Goal: Task Accomplishment & Management: Use online tool/utility

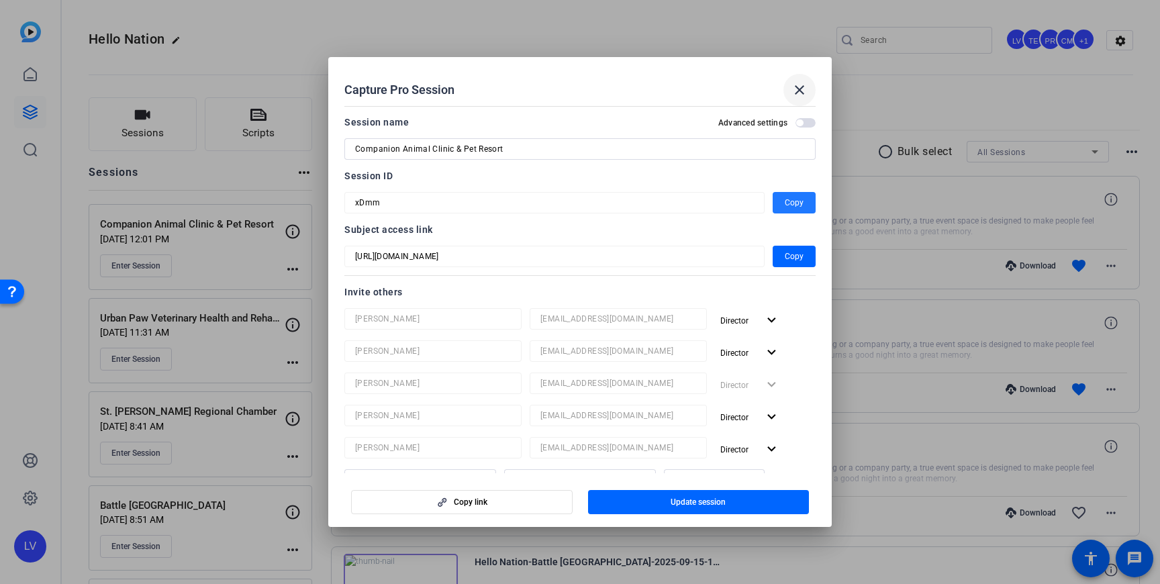
drag, startPoint x: 799, startPoint y: 90, endPoint x: 789, endPoint y: 95, distance: 10.8
click at [799, 90] on mat-icon "close" at bounding box center [799, 90] width 16 height 16
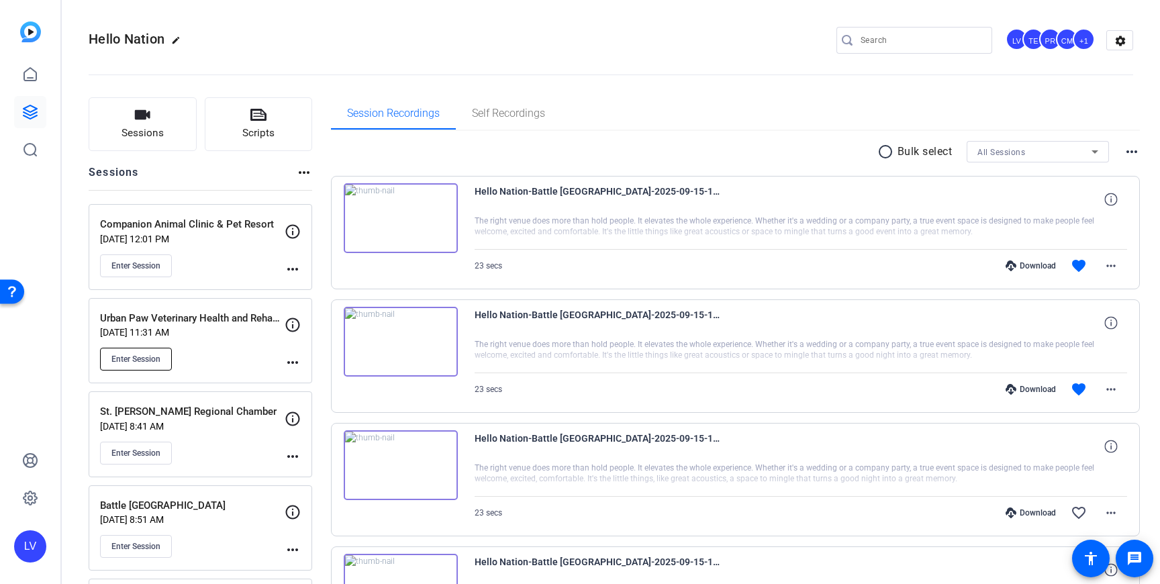
click at [129, 361] on span "Enter Session" at bounding box center [135, 359] width 49 height 11
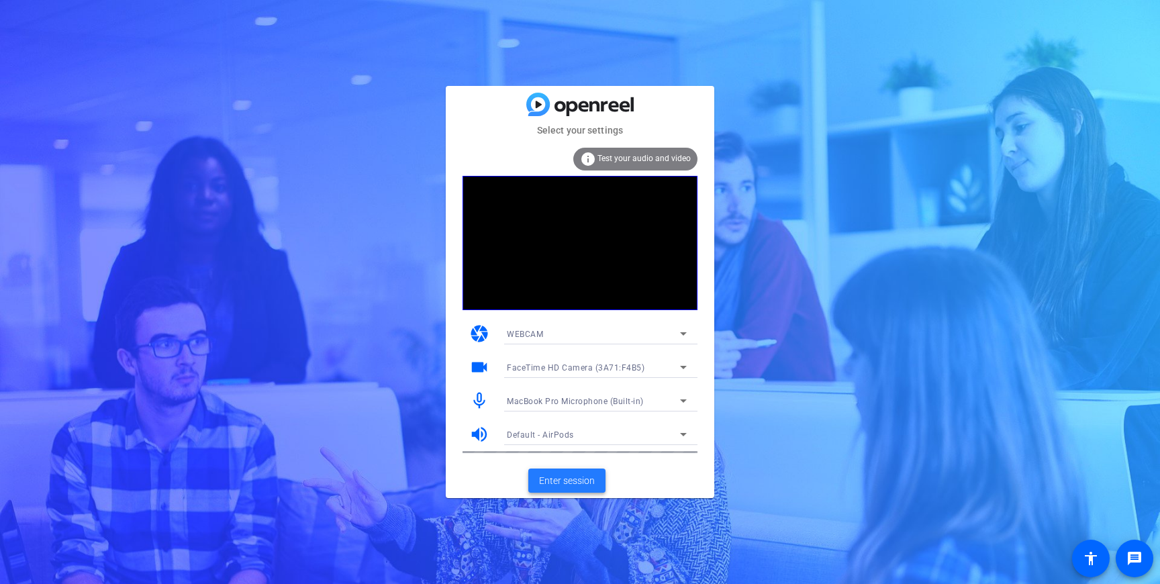
click at [562, 479] on span "Enter session" at bounding box center [567, 481] width 56 height 14
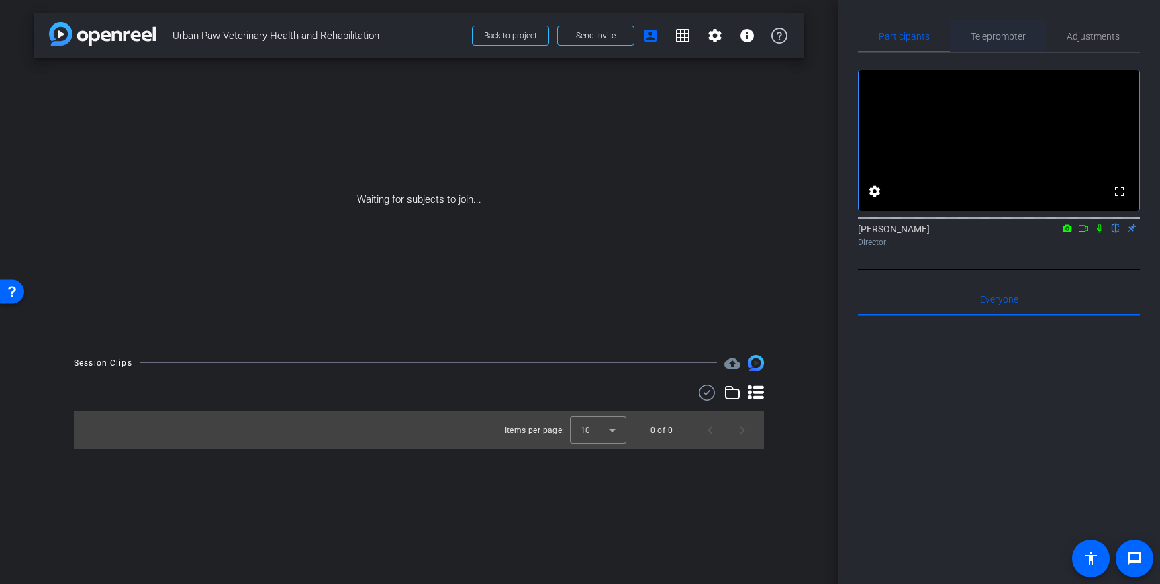
click at [995, 32] on span "Teleprompter" at bounding box center [997, 36] width 55 height 9
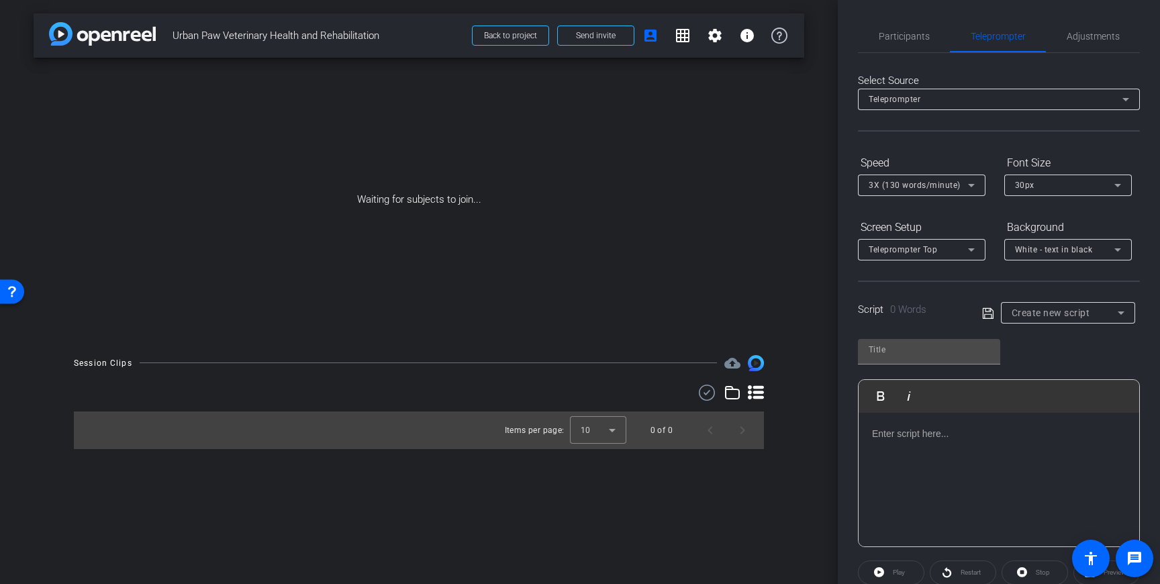
click at [945, 441] on div at bounding box center [998, 480] width 281 height 134
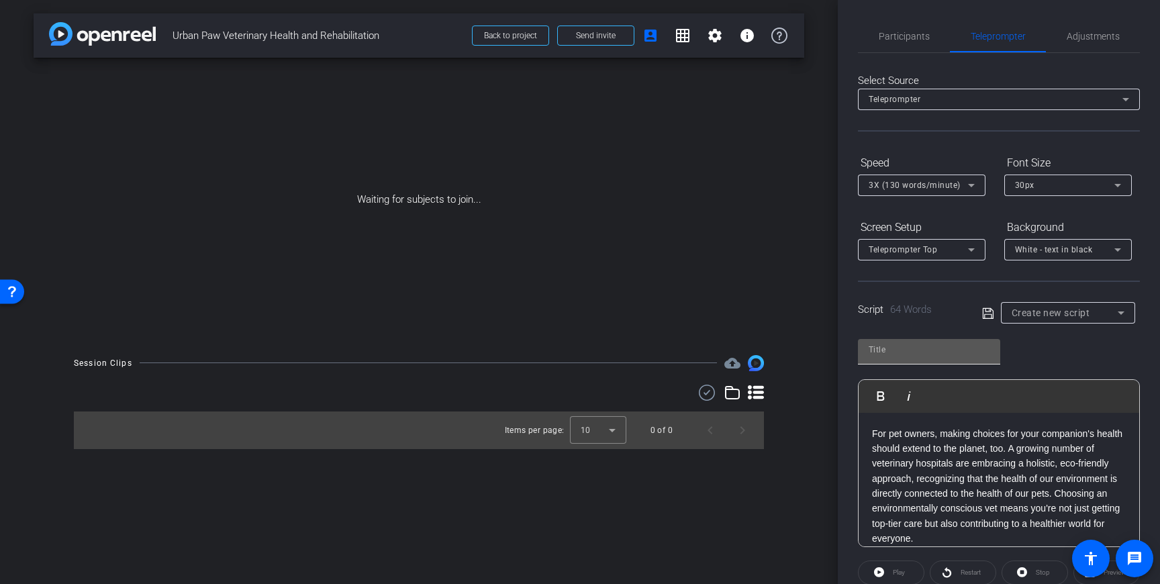
click at [916, 356] on input "text" at bounding box center [928, 350] width 121 height 16
type input "Urban Paw"
click at [987, 315] on icon at bounding box center [988, 313] width 12 height 16
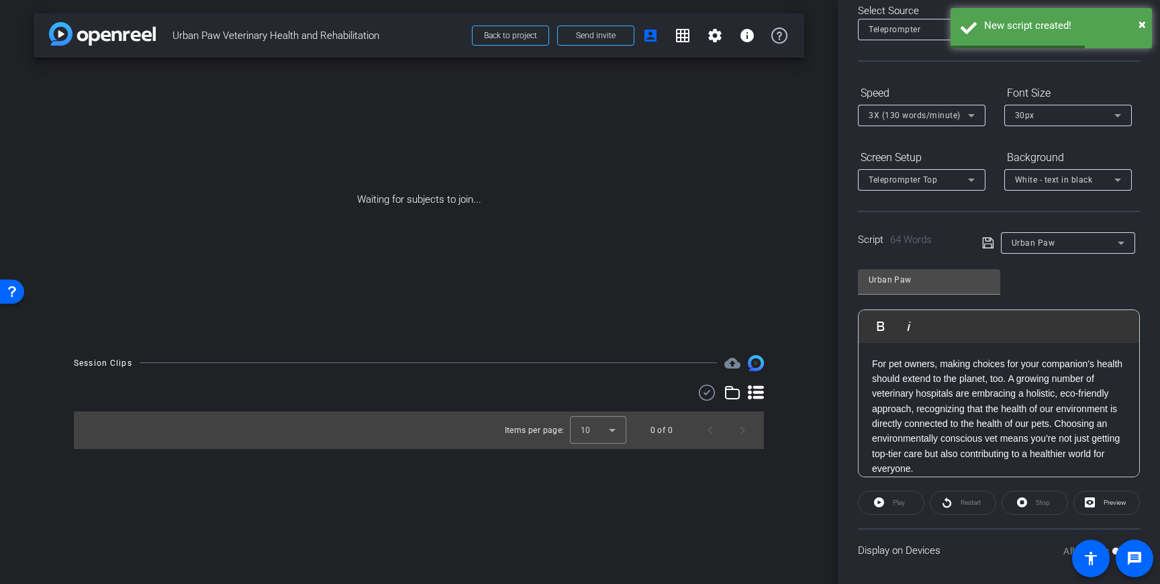
scroll to position [77, 0]
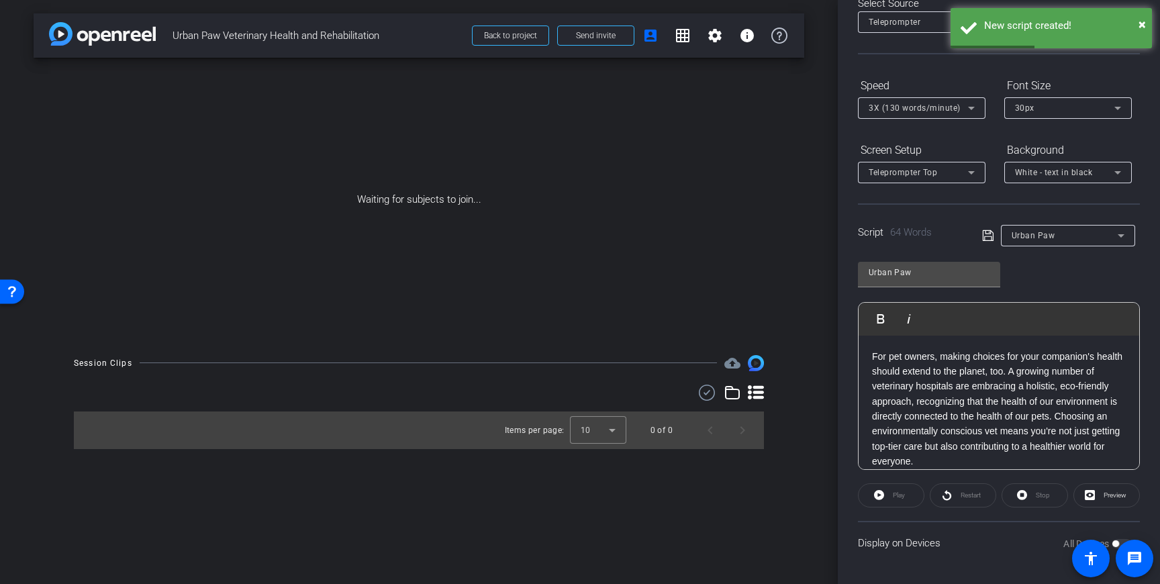
click at [982, 234] on icon at bounding box center [987, 235] width 11 height 11
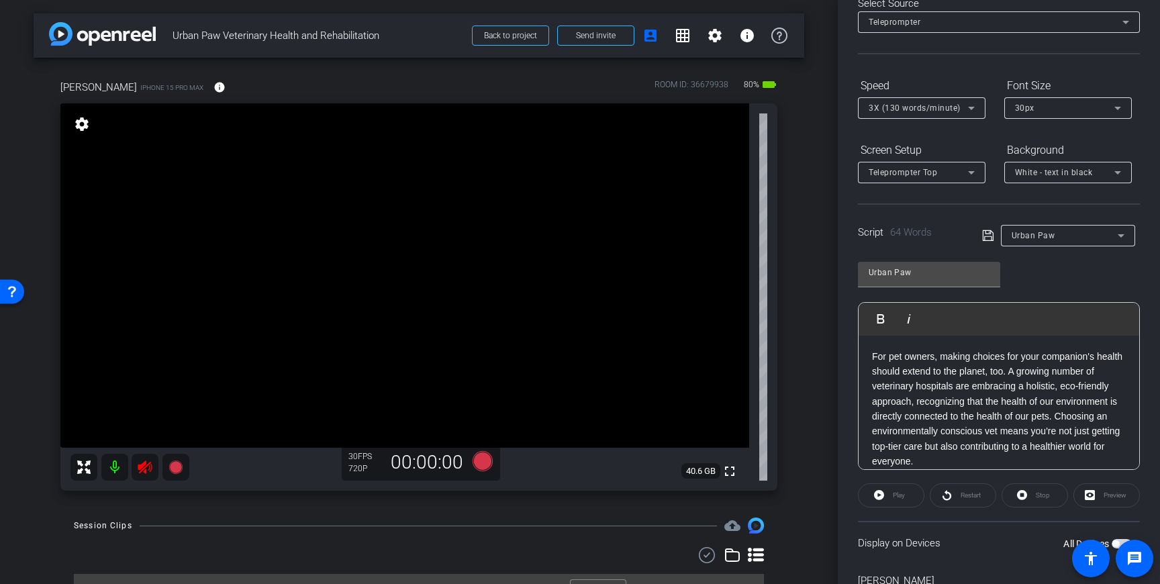
click at [144, 470] on icon at bounding box center [145, 467] width 16 height 16
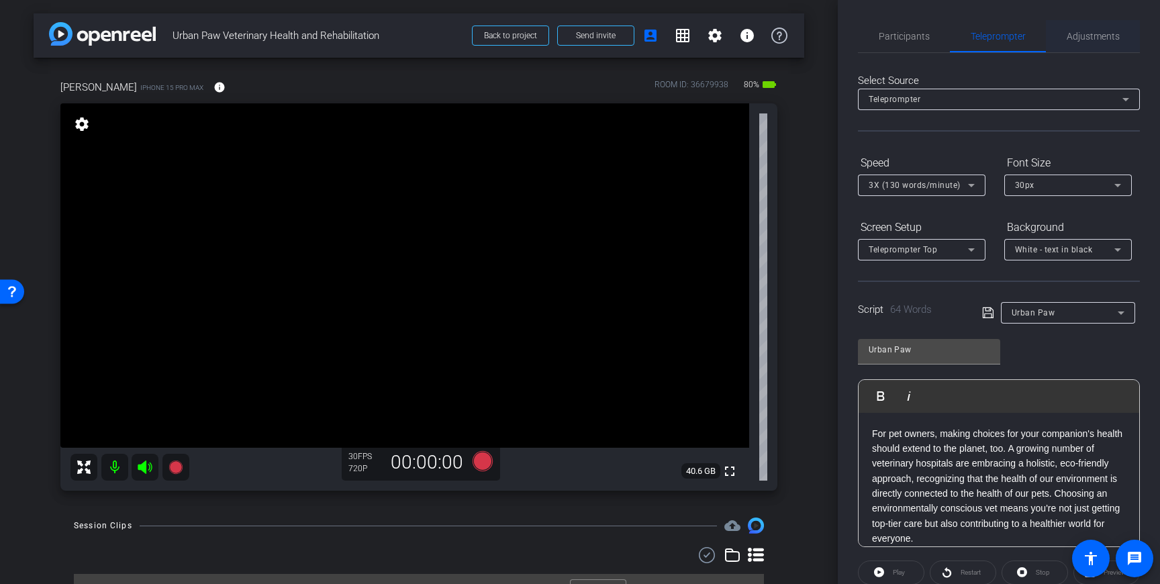
click at [1095, 45] on span "Adjustments" at bounding box center [1092, 36] width 53 height 32
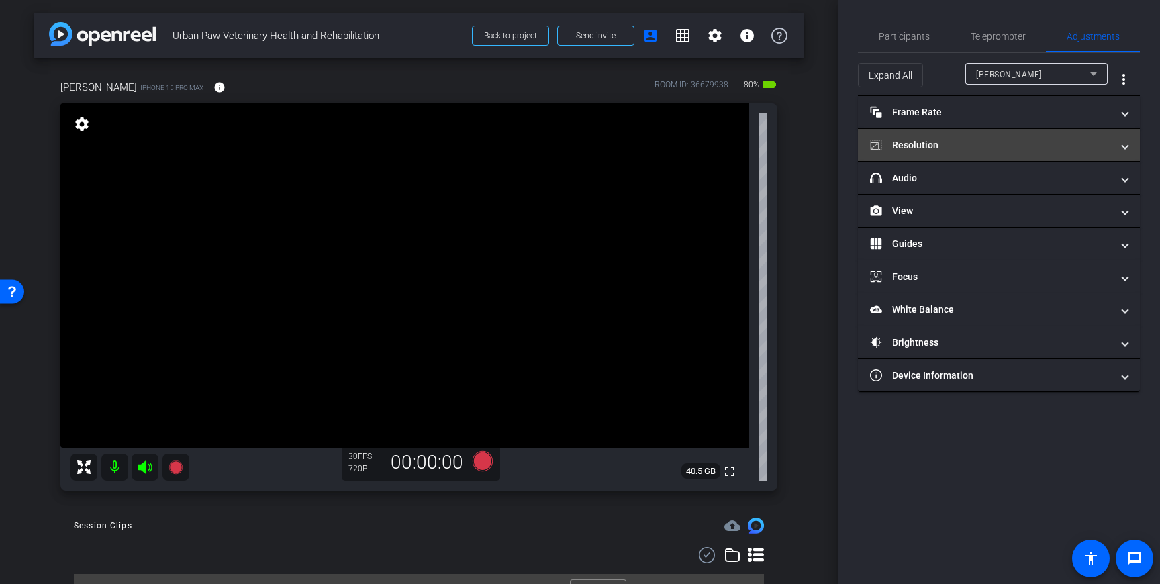
click at [1024, 146] on mat-panel-title "Resolution" at bounding box center [991, 145] width 242 height 14
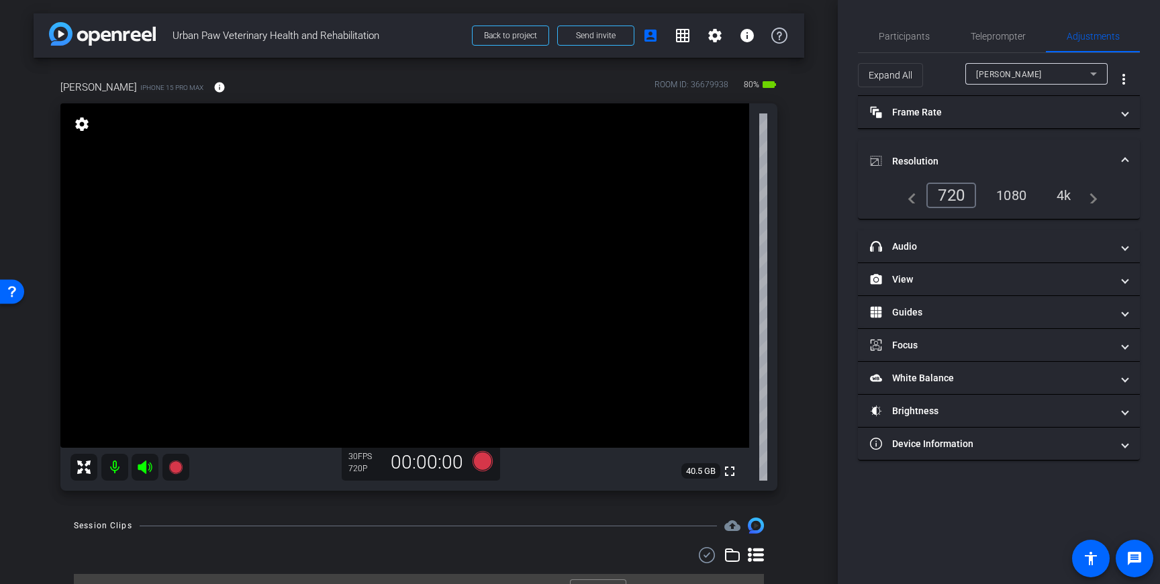
drag, startPoint x: 1064, startPoint y: 196, endPoint x: 1066, endPoint y: 207, distance: 10.9
click at [1064, 197] on div "4k" at bounding box center [1063, 195] width 35 height 23
click at [481, 464] on icon at bounding box center [482, 461] width 20 height 20
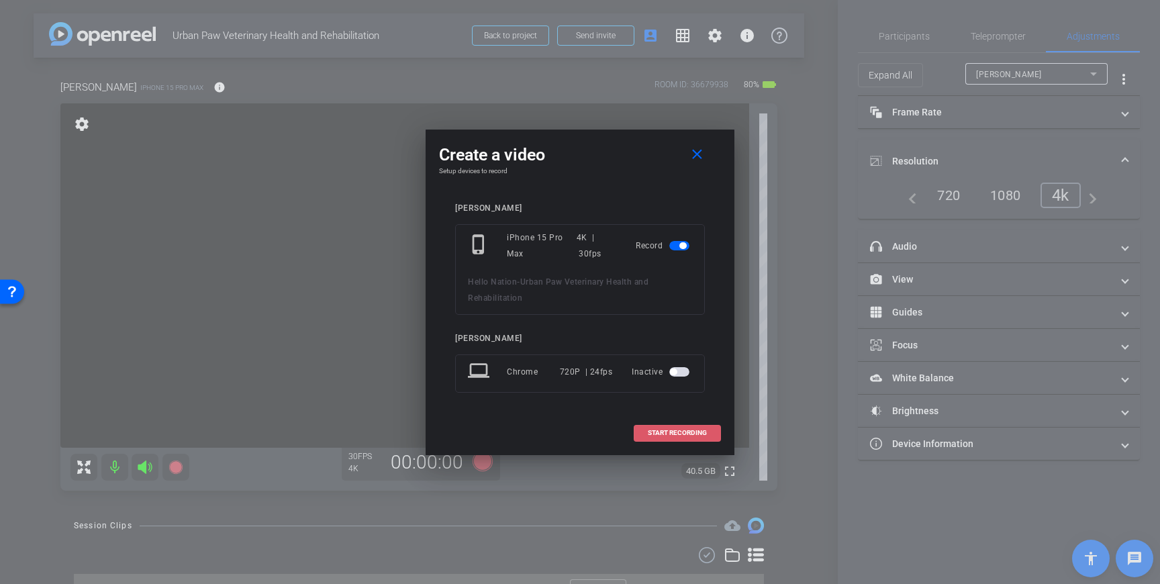
click at [664, 432] on span "START RECORDING" at bounding box center [677, 433] width 59 height 7
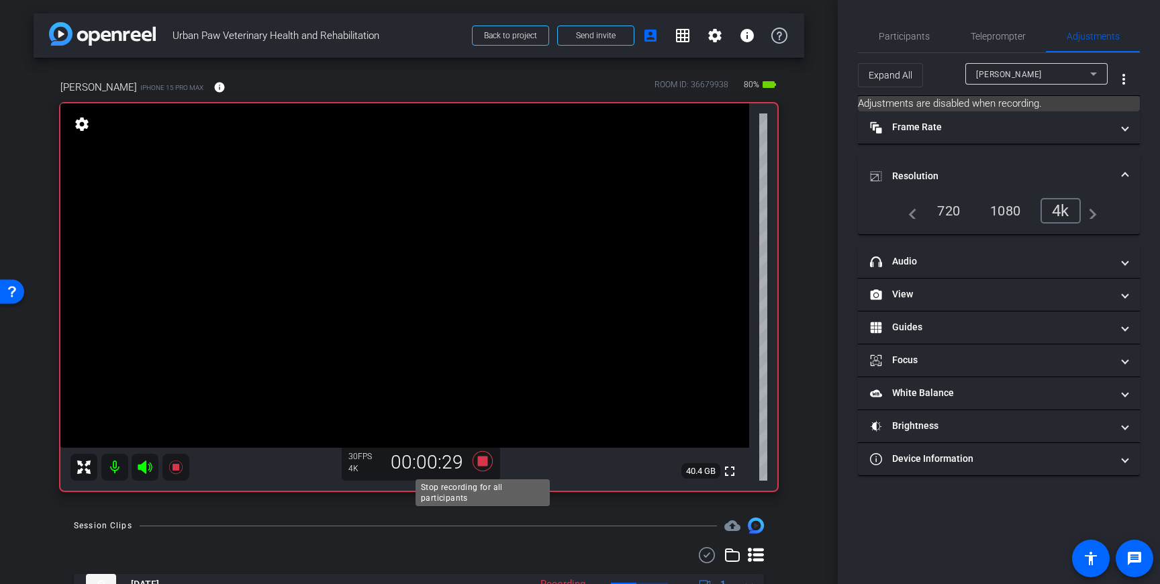
click at [484, 460] on icon at bounding box center [482, 461] width 20 height 20
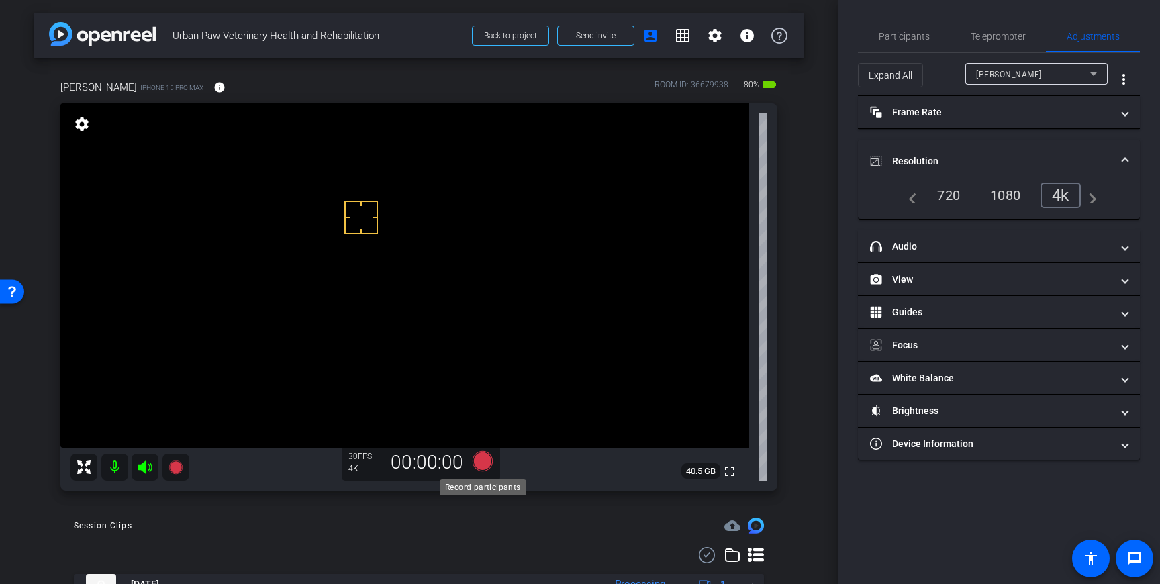
click at [479, 464] on icon at bounding box center [482, 461] width 20 height 20
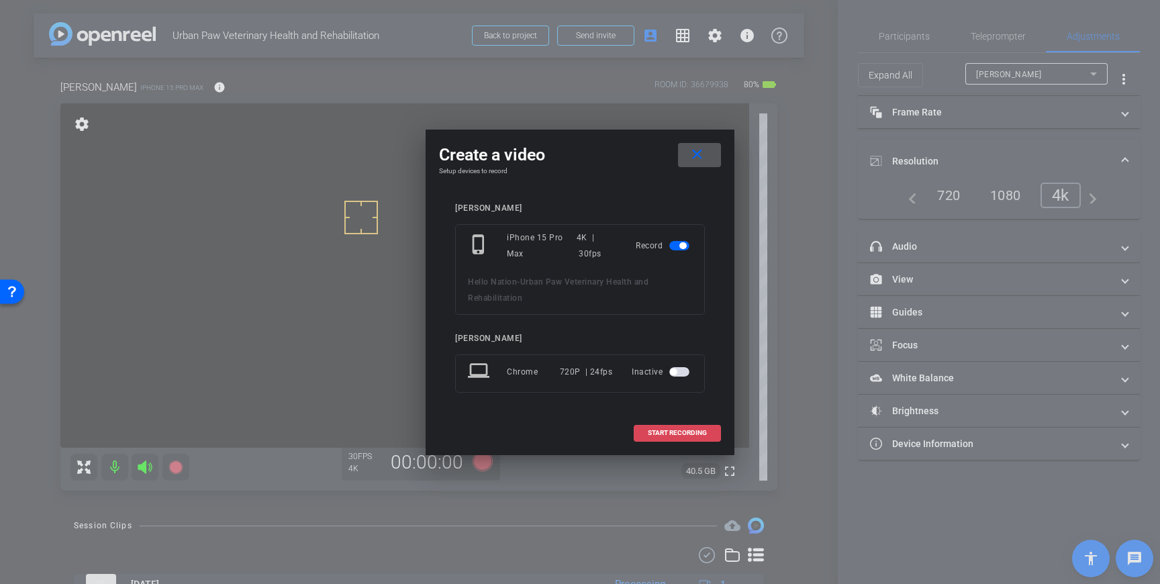
click at [660, 437] on span at bounding box center [677, 433] width 86 height 32
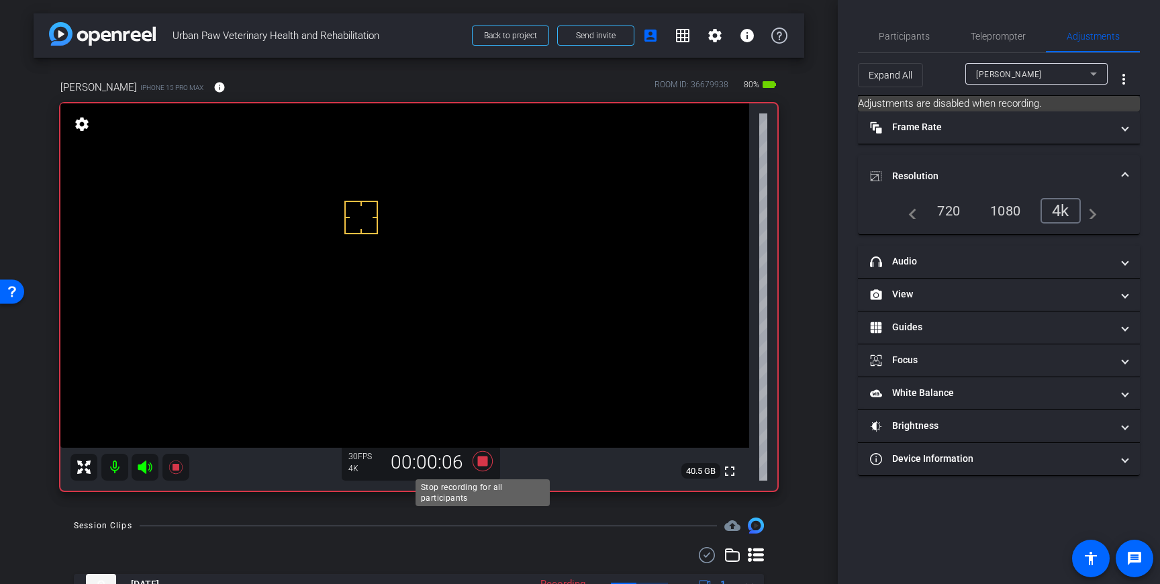
click at [482, 463] on icon at bounding box center [482, 461] width 20 height 20
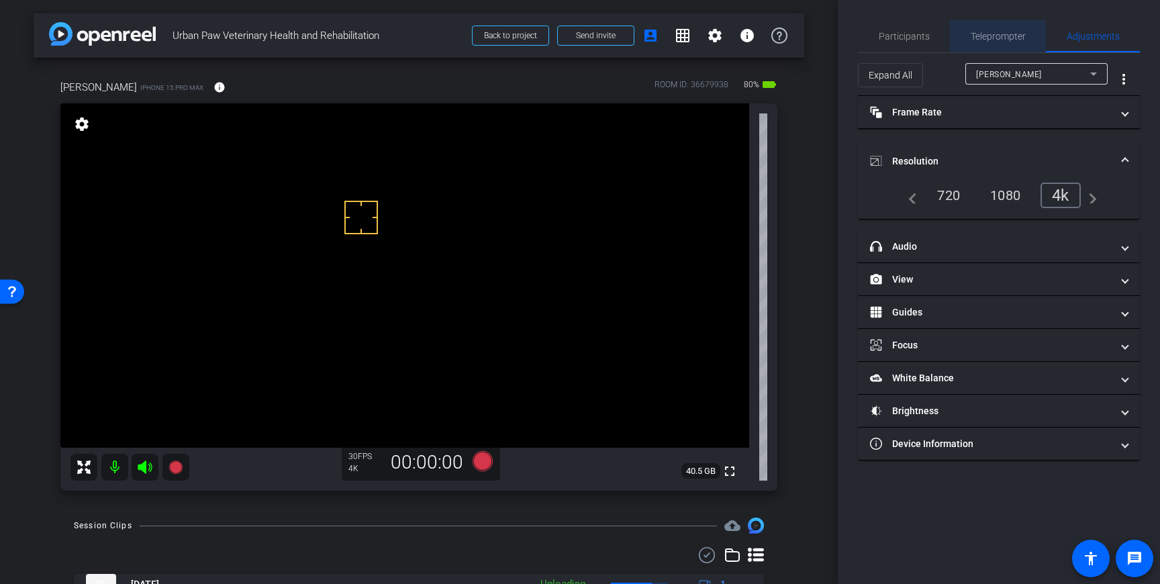
drag, startPoint x: 1008, startPoint y: 38, endPoint x: 1022, endPoint y: 123, distance: 86.4
click at [1008, 38] on span "Teleprompter" at bounding box center [997, 36] width 55 height 9
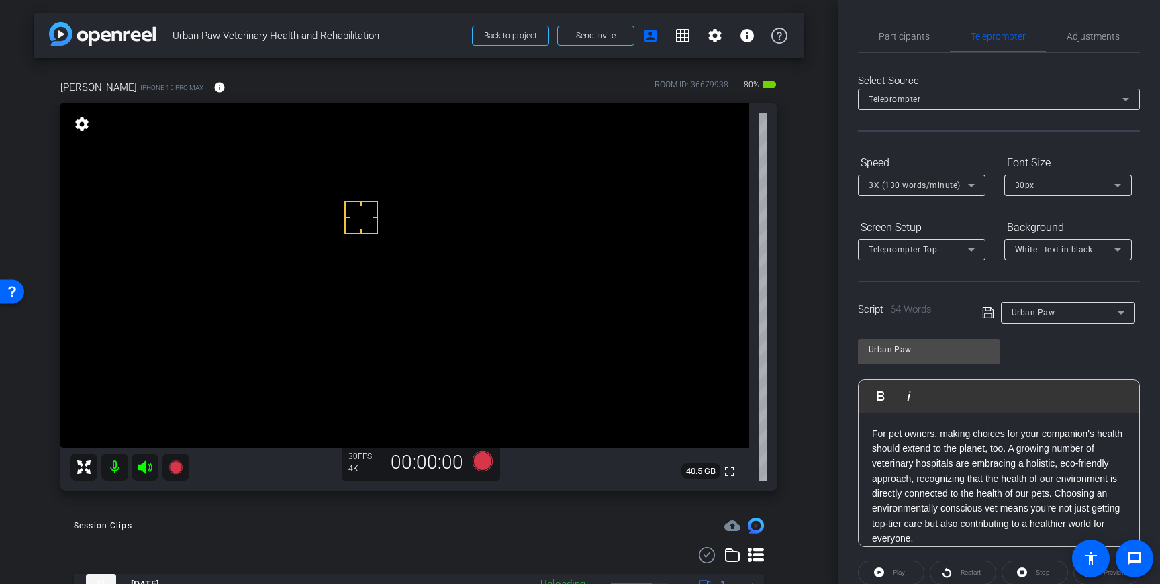
scroll to position [150, 0]
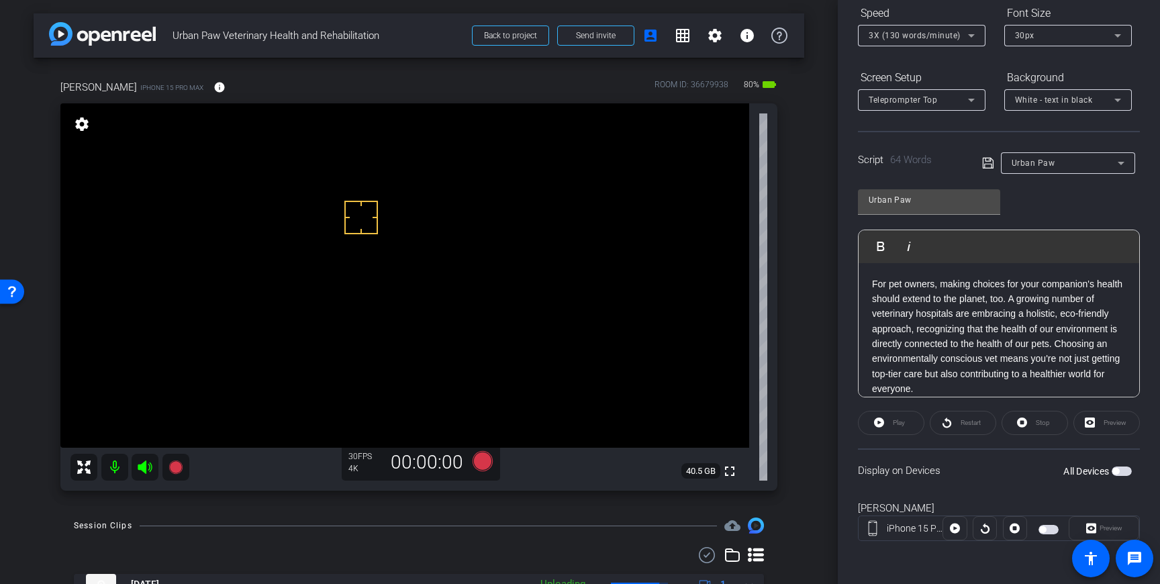
click at [1120, 475] on span "button" at bounding box center [1121, 470] width 20 height 9
click at [486, 463] on icon at bounding box center [482, 461] width 20 height 20
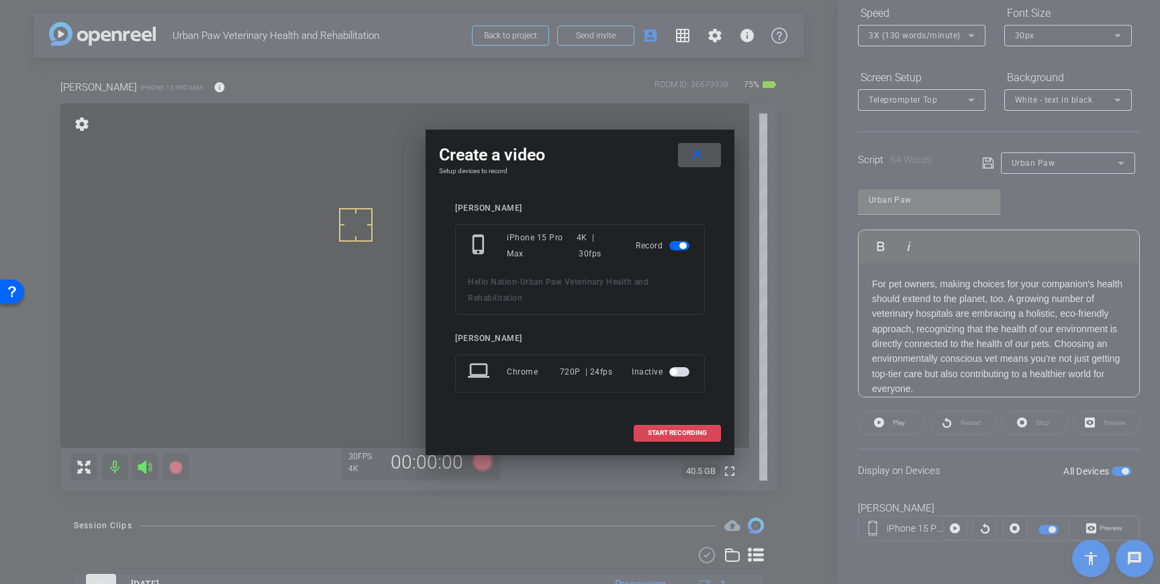
click at [699, 435] on span "START RECORDING" at bounding box center [677, 433] width 59 height 7
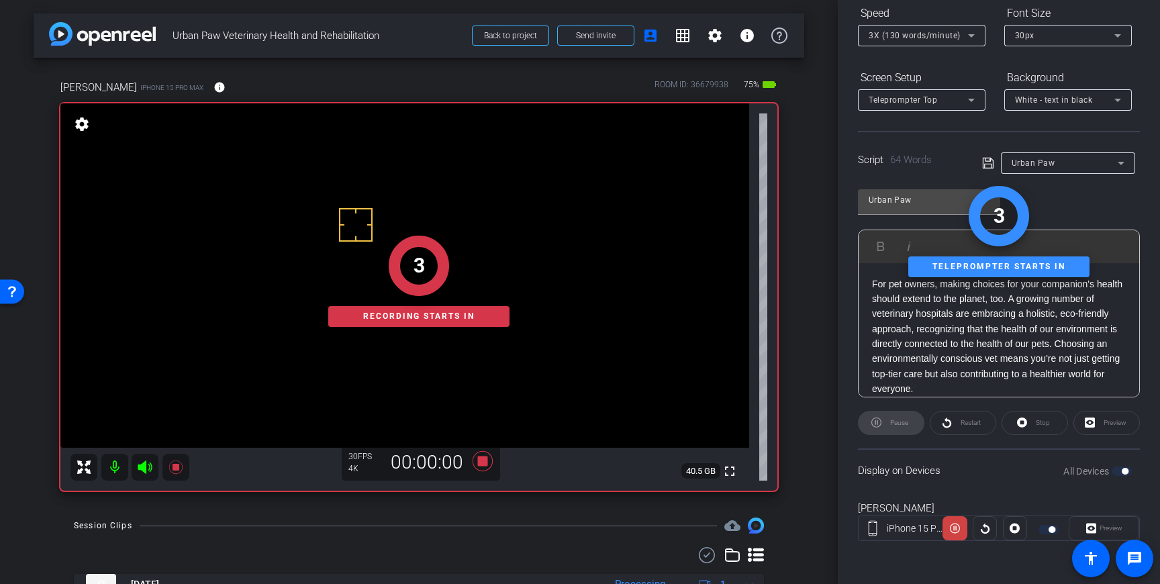
scroll to position [0, 0]
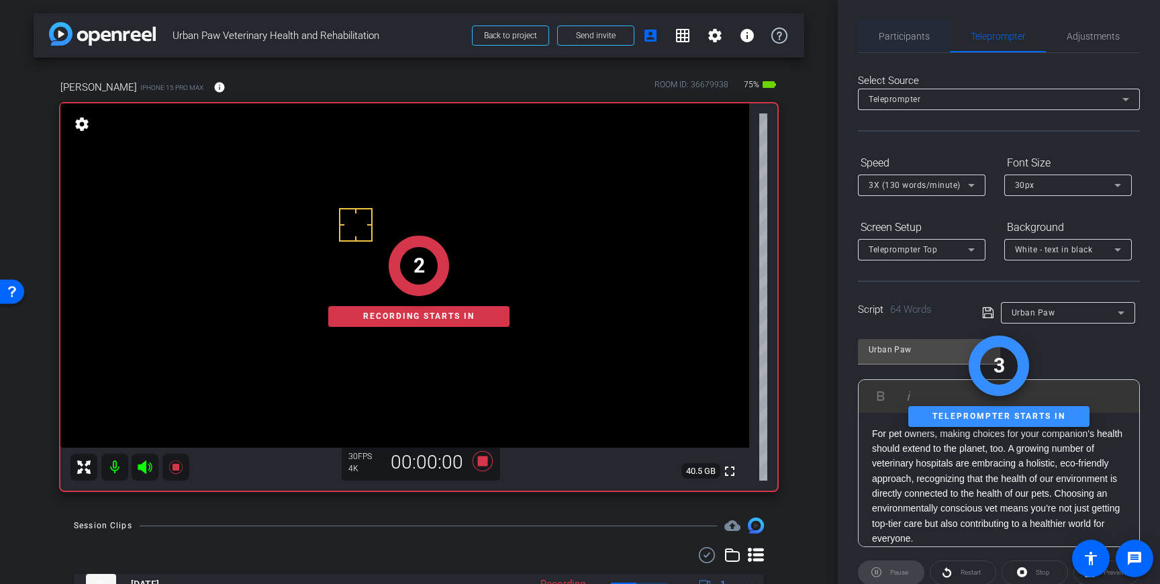
click at [926, 42] on span "Participants" at bounding box center [904, 36] width 51 height 32
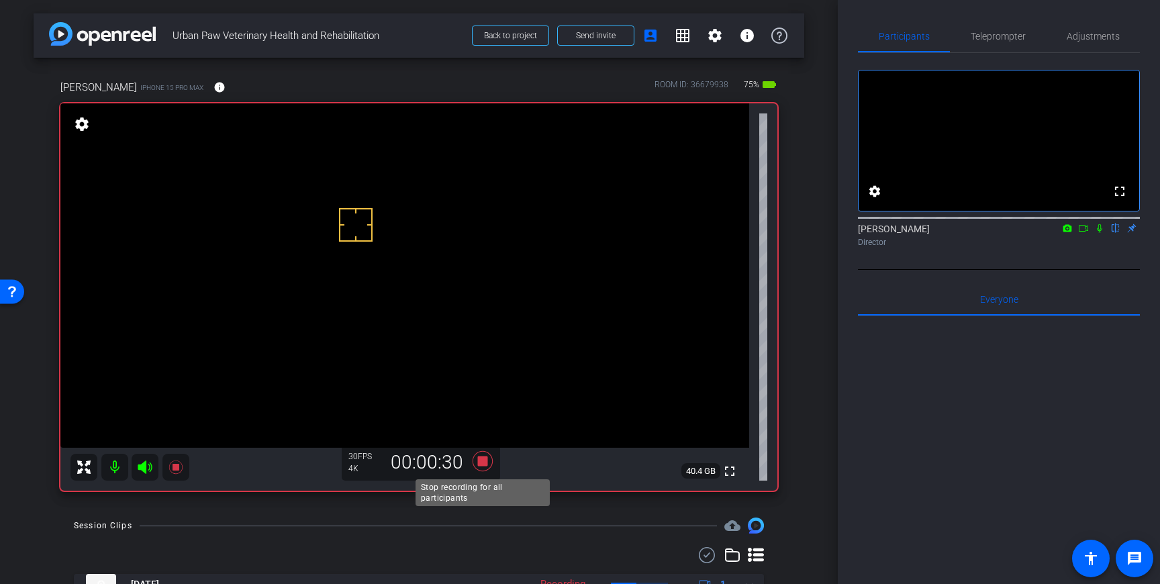
click at [482, 464] on icon at bounding box center [482, 461] width 20 height 20
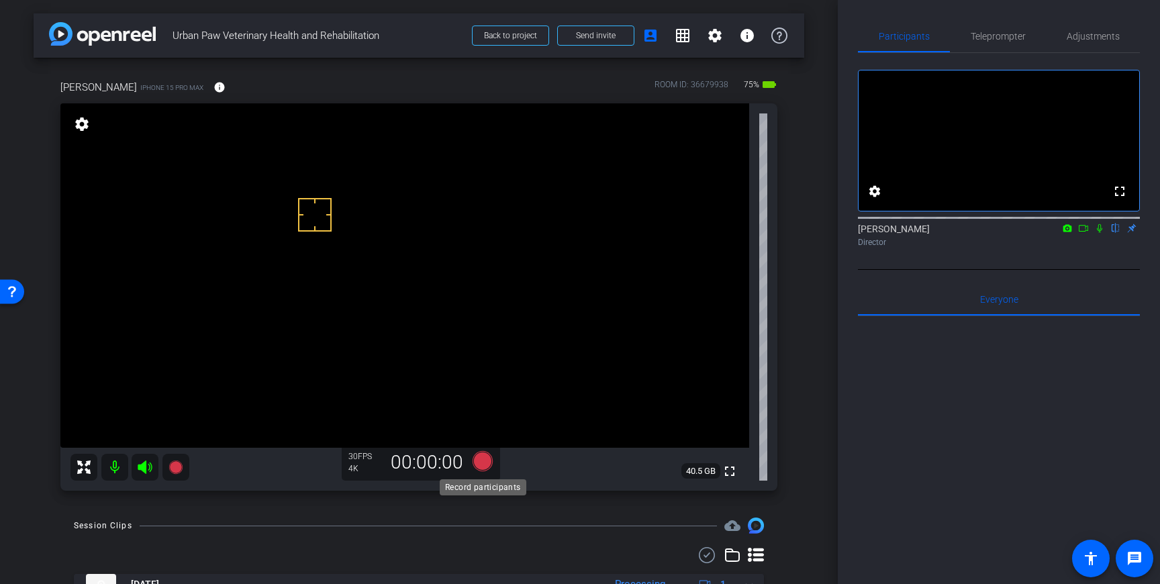
click at [485, 463] on icon at bounding box center [482, 461] width 20 height 20
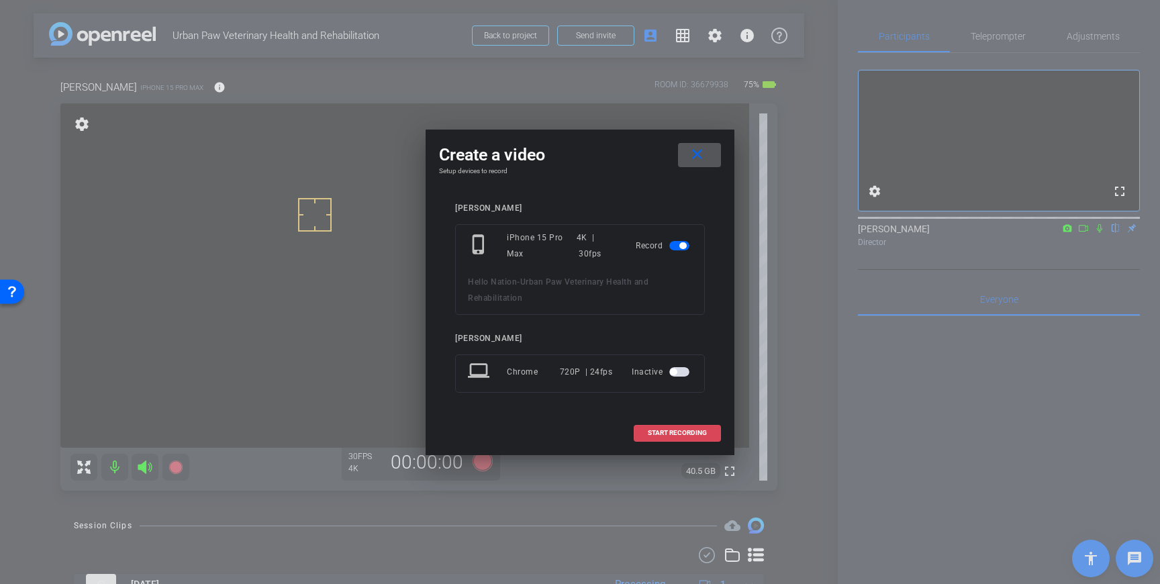
click at [670, 434] on span "START RECORDING" at bounding box center [677, 433] width 59 height 7
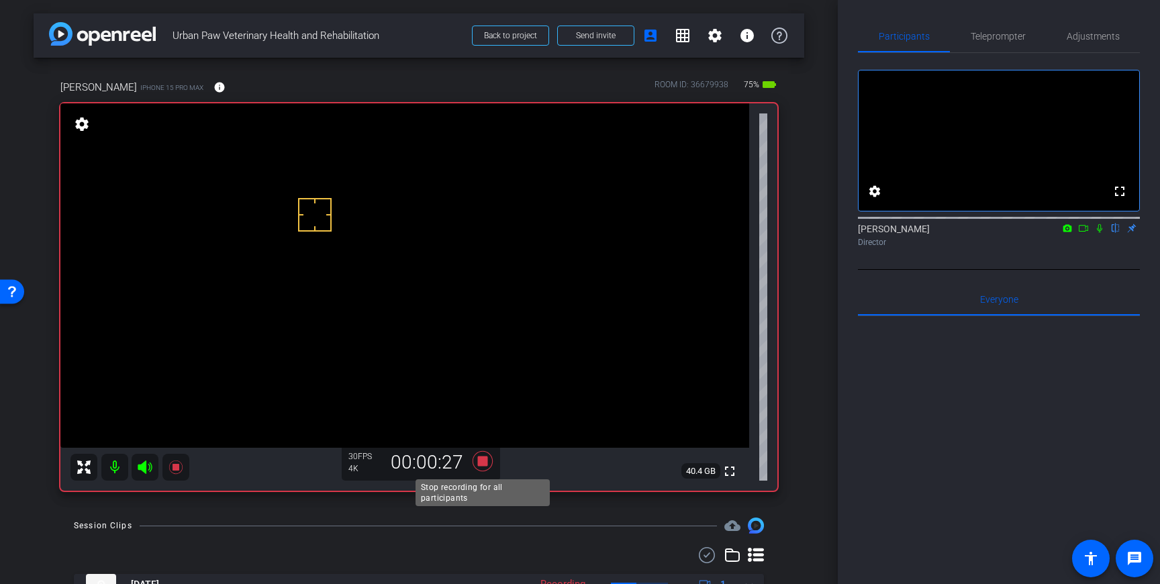
click at [479, 458] on icon at bounding box center [482, 461] width 20 height 20
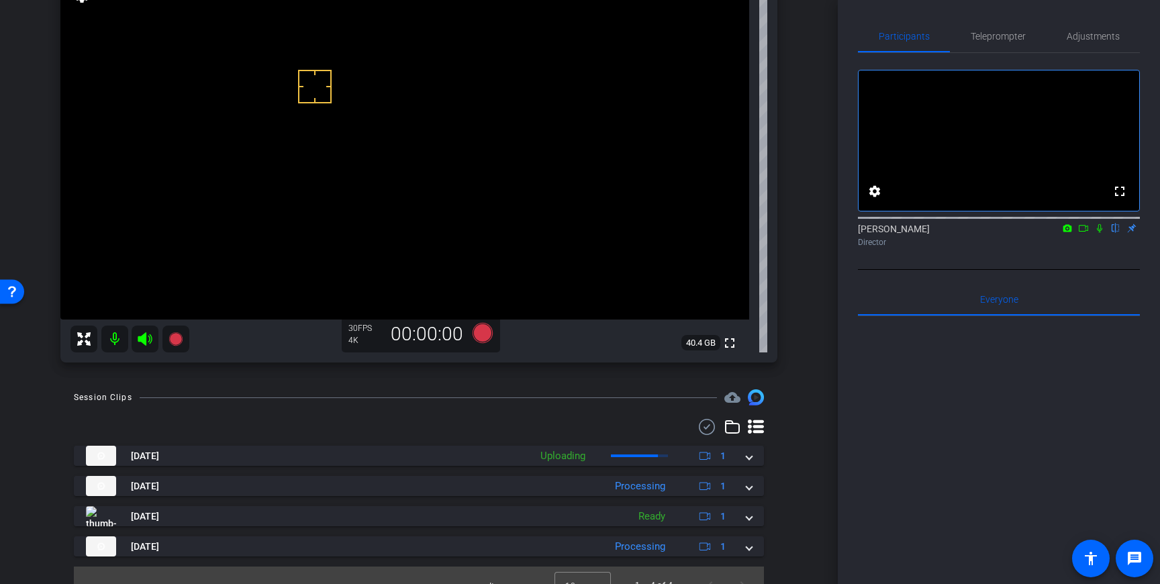
scroll to position [148, 0]
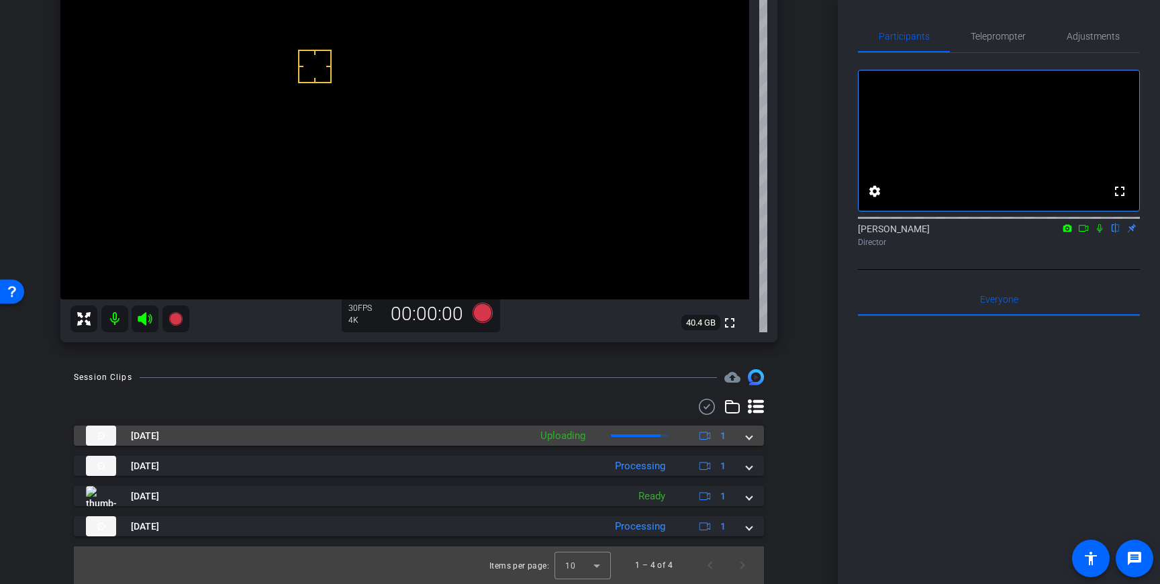
click at [752, 444] on mat-expansion-panel-header "Sep 16, 2025 Uploading 1" at bounding box center [419, 436] width 690 height 20
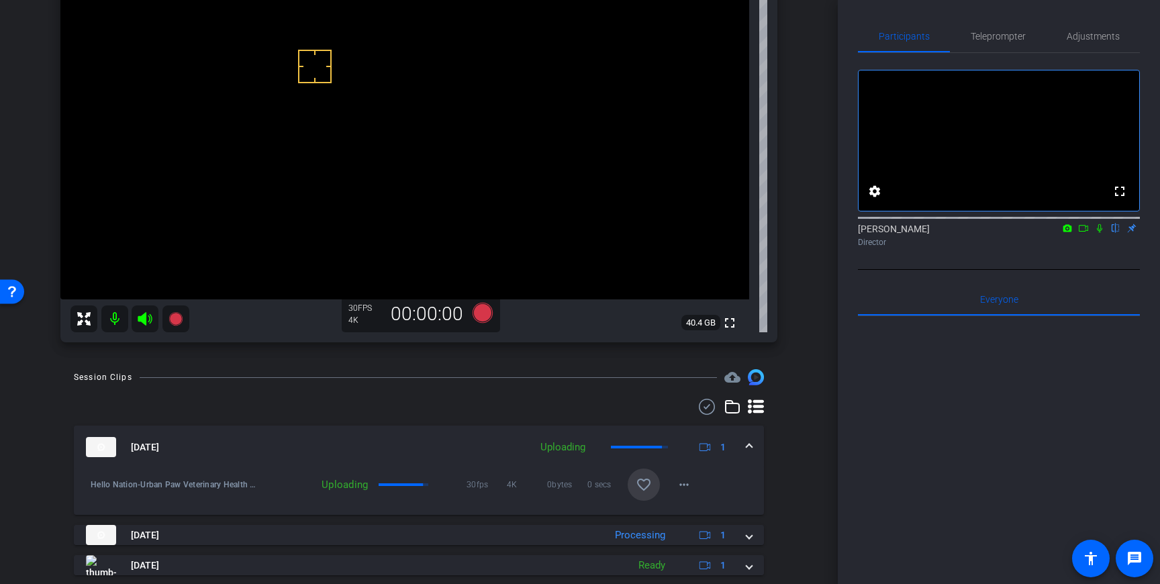
drag, startPoint x: 650, startPoint y: 473, endPoint x: 697, endPoint y: 460, distance: 48.0
click at [650, 473] on span at bounding box center [644, 484] width 32 height 32
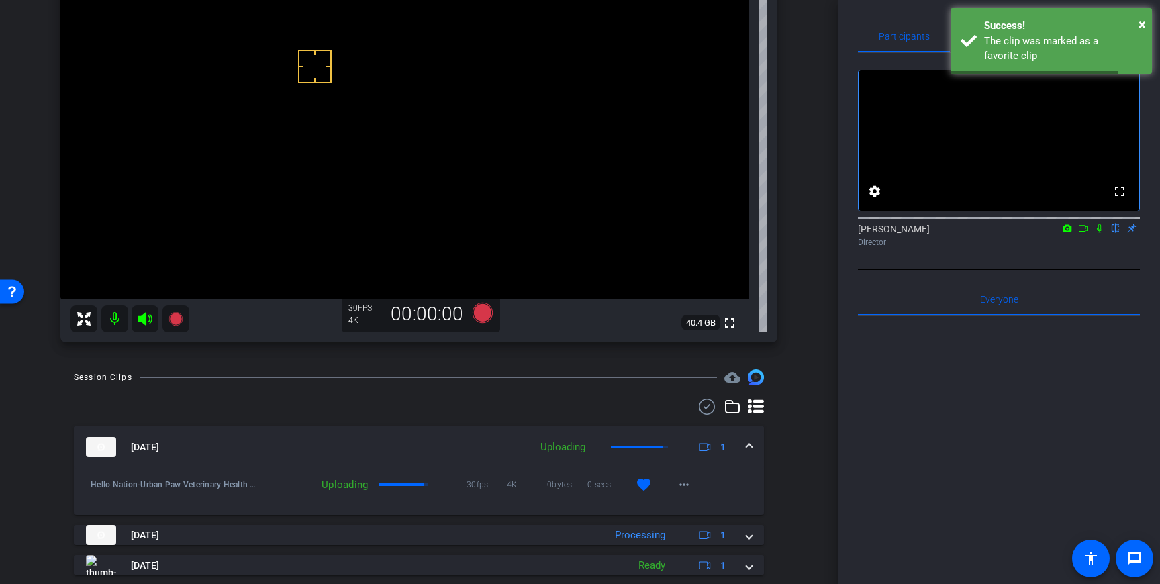
click at [747, 448] on span at bounding box center [748, 447] width 5 height 14
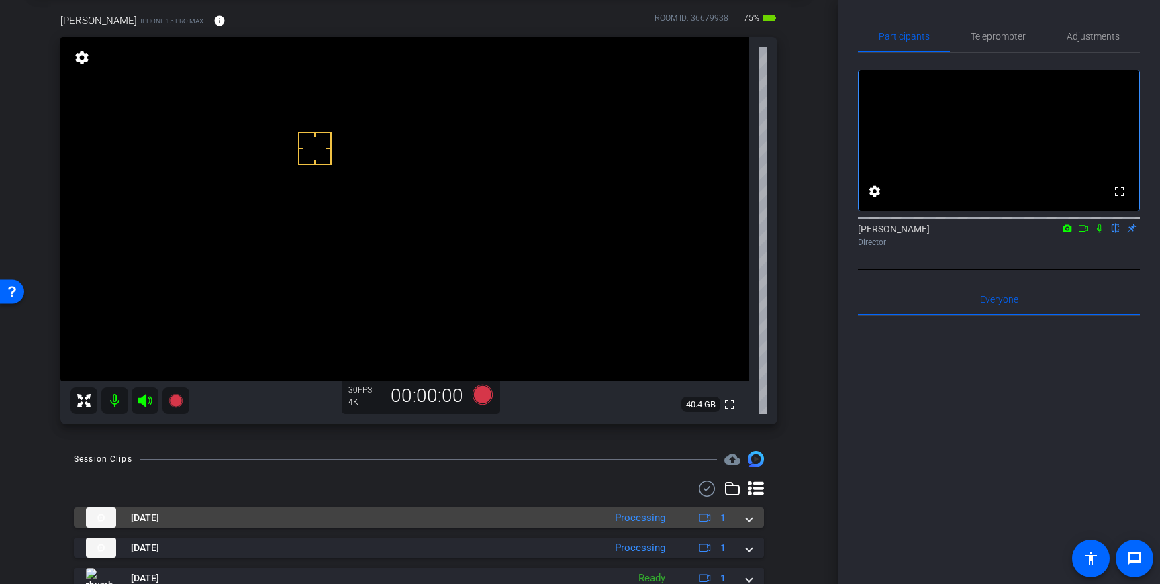
scroll to position [66, 0]
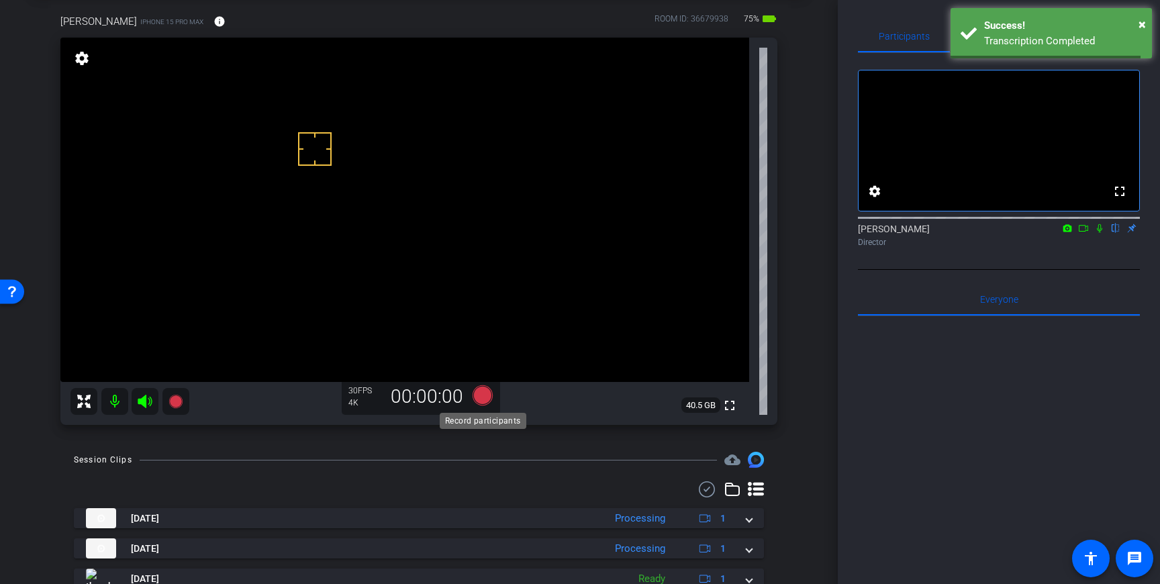
click at [485, 395] on icon at bounding box center [482, 395] width 20 height 20
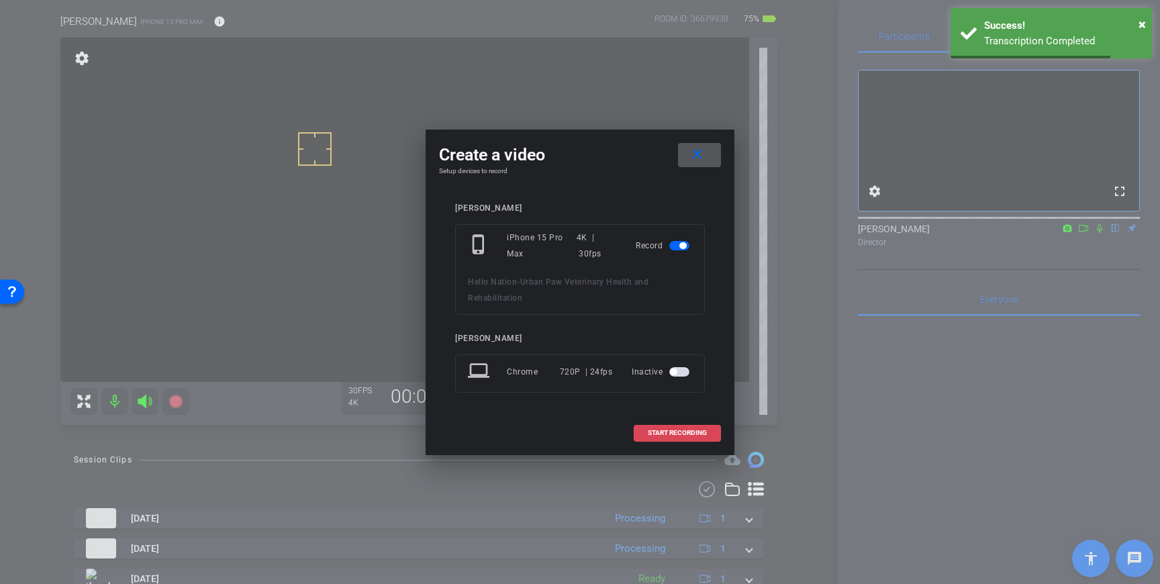
click at [698, 428] on span at bounding box center [677, 433] width 86 height 32
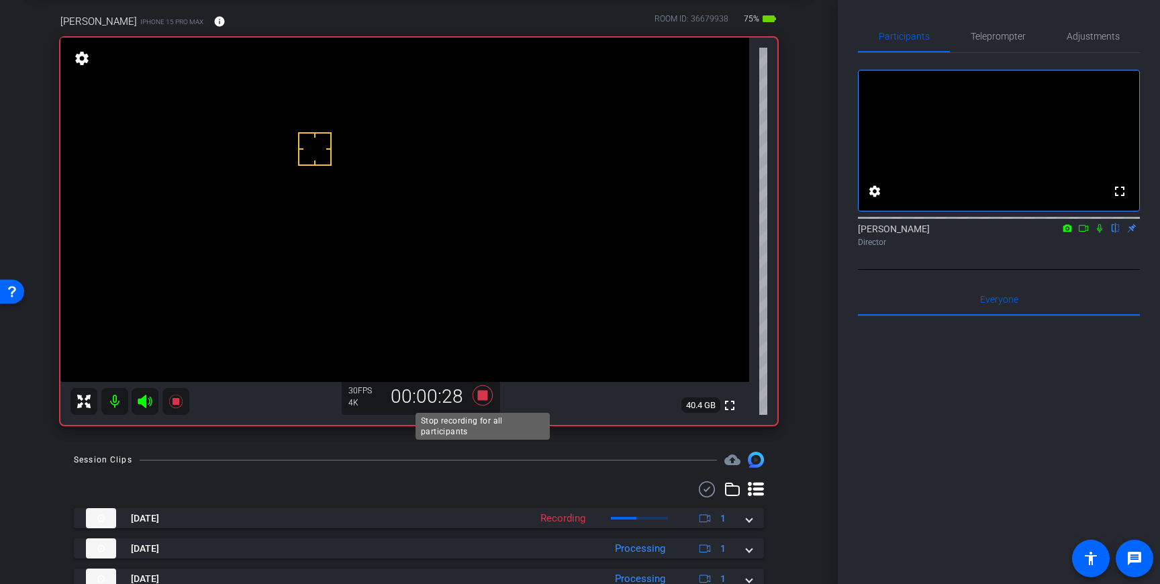
click at [486, 396] on icon at bounding box center [482, 395] width 20 height 20
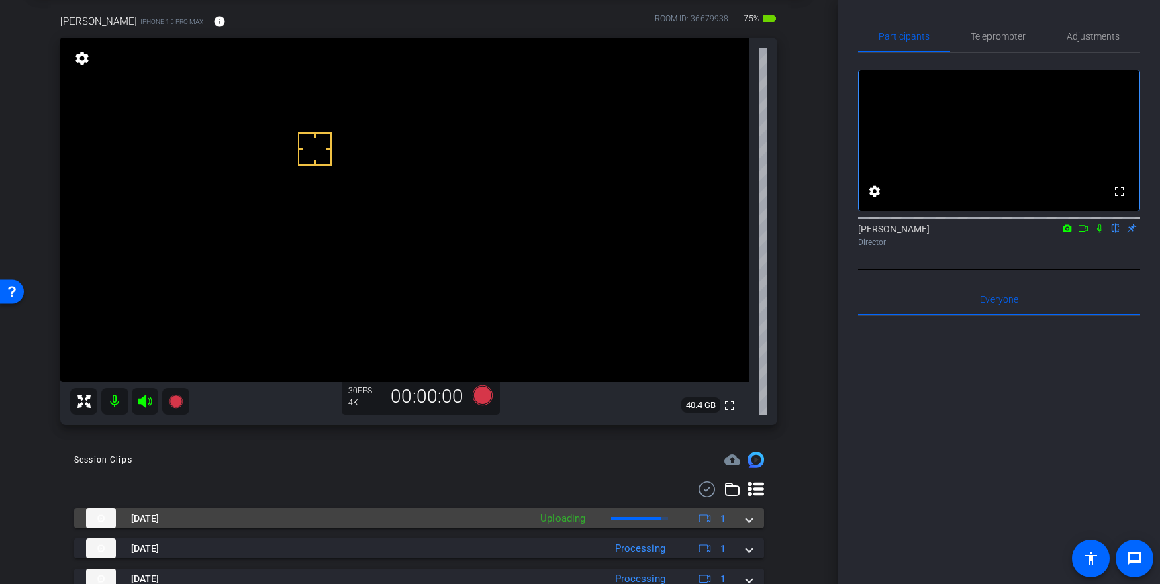
click at [750, 519] on span at bounding box center [748, 518] width 5 height 14
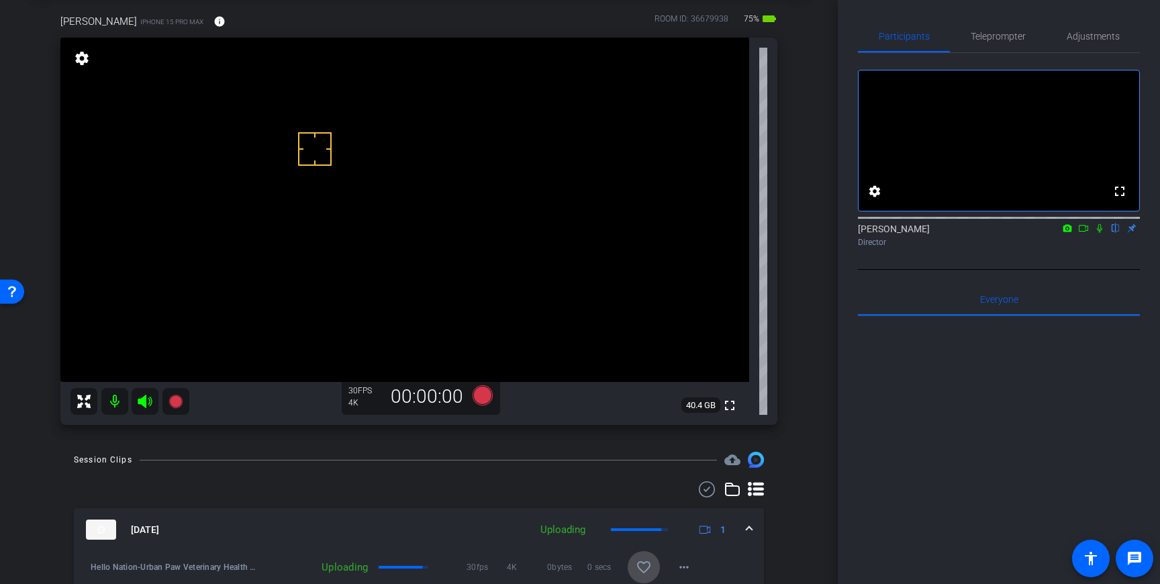
click at [649, 556] on span at bounding box center [644, 567] width 32 height 32
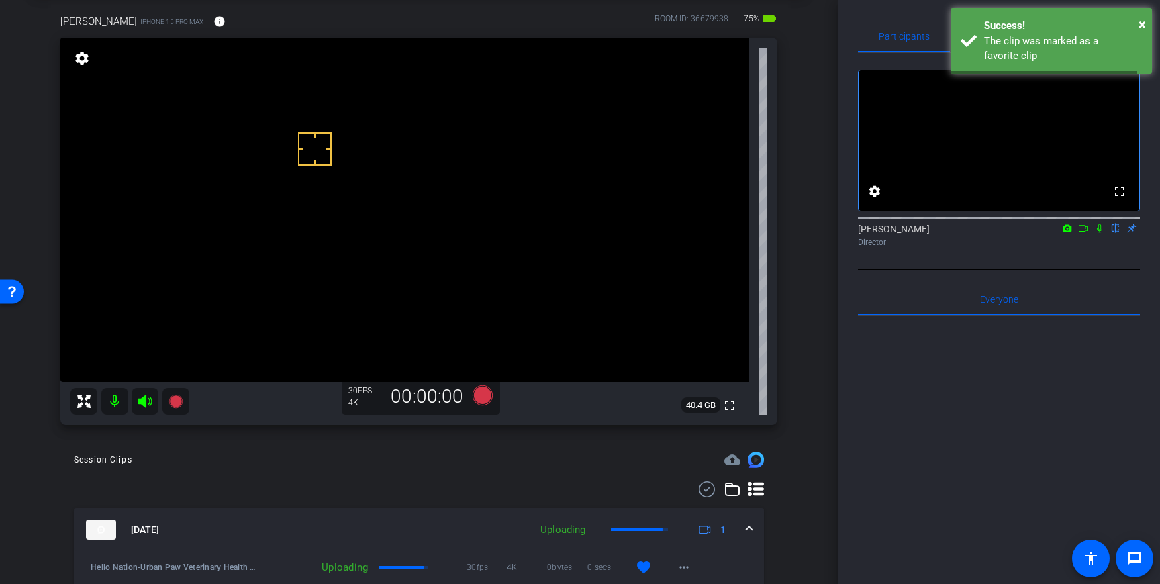
click at [746, 526] on span at bounding box center [748, 530] width 5 height 14
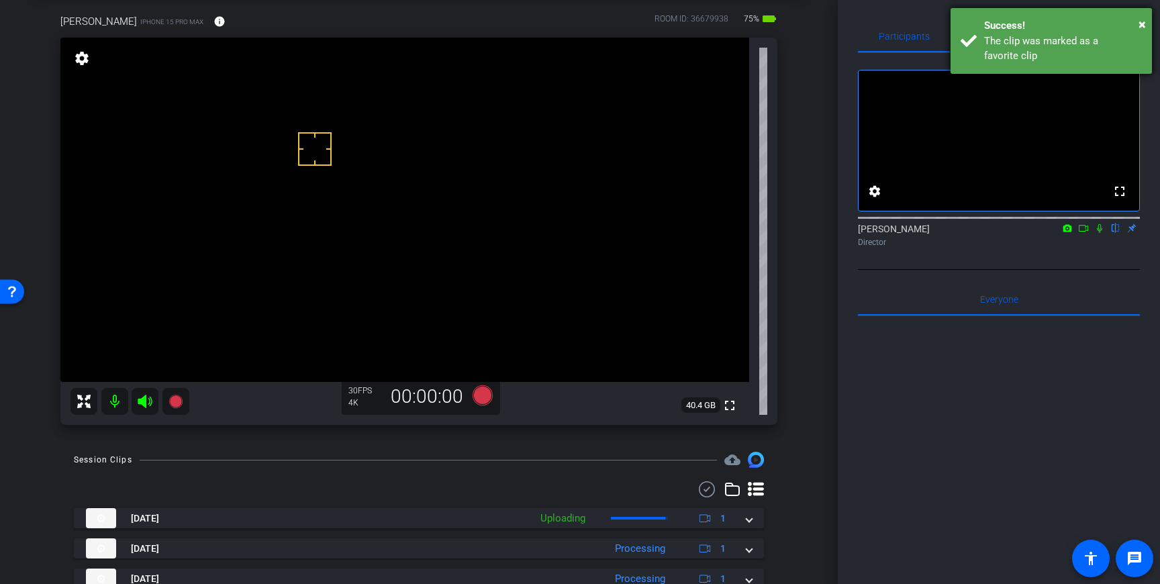
click at [1019, 61] on div "The clip was marked as a favorite clip" at bounding box center [1063, 49] width 158 height 30
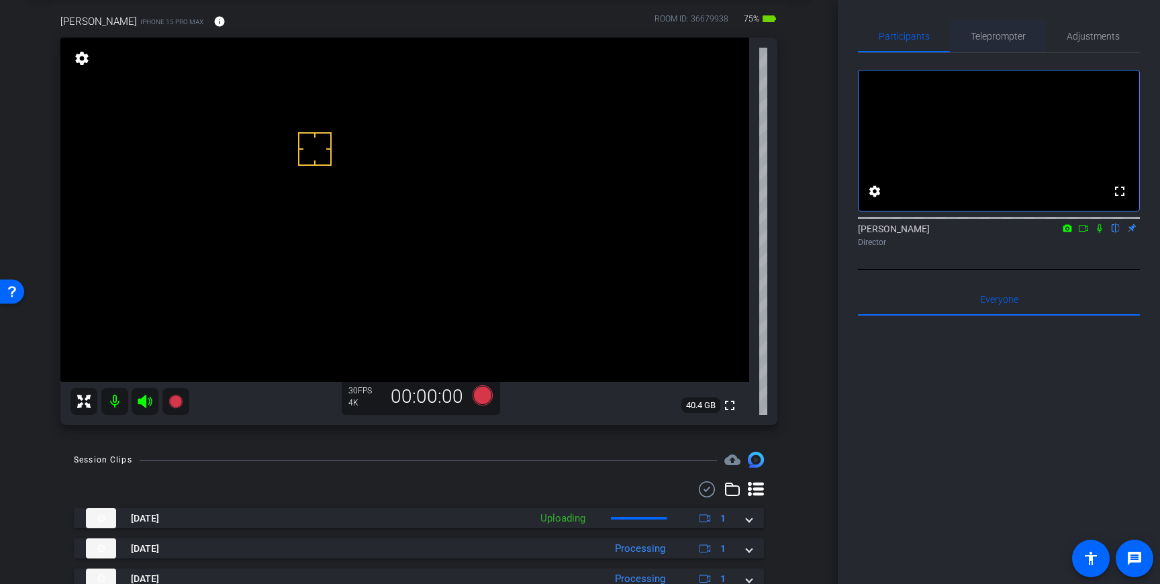
click at [1006, 41] on span "Teleprompter" at bounding box center [997, 36] width 55 height 9
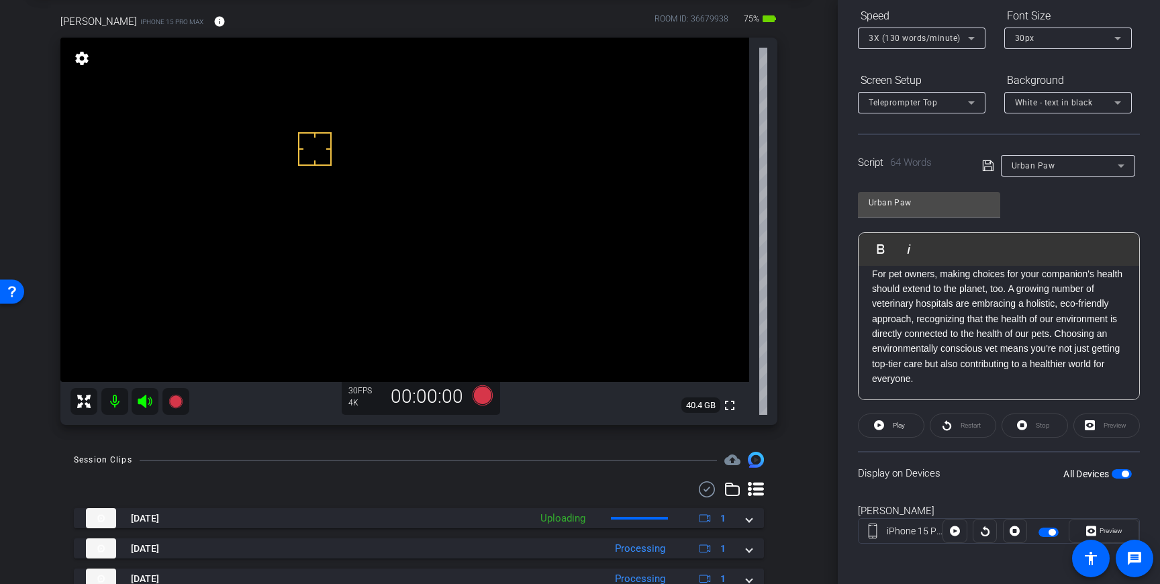
scroll to position [150, 0]
drag, startPoint x: 1124, startPoint y: 470, endPoint x: 1095, endPoint y: 463, distance: 29.0
click at [1123, 470] on span "button" at bounding box center [1125, 471] width 7 height 7
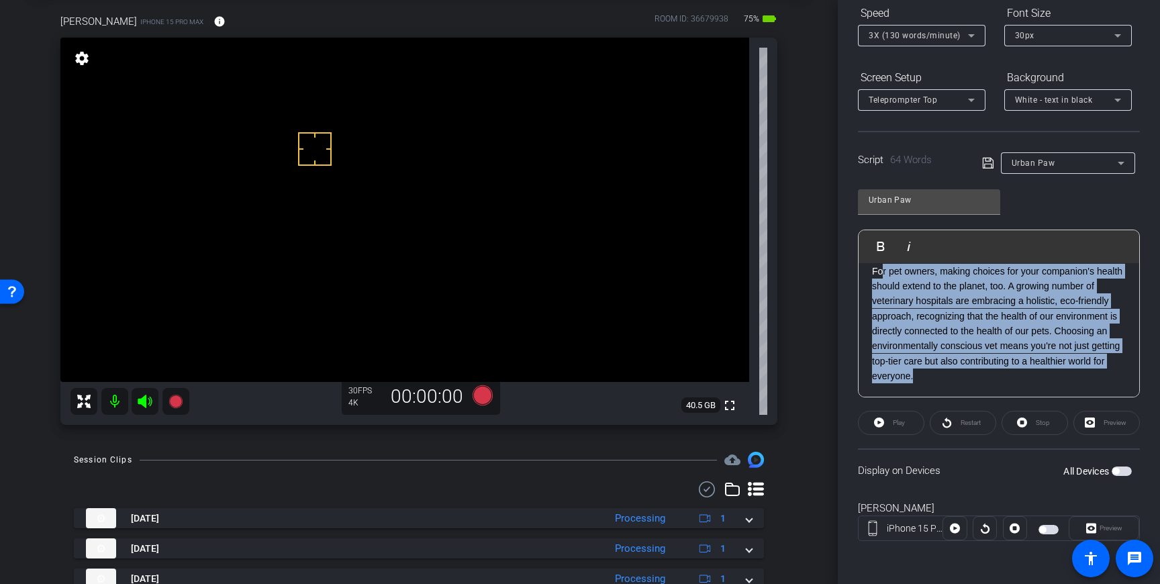
scroll to position [0, 0]
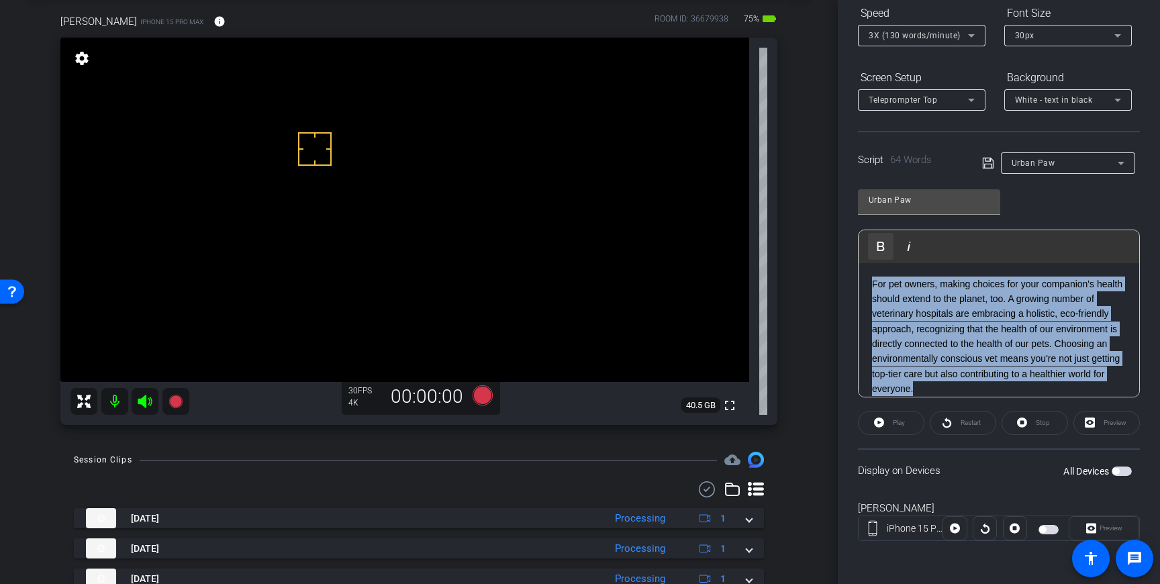
drag, startPoint x: 913, startPoint y: 359, endPoint x: 877, endPoint y: 255, distance: 110.4
click at [877, 255] on div "Play Play from this location Play Selected Play and display the selected text o…" at bounding box center [999, 314] width 282 height 168
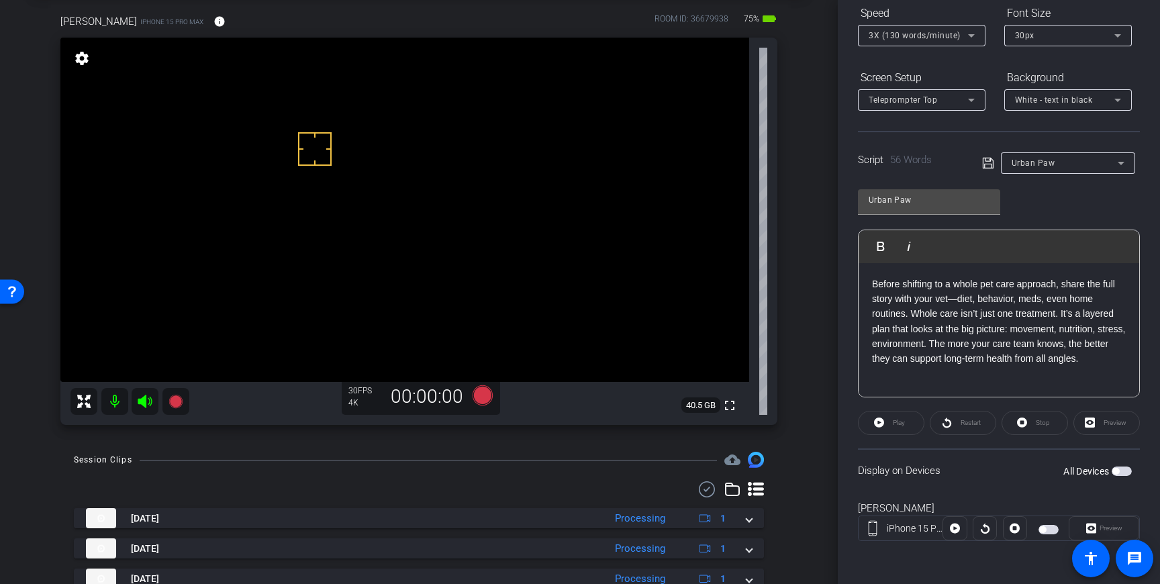
click at [990, 162] on icon at bounding box center [988, 163] width 12 height 16
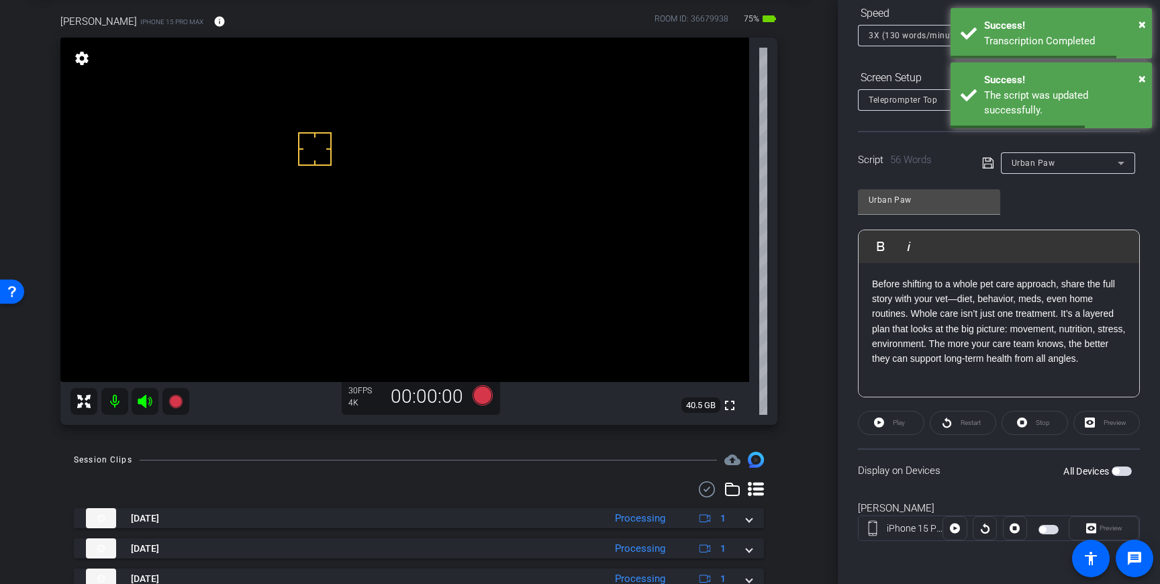
click at [1112, 470] on span "button" at bounding box center [1115, 471] width 7 height 7
click at [987, 166] on icon at bounding box center [988, 164] width 12 height 16
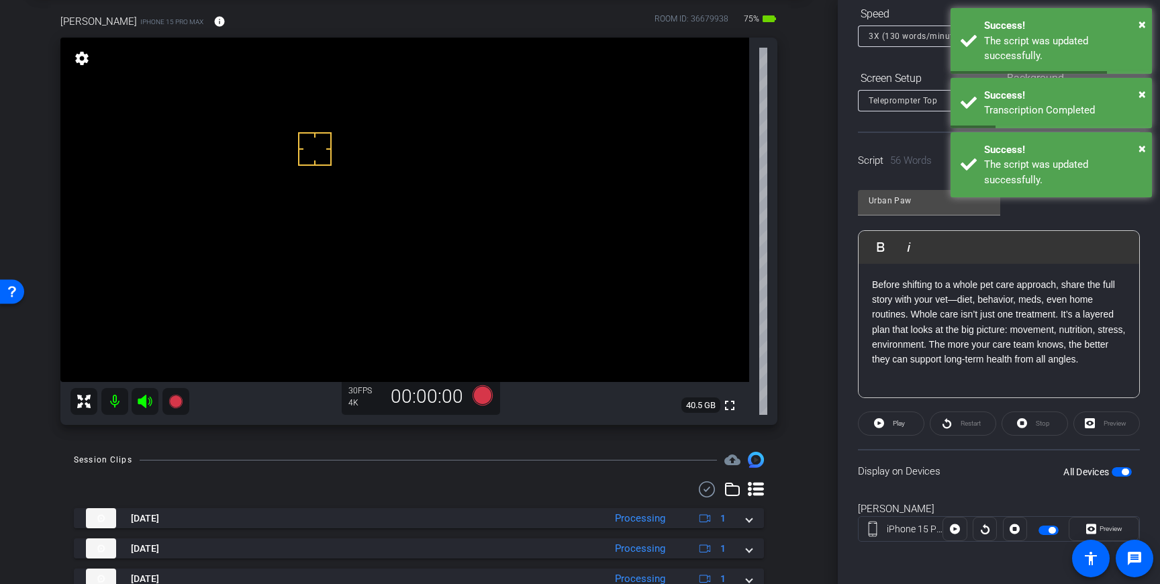
scroll to position [74, 0]
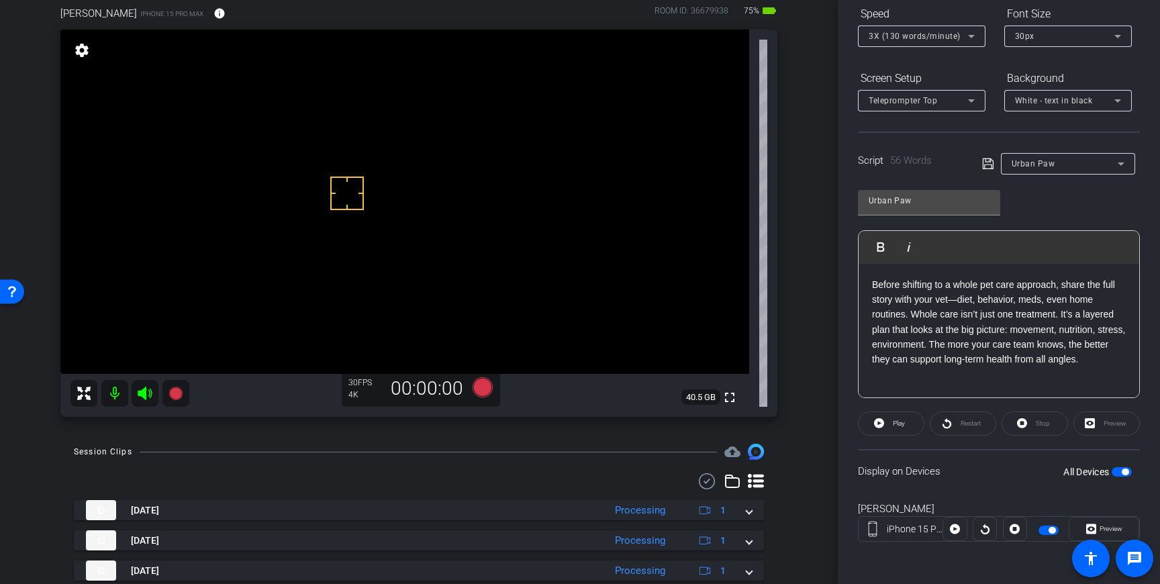
drag, startPoint x: 354, startPoint y: 129, endPoint x: 348, endPoint y: 141, distance: 13.2
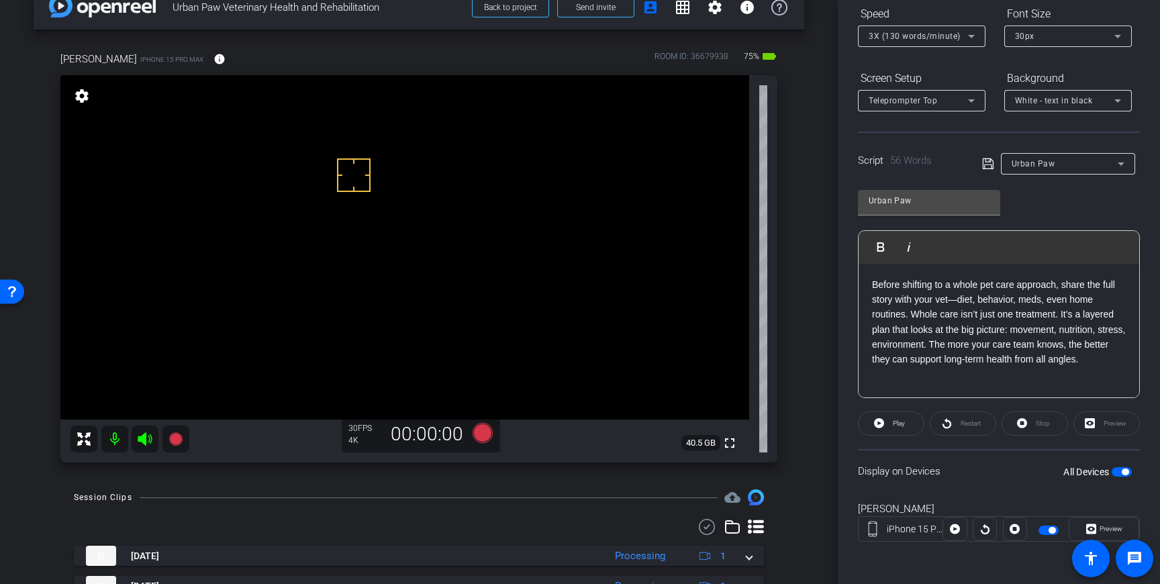
scroll to position [26, 0]
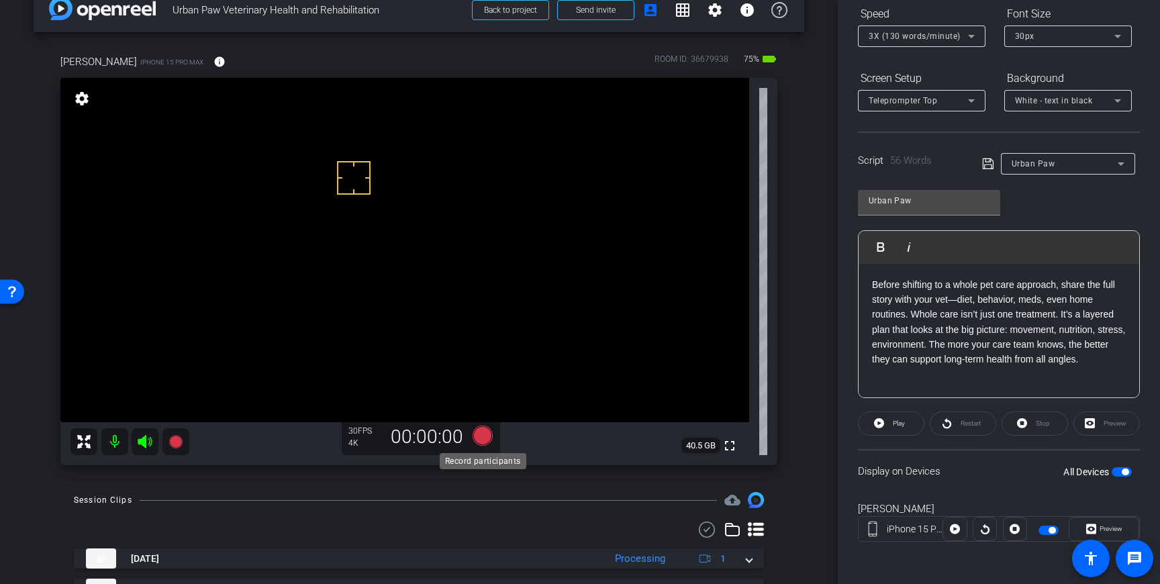
click at [484, 434] on icon at bounding box center [482, 436] width 20 height 20
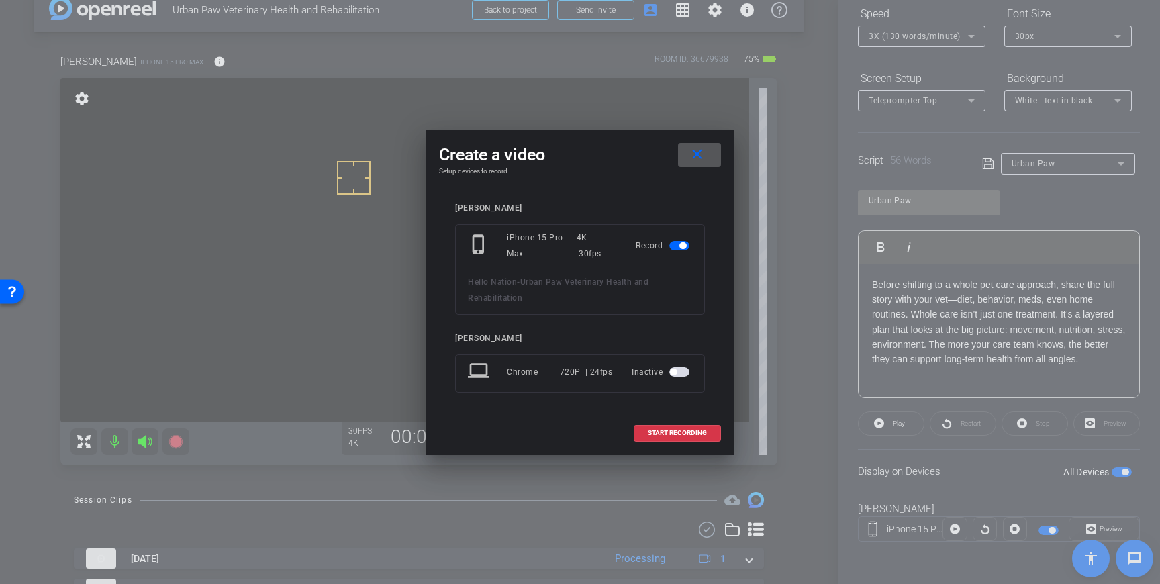
drag, startPoint x: 695, startPoint y: 429, endPoint x: 753, endPoint y: 368, distance: 84.5
click at [695, 430] on span "START RECORDING" at bounding box center [677, 433] width 59 height 7
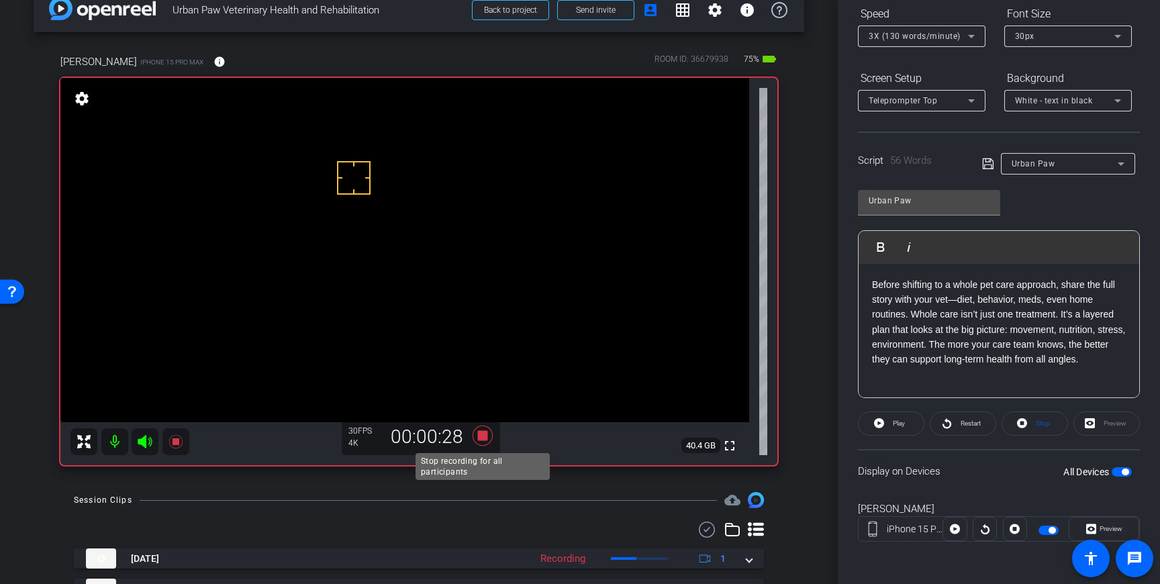
click at [481, 436] on icon at bounding box center [482, 436] width 20 height 20
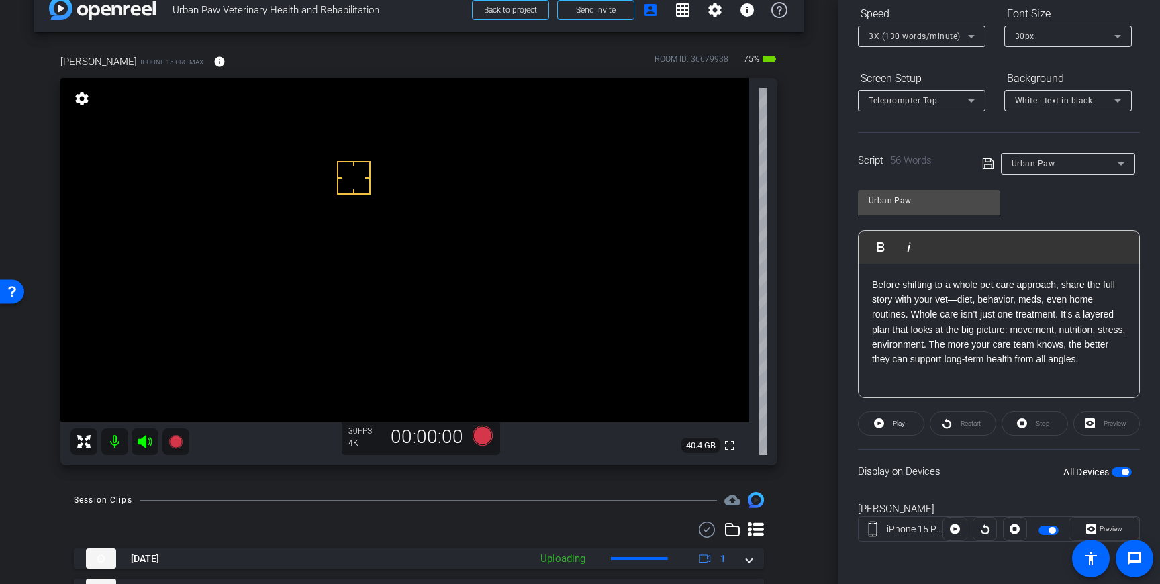
click at [901, 346] on p "Before shifting to a whole pet care approach, share the full story with your ve…" at bounding box center [999, 322] width 254 height 90
click at [989, 164] on icon at bounding box center [987, 163] width 11 height 11
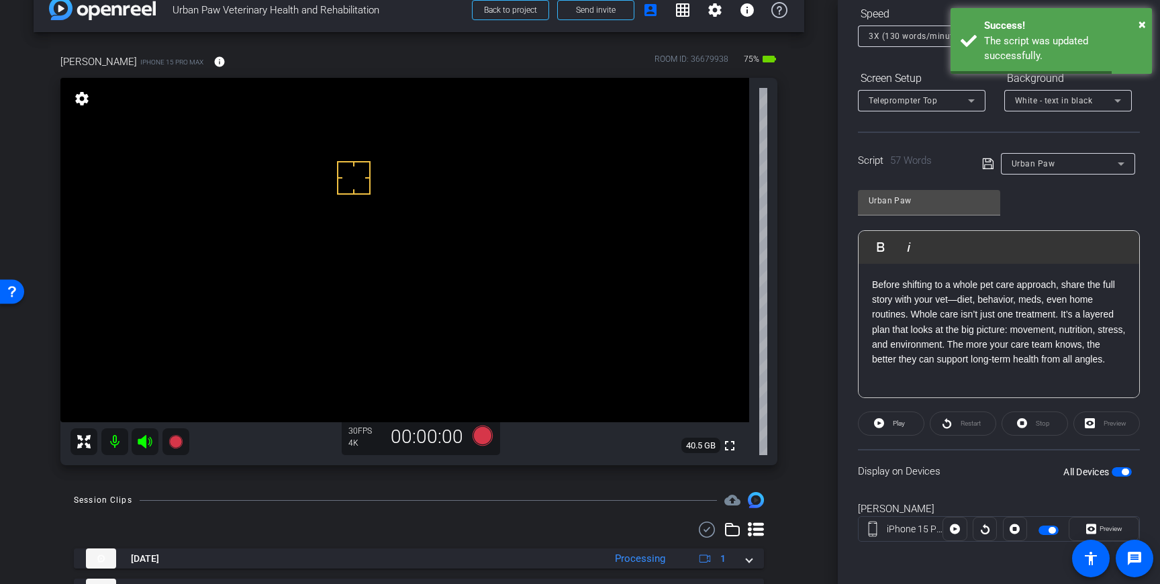
click at [1121, 469] on div "All Devices" at bounding box center [1097, 471] width 68 height 13
click at [1124, 472] on span "button" at bounding box center [1125, 471] width 7 height 7
click at [1129, 473] on span "button" at bounding box center [1121, 471] width 20 height 9
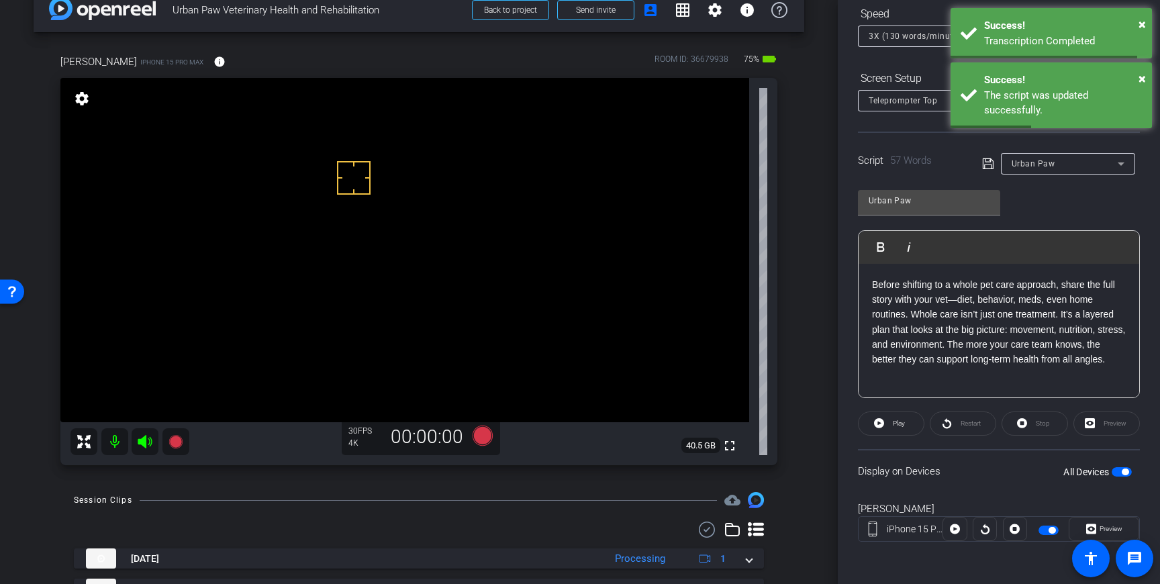
click at [989, 167] on icon at bounding box center [988, 164] width 12 height 16
drag, startPoint x: 338, startPoint y: 230, endPoint x: 328, endPoint y: 215, distance: 17.3
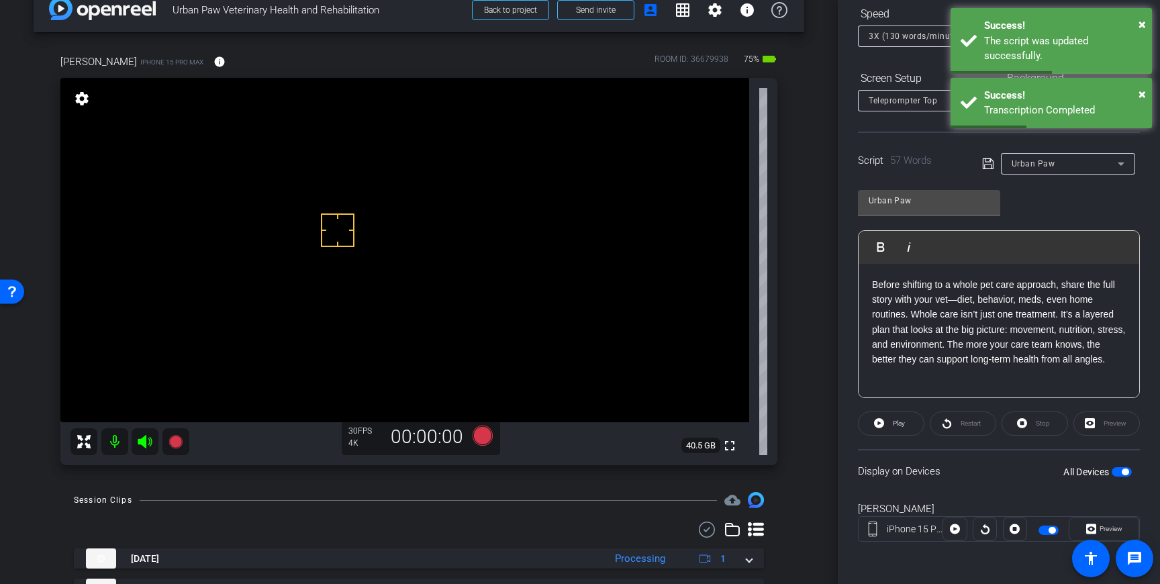
drag, startPoint x: 326, startPoint y: 163, endPoint x: 327, endPoint y: 176, distance: 12.8
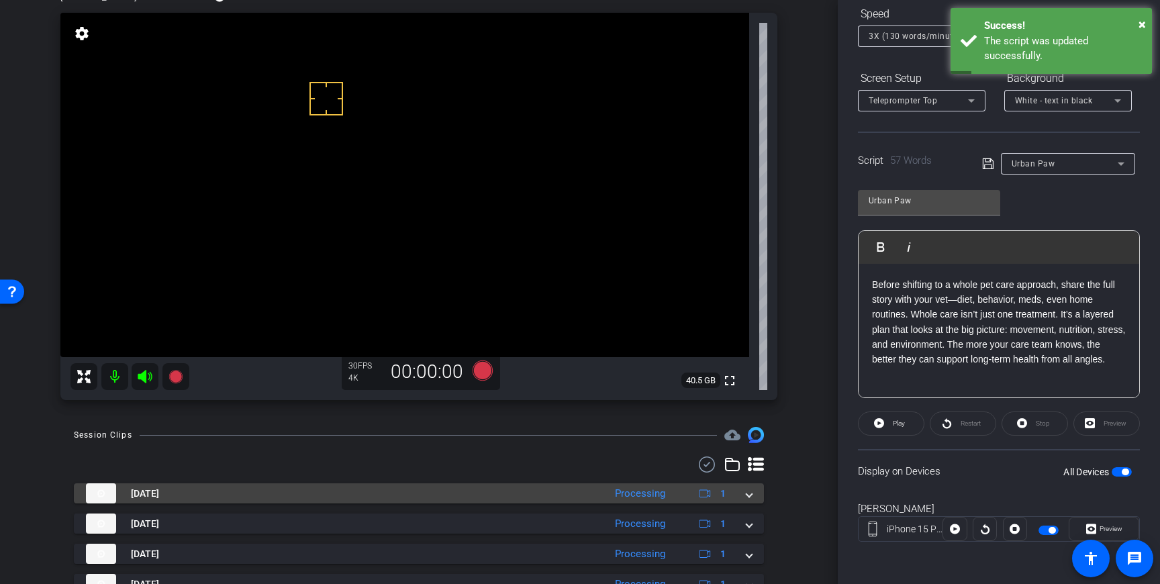
click at [749, 499] on span at bounding box center [748, 494] width 5 height 14
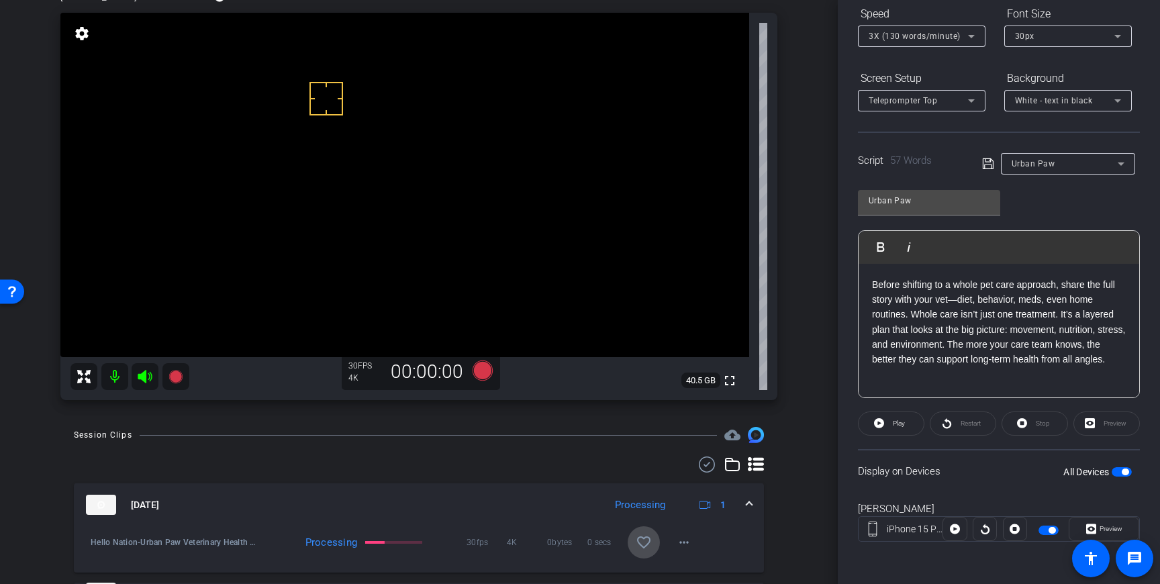
click at [634, 543] on span at bounding box center [644, 542] width 32 height 32
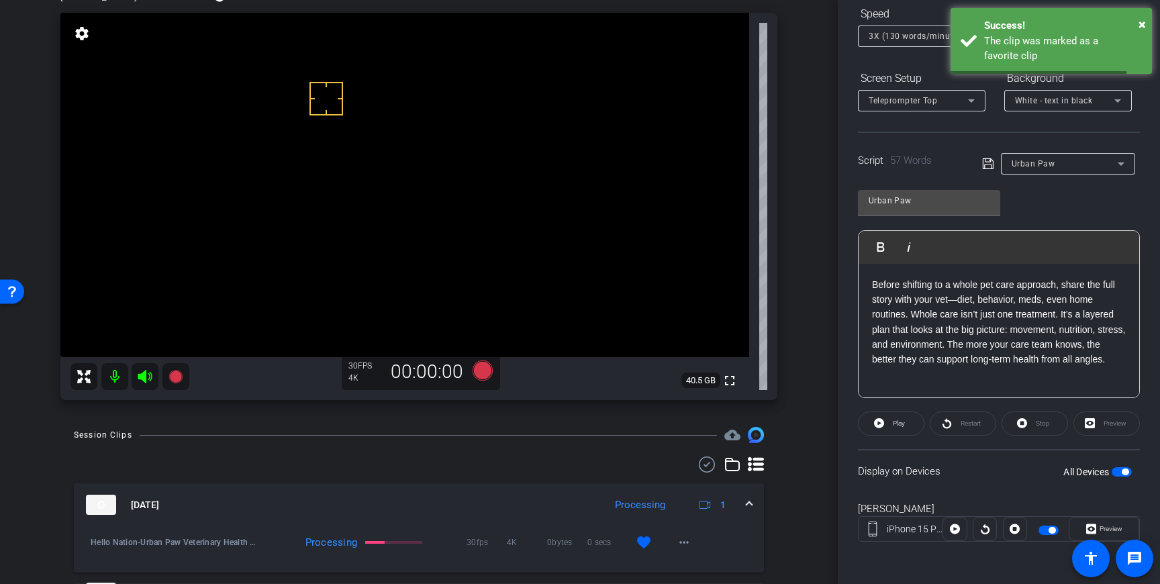
click at [748, 503] on span at bounding box center [748, 505] width 5 height 14
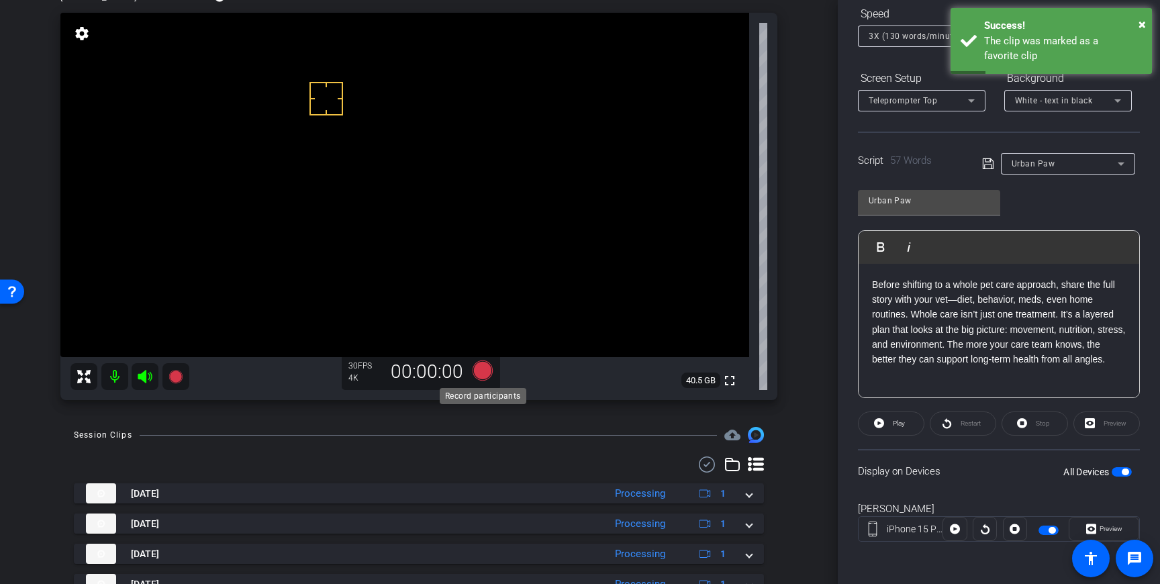
click at [488, 369] on icon at bounding box center [482, 370] width 20 height 20
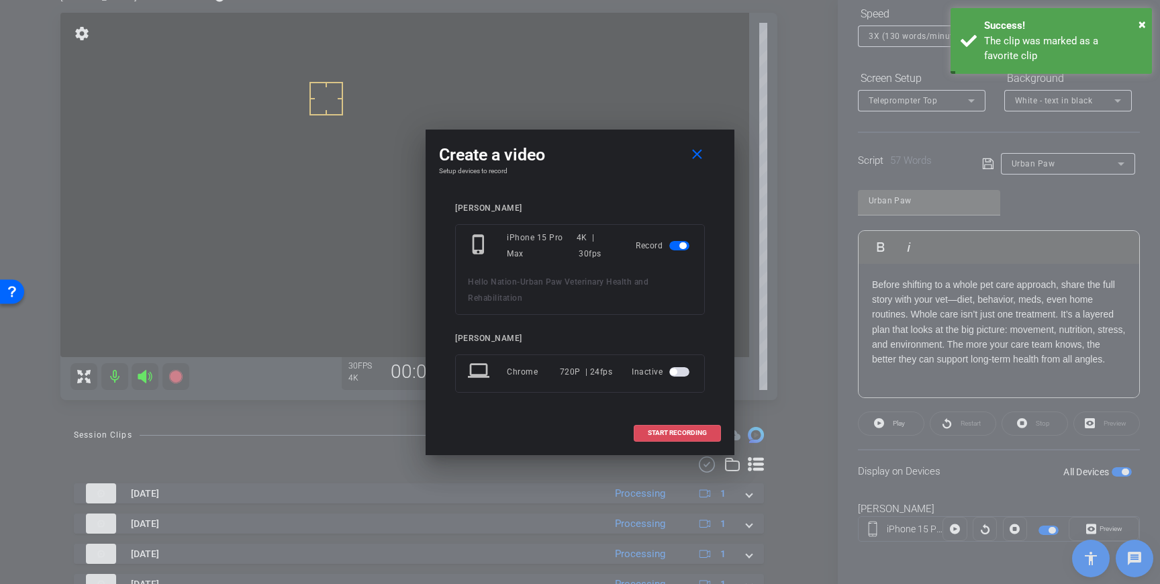
drag, startPoint x: 677, startPoint y: 430, endPoint x: 748, endPoint y: 395, distance: 78.9
click at [677, 430] on span "START RECORDING" at bounding box center [677, 433] width 59 height 7
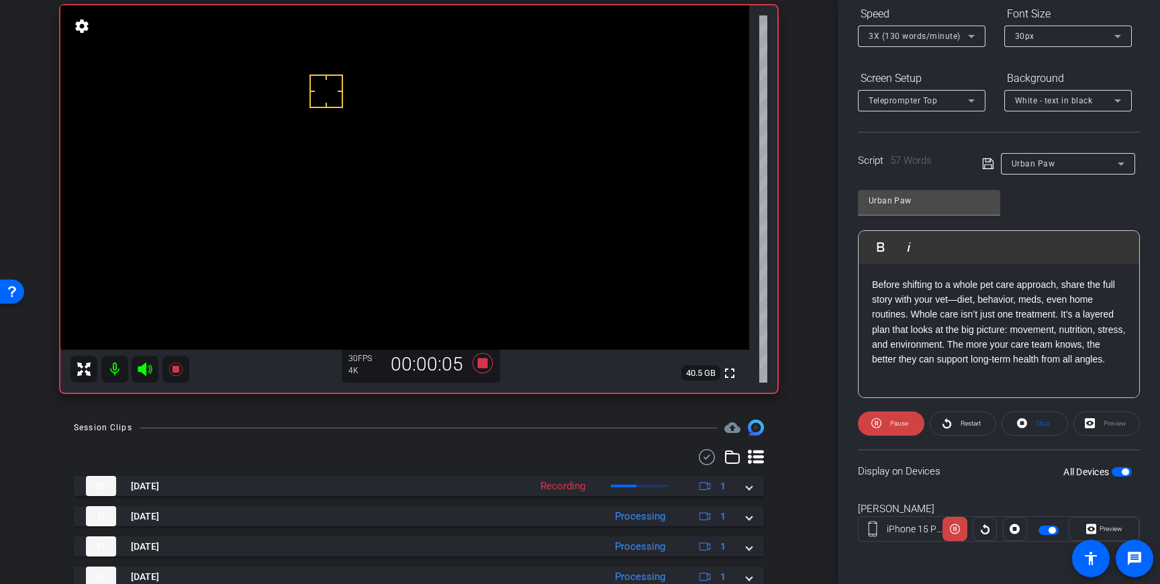
scroll to position [93, 0]
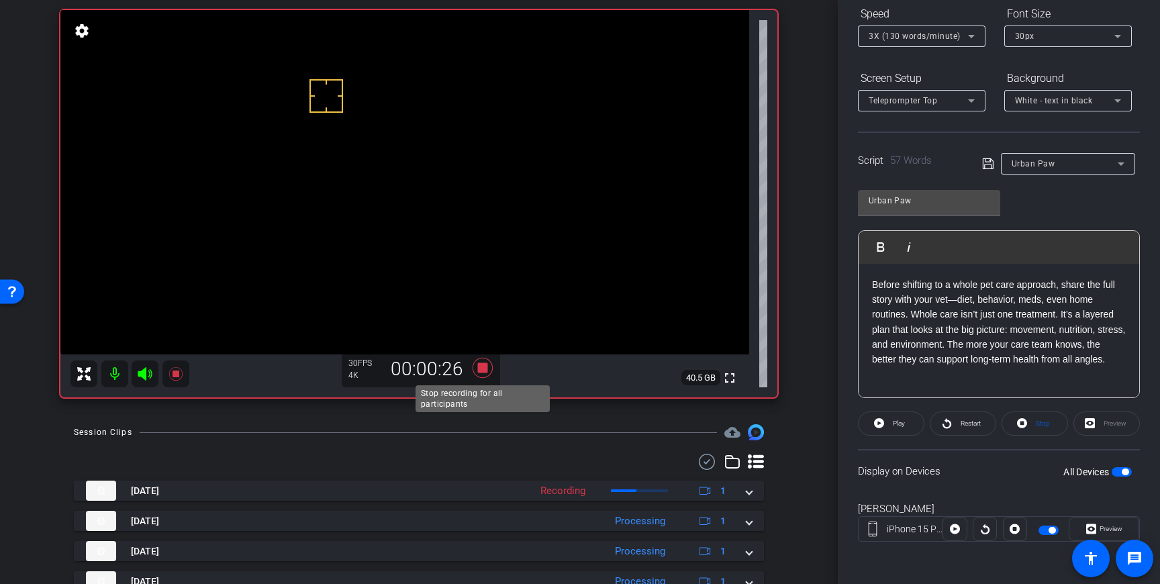
click at [481, 366] on icon at bounding box center [482, 368] width 20 height 20
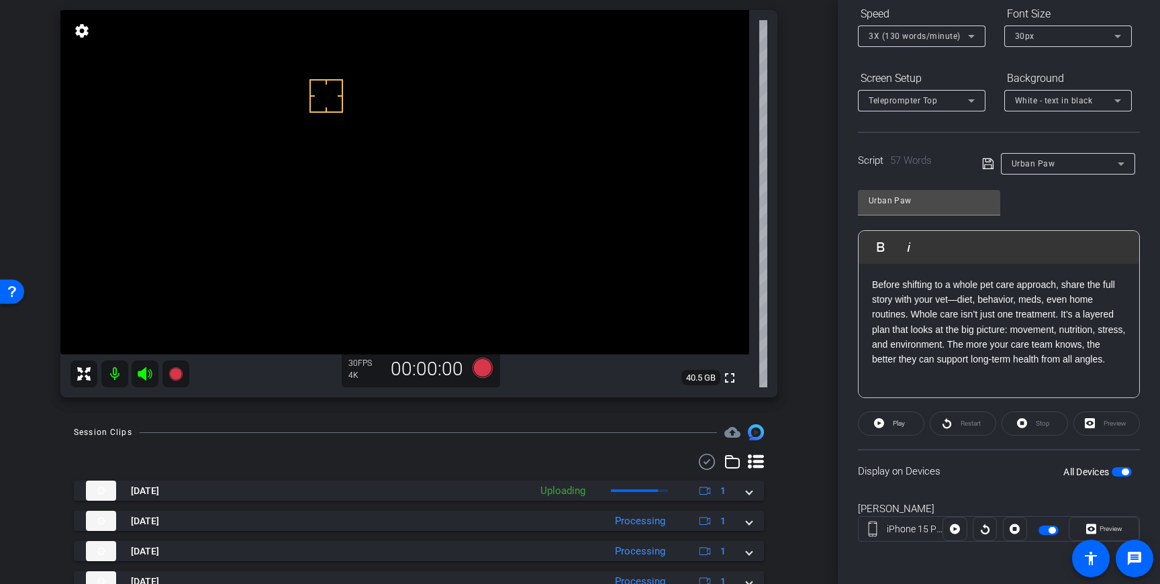
click at [747, 501] on div "Sep 16, 2025 Uploading 1 Hello Nation-Urban Paw Veterinary Health and Rehabilit…" at bounding box center [419, 581] width 690 height 201
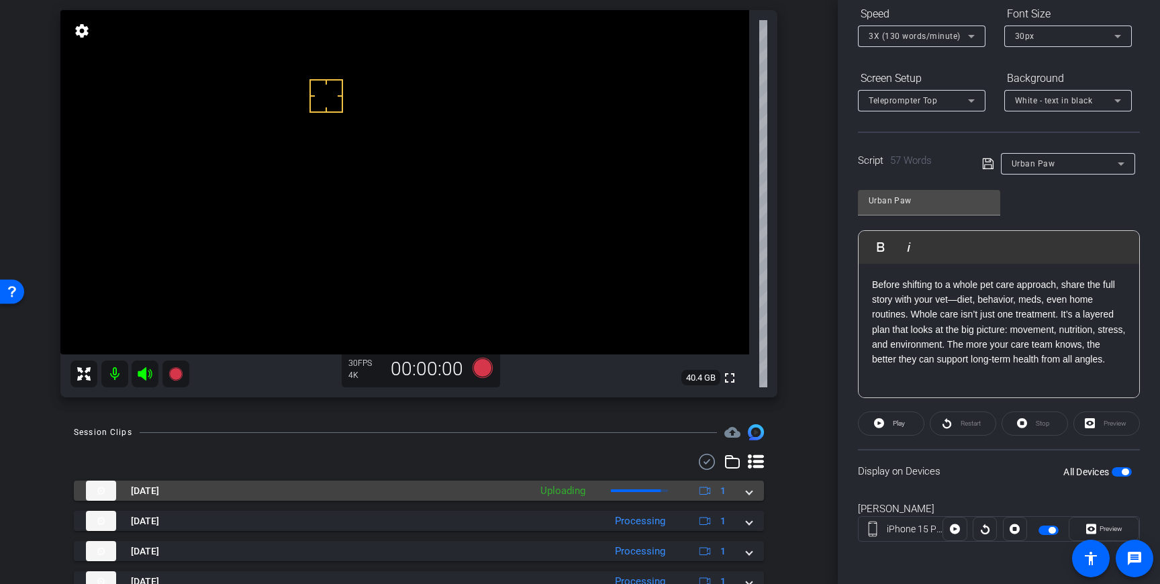
click at [746, 490] on span at bounding box center [748, 491] width 5 height 14
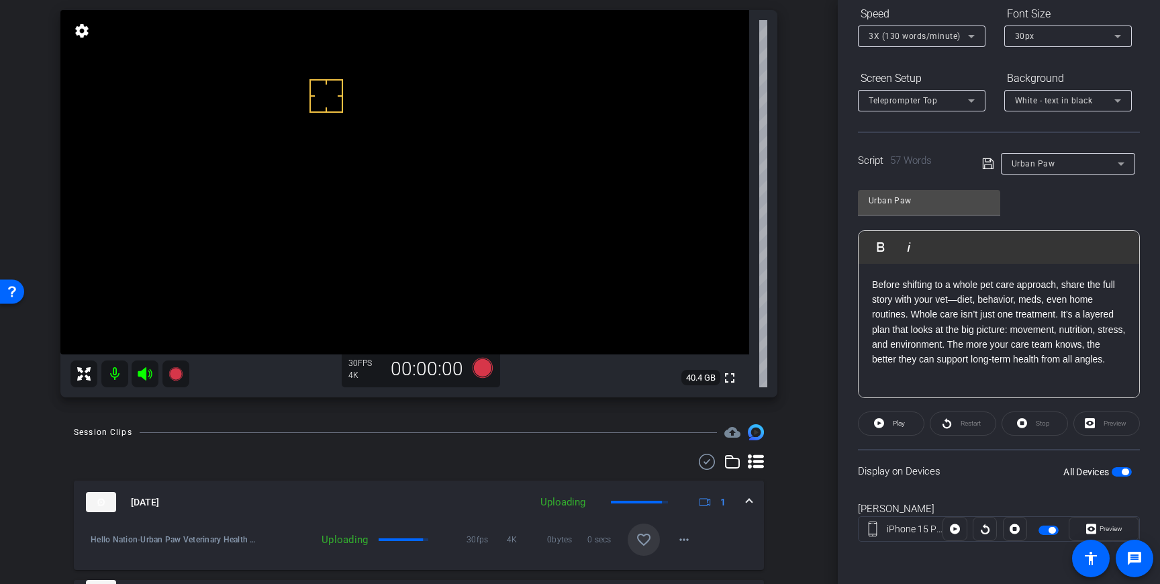
click at [648, 533] on mat-icon "favorite_border" at bounding box center [644, 540] width 16 height 16
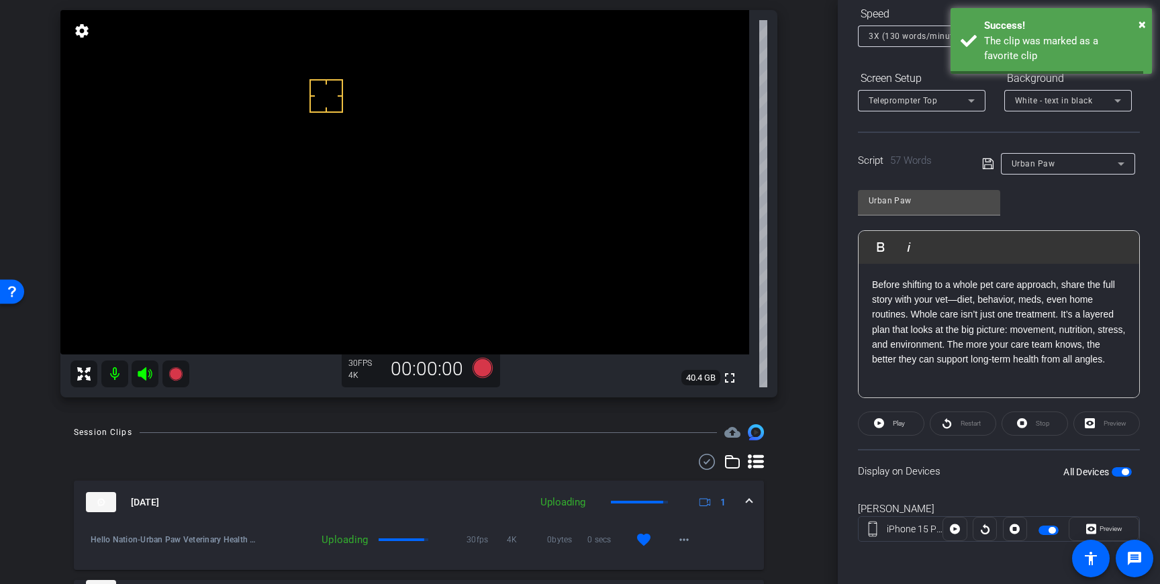
click at [750, 495] on span at bounding box center [748, 502] width 5 height 14
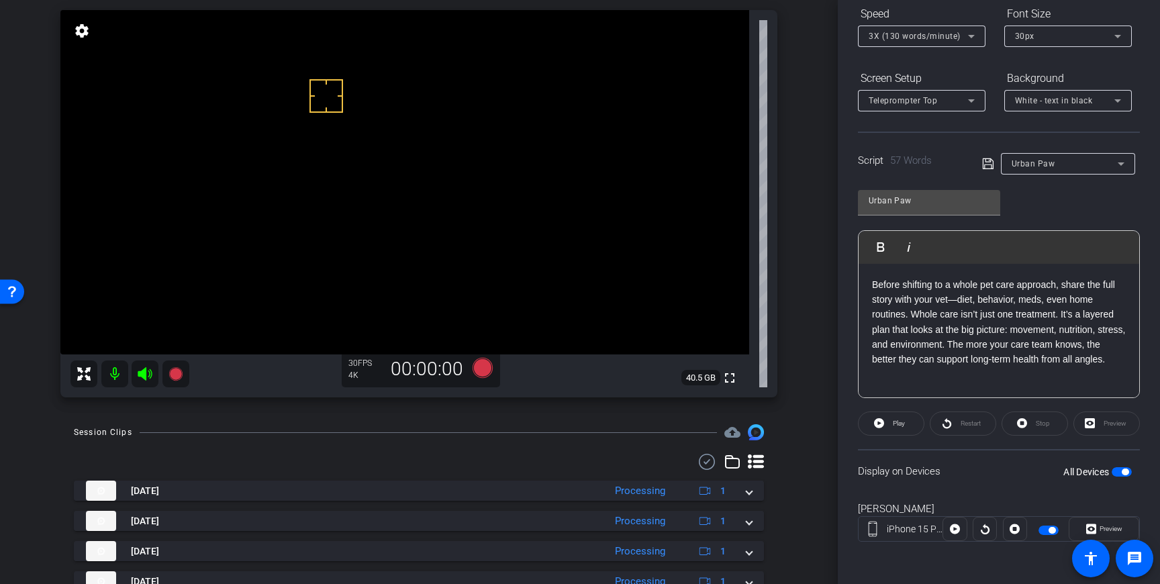
scroll to position [147, 0]
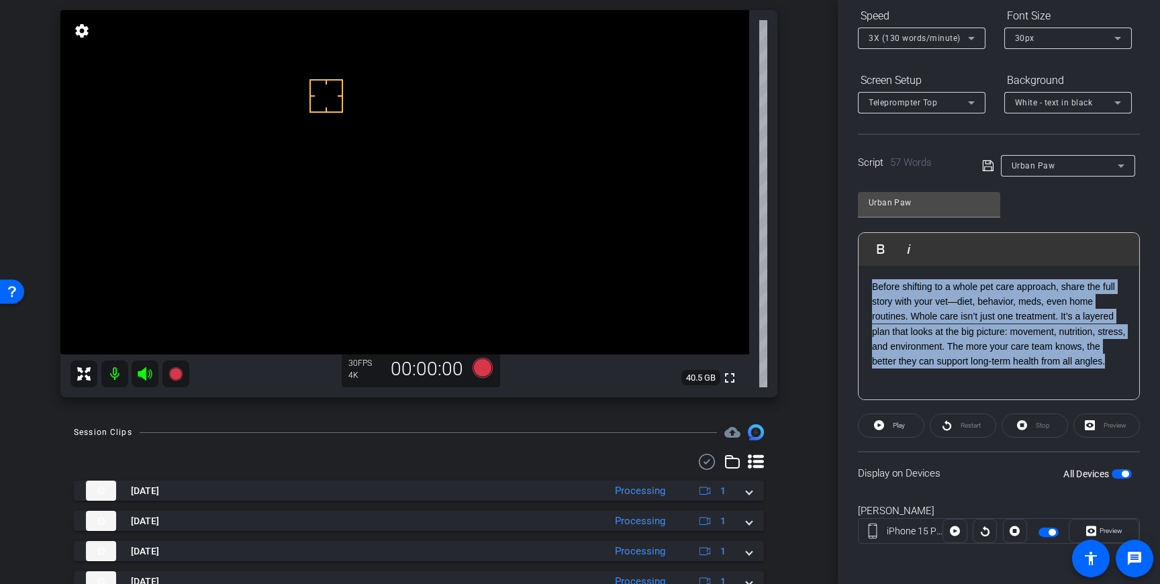
drag, startPoint x: 1131, startPoint y: 366, endPoint x: 866, endPoint y: 286, distance: 276.9
click at [869, 287] on div "Before shifting to a whole pet care approach, share the full story with your ve…" at bounding box center [998, 333] width 281 height 134
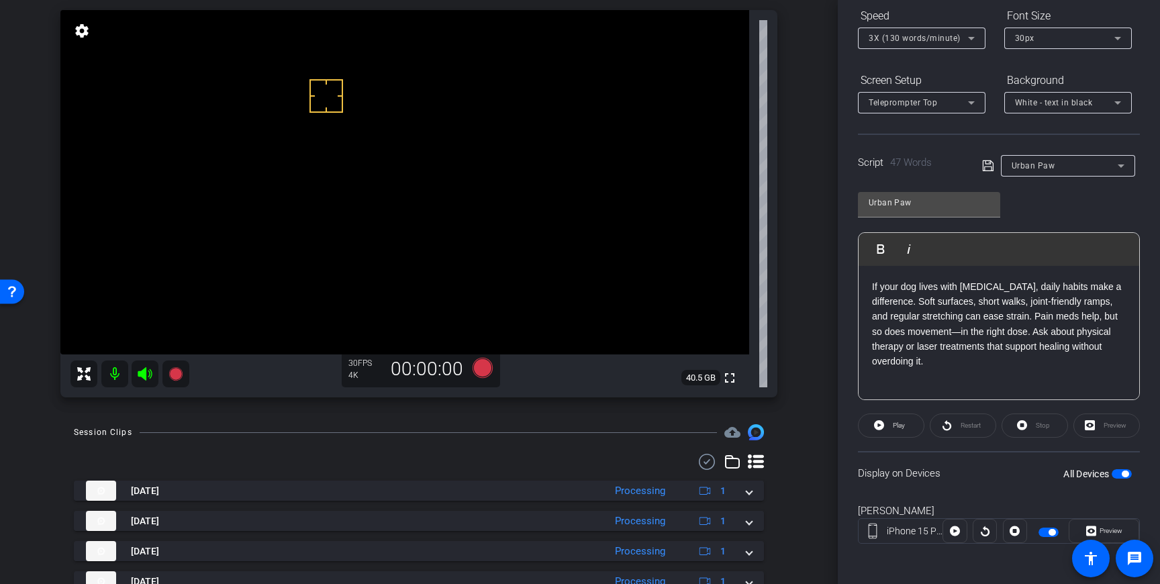
click at [987, 166] on icon at bounding box center [987, 165] width 11 height 11
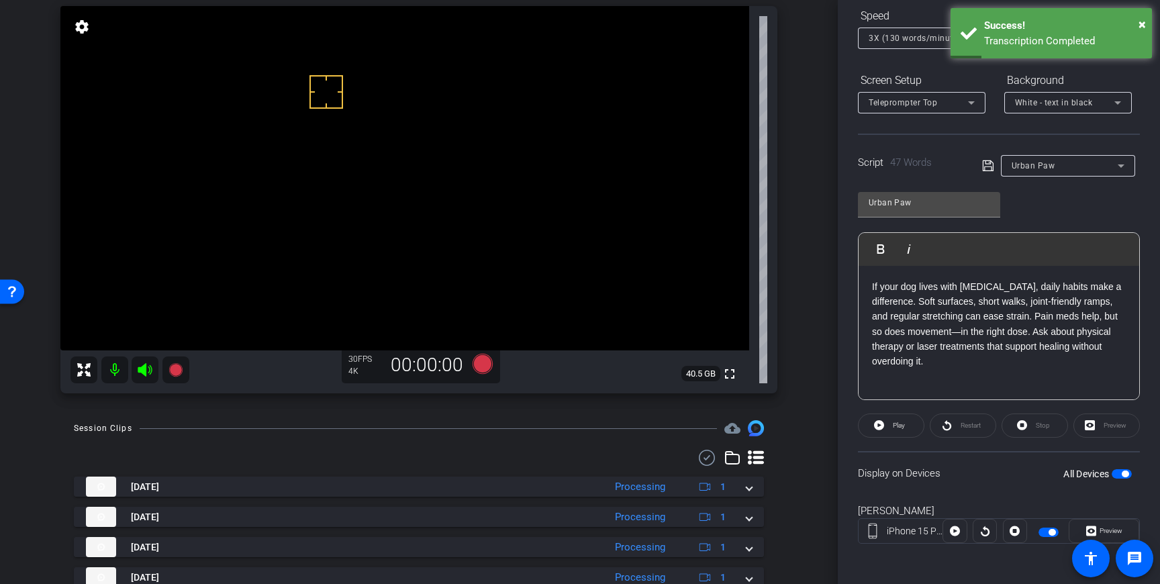
scroll to position [91, 0]
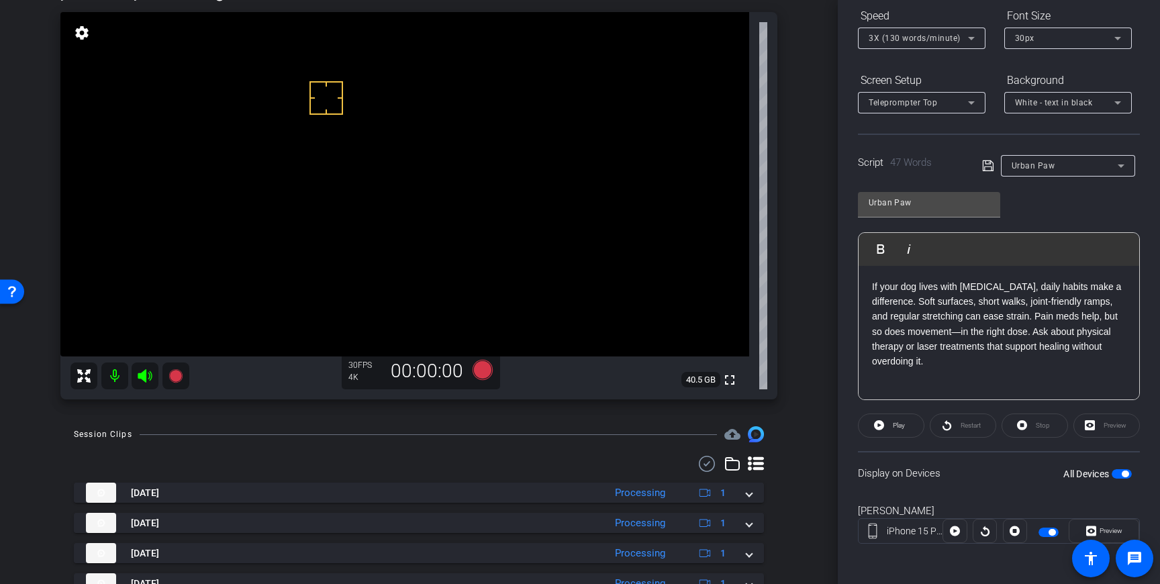
drag, startPoint x: 987, startPoint y: 168, endPoint x: 1083, endPoint y: 397, distance: 247.6
click at [987, 169] on icon at bounding box center [988, 166] width 12 height 16
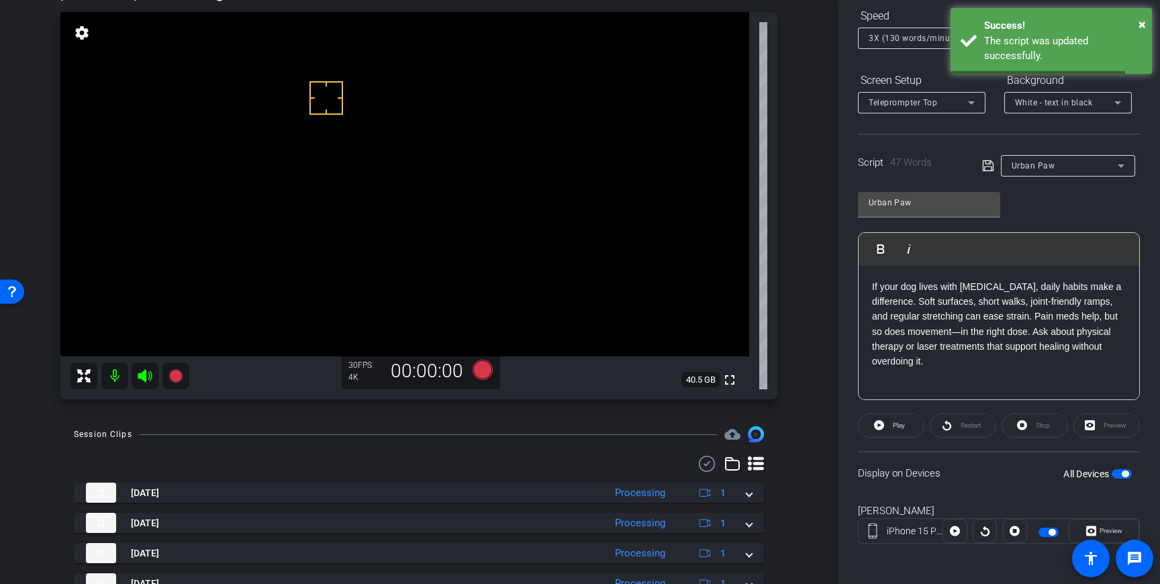
click at [1119, 474] on span "button" at bounding box center [1121, 473] width 20 height 9
click at [1123, 475] on span "button" at bounding box center [1121, 473] width 20 height 9
click at [987, 170] on icon at bounding box center [987, 165] width 11 height 11
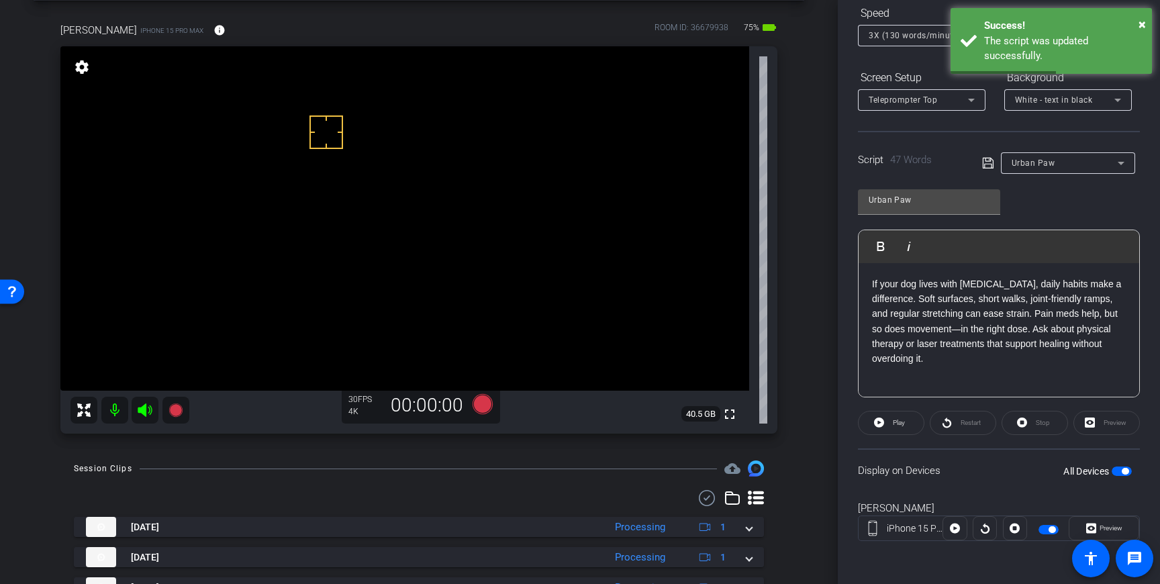
scroll to position [56, 0]
click at [484, 408] on icon at bounding box center [482, 405] width 20 height 20
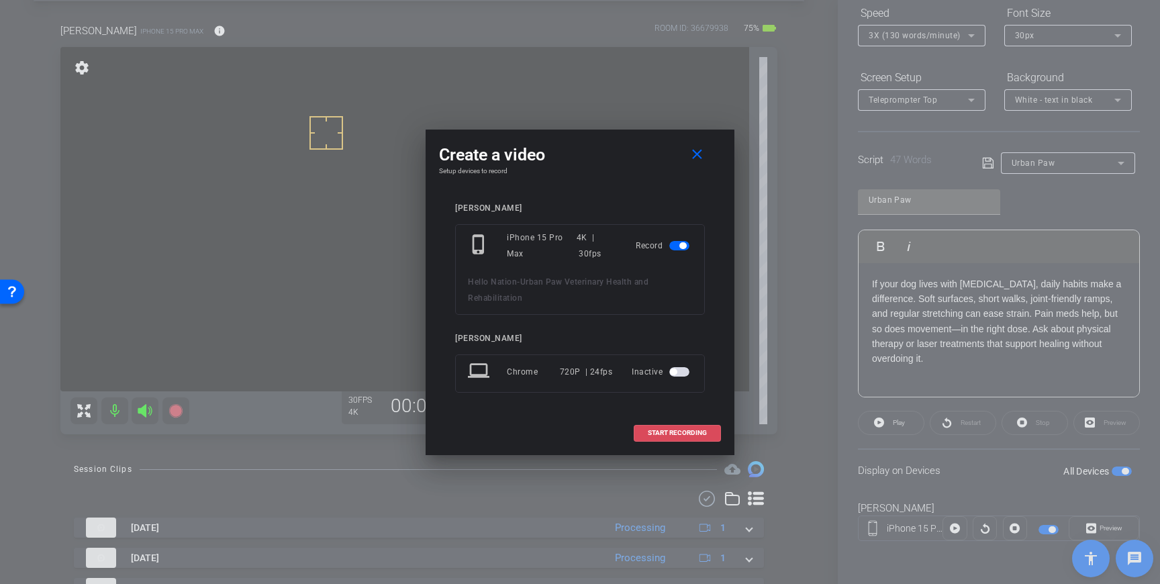
drag, startPoint x: 656, startPoint y: 427, endPoint x: 705, endPoint y: 395, distance: 57.7
click at [660, 426] on span at bounding box center [677, 433] width 86 height 32
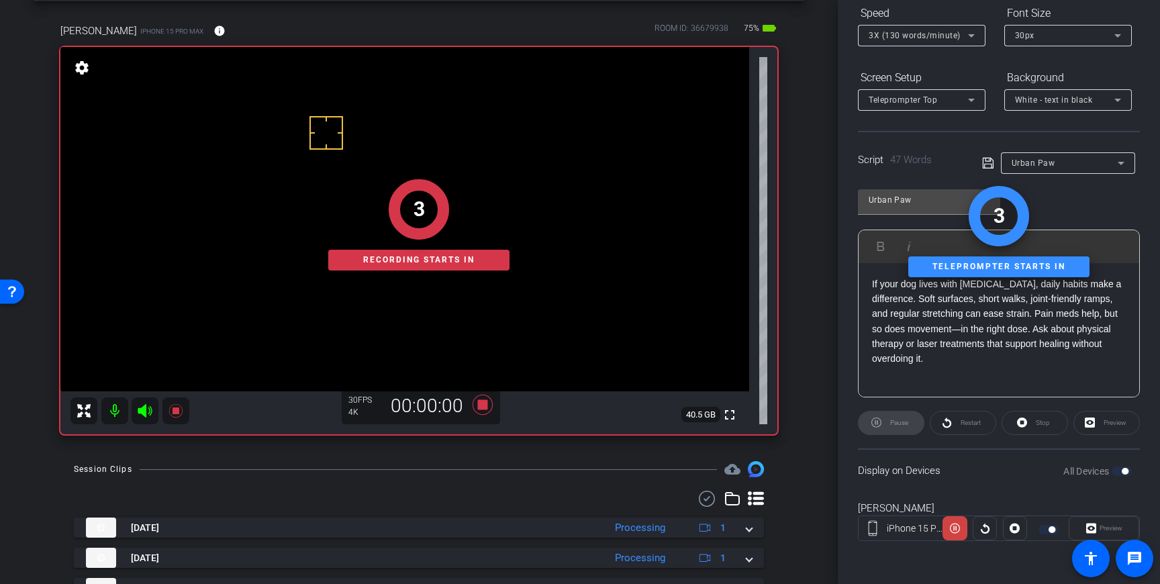
scroll to position [65, 0]
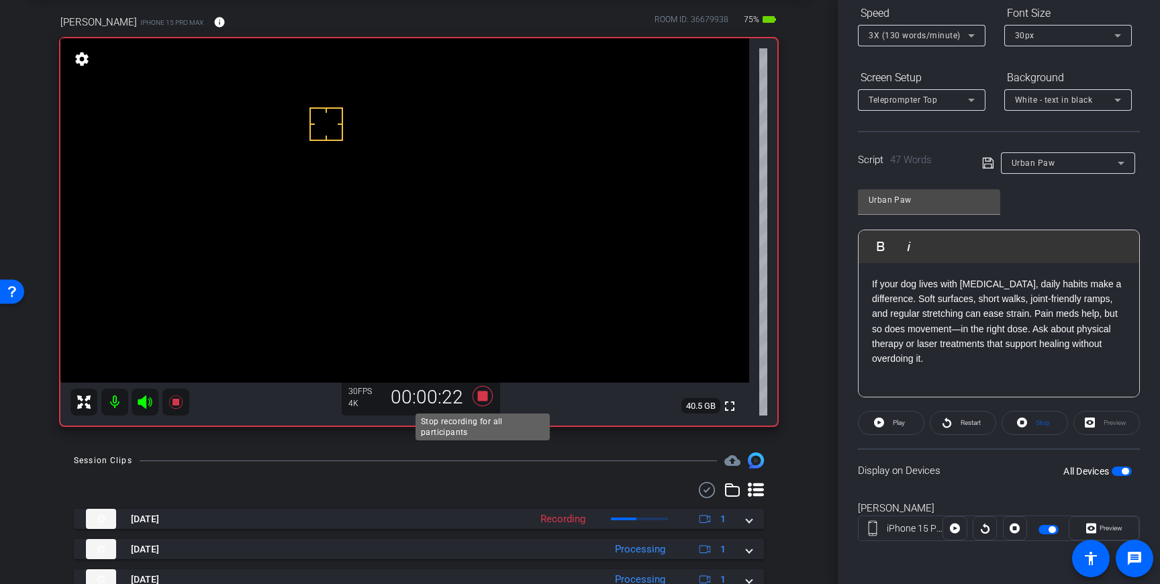
click at [485, 397] on icon at bounding box center [482, 396] width 20 height 20
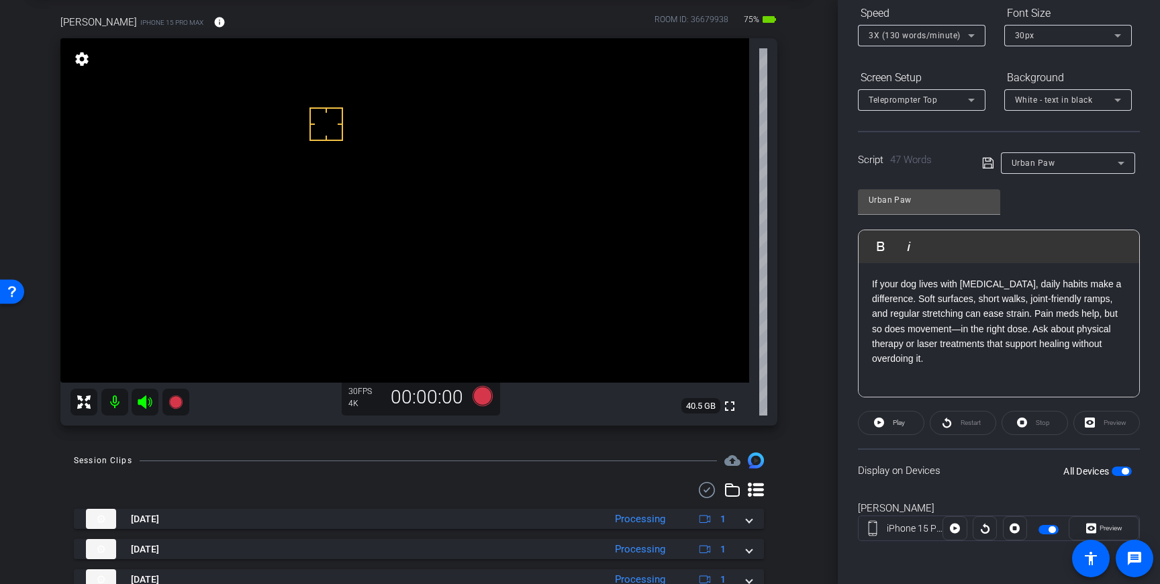
click at [936, 303] on p "If your dog lives with chronic pain, daily habits make a difference. Soft surfa…" at bounding box center [999, 322] width 254 height 90
drag, startPoint x: 941, startPoint y: 299, endPoint x: 921, endPoint y: 301, distance: 20.2
click at [921, 301] on p "If your dog lives with chronic pain, daily habits make a difference. Soft surfa…" at bounding box center [999, 322] width 254 height 90
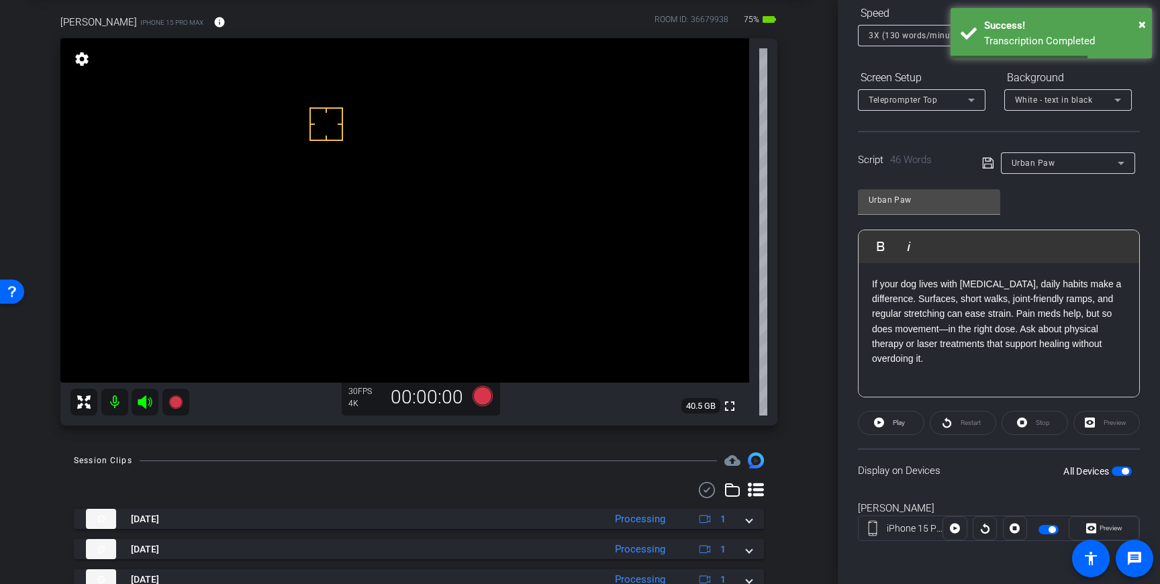
click at [957, 300] on p "If your dog lives with chronic pain, daily habits make a difference. Surfaces, …" at bounding box center [999, 322] width 254 height 90
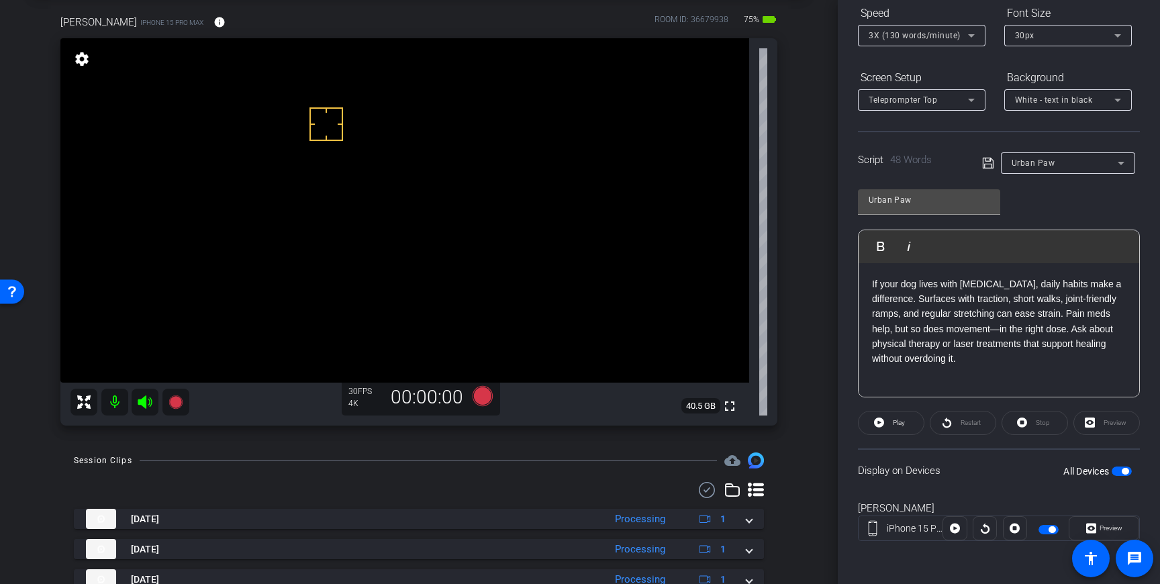
click at [1018, 323] on p "If your dog lives with chronic pain, daily habits make a difference. Surfaces w…" at bounding box center [999, 322] width 254 height 90
click at [985, 158] on icon at bounding box center [987, 163] width 11 height 11
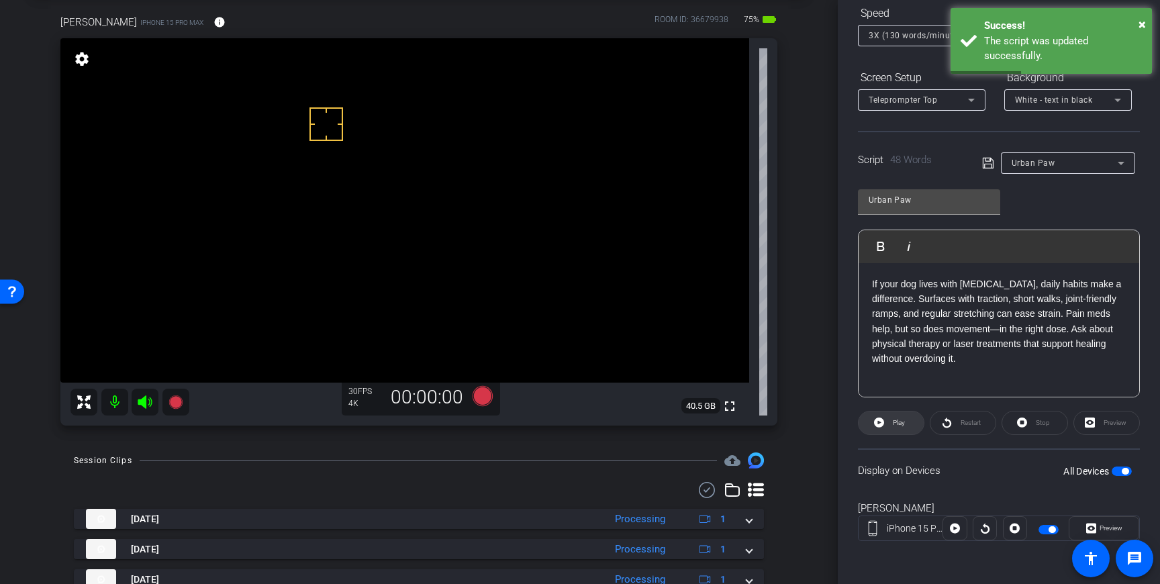
click at [893, 425] on span "Play" at bounding box center [899, 422] width 12 height 7
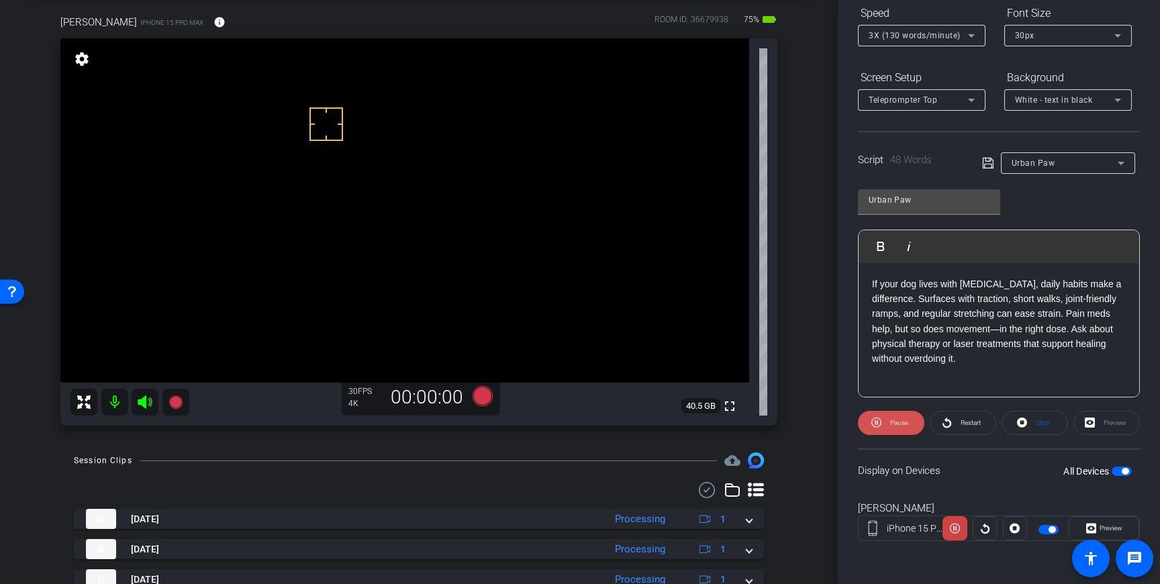
click at [897, 423] on span "Pause" at bounding box center [899, 422] width 18 height 7
drag, startPoint x: 906, startPoint y: 344, endPoint x: 873, endPoint y: 346, distance: 33.6
click at [873, 346] on p "If your dog lives with chronic pain, daily habits make a difference. Surfaces w…" at bounding box center [999, 322] width 254 height 90
click at [946, 346] on p "If your dog lives with chronic pain, daily habits make a difference. Surfaces w…" at bounding box center [999, 322] width 254 height 90
drag, startPoint x: 944, startPoint y: 346, endPoint x: 963, endPoint y: 346, distance: 18.8
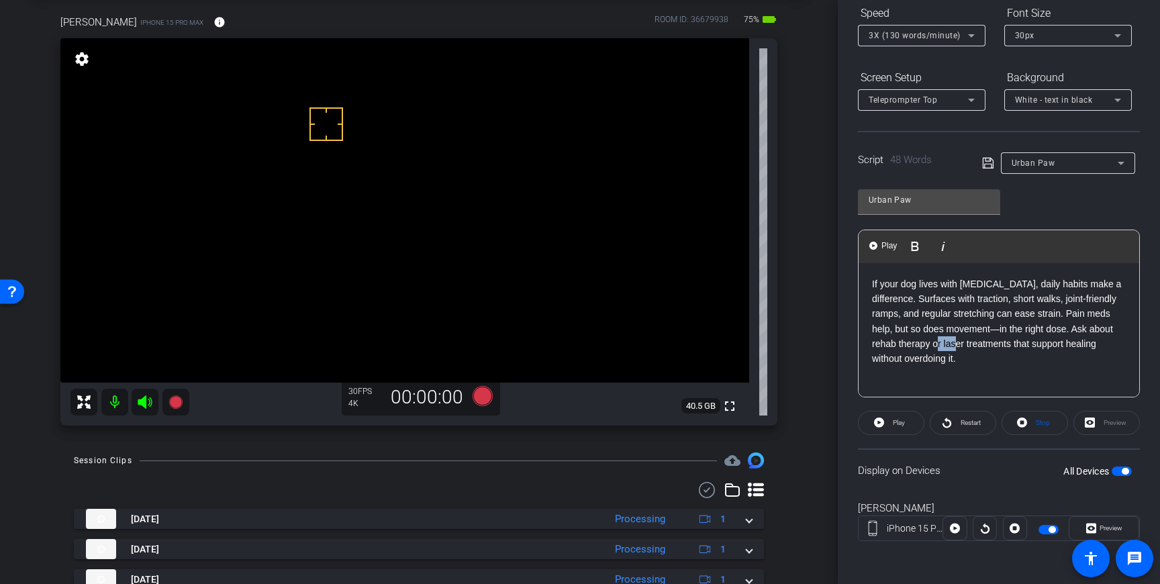
click at [963, 346] on p "If your dog lives with chronic pain, daily habits make a difference. Surfaces w…" at bounding box center [999, 322] width 254 height 90
click at [989, 163] on icon at bounding box center [988, 163] width 12 height 16
drag, startPoint x: 1040, startPoint y: 311, endPoint x: 1060, endPoint y: 314, distance: 20.3
click at [1060, 314] on p "If your dog lives with chronic pain, daily habits make a difference. Surfaces w…" at bounding box center [999, 322] width 254 height 90
click at [983, 163] on icon at bounding box center [987, 163] width 11 height 11
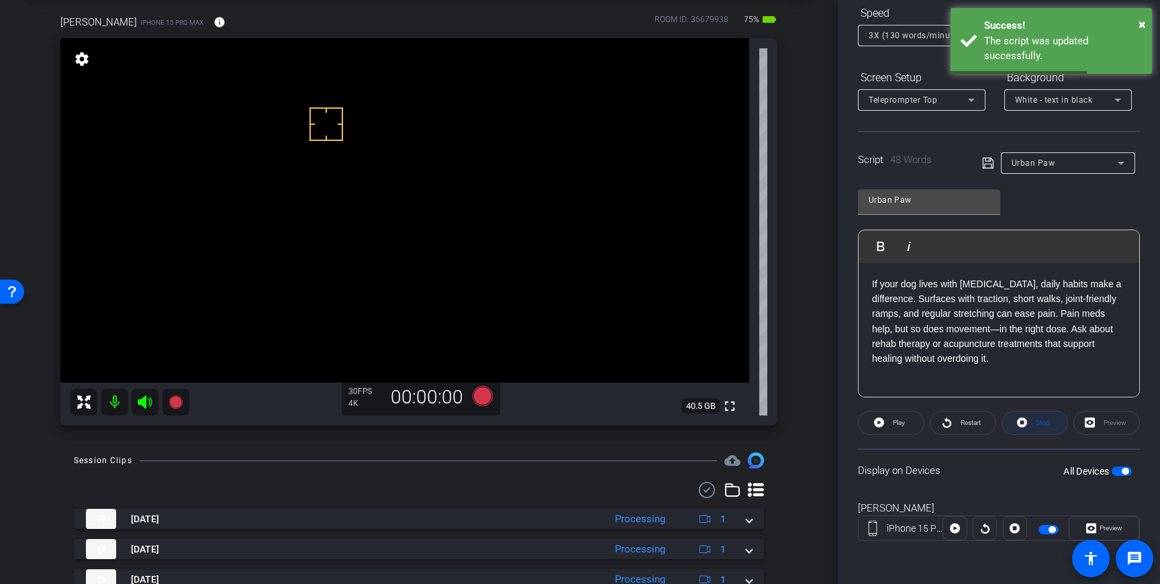
click at [1041, 426] on span "Stop" at bounding box center [1043, 422] width 14 height 7
click at [1120, 472] on span "button" at bounding box center [1121, 470] width 20 height 9
click at [1124, 474] on span "button" at bounding box center [1121, 470] width 20 height 9
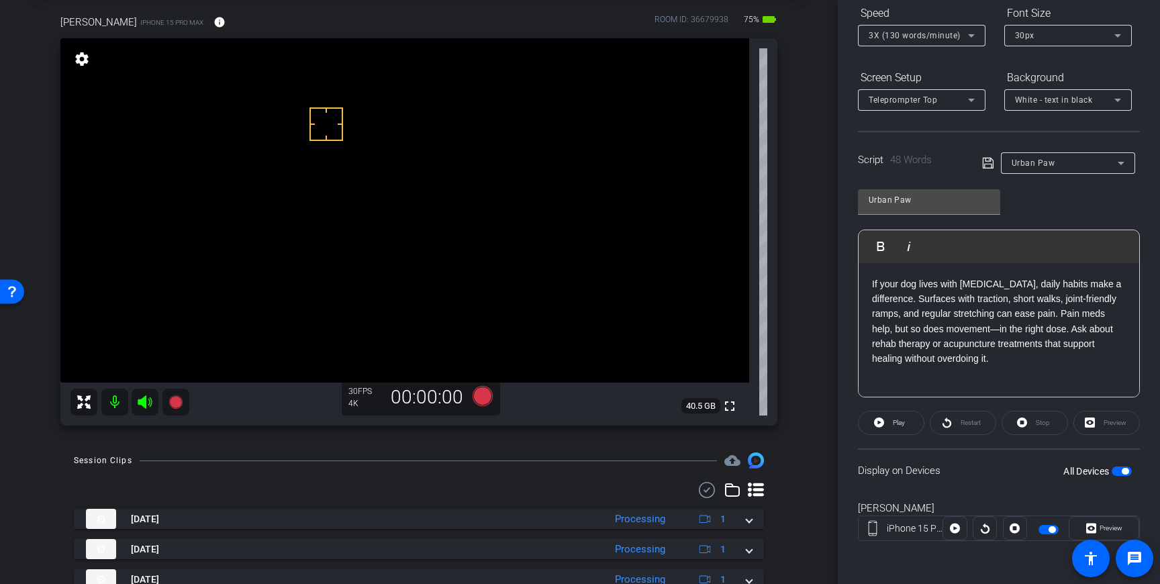
click at [985, 162] on icon at bounding box center [988, 163] width 12 height 16
click at [479, 395] on icon at bounding box center [482, 396] width 20 height 20
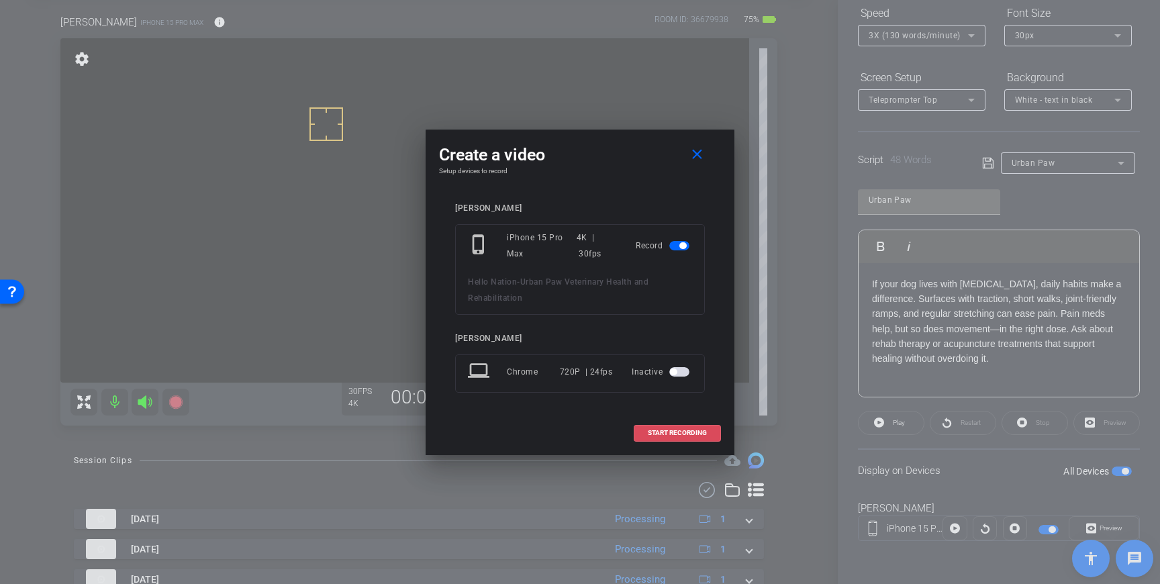
drag, startPoint x: 671, startPoint y: 434, endPoint x: 754, endPoint y: 339, distance: 126.0
click at [671, 434] on span "START RECORDING" at bounding box center [677, 433] width 59 height 7
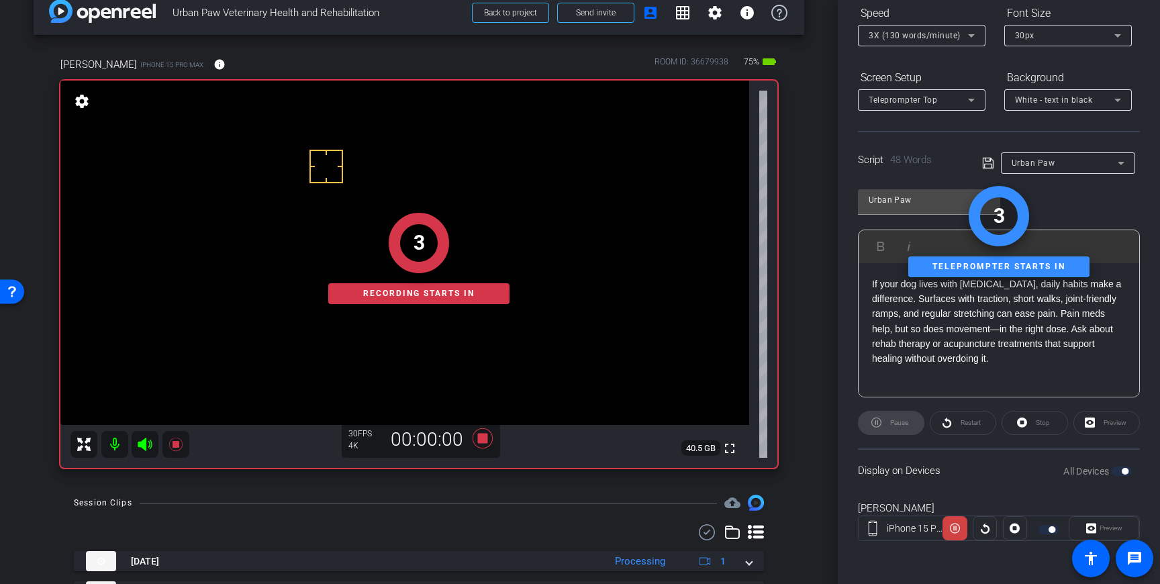
scroll to position [24, 0]
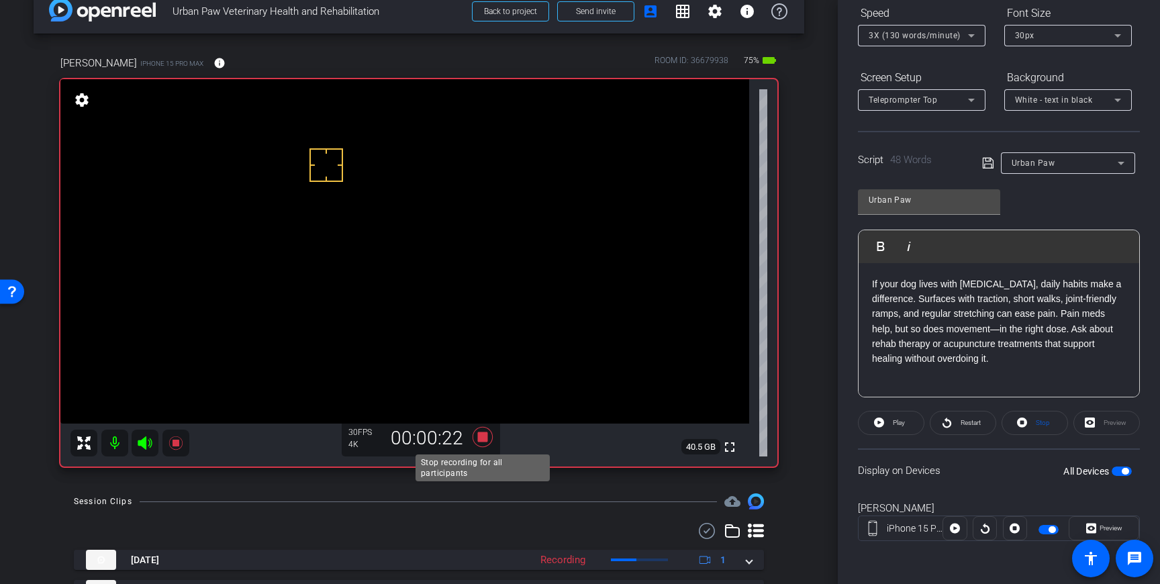
click at [491, 435] on icon at bounding box center [482, 437] width 32 height 24
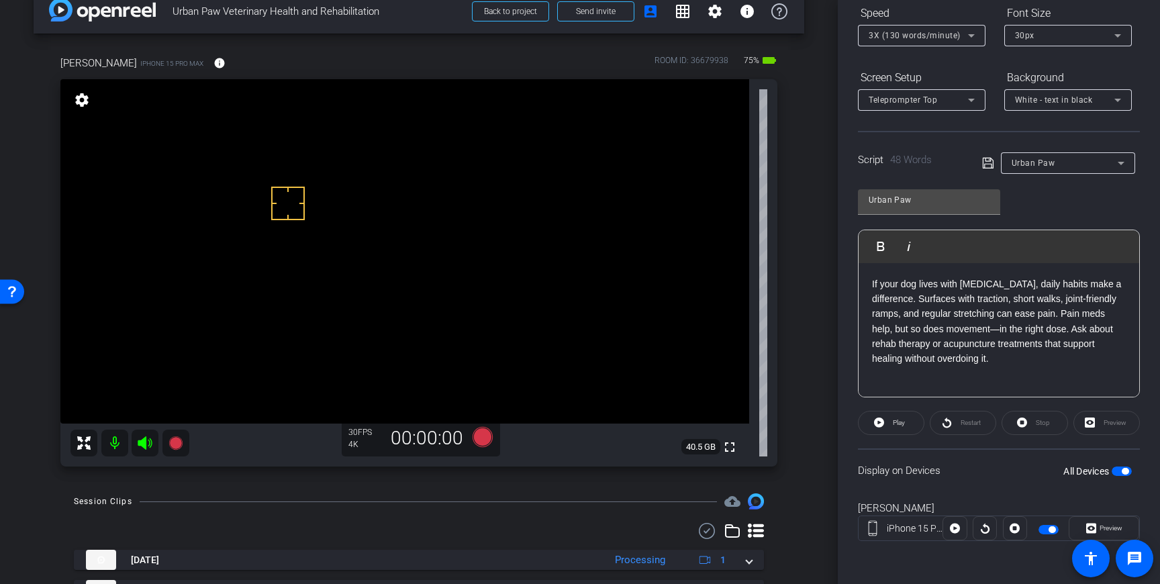
scroll to position [23, 0]
drag, startPoint x: 306, startPoint y: 156, endPoint x: 298, endPoint y: 158, distance: 8.3
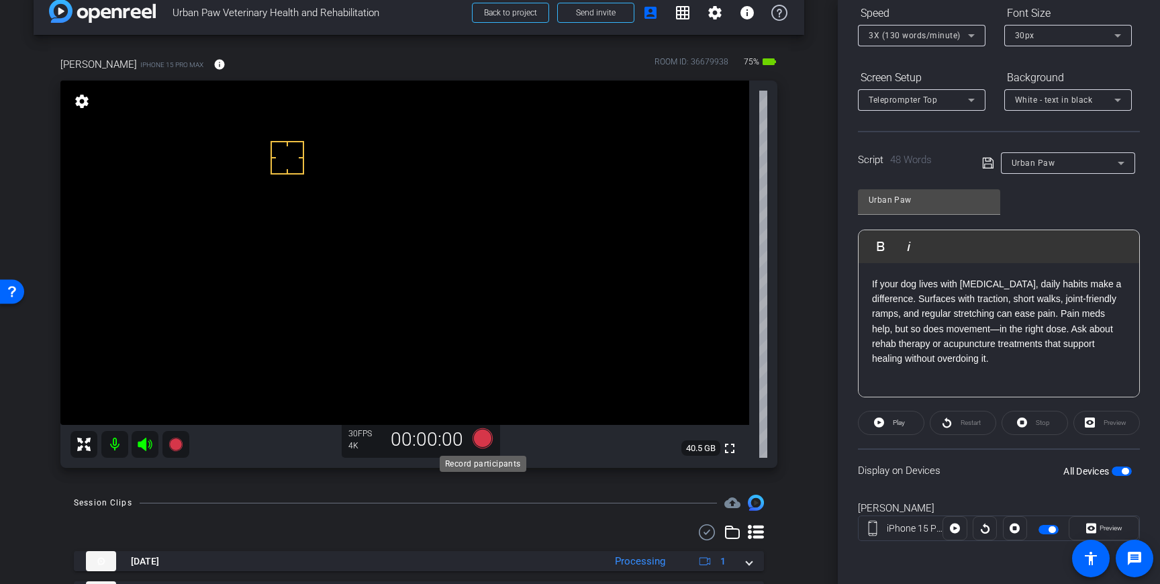
click at [485, 442] on icon at bounding box center [482, 438] width 20 height 20
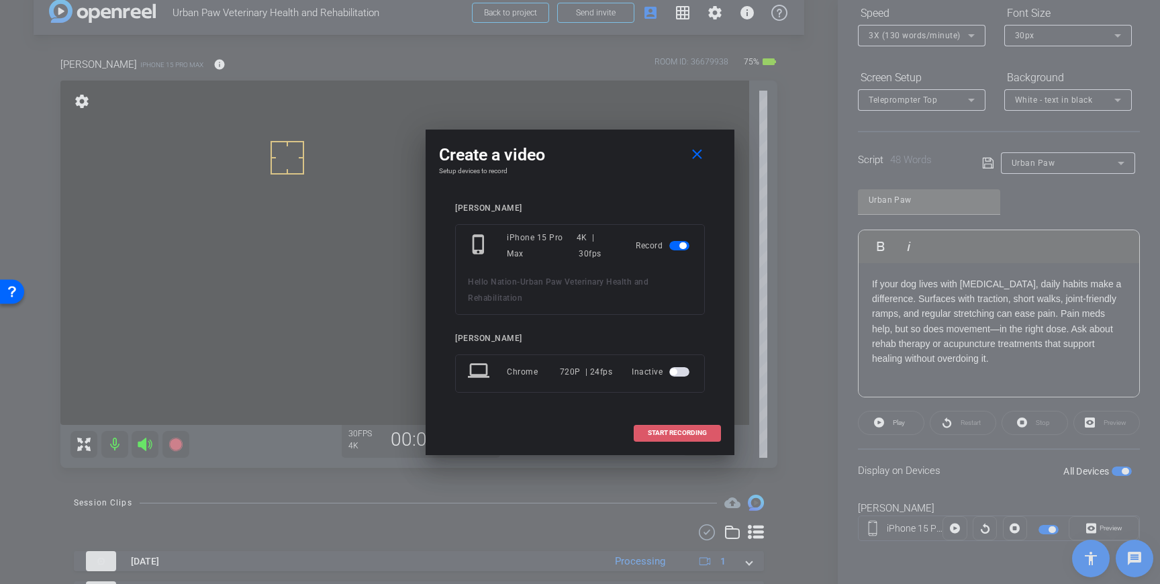
click at [677, 424] on span at bounding box center [677, 433] width 86 height 32
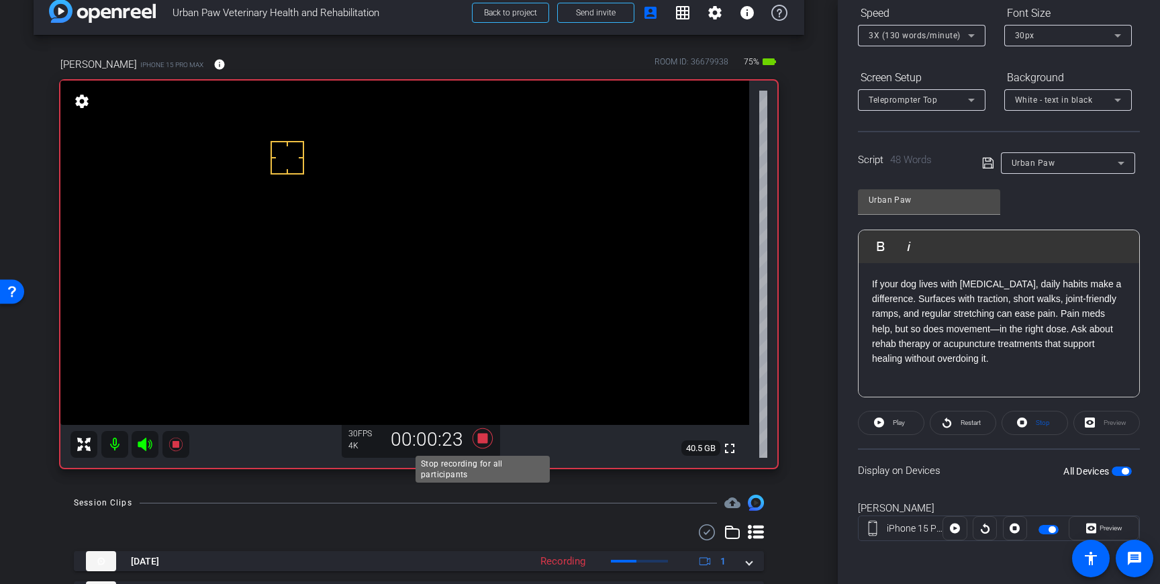
click at [482, 443] on icon at bounding box center [482, 438] width 32 height 24
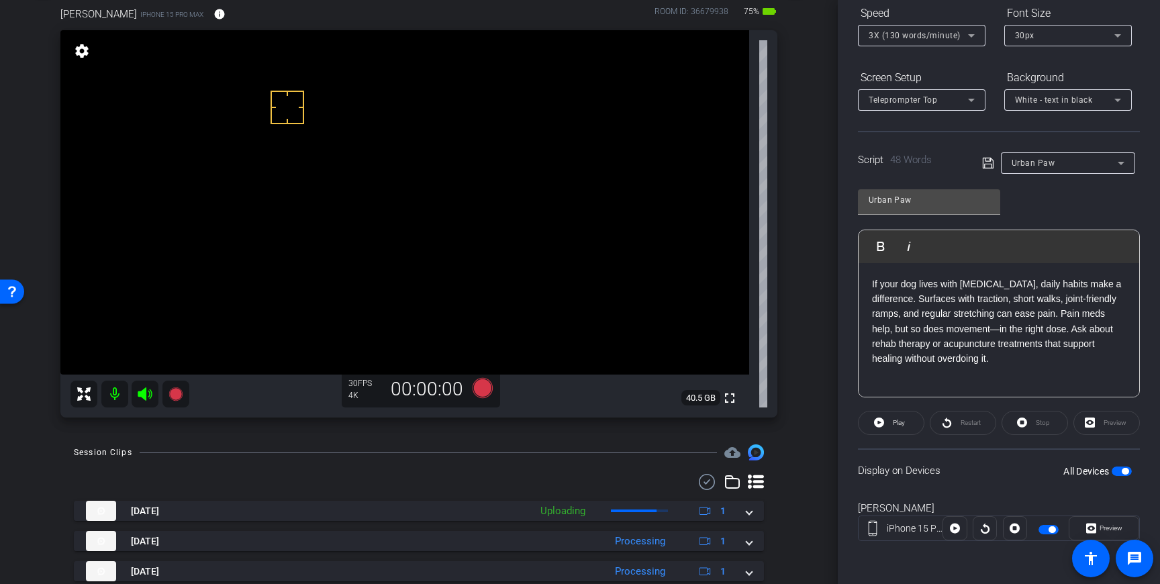
scroll to position [79, 0]
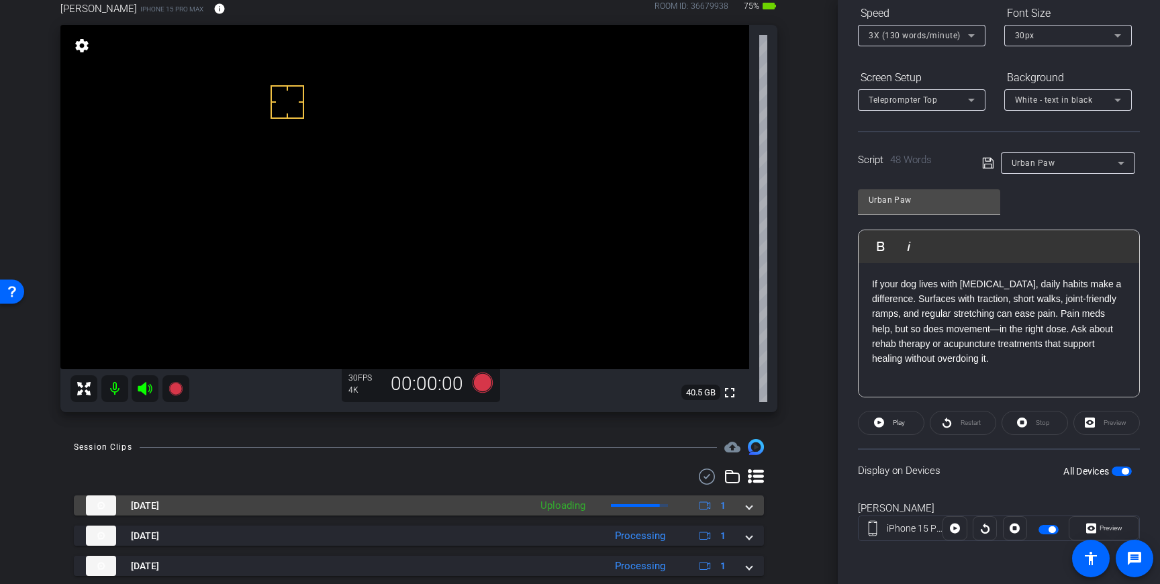
click at [743, 507] on div "Sep 16, 2025 Uploading 1" at bounding box center [416, 505] width 660 height 20
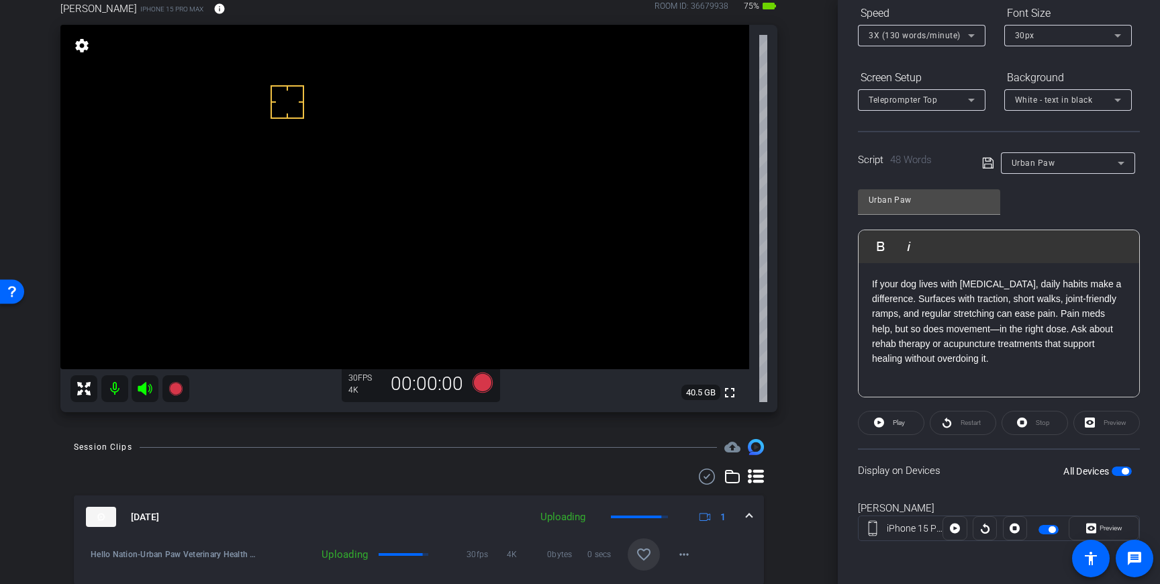
drag, startPoint x: 646, startPoint y: 556, endPoint x: 653, endPoint y: 554, distance: 6.8
click at [646, 556] on mat-icon "favorite_border" at bounding box center [644, 554] width 16 height 16
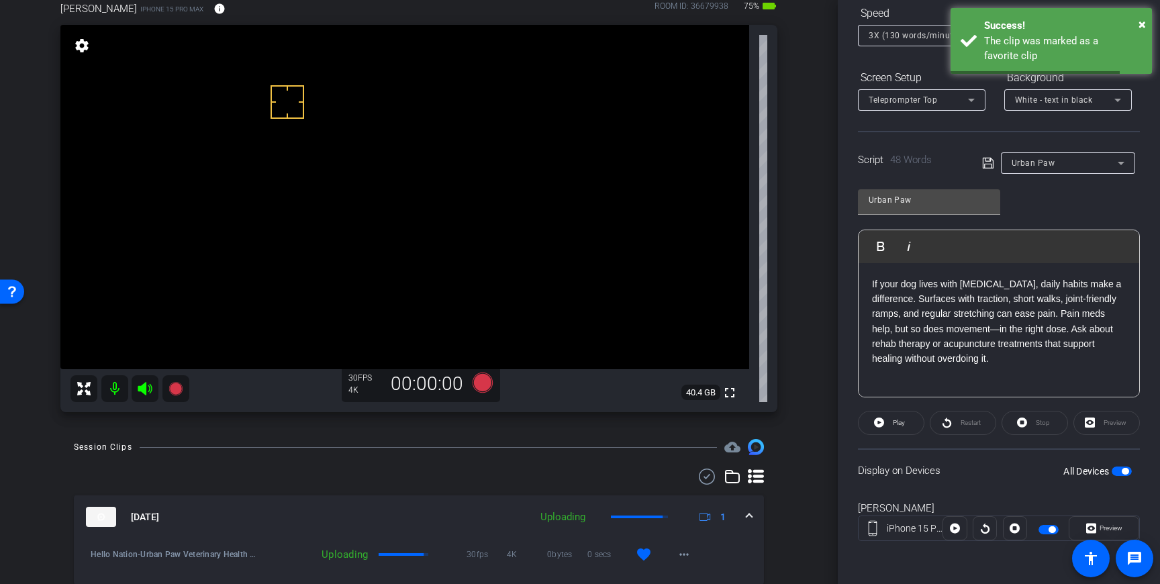
click at [753, 515] on mat-expansion-panel-header "Sep 16, 2025 Uploading 1" at bounding box center [419, 516] width 690 height 43
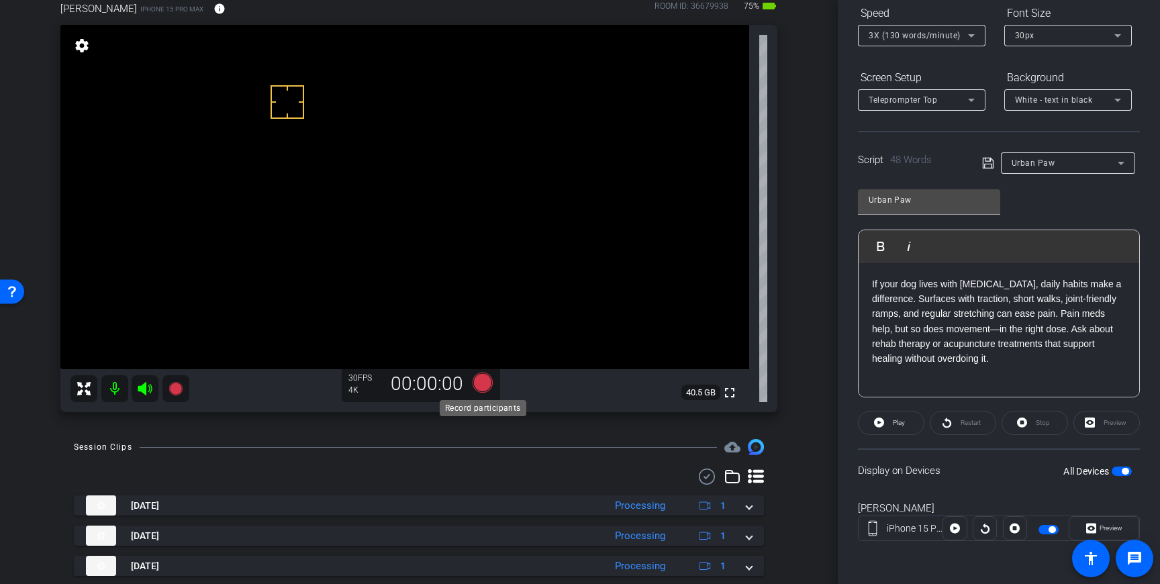
click at [481, 385] on icon at bounding box center [482, 382] width 20 height 20
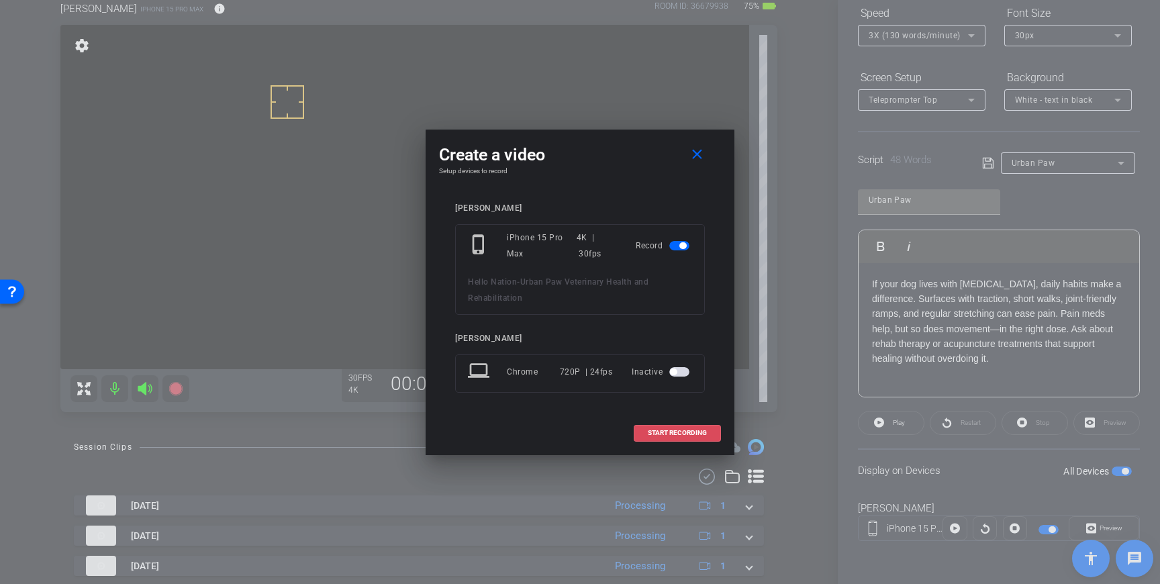
drag, startPoint x: 670, startPoint y: 422, endPoint x: 690, endPoint y: 409, distance: 23.3
click at [670, 422] on span at bounding box center [677, 433] width 86 height 32
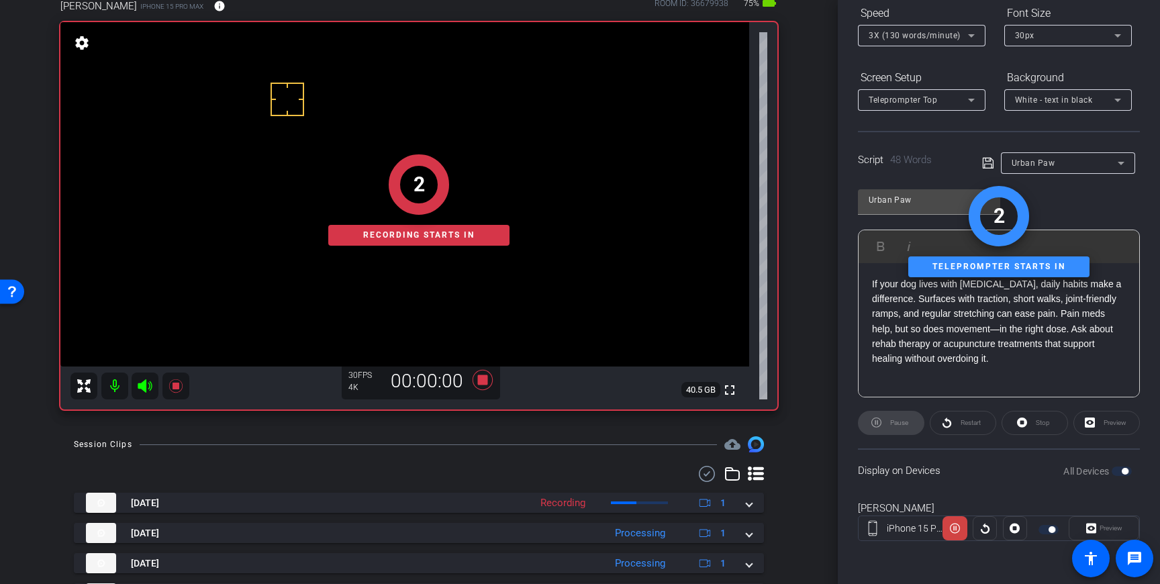
scroll to position [76, 0]
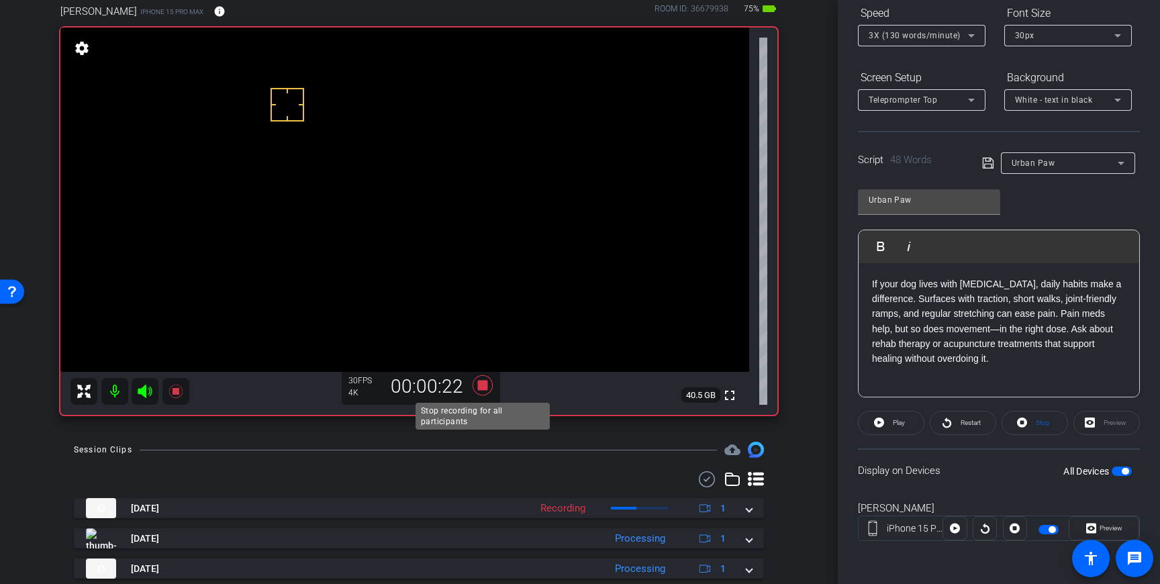
click at [484, 389] on icon at bounding box center [482, 385] width 20 height 20
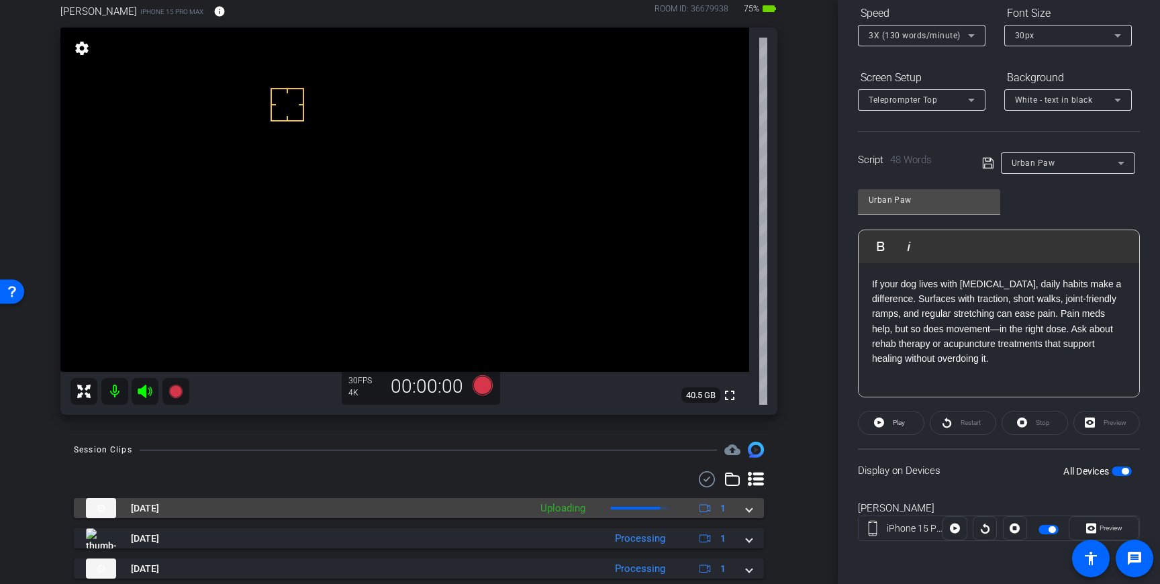
drag, startPoint x: 758, startPoint y: 514, endPoint x: 701, endPoint y: 524, distance: 57.9
click at [758, 514] on mat-expansion-panel-header "Sep 16, 2025 Uploading 1" at bounding box center [419, 508] width 690 height 20
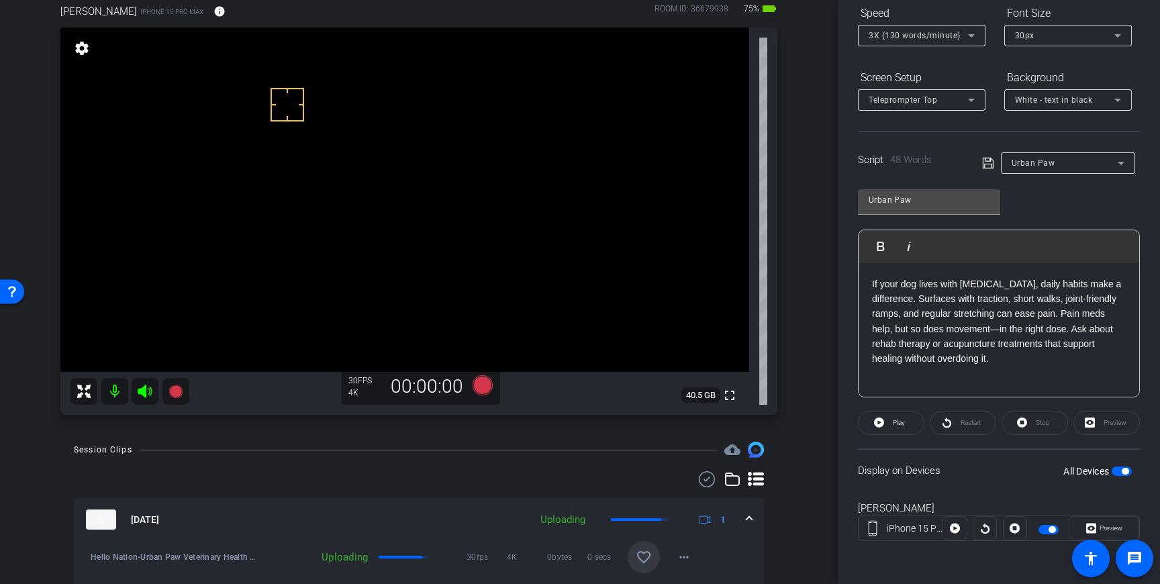
click at [656, 552] on span at bounding box center [644, 557] width 32 height 32
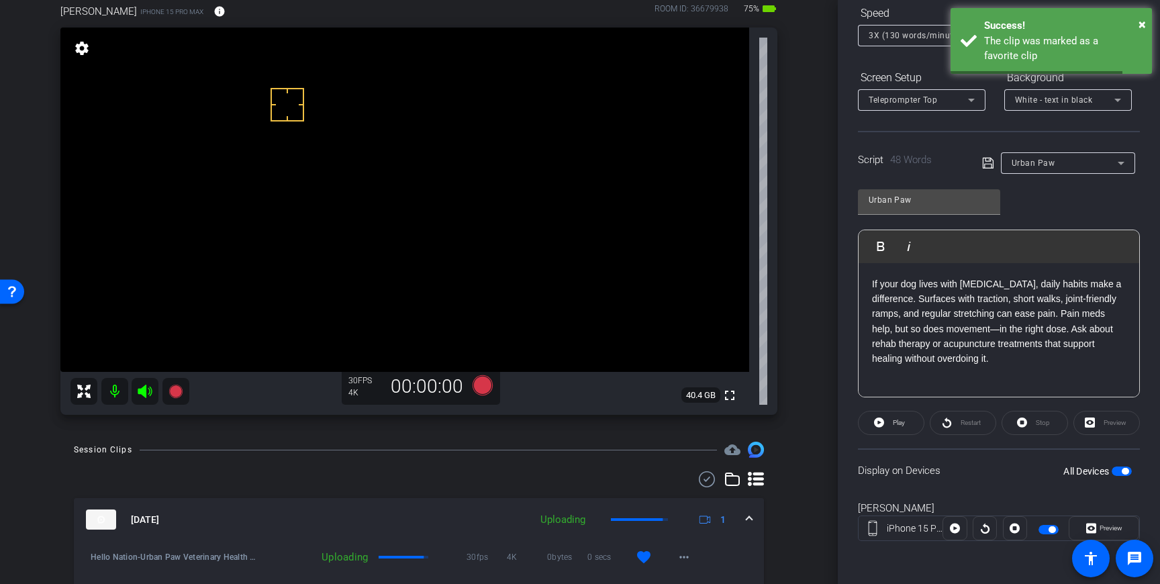
drag, startPoint x: 744, startPoint y: 526, endPoint x: 886, endPoint y: 502, distance: 143.5
click at [744, 525] on div "Sep 16, 2025 Uploading 1" at bounding box center [416, 519] width 660 height 20
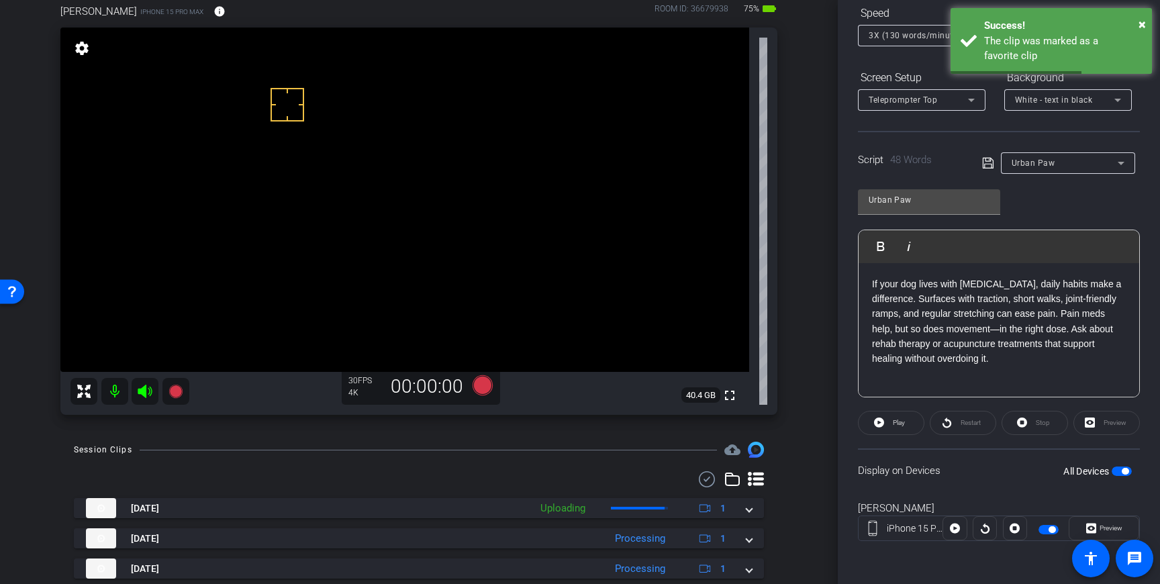
click at [1114, 470] on span "button" at bounding box center [1121, 470] width 20 height 9
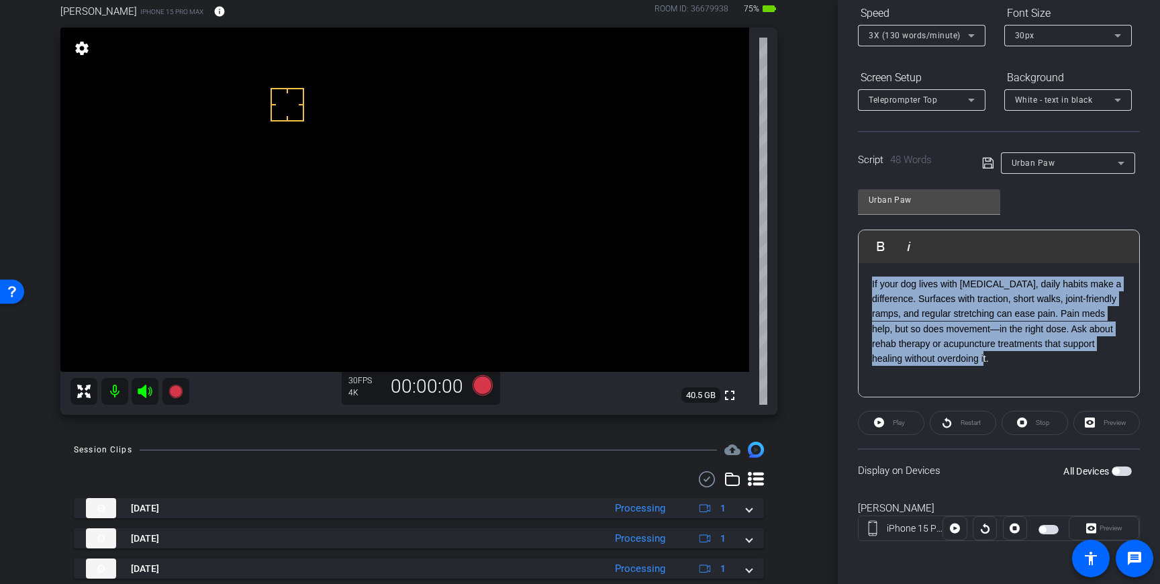
drag, startPoint x: 1001, startPoint y: 364, endPoint x: 867, endPoint y: 287, distance: 154.8
click at [867, 287] on div "If your dog lives with chronic pain, daily habits make a difference. Surfaces w…" at bounding box center [998, 330] width 281 height 134
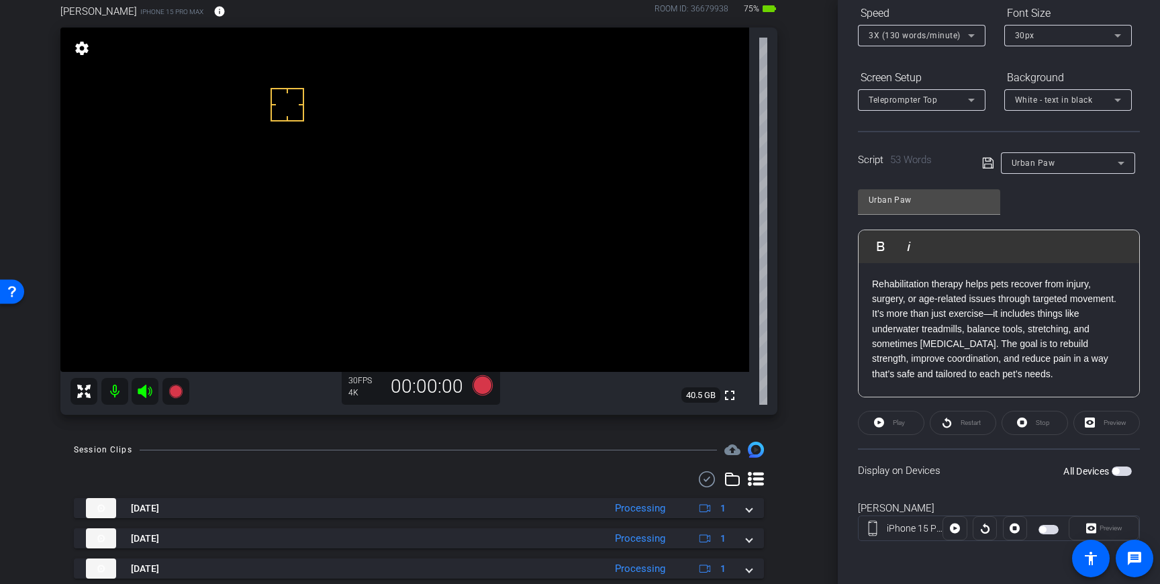
click at [989, 162] on icon at bounding box center [988, 163] width 12 height 16
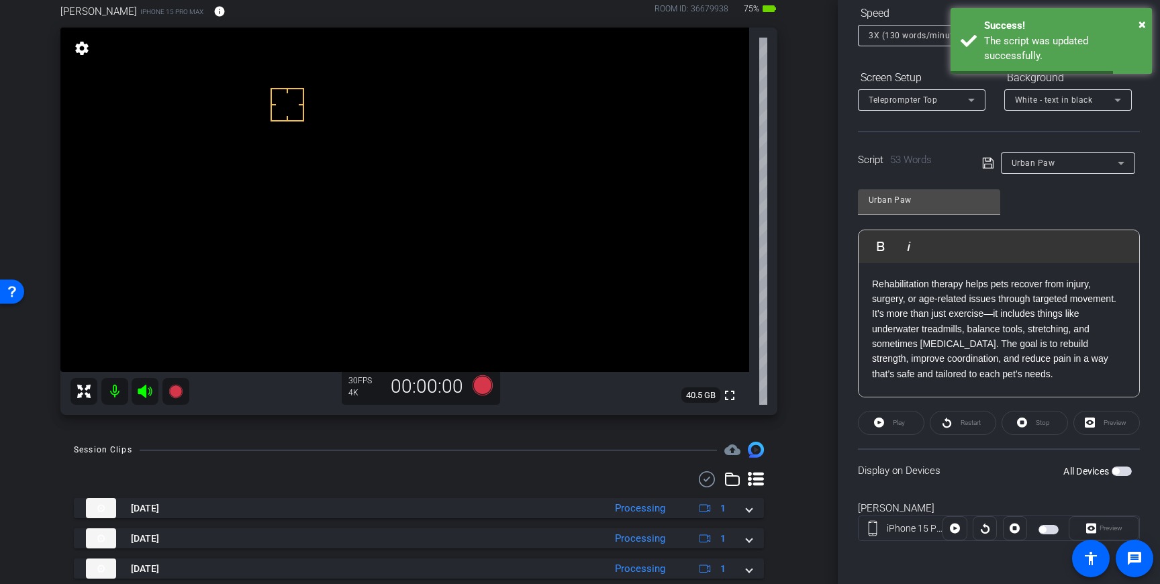
click at [1121, 470] on span "button" at bounding box center [1121, 470] width 20 height 9
click at [981, 162] on div "Script 53 Words Urban Paw" at bounding box center [999, 152] width 282 height 43
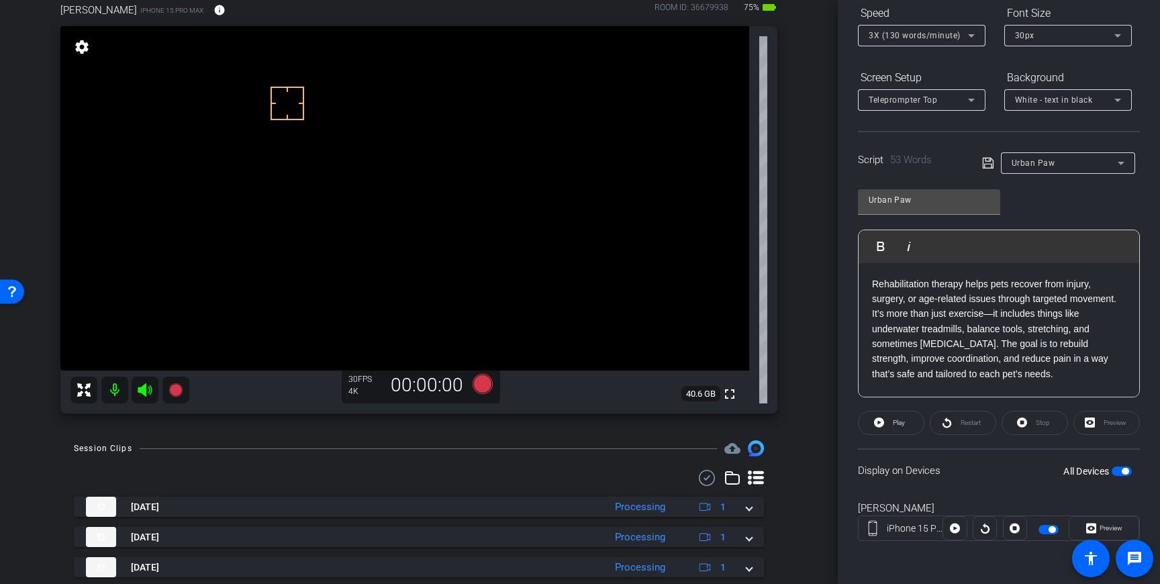
scroll to position [88, 0]
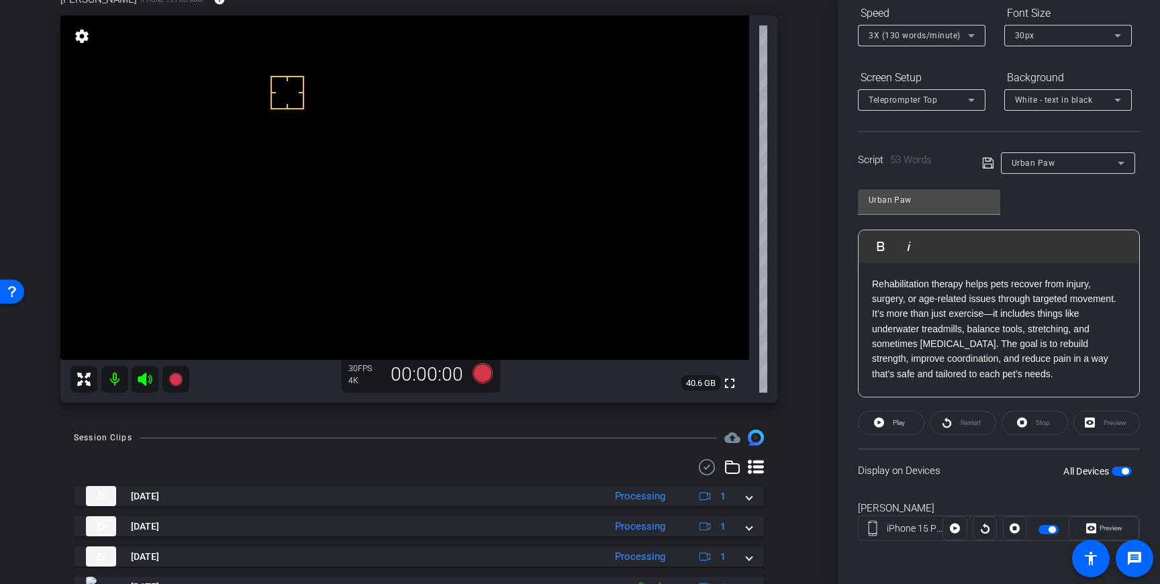
drag, startPoint x: 358, startPoint y: 195, endPoint x: 344, endPoint y: 184, distance: 18.3
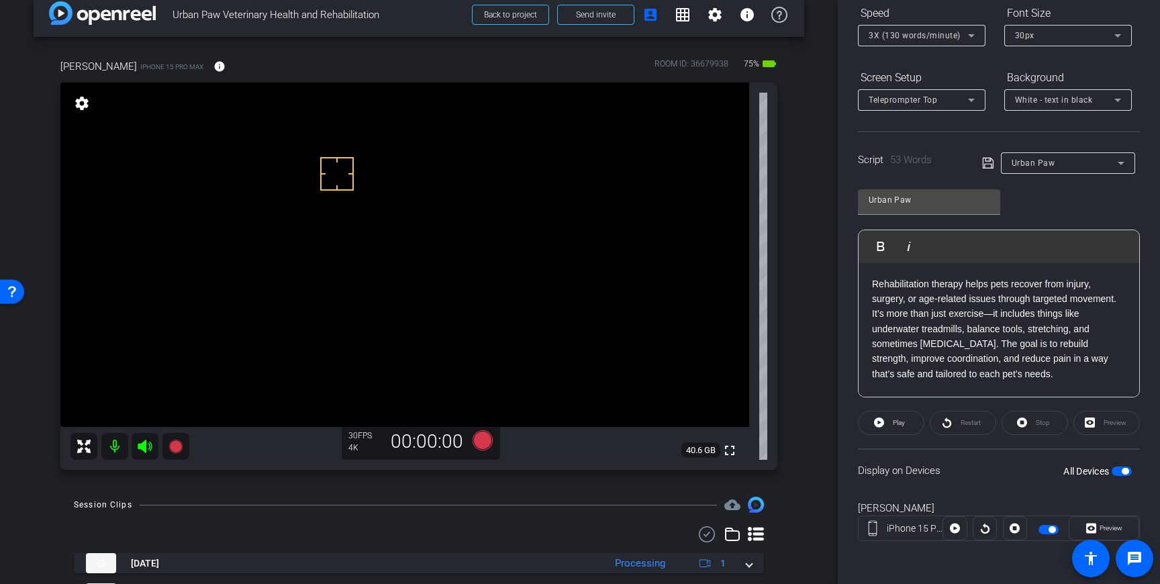
scroll to position [28, 0]
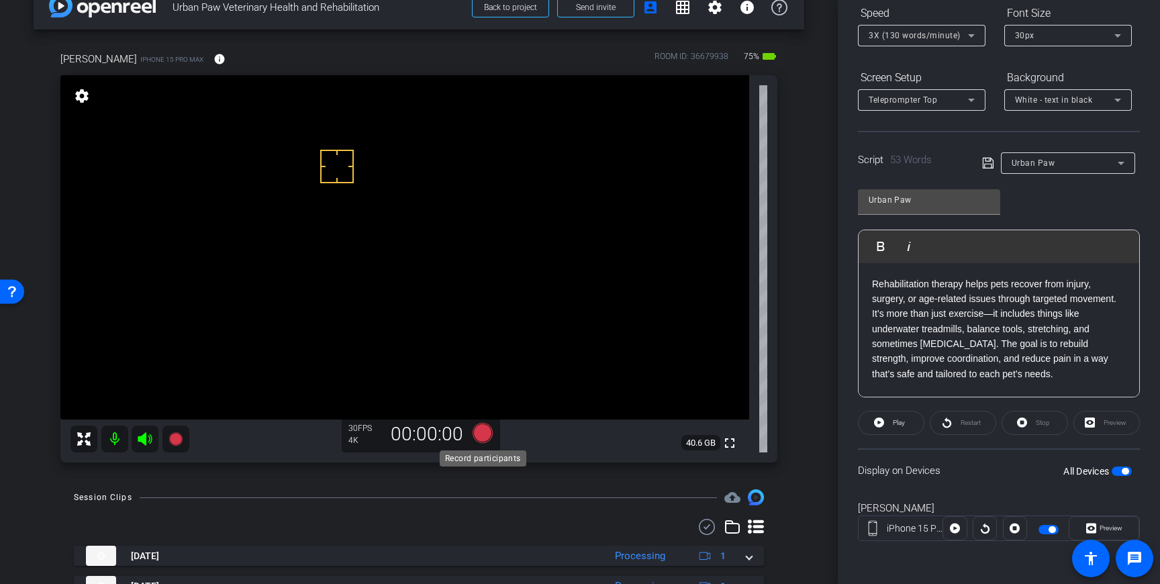
click at [482, 435] on icon at bounding box center [482, 433] width 20 height 20
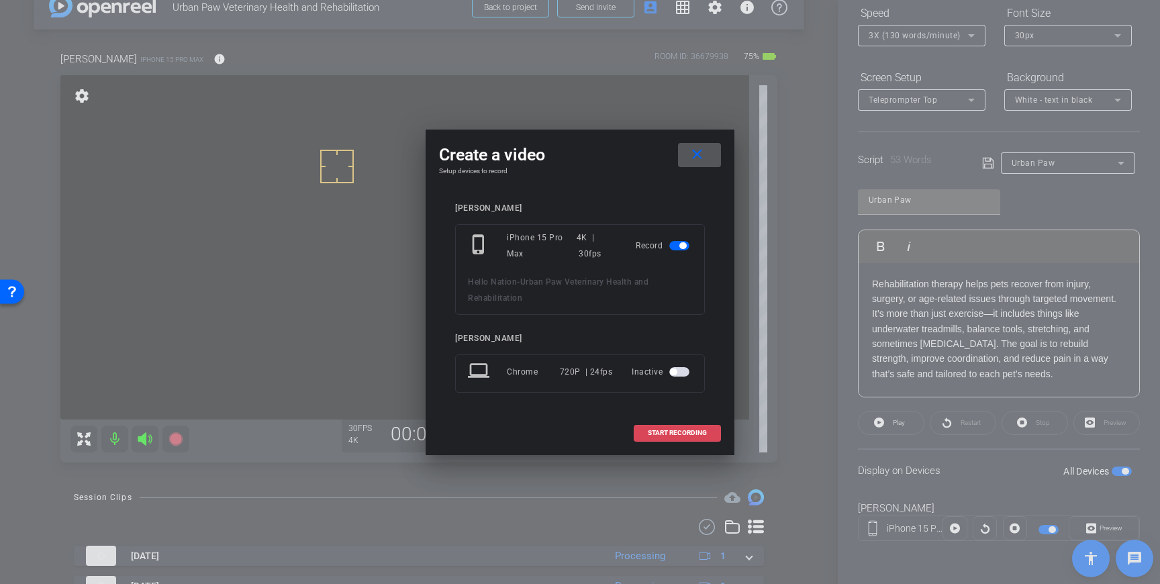
click at [700, 432] on span "START RECORDING" at bounding box center [677, 433] width 59 height 7
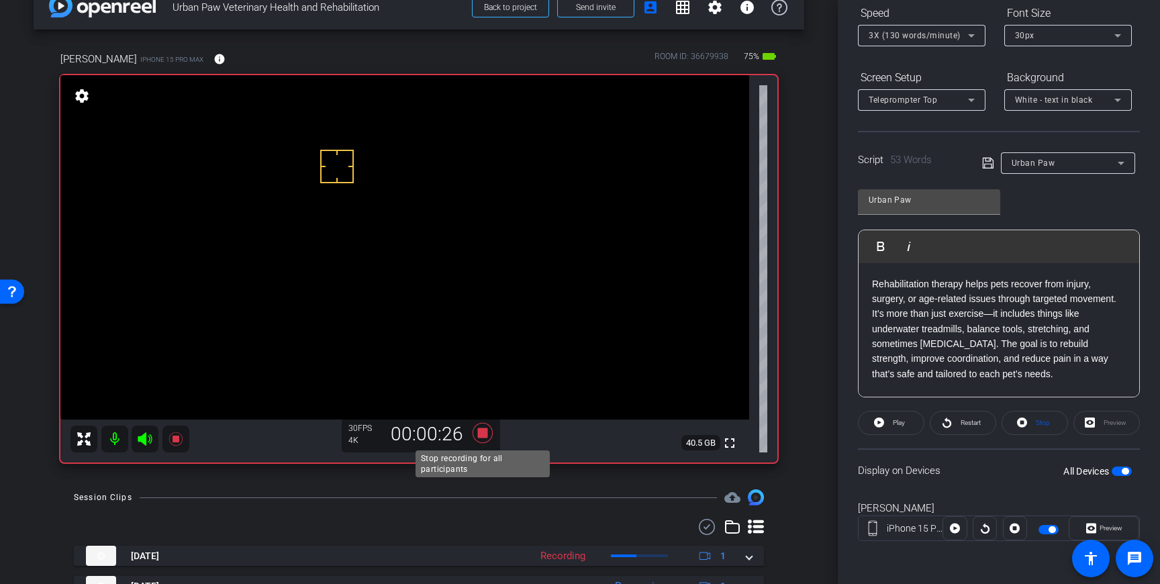
click at [480, 432] on icon at bounding box center [482, 433] width 20 height 20
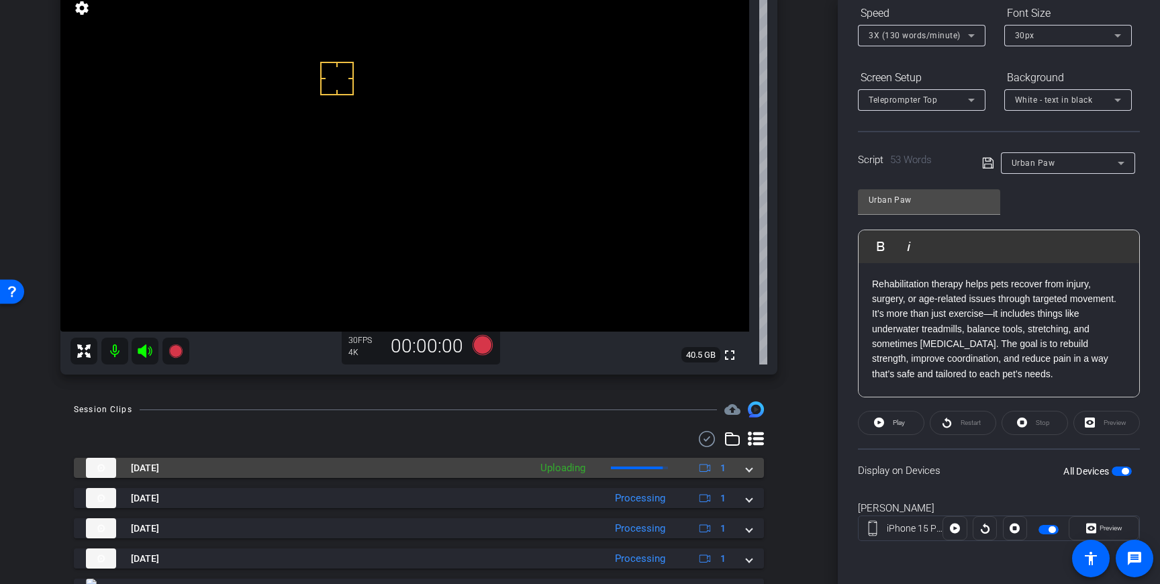
scroll to position [121, 0]
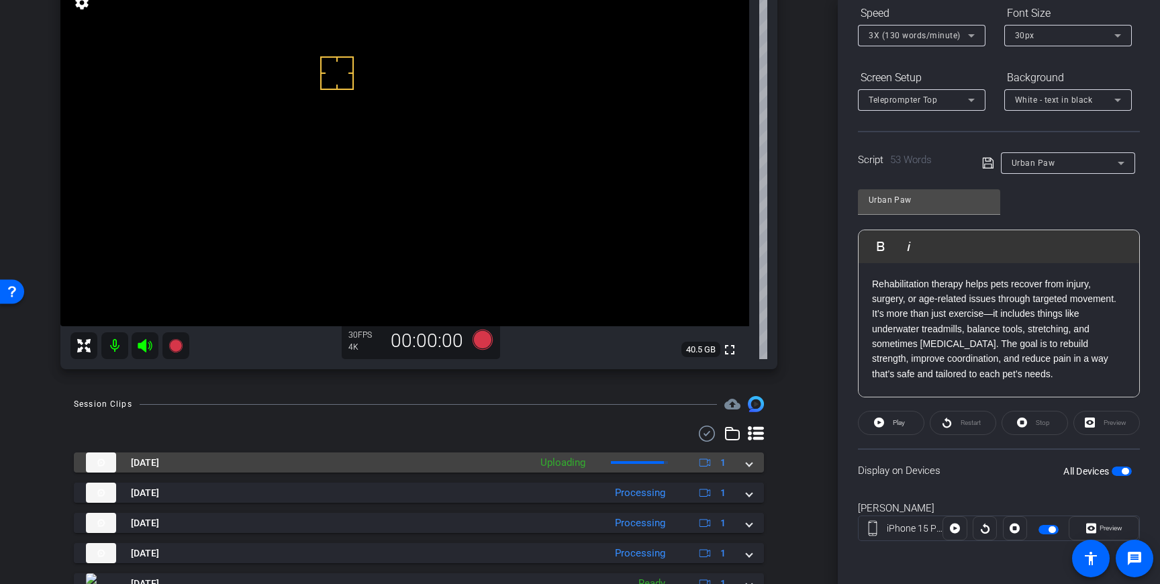
click at [750, 462] on span at bounding box center [748, 463] width 5 height 14
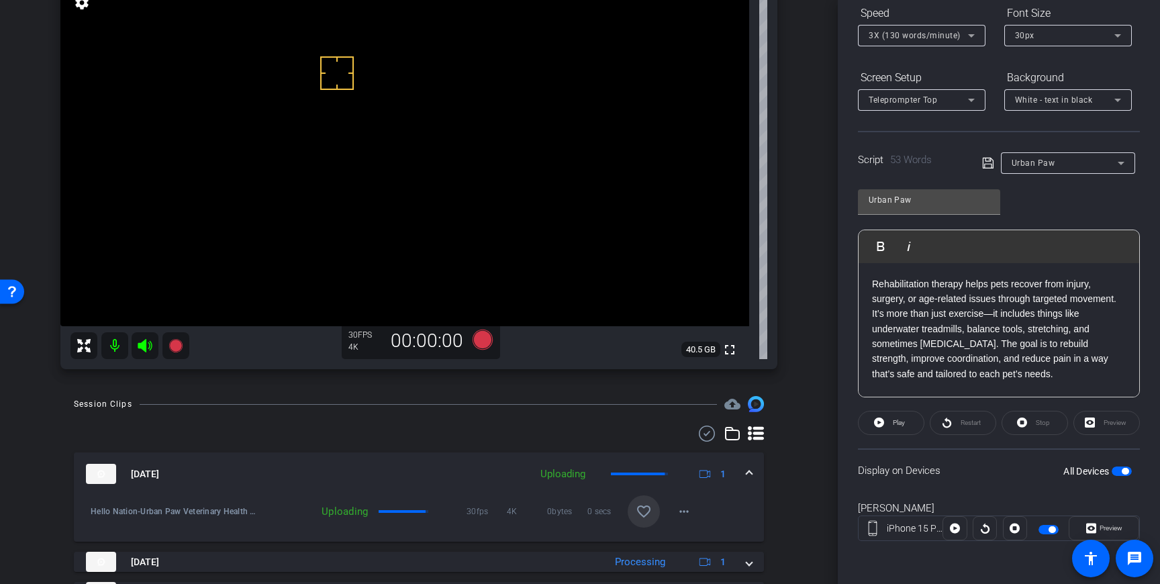
click at [641, 505] on mat-icon "favorite_border" at bounding box center [644, 511] width 16 height 16
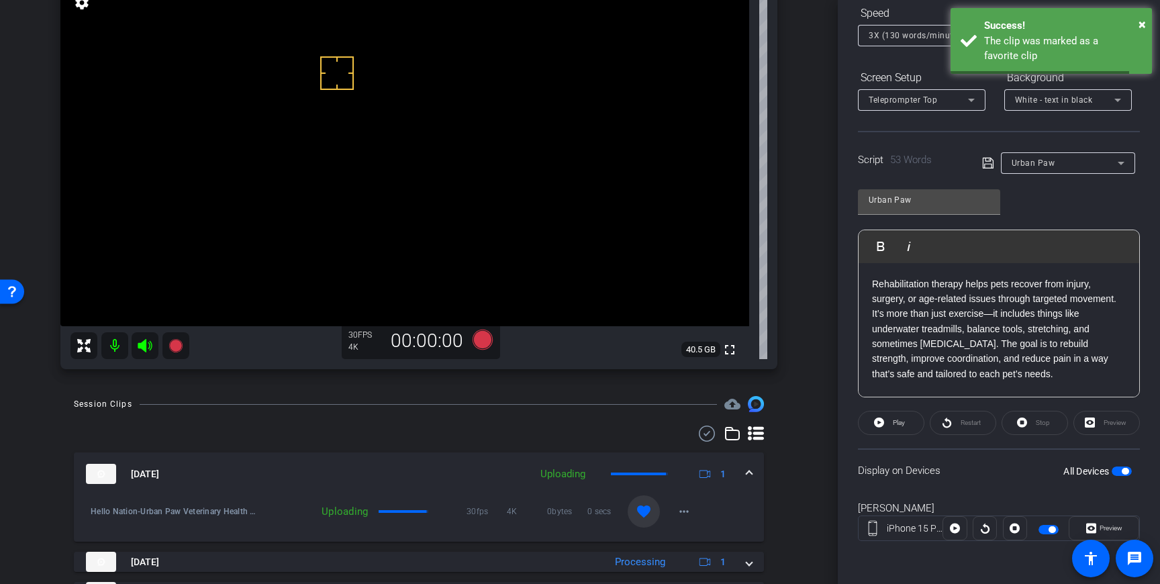
click at [740, 477] on div "Sep 16, 2025 Uploading 1" at bounding box center [416, 474] width 660 height 20
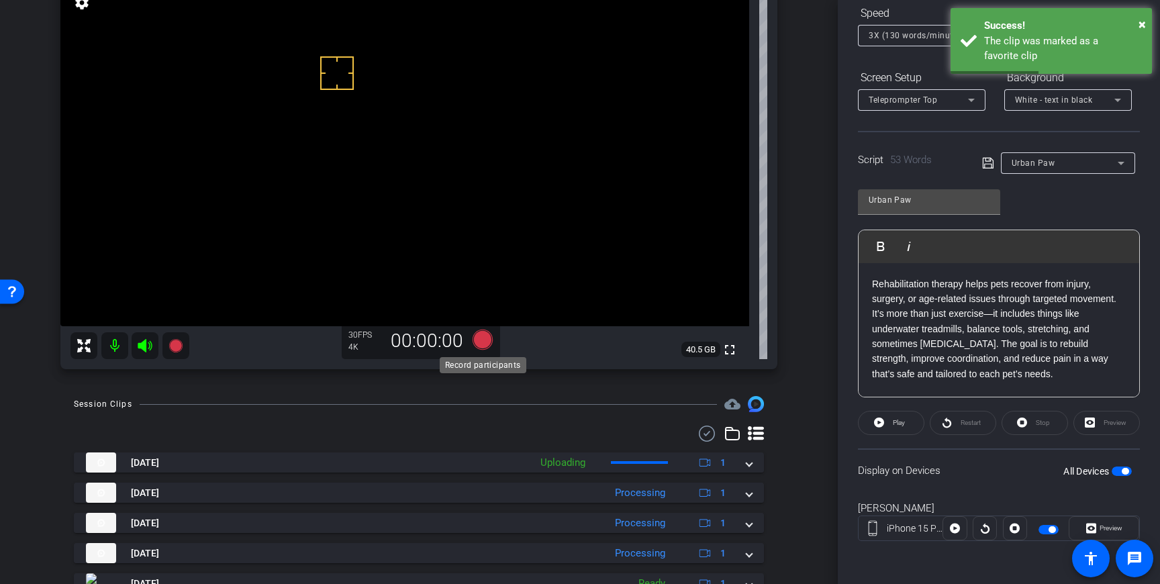
click at [479, 340] on icon at bounding box center [482, 340] width 20 height 20
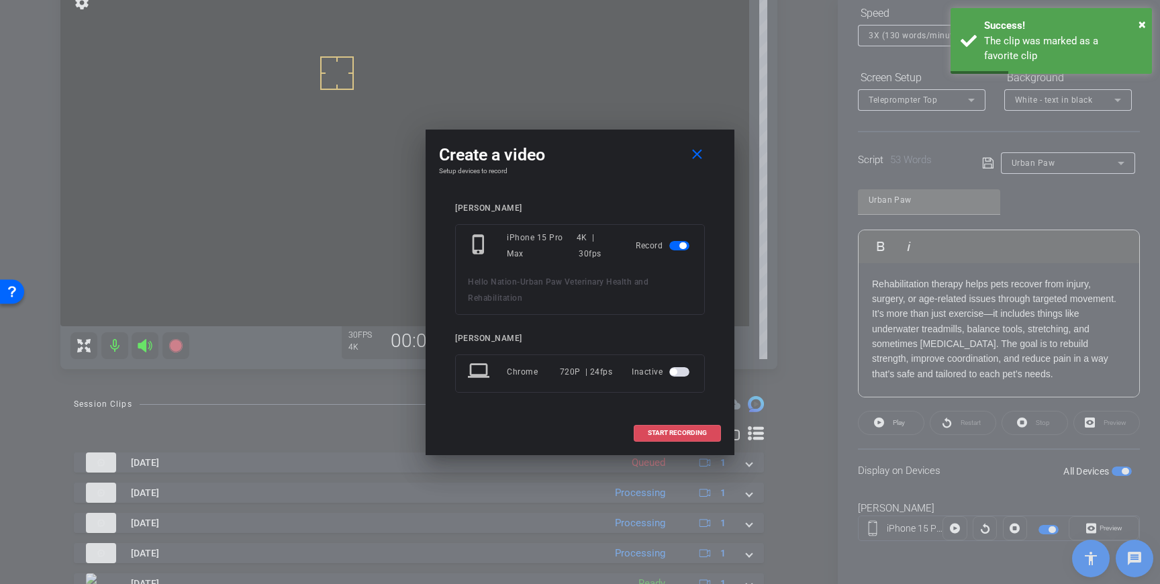
drag, startPoint x: 660, startPoint y: 430, endPoint x: 768, endPoint y: 334, distance: 144.5
click at [662, 430] on span "START RECORDING" at bounding box center [677, 433] width 59 height 7
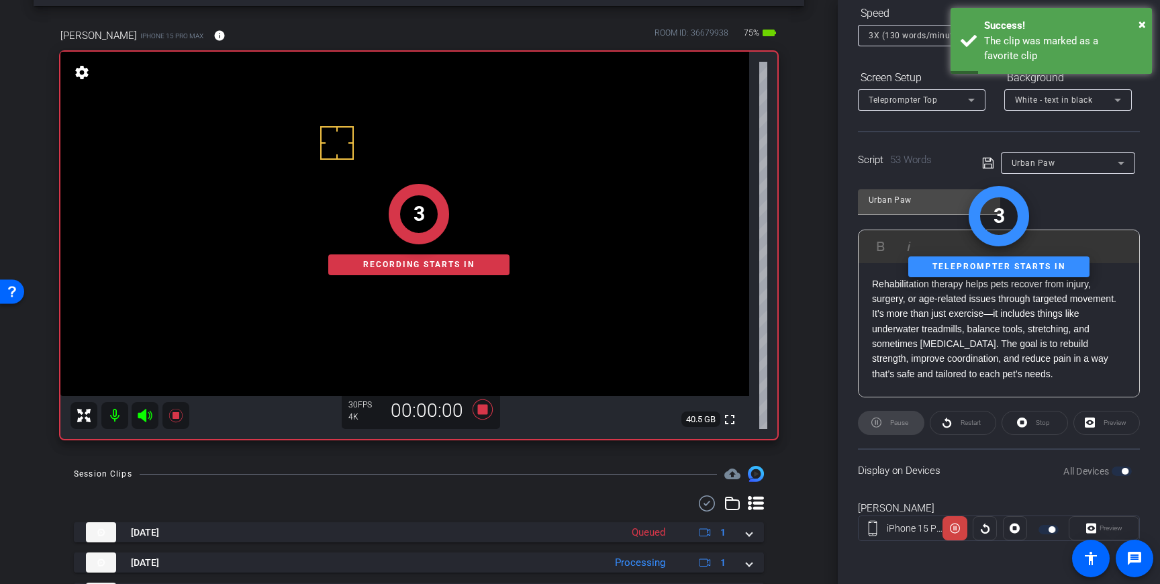
scroll to position [48, 0]
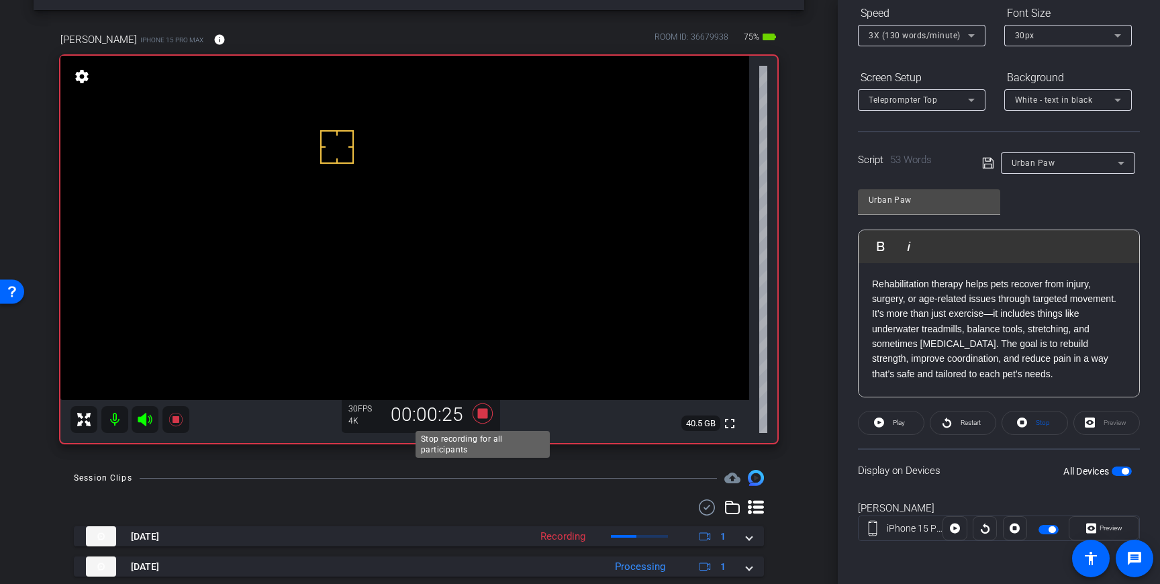
click at [481, 413] on icon at bounding box center [482, 413] width 20 height 20
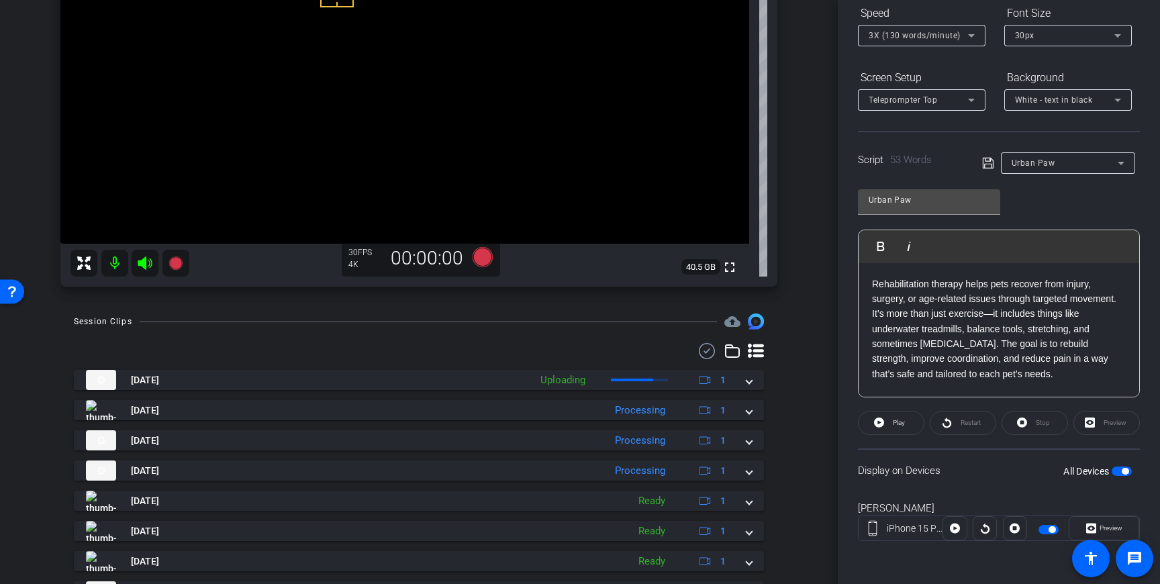
scroll to position [206, 0]
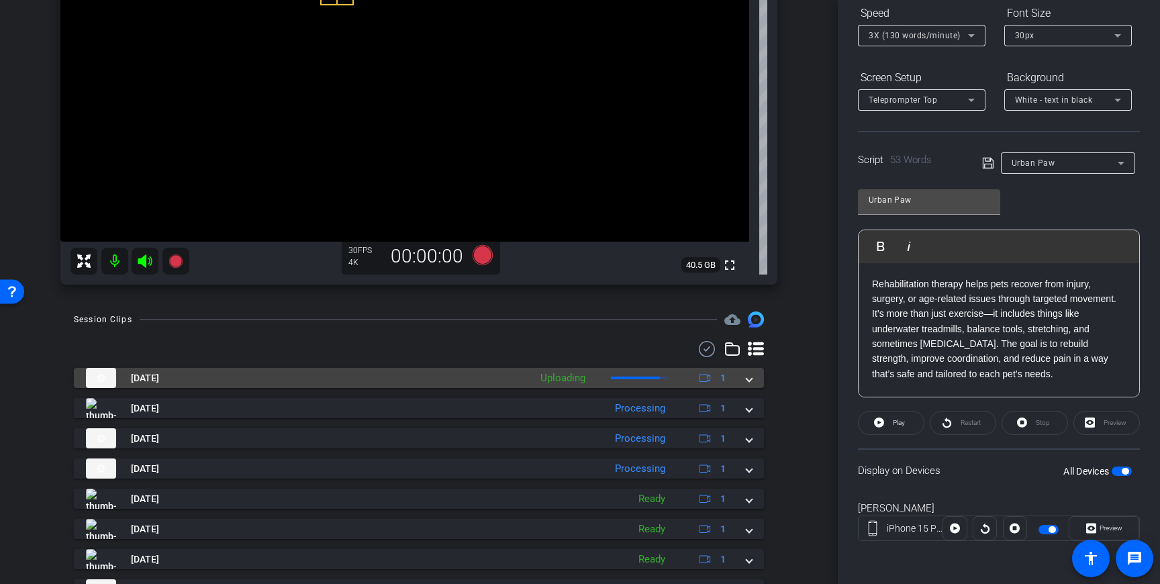
drag, startPoint x: 753, startPoint y: 383, endPoint x: 724, endPoint y: 388, distance: 29.4
click at [753, 383] on mat-expansion-panel-header "Sep 16, 2025 Uploading 1" at bounding box center [419, 378] width 690 height 20
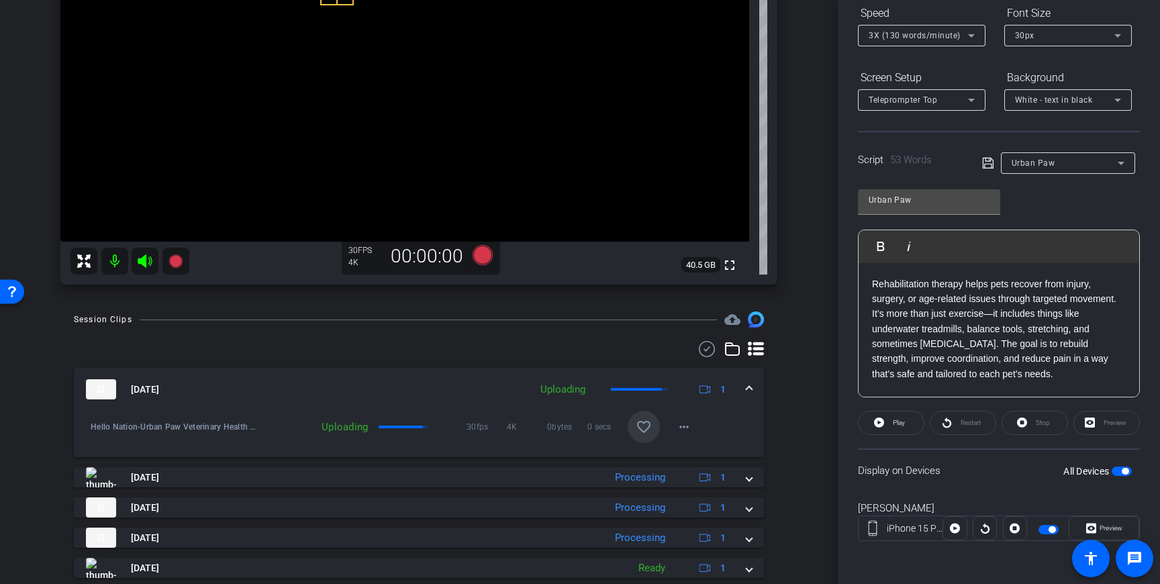
click at [636, 433] on mat-icon "favorite_border" at bounding box center [644, 427] width 16 height 16
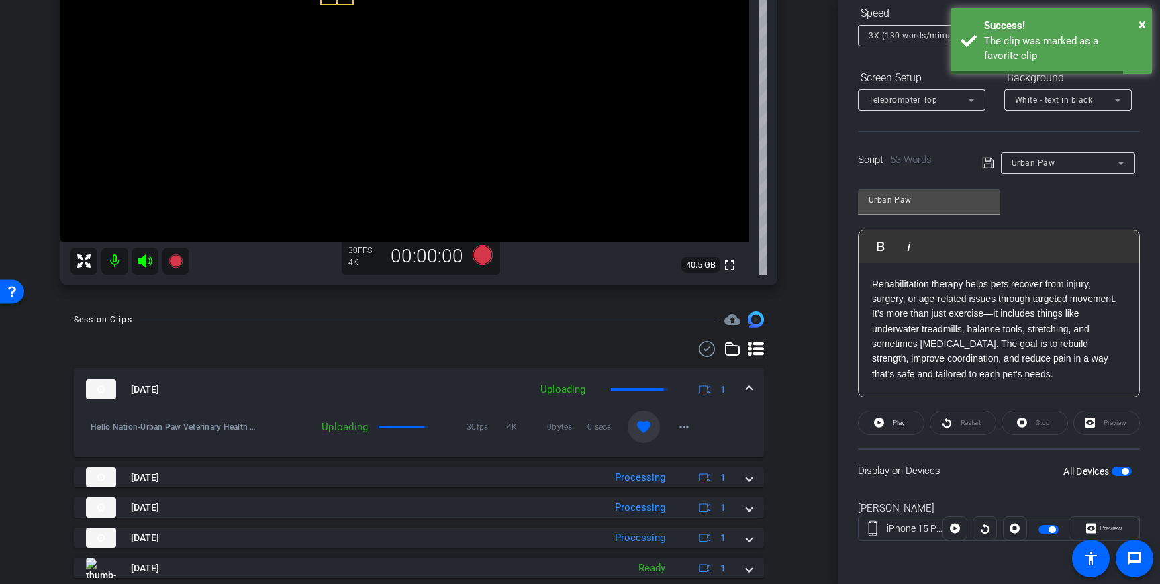
click at [754, 387] on mat-expansion-panel-header "Sep 16, 2025 Uploading 1" at bounding box center [419, 389] width 690 height 43
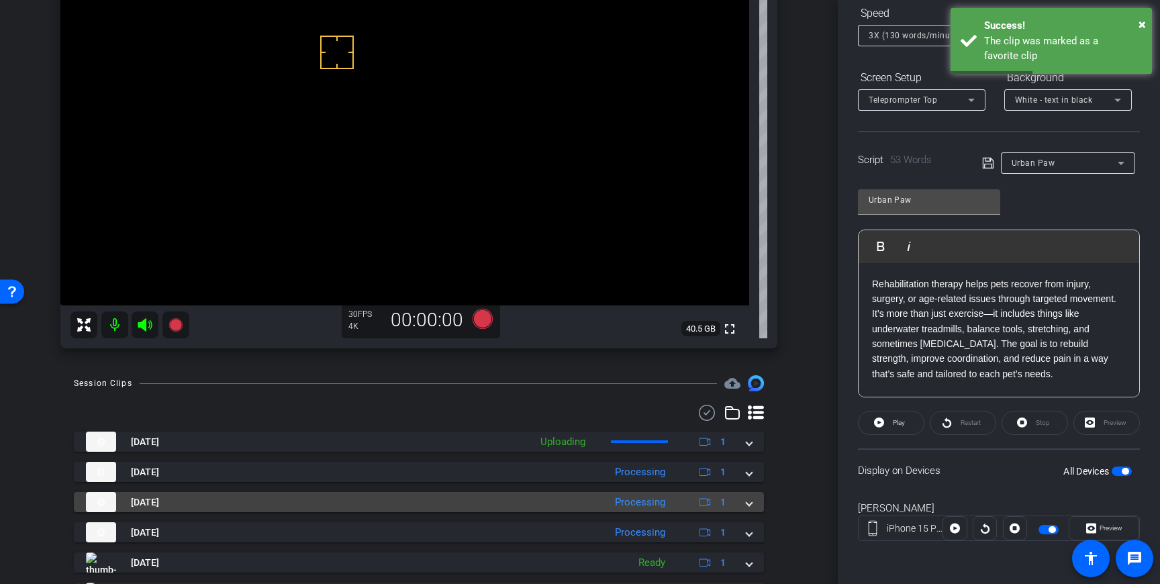
scroll to position [119, 0]
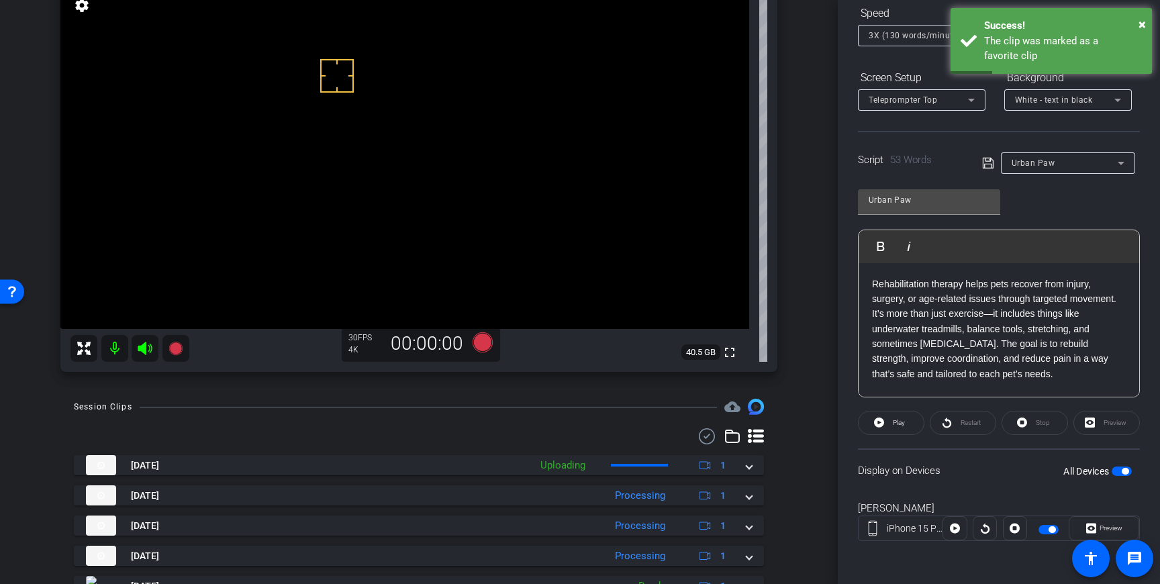
click at [1121, 468] on span "button" at bounding box center [1121, 470] width 20 height 9
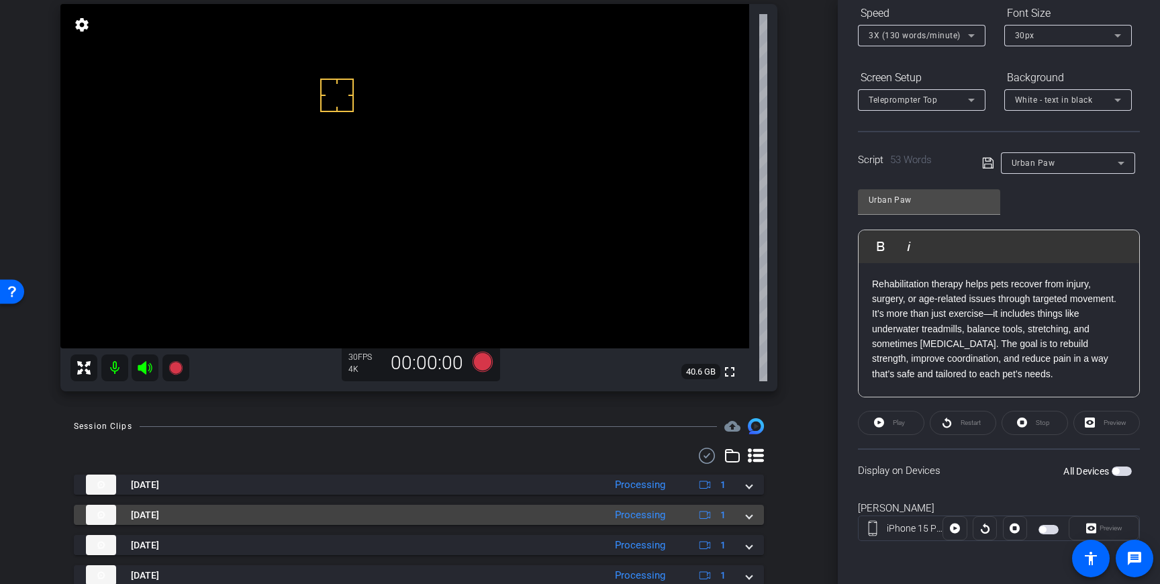
scroll to position [71, 0]
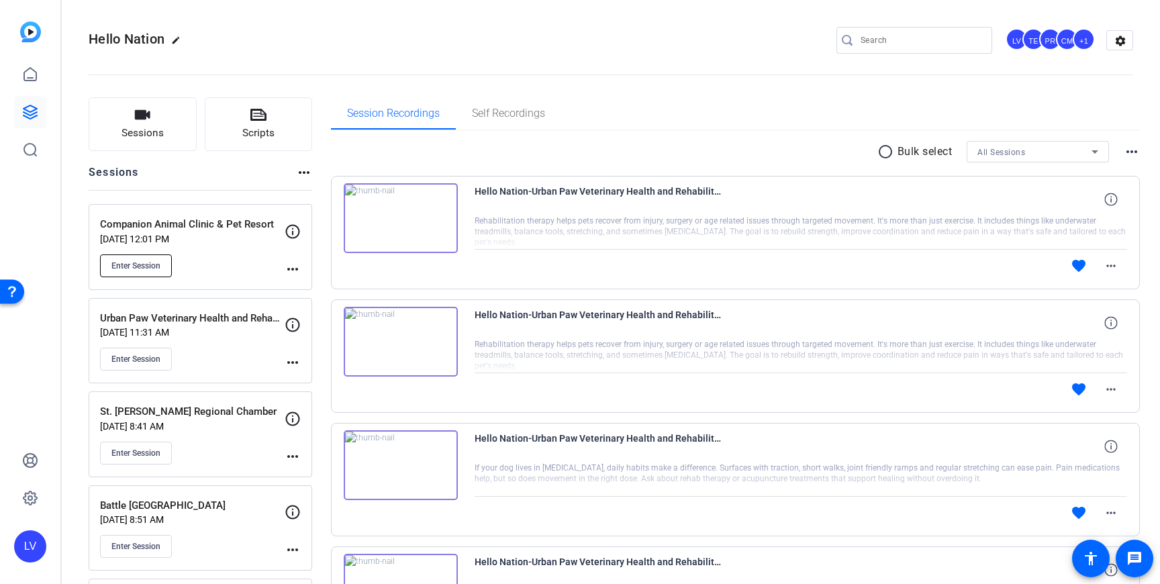
click at [121, 269] on span "Enter Session" at bounding box center [135, 265] width 49 height 11
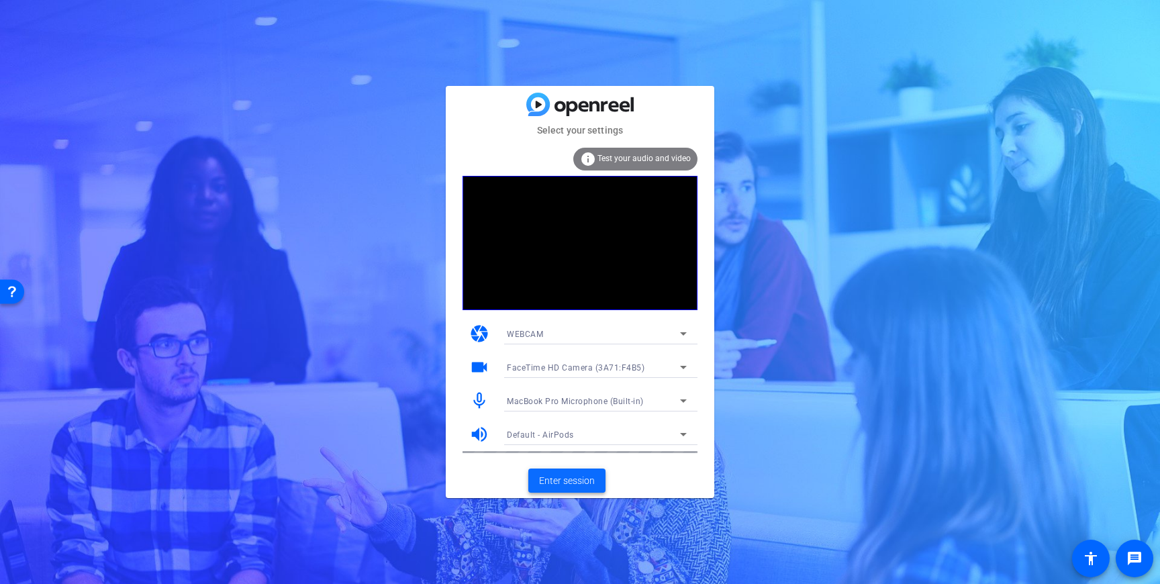
click at [565, 485] on span "Enter session" at bounding box center [567, 481] width 56 height 14
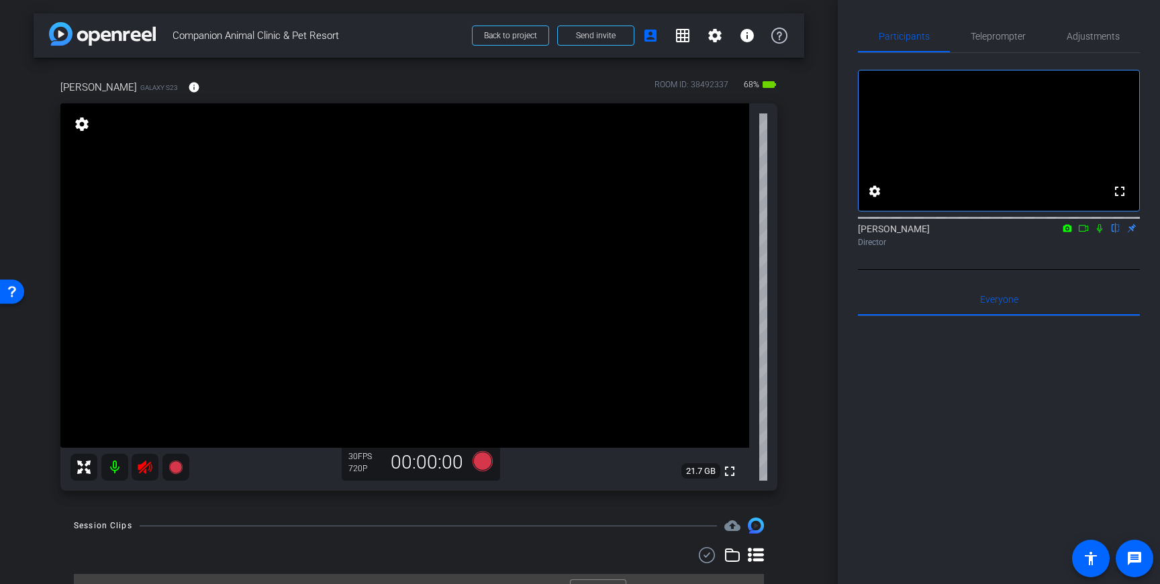
click at [143, 469] on icon at bounding box center [145, 466] width 14 height 13
click at [1105, 38] on span "Adjustments" at bounding box center [1092, 35] width 53 height 9
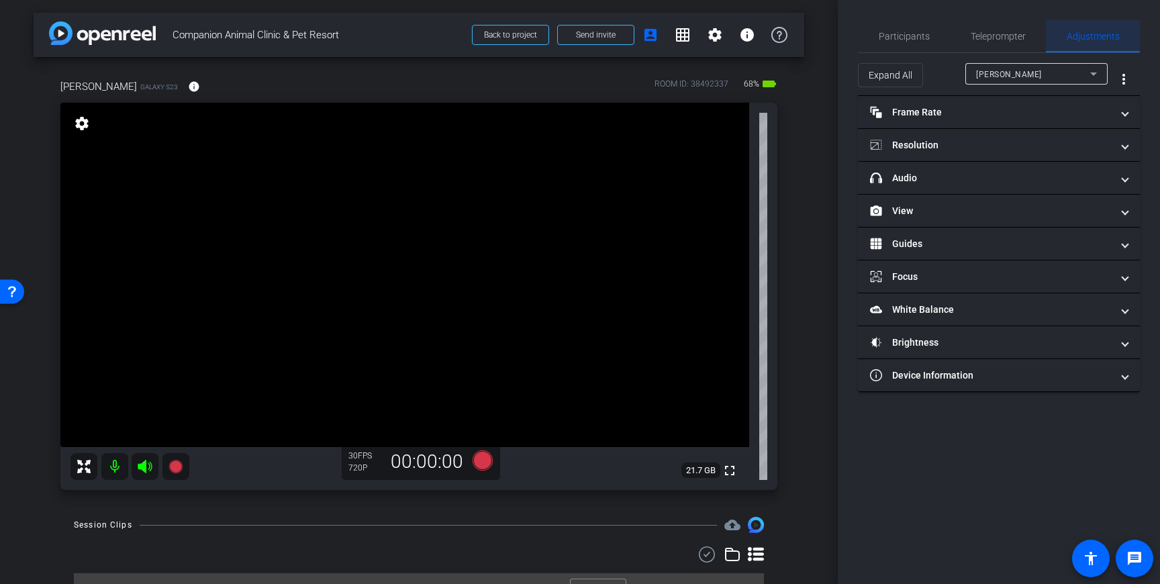
scroll to position [0, 0]
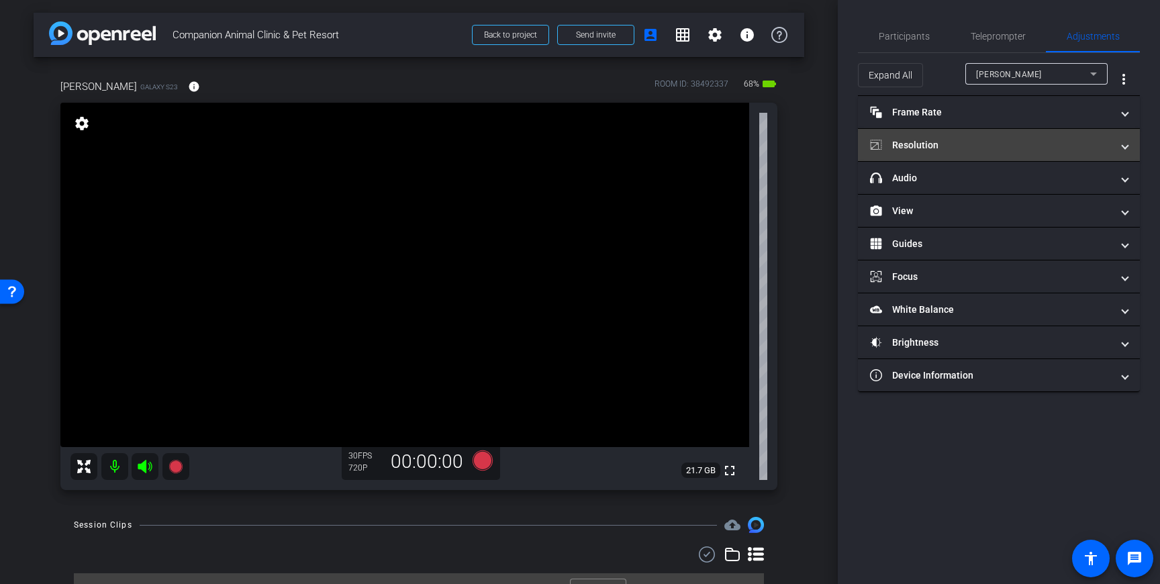
click at [1064, 144] on mat-panel-title "Resolution" at bounding box center [991, 145] width 242 height 14
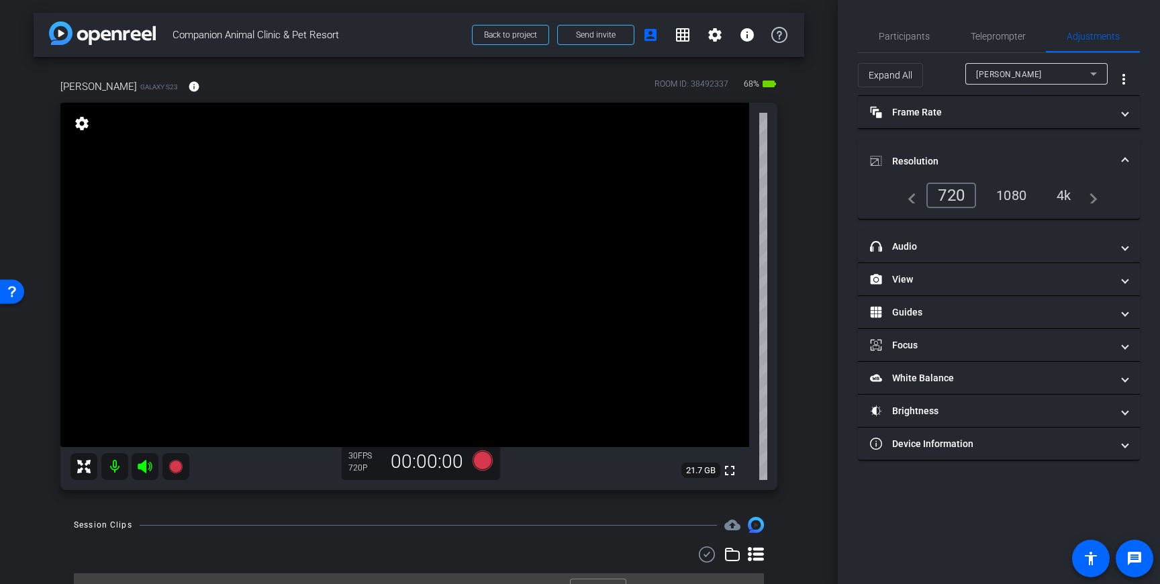
click at [1019, 191] on div "1080" at bounding box center [1011, 195] width 50 height 23
click at [981, 36] on span "Teleprompter" at bounding box center [997, 36] width 55 height 9
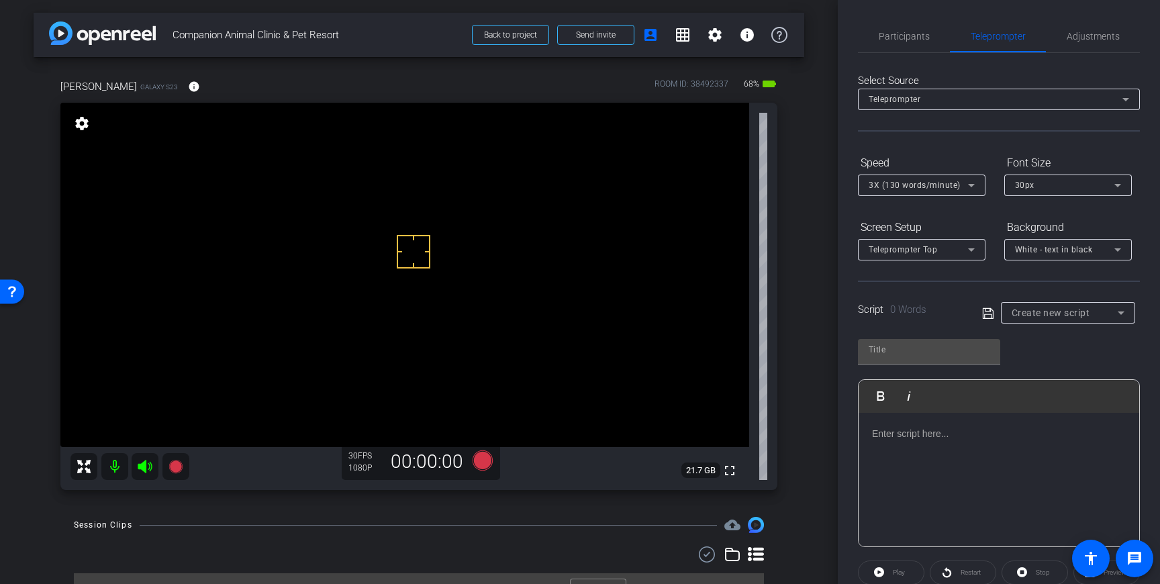
click at [1044, 472] on div at bounding box center [998, 480] width 281 height 134
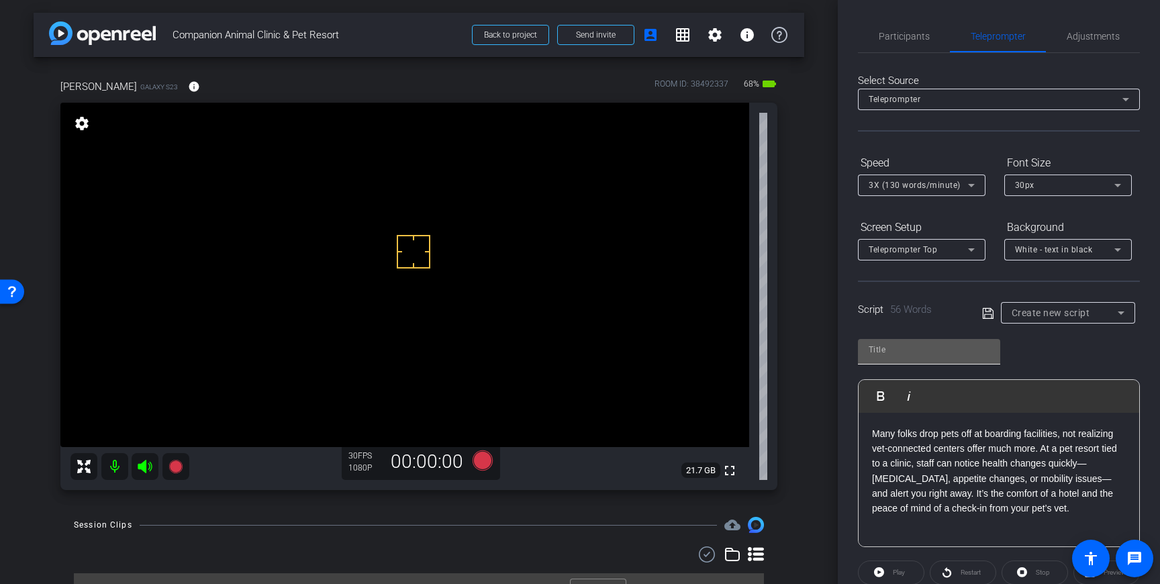
click at [925, 353] on input "text" at bounding box center [928, 350] width 121 height 16
type input "COmpanion"
click at [987, 314] on icon at bounding box center [988, 313] width 12 height 16
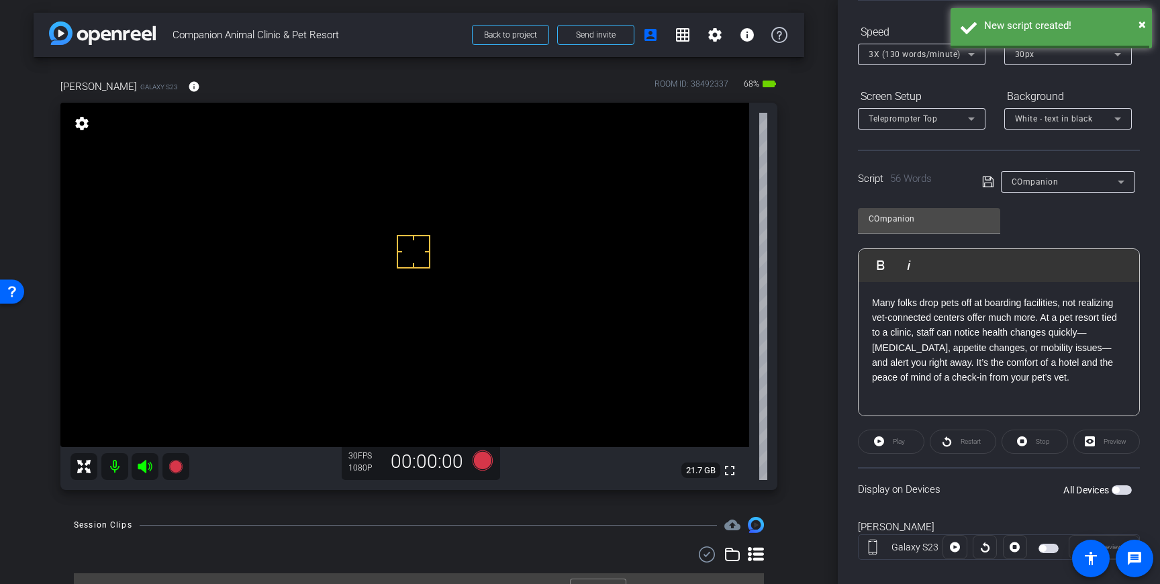
scroll to position [150, 0]
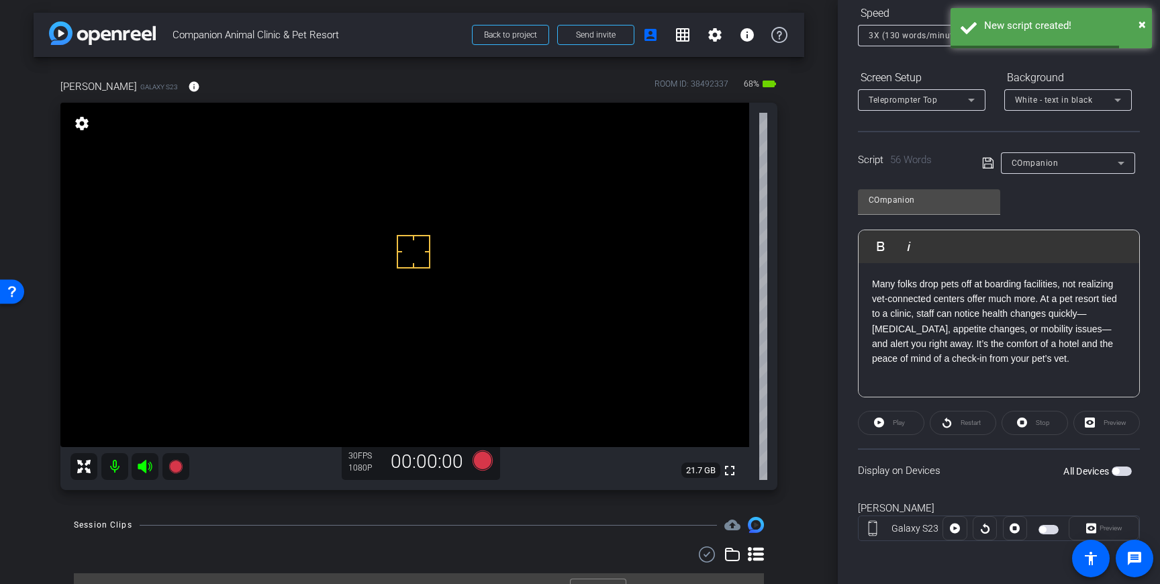
click at [1121, 468] on span "button" at bounding box center [1121, 470] width 20 height 9
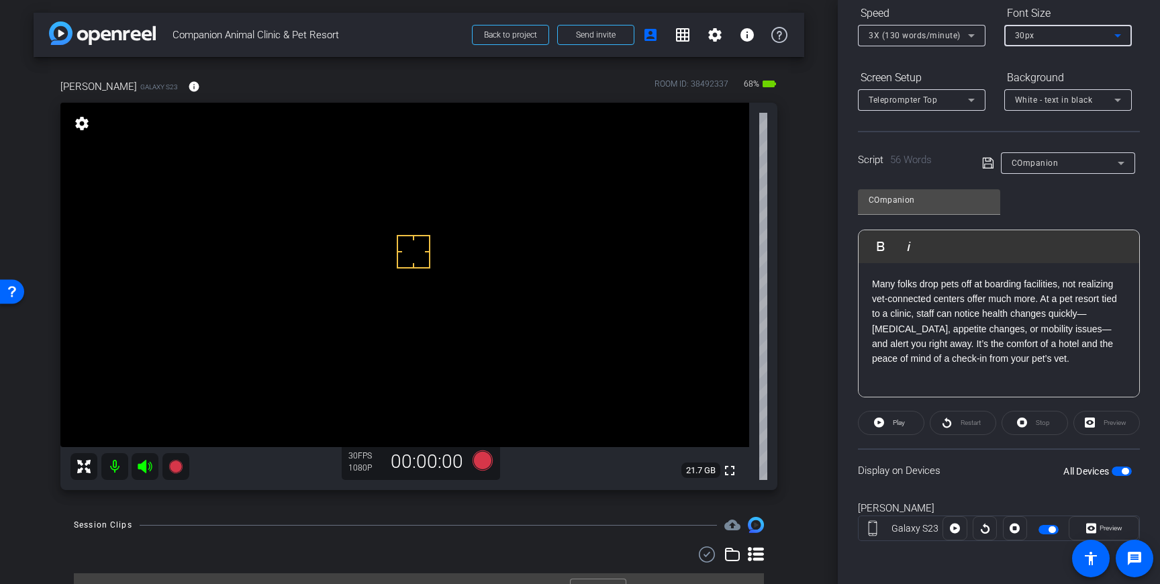
click at [1047, 37] on div "30px" at bounding box center [1064, 35] width 99 height 17
click at [1039, 101] on mat-option "40px" at bounding box center [1068, 105] width 128 height 21
click at [1050, 34] on div "40px" at bounding box center [1064, 35] width 99 height 17
click at [1044, 83] on mat-option "30px" at bounding box center [1068, 83] width 128 height 21
click at [915, 284] on p "Many folks drop pets off at boarding facilities, not realizing vet-connected ce…" at bounding box center [999, 322] width 254 height 90
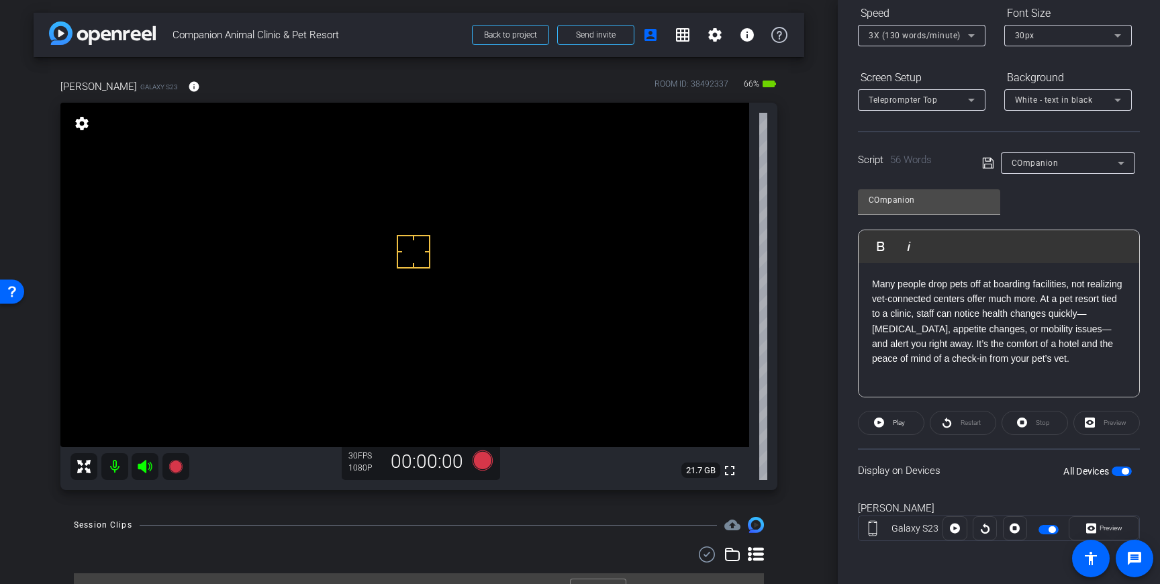
click at [979, 159] on div "Script 56 Words COmpanion" at bounding box center [999, 152] width 282 height 43
click at [984, 162] on icon at bounding box center [988, 163] width 12 height 16
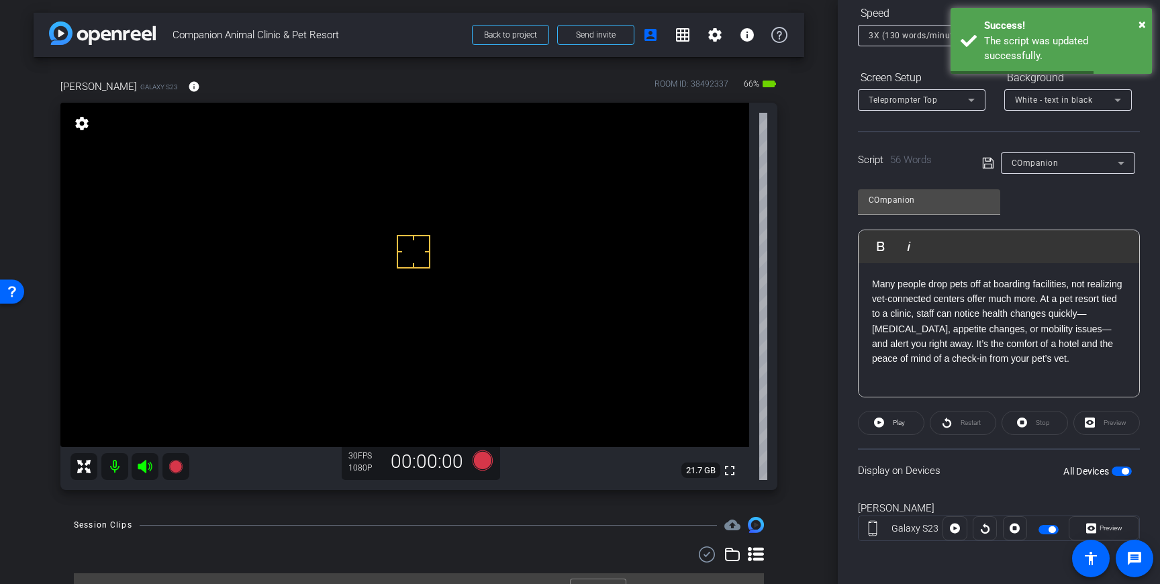
click at [1119, 473] on span "button" at bounding box center [1121, 470] width 20 height 9
click at [1122, 471] on span "button" at bounding box center [1121, 470] width 20 height 9
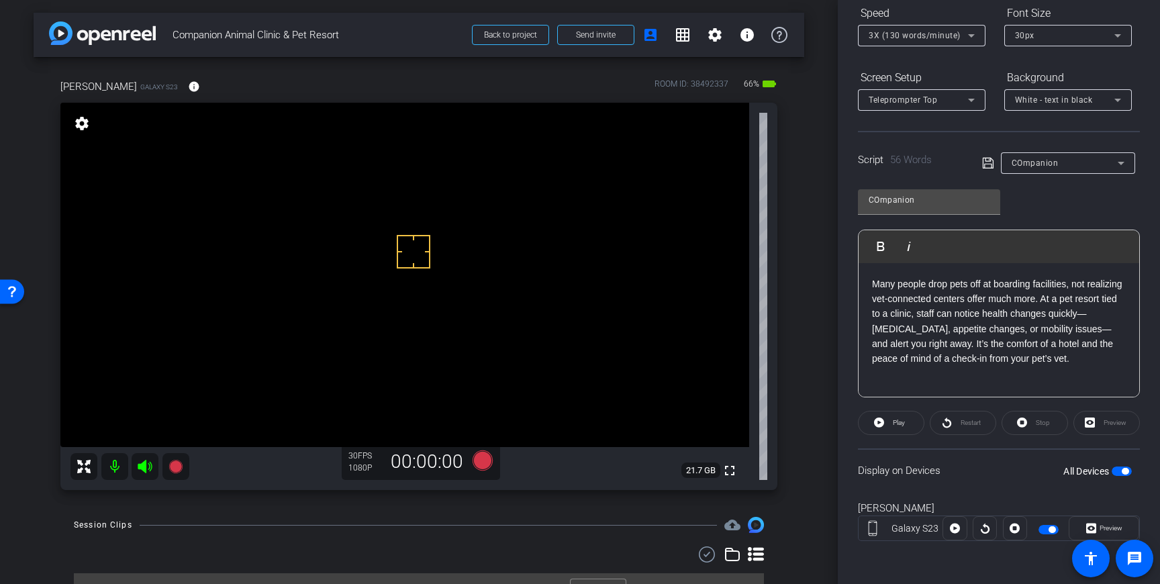
click at [1124, 472] on span "button" at bounding box center [1125, 471] width 7 height 7
click at [1035, 362] on p "Many people drop pets off at boarding facilities, not realizing vet-connected c…" at bounding box center [999, 322] width 254 height 90
click at [1030, 362] on p "Many people drop pets off at boarding facilities, not realizing vet-connected c…" at bounding box center [999, 322] width 254 height 90
click at [988, 164] on icon at bounding box center [988, 165] width 12 height 16
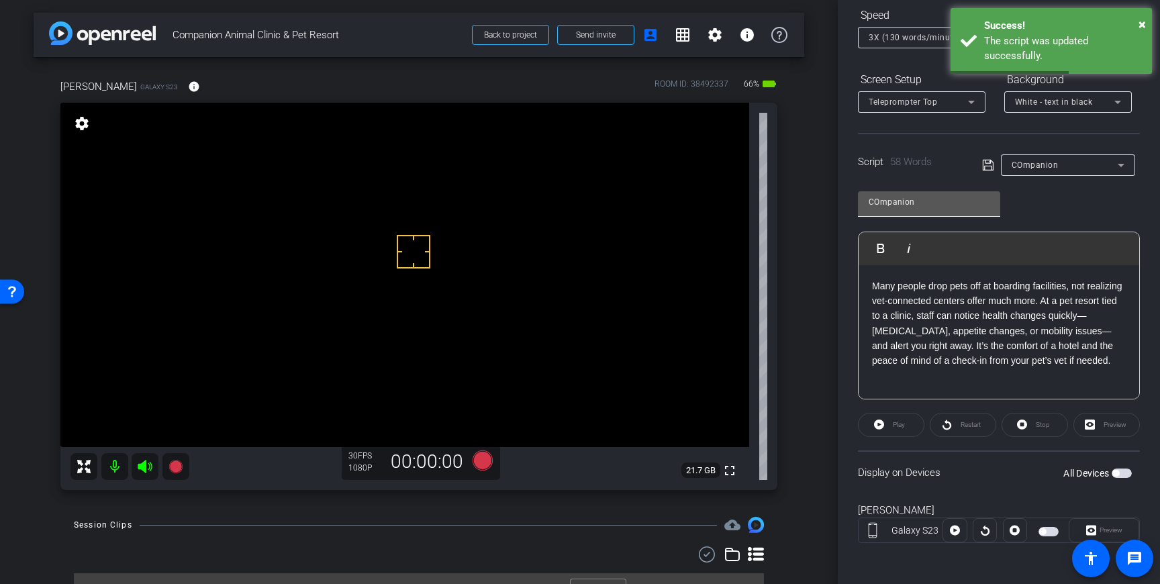
click at [879, 205] on input "COmpanion" at bounding box center [928, 202] width 121 height 16
type input "Companion"
click at [989, 163] on icon at bounding box center [987, 165] width 11 height 11
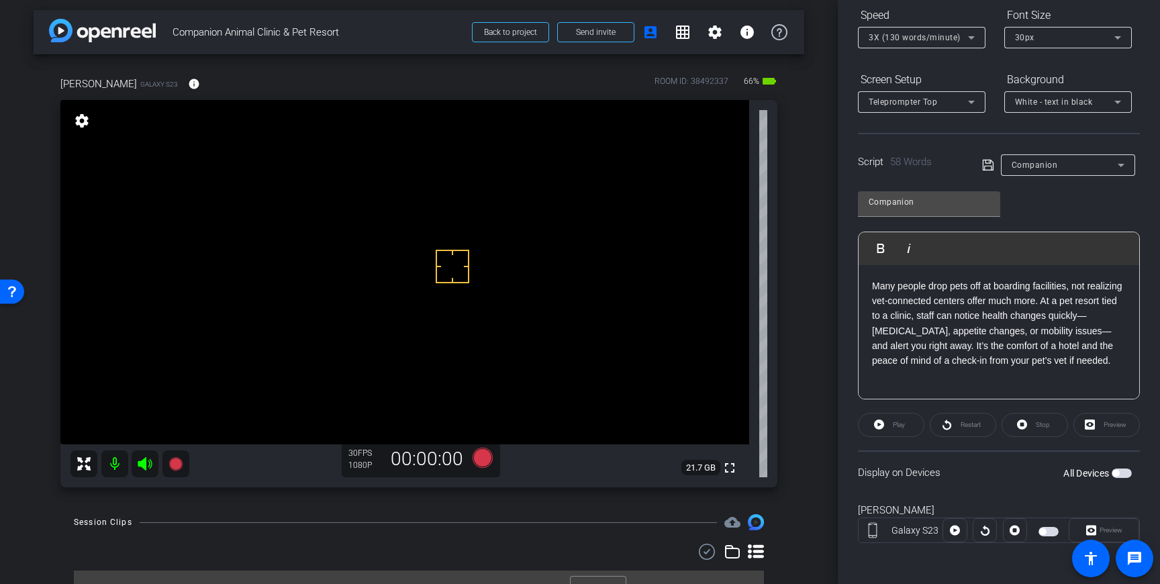
scroll to position [13, 0]
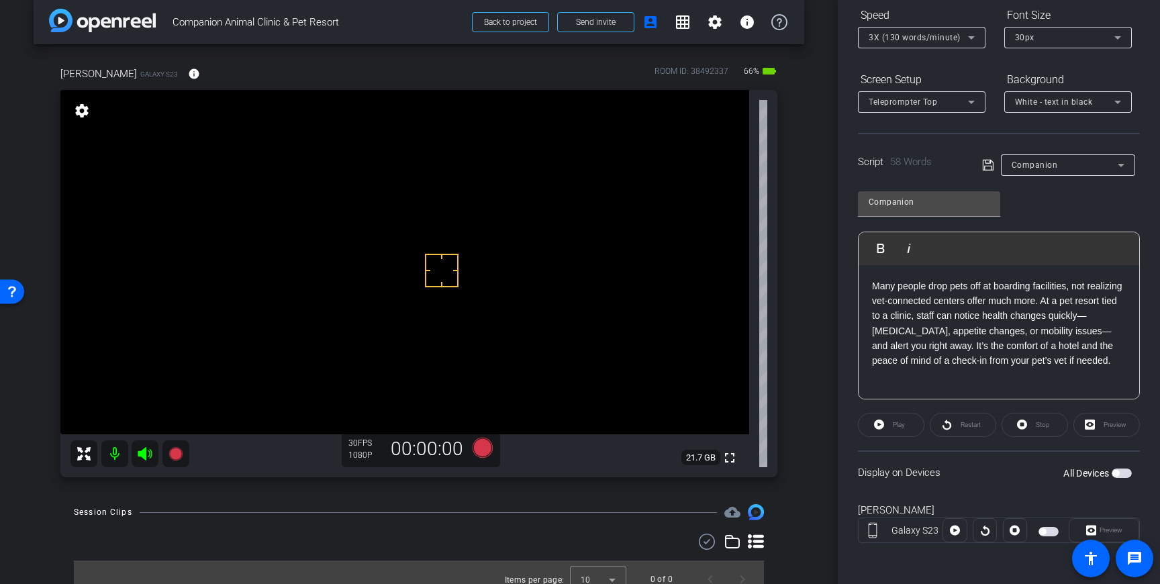
drag, startPoint x: 441, startPoint y: 270, endPoint x: 438, endPoint y: 255, distance: 15.8
drag, startPoint x: 440, startPoint y: 231, endPoint x: 546, endPoint y: 343, distance: 153.8
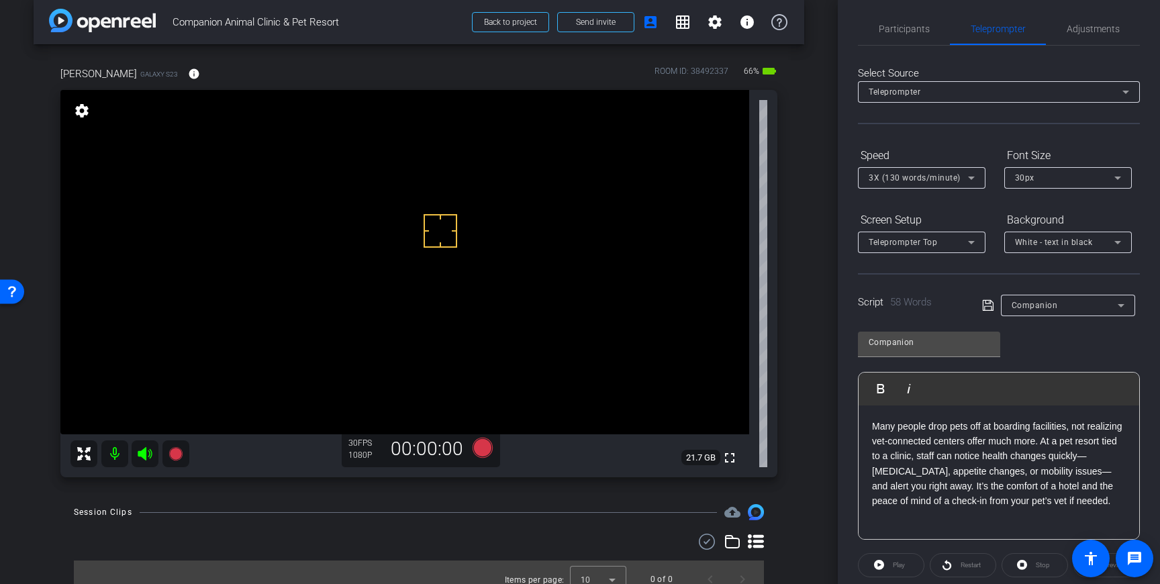
scroll to position [0, 0]
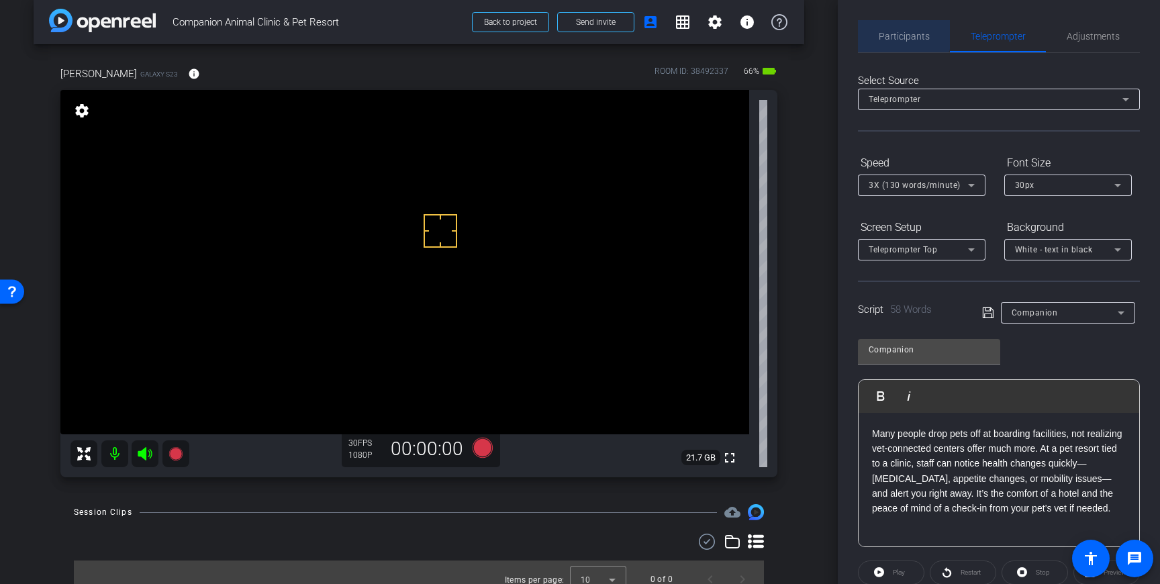
click at [897, 32] on span "Participants" at bounding box center [904, 36] width 51 height 9
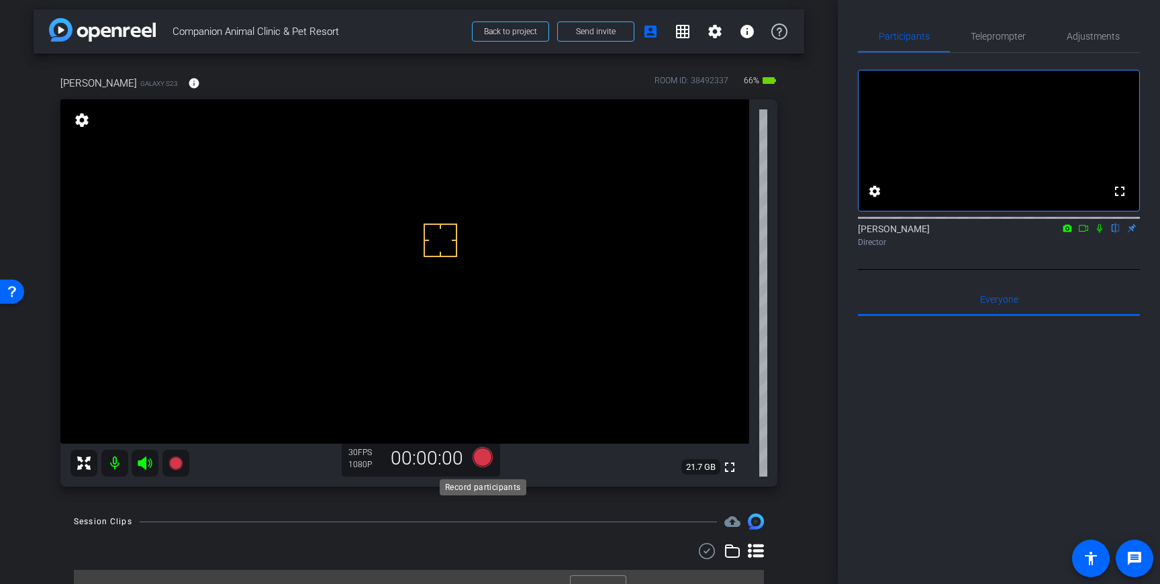
scroll to position [10, 0]
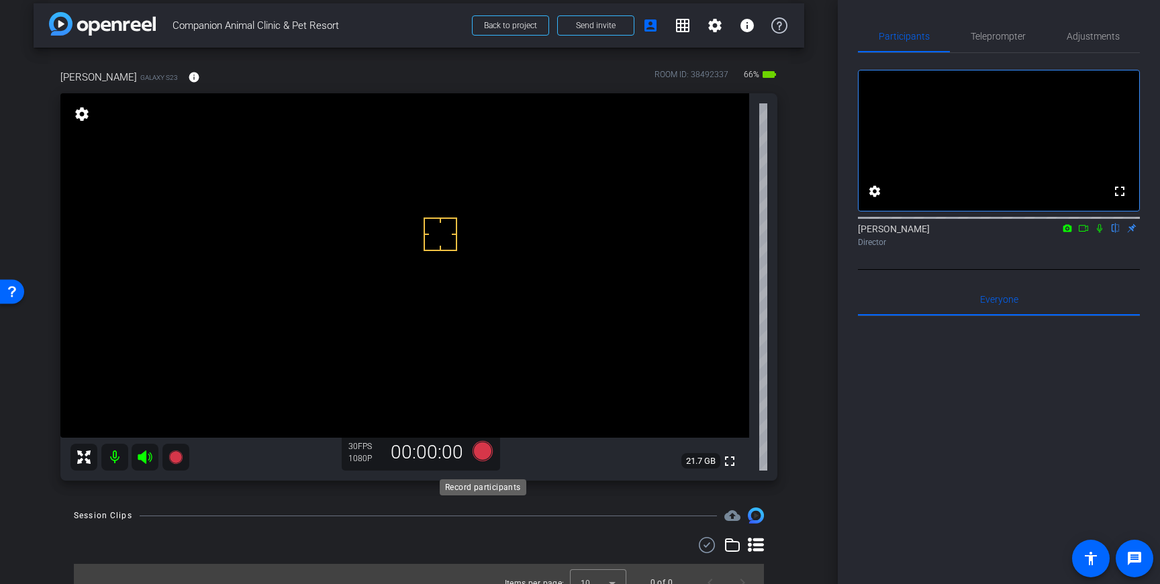
click at [486, 455] on icon at bounding box center [482, 451] width 20 height 20
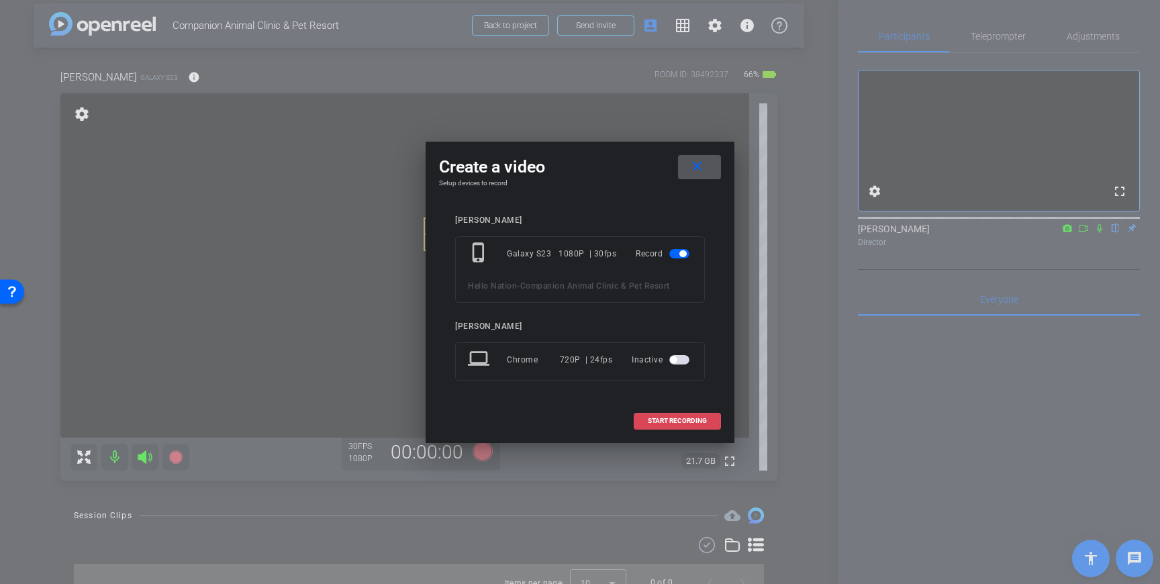
click at [677, 417] on span "START RECORDING" at bounding box center [677, 420] width 59 height 7
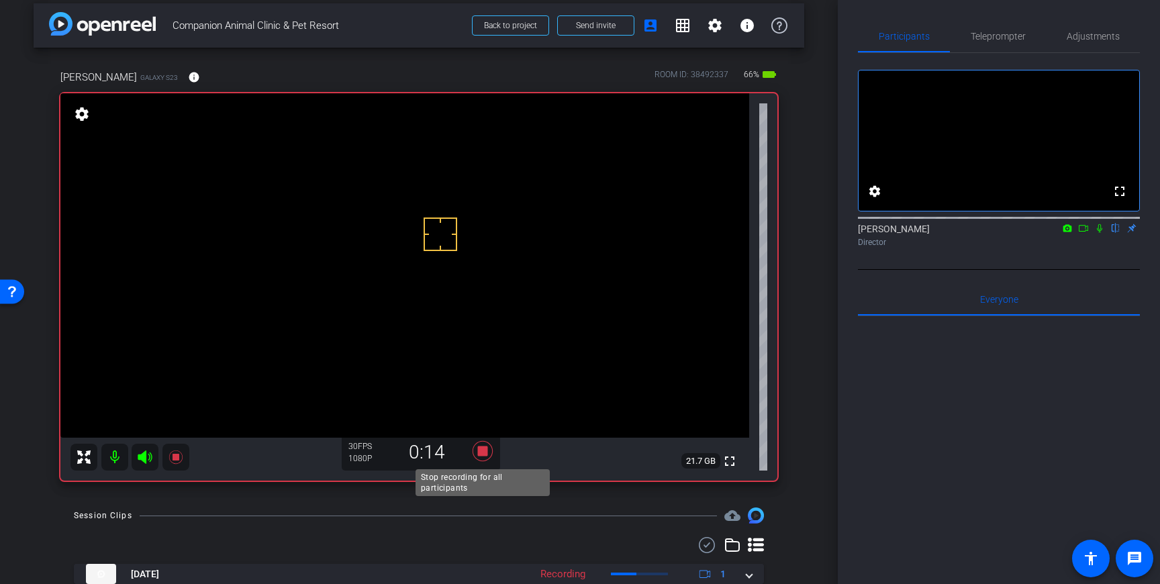
click at [483, 453] on icon at bounding box center [482, 451] width 20 height 20
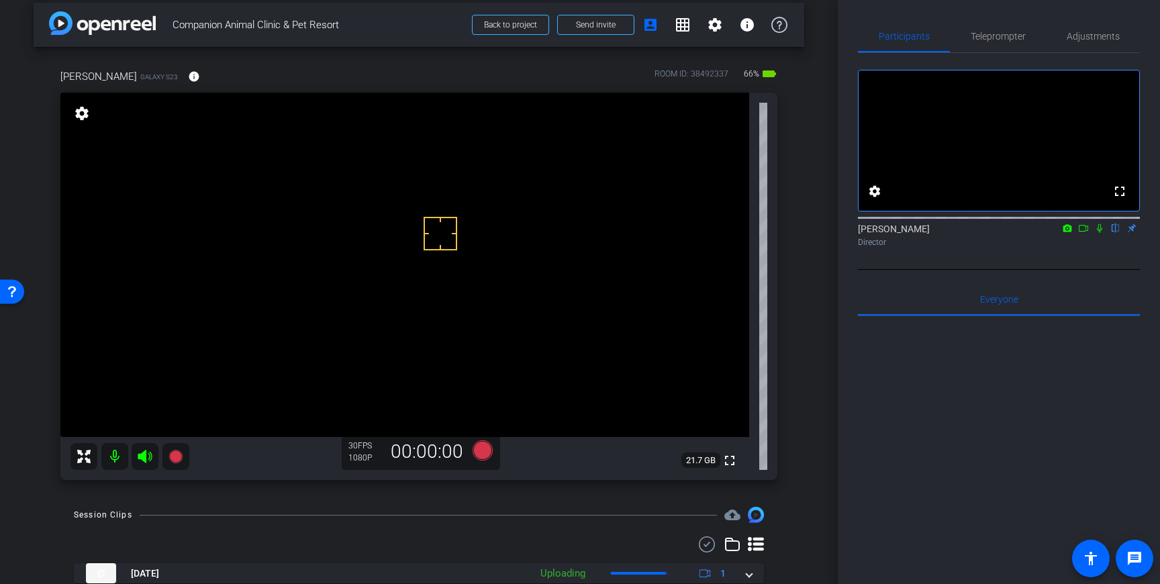
scroll to position [7, 0]
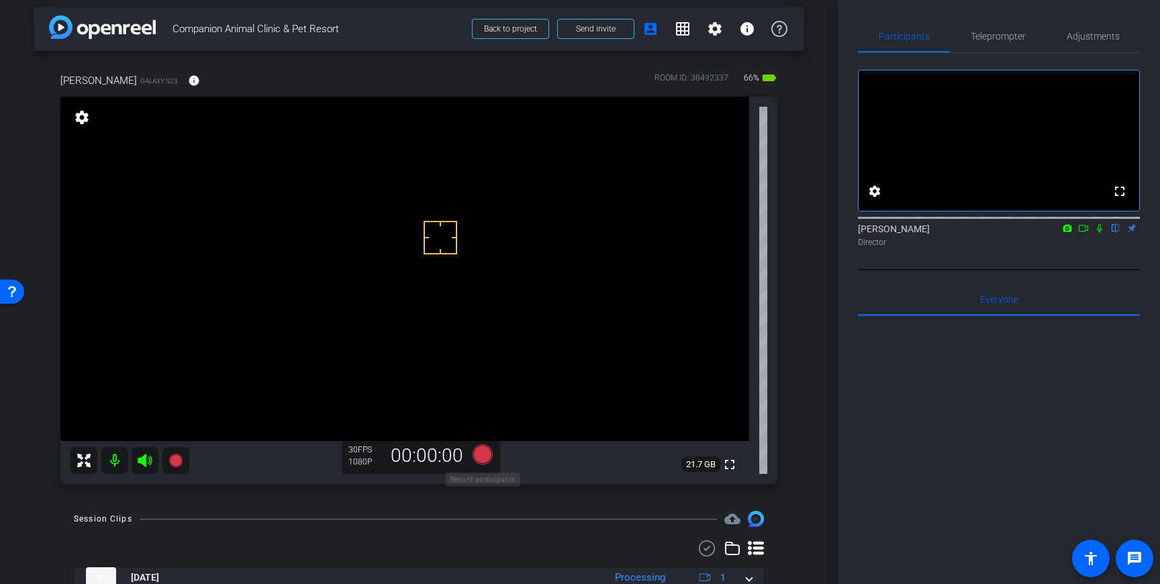
click at [481, 459] on icon at bounding box center [482, 454] width 20 height 20
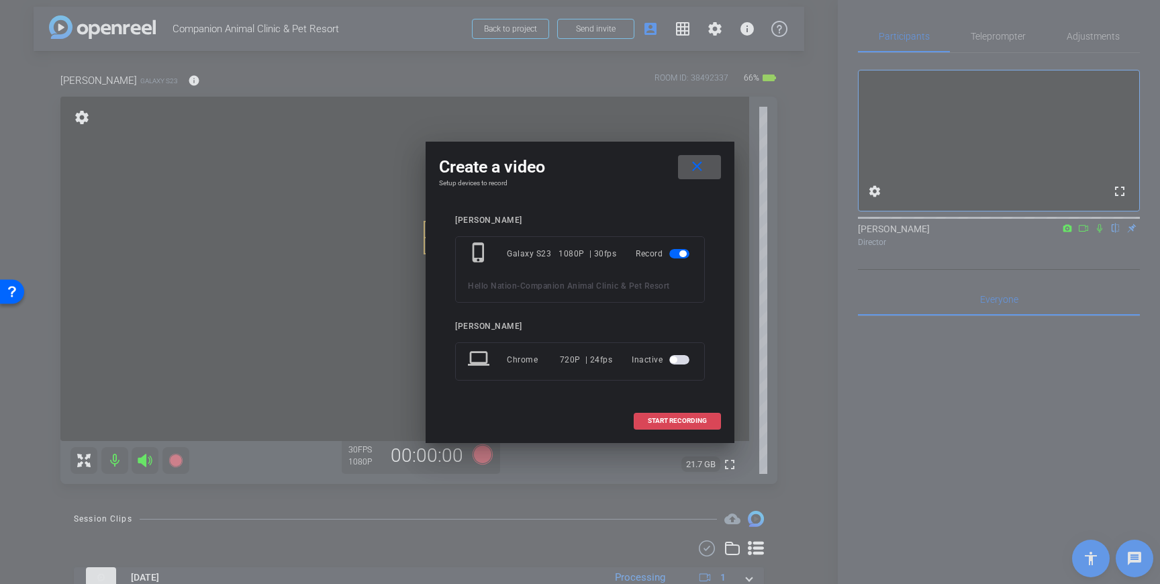
click at [675, 422] on span "START RECORDING" at bounding box center [677, 420] width 59 height 7
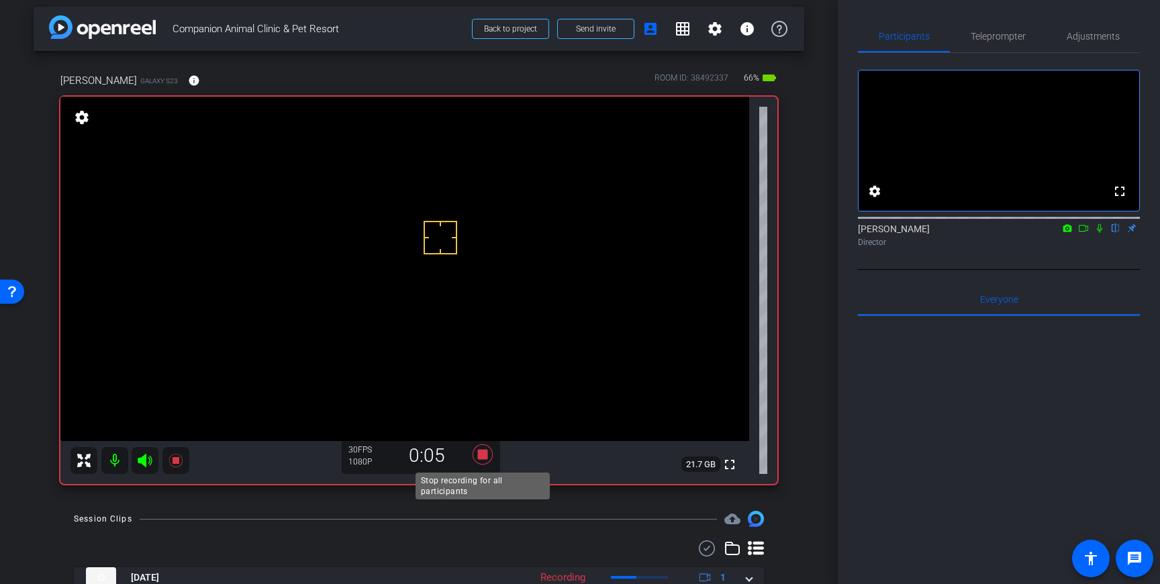
click at [483, 452] on icon at bounding box center [482, 454] width 20 height 20
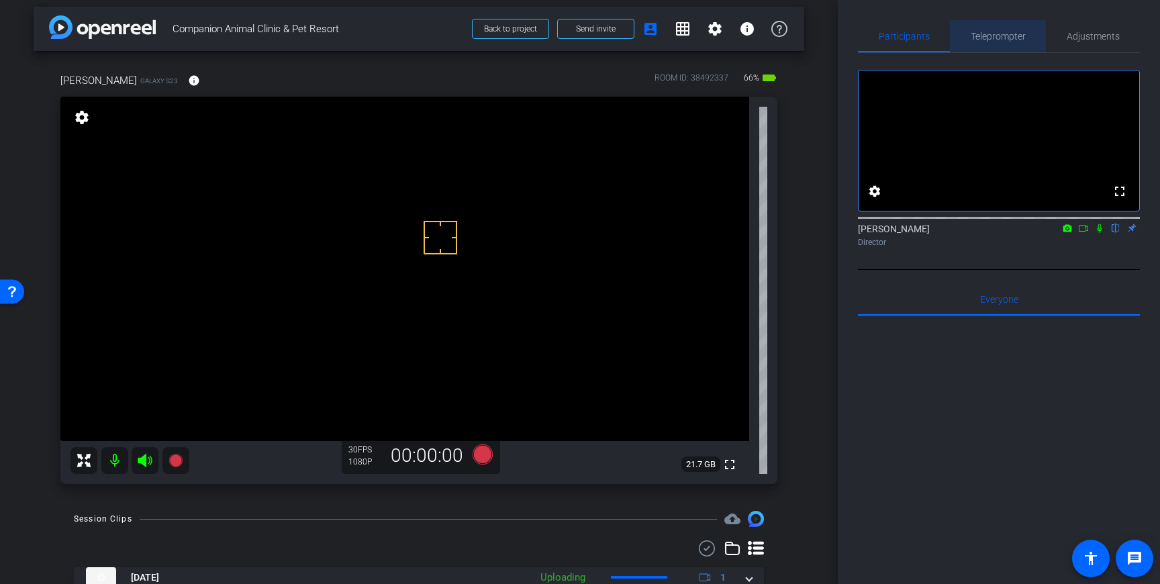
click at [1008, 42] on span "Teleprompter" at bounding box center [997, 36] width 55 height 32
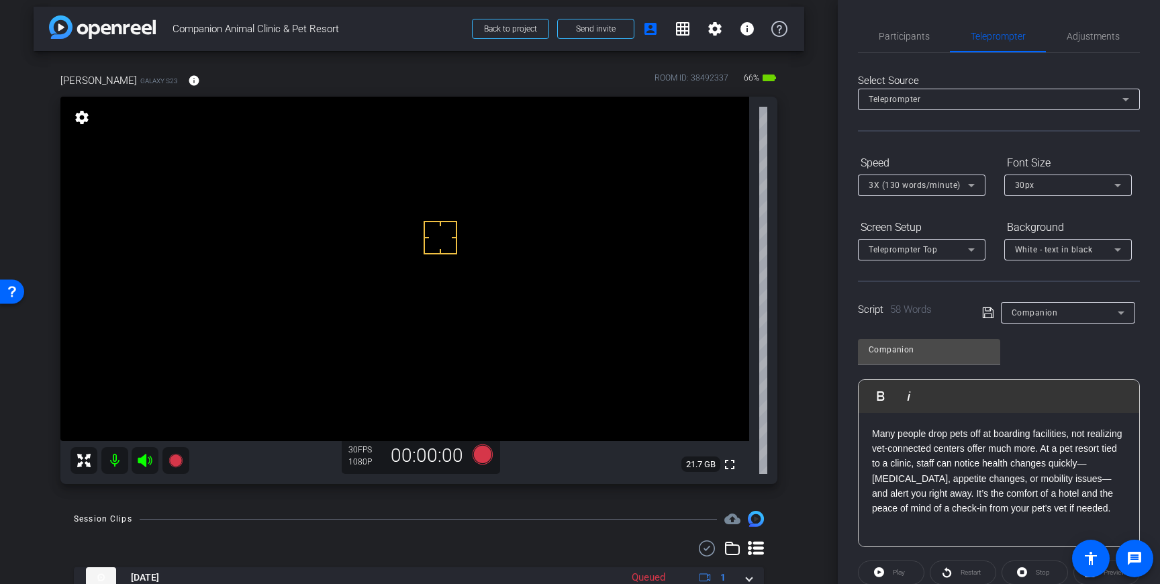
scroll to position [150, 0]
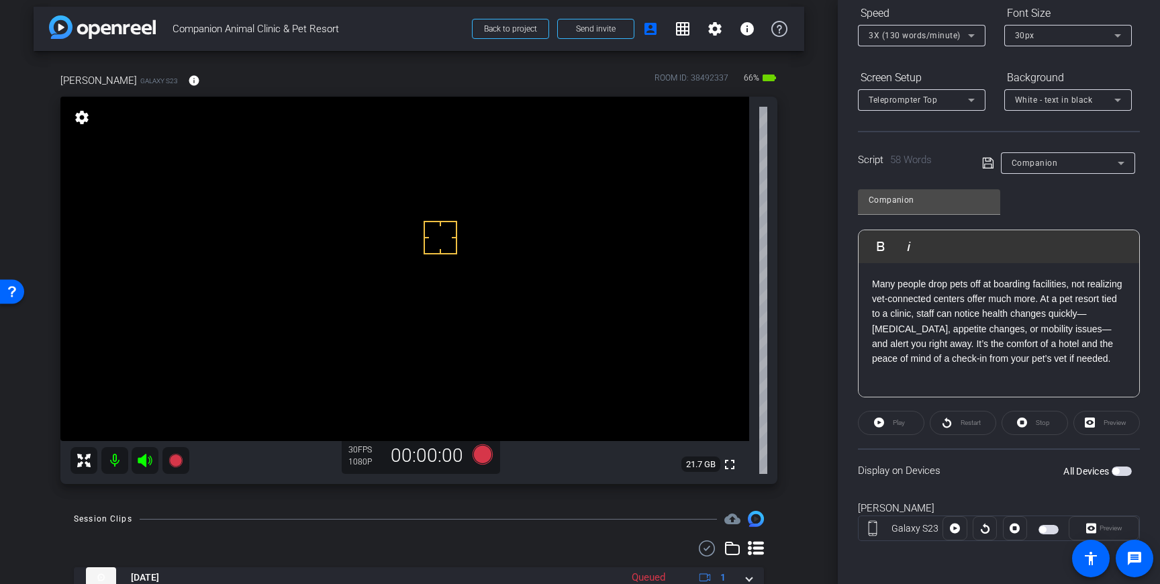
click at [1126, 475] on span "button" at bounding box center [1121, 470] width 20 height 9
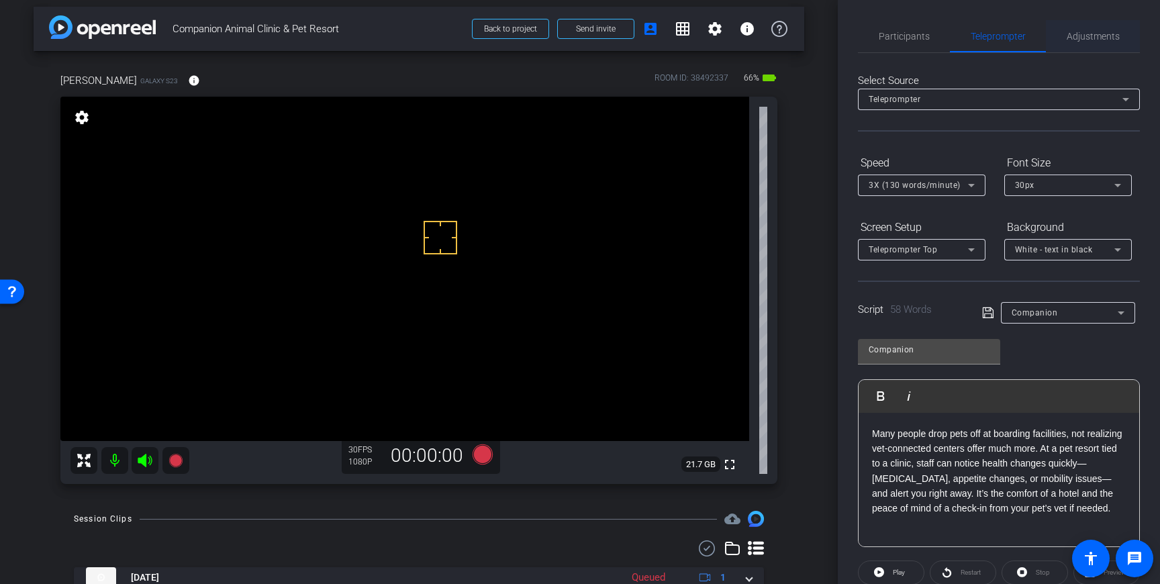
click at [1113, 34] on span "Adjustments" at bounding box center [1092, 36] width 53 height 9
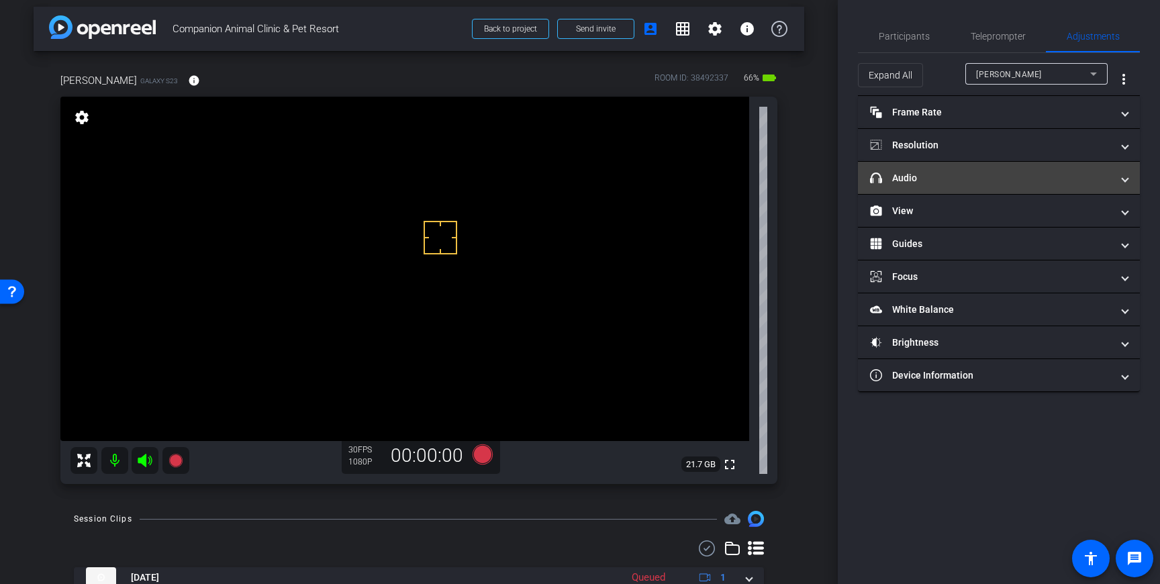
click at [989, 182] on mat-panel-title "headphone icon Audio" at bounding box center [991, 178] width 242 height 14
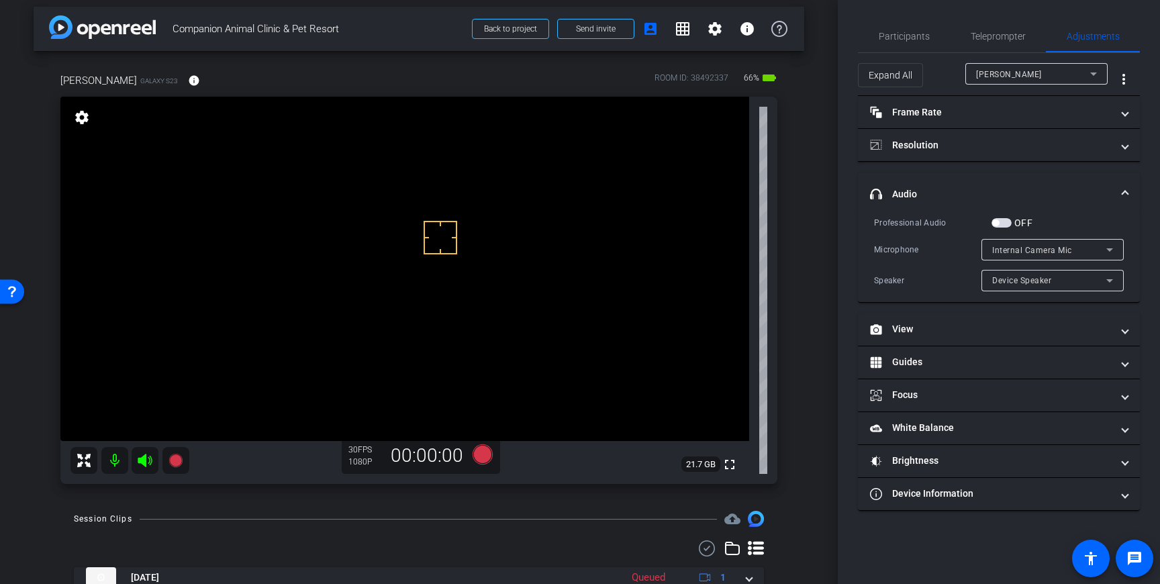
drag, startPoint x: 1000, startPoint y: 221, endPoint x: 1021, endPoint y: 229, distance: 22.3
click at [1000, 221] on span "button" at bounding box center [1001, 222] width 20 height 9
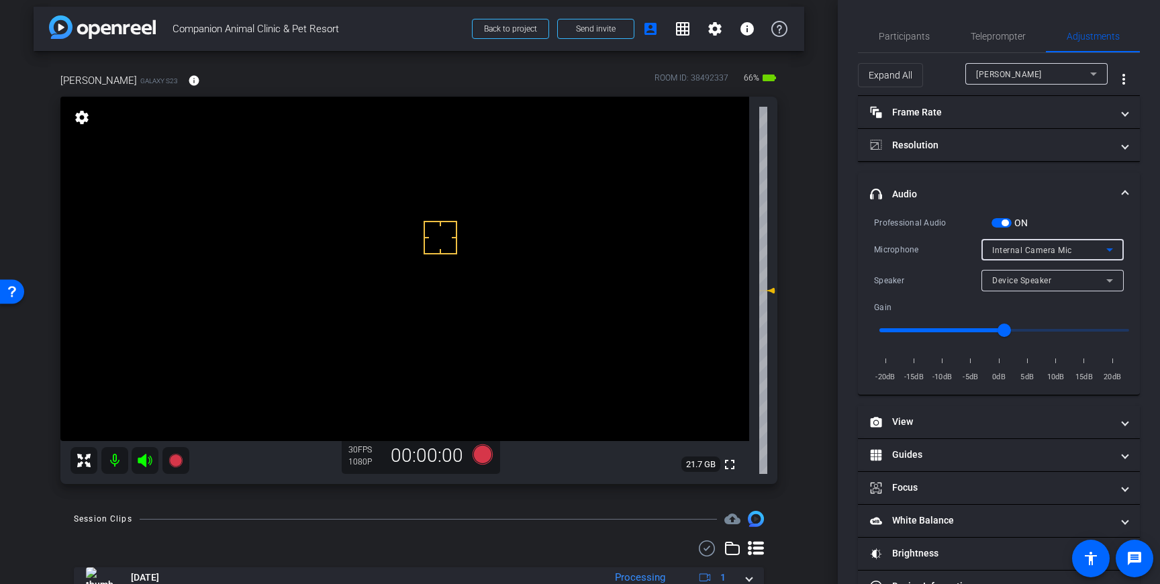
click at [1083, 256] on div "Internal Camera Mic" at bounding box center [1049, 250] width 114 height 17
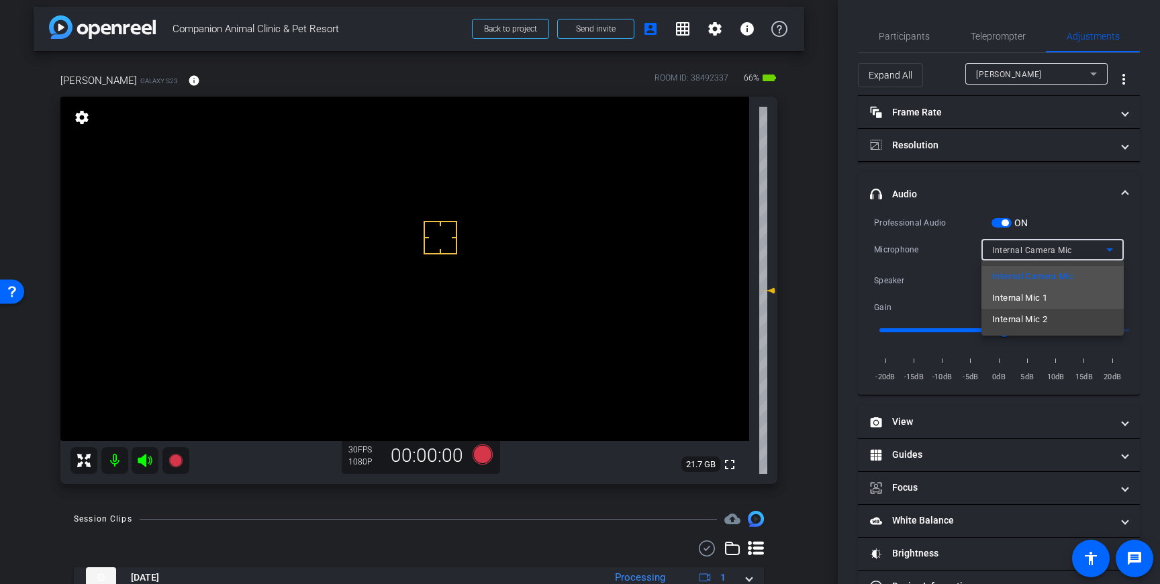
click at [1054, 299] on mat-option "Internal Mic 1" at bounding box center [1052, 297] width 142 height 21
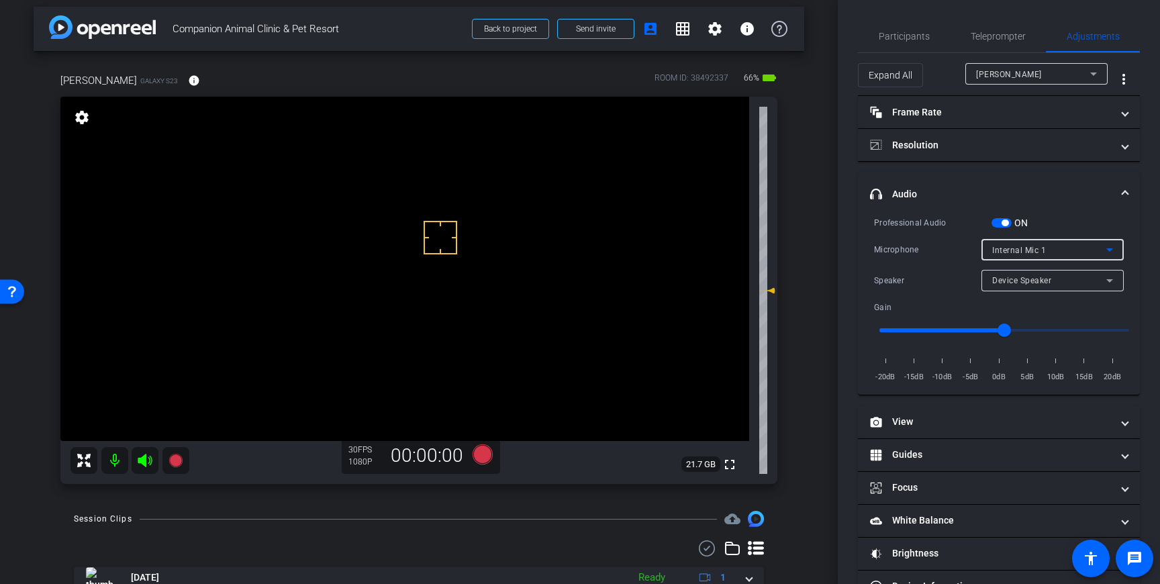
click at [1096, 250] on div "Internal Mic 1" at bounding box center [1049, 250] width 114 height 17
click at [1090, 251] on div "Internal Mic 2" at bounding box center [1049, 250] width 114 height 17
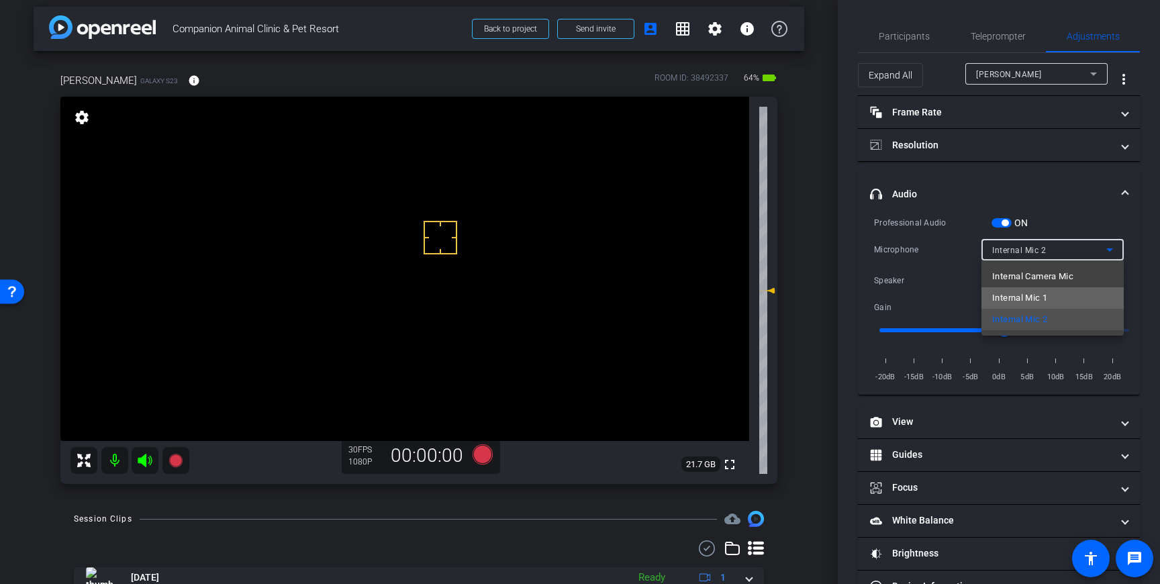
click at [1060, 297] on mat-option "Internal Mic 1" at bounding box center [1052, 297] width 142 height 21
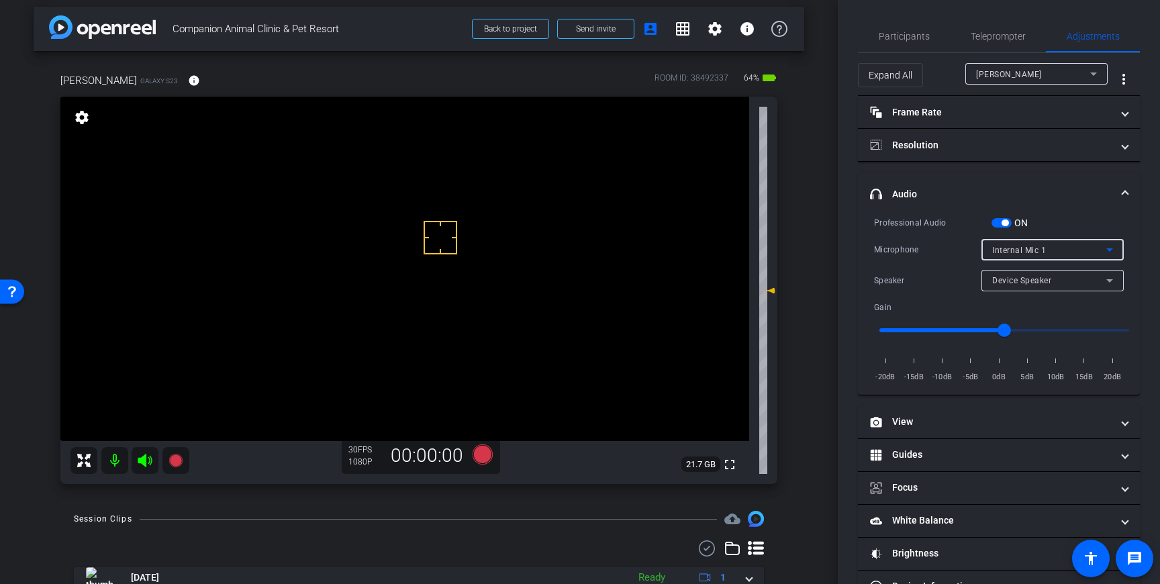
drag, startPoint x: 1083, startPoint y: 246, endPoint x: 1087, endPoint y: 255, distance: 10.0
click at [1083, 246] on div "Internal Mic 1" at bounding box center [1049, 250] width 114 height 17
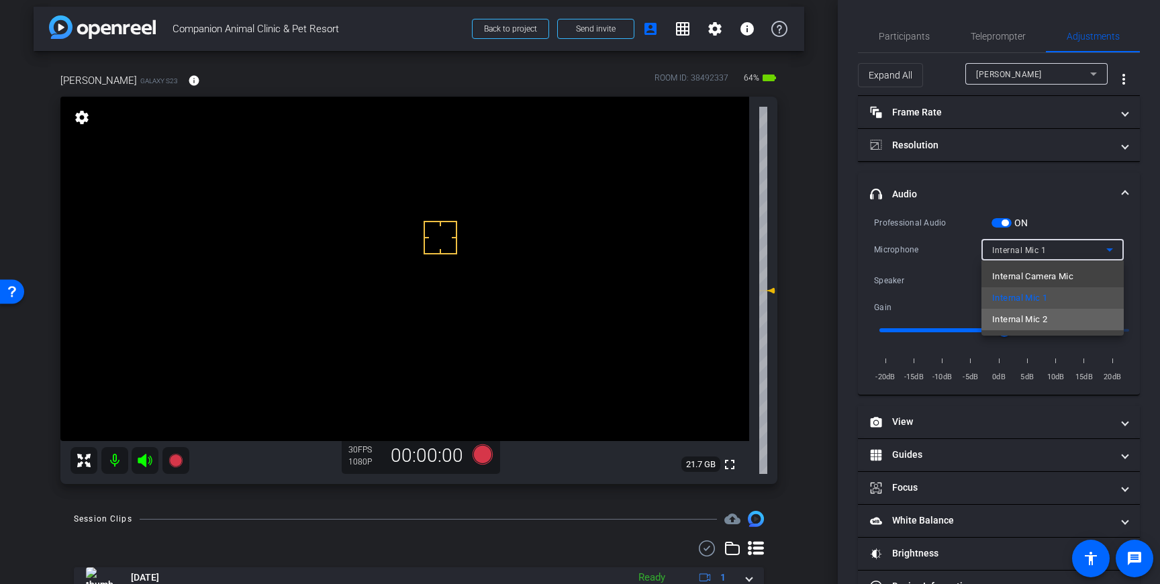
click at [1052, 315] on mat-option "Internal Mic 2" at bounding box center [1052, 319] width 142 height 21
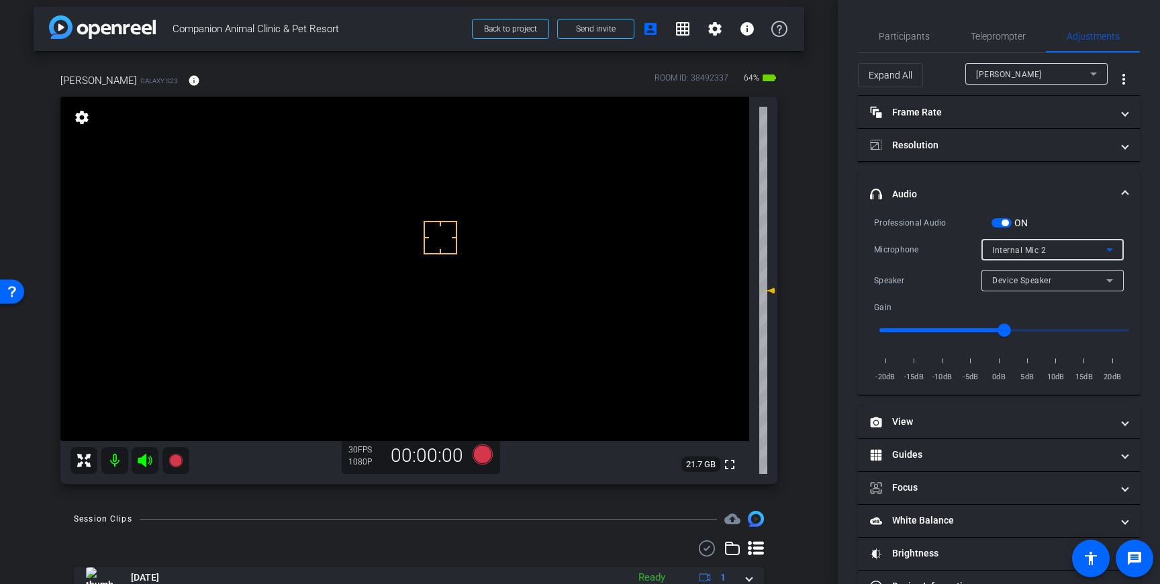
click at [1099, 249] on div "Internal Mic 2" at bounding box center [1049, 250] width 114 height 17
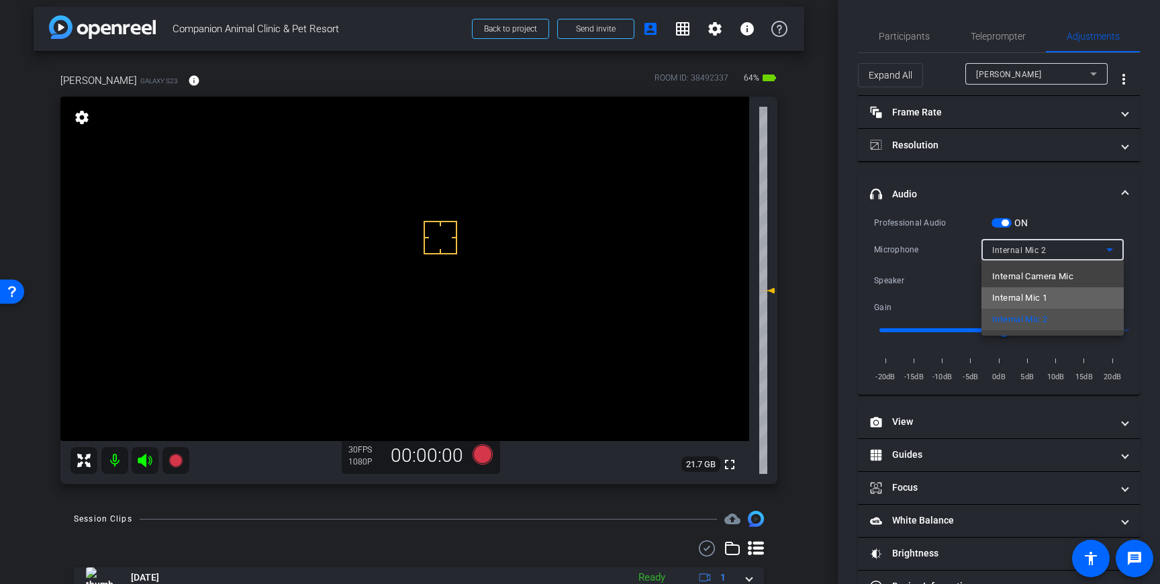
click at [1060, 293] on mat-option "Internal Mic 1" at bounding box center [1052, 297] width 142 height 21
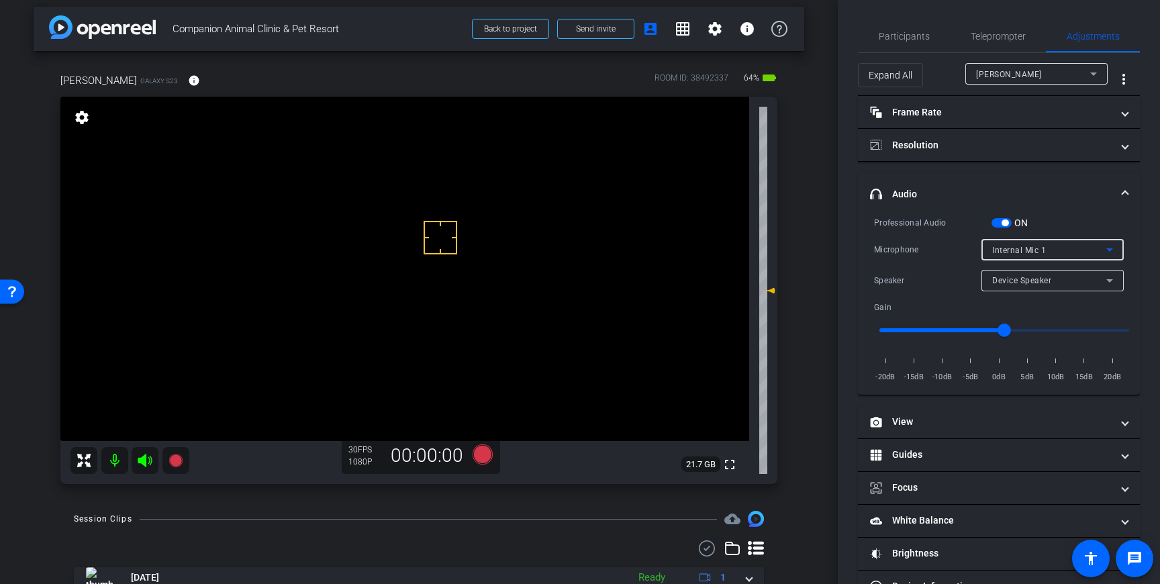
click at [1114, 184] on mat-expansion-panel-header "headphone icon Audio" at bounding box center [999, 193] width 282 height 43
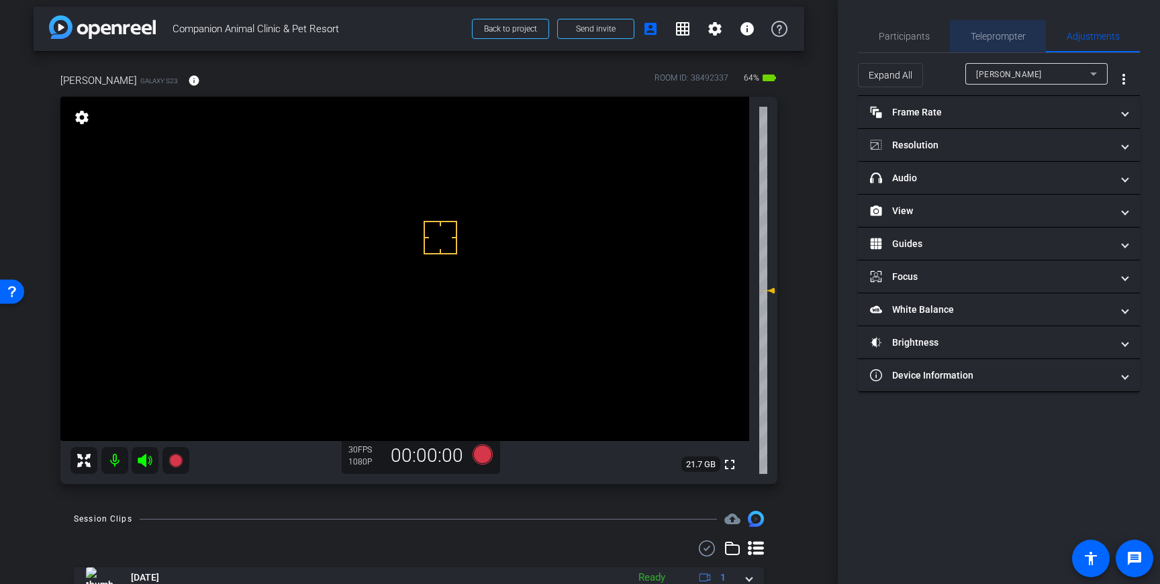
click at [995, 29] on span "Teleprompter" at bounding box center [997, 36] width 55 height 32
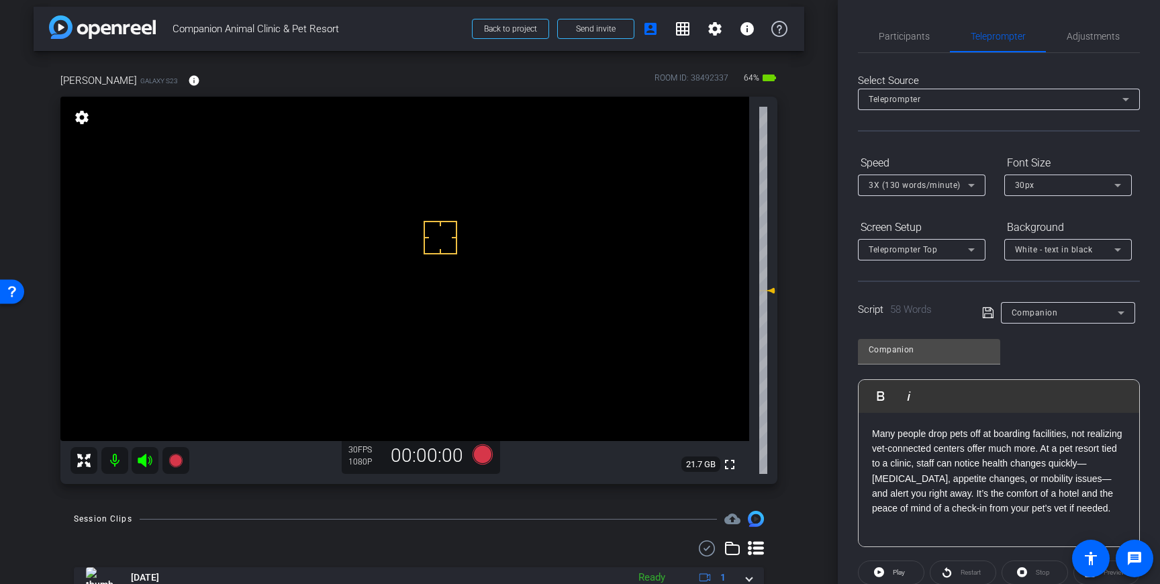
scroll to position [150, 0]
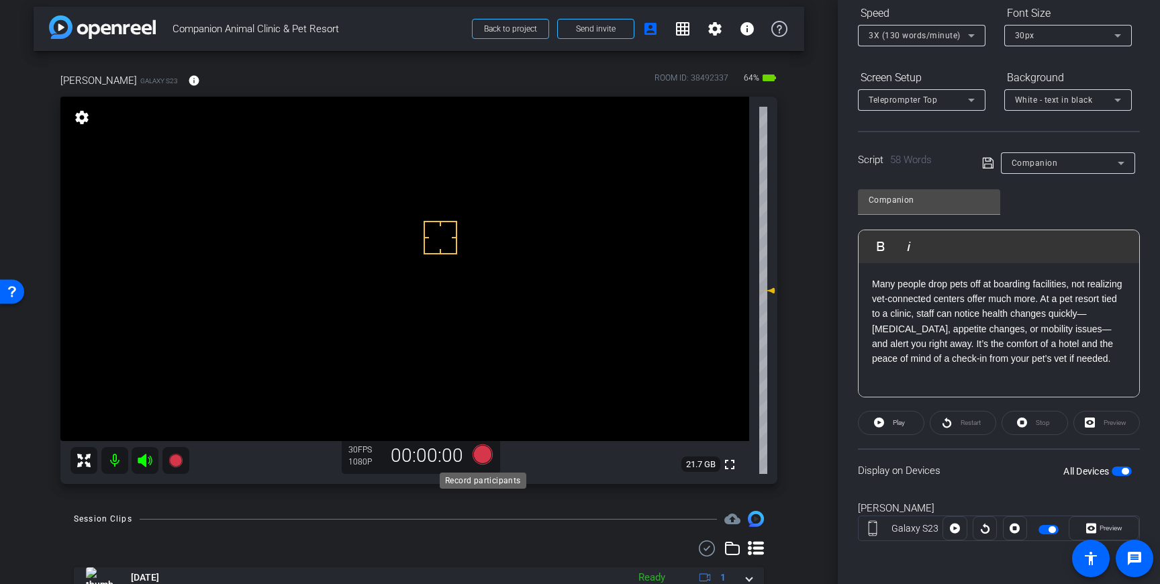
click at [485, 459] on icon at bounding box center [482, 454] width 20 height 20
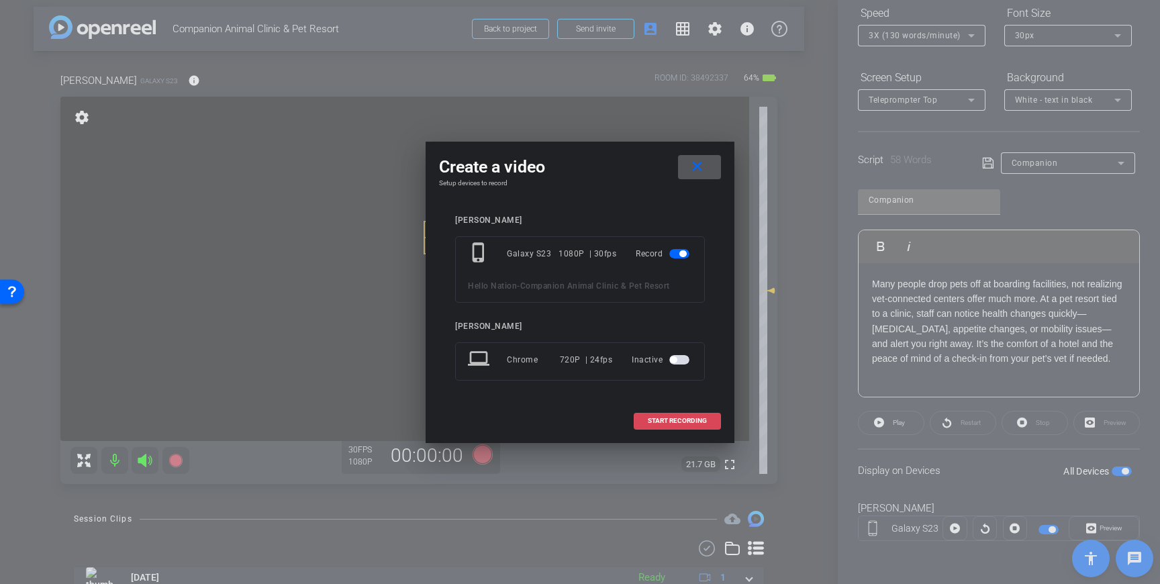
click at [669, 416] on span at bounding box center [677, 421] width 86 height 32
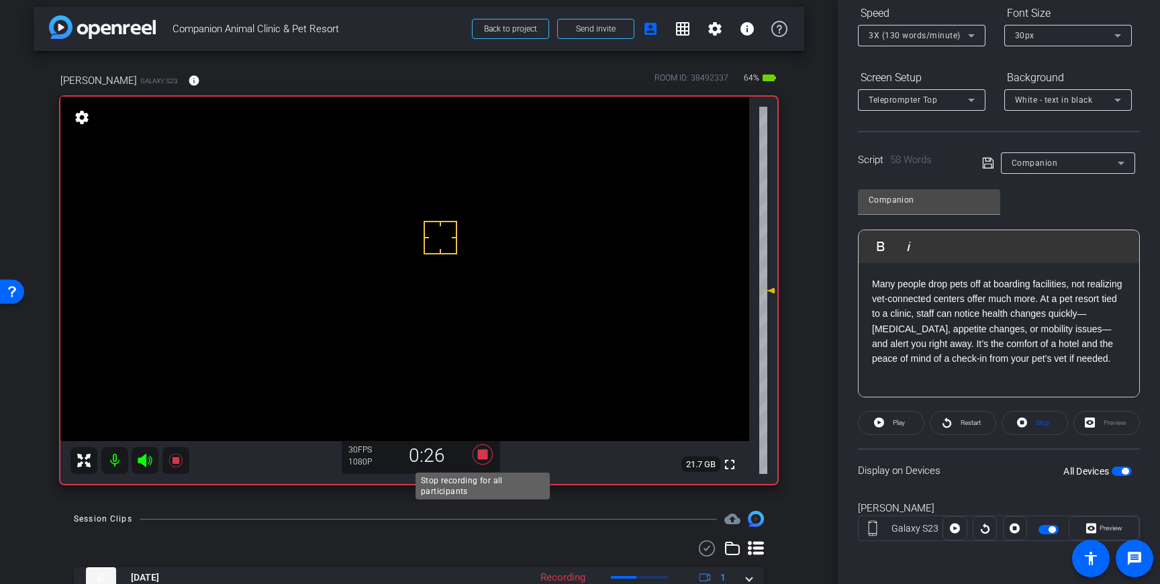
click at [484, 454] on icon at bounding box center [482, 454] width 20 height 20
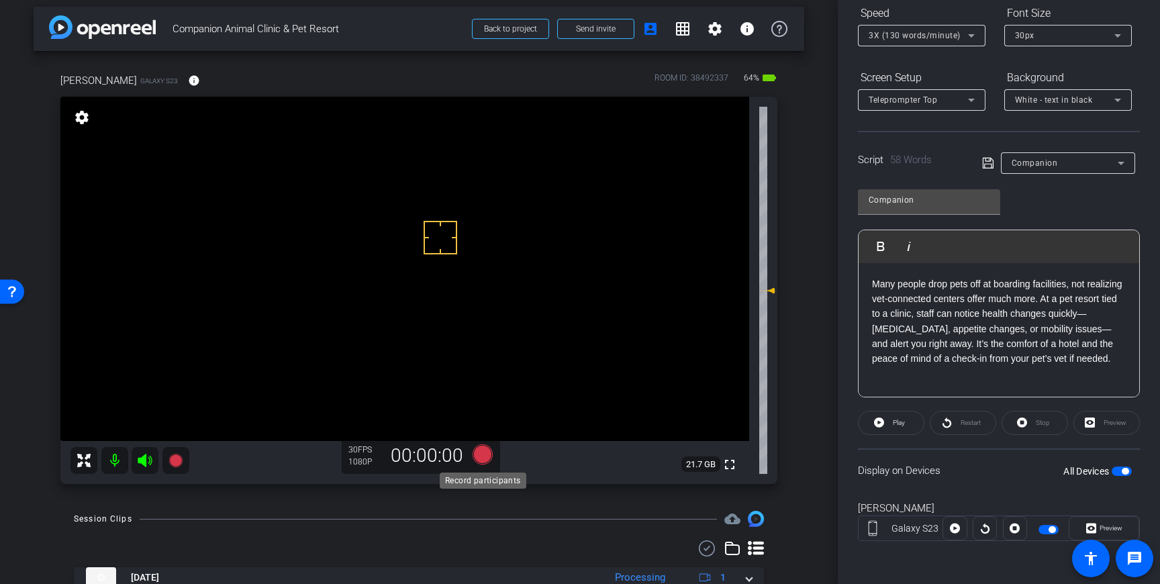
click at [481, 452] on icon at bounding box center [482, 454] width 20 height 20
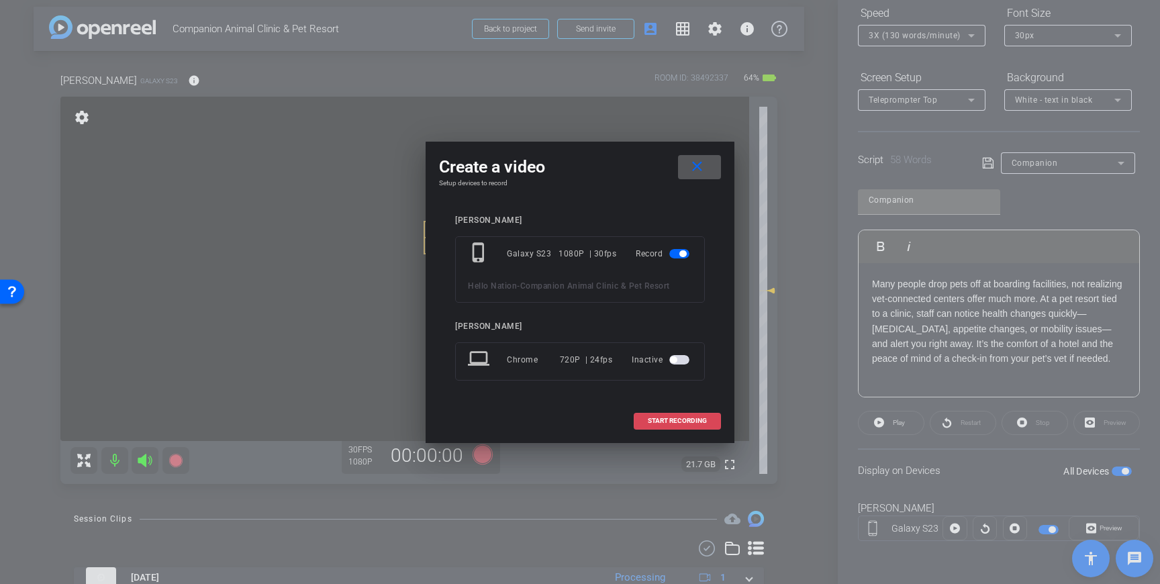
click at [702, 424] on span "START RECORDING" at bounding box center [677, 420] width 59 height 7
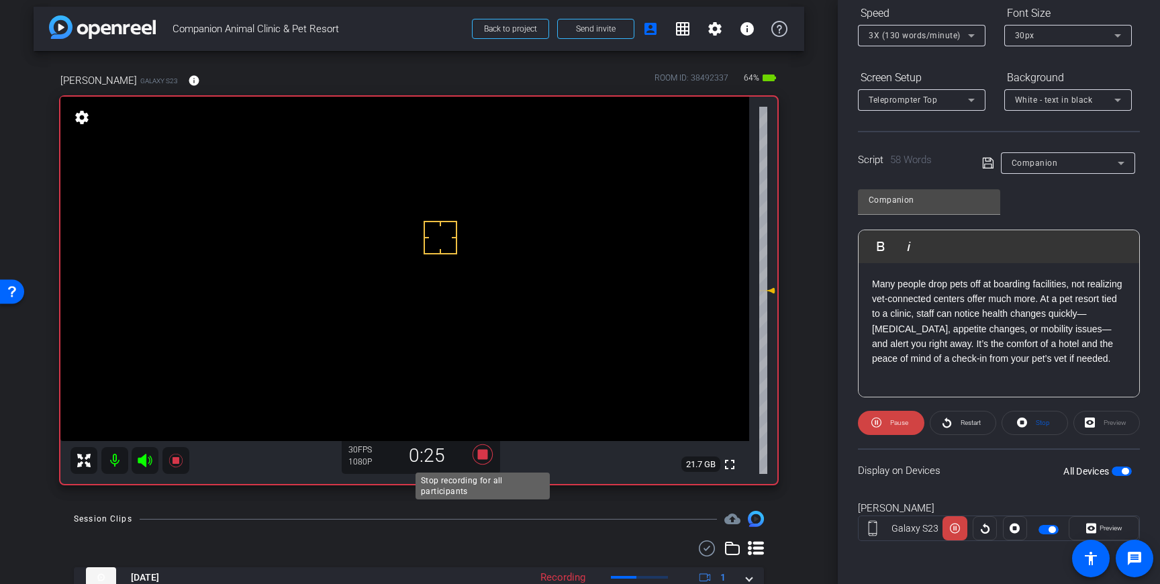
click at [486, 458] on icon at bounding box center [482, 454] width 20 height 20
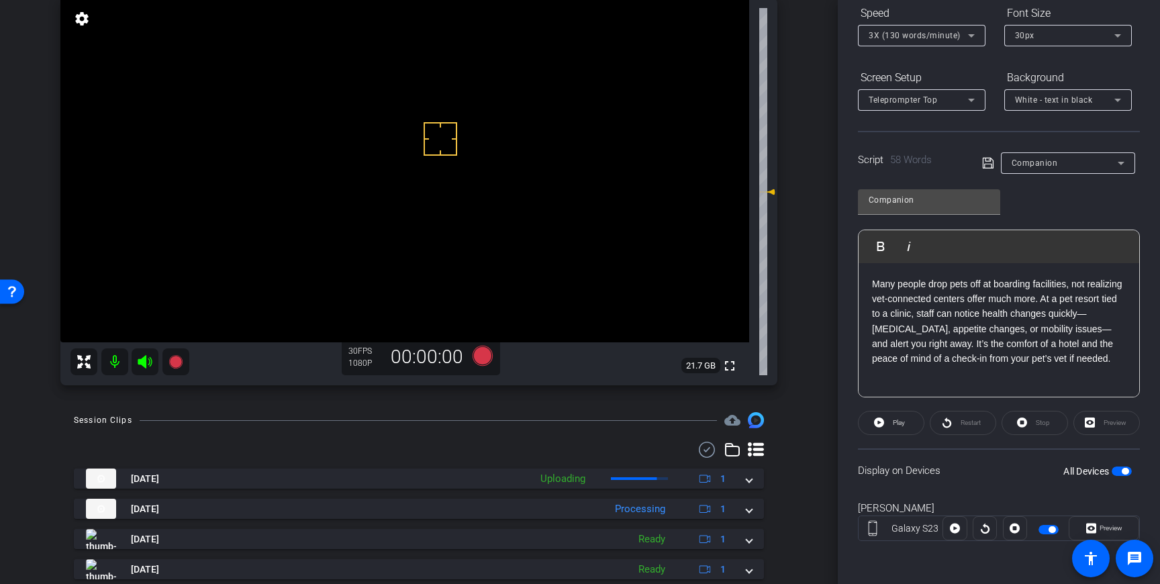
scroll to position [110, 0]
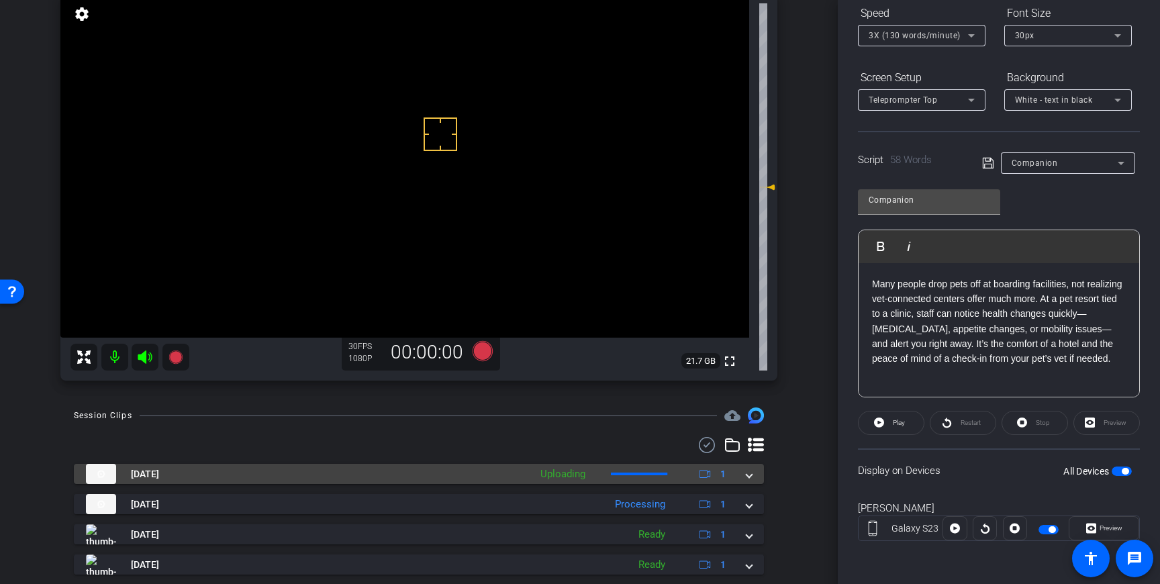
click at [746, 480] on span at bounding box center [748, 474] width 5 height 14
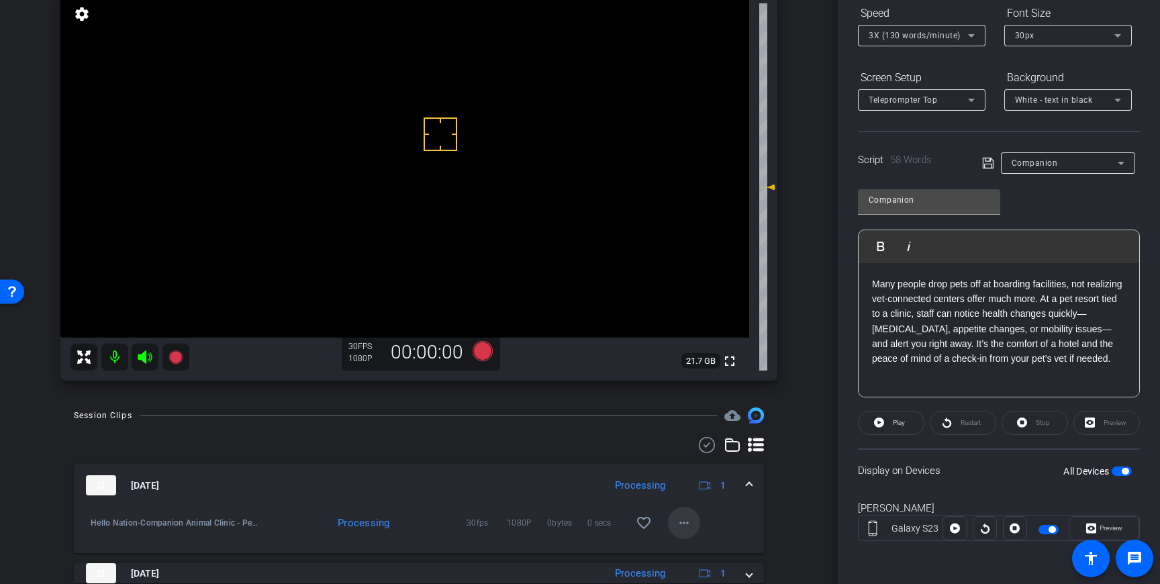
drag, startPoint x: 638, startPoint y: 527, endPoint x: 695, endPoint y: 518, distance: 57.0
click at [638, 527] on mat-icon "favorite_border" at bounding box center [644, 523] width 16 height 16
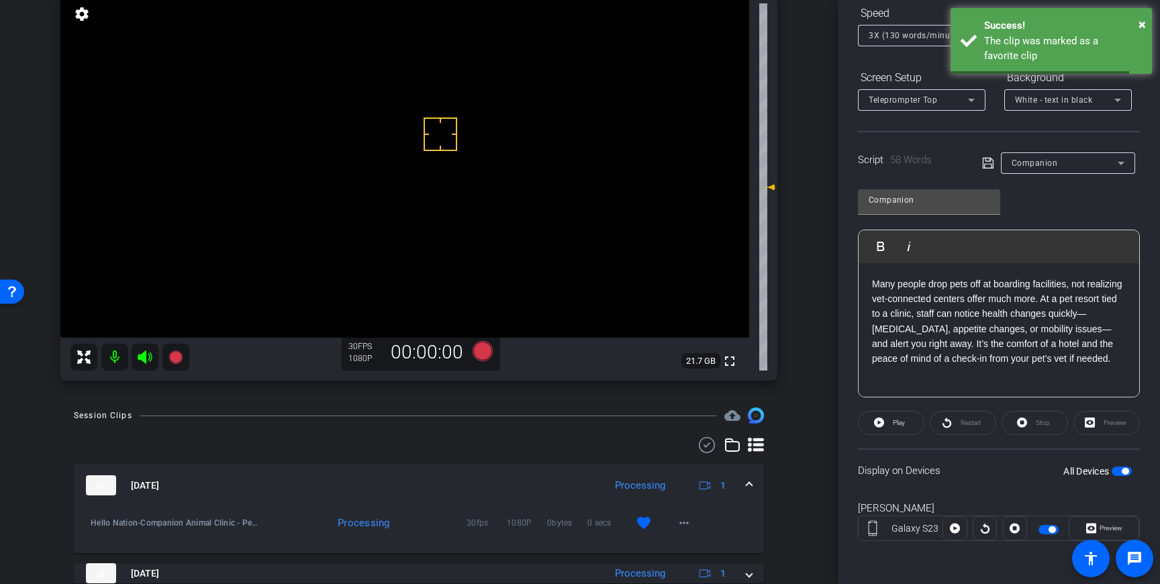
click at [752, 489] on mat-expansion-panel-header "Sep 16, 2025 Processing 1" at bounding box center [419, 485] width 690 height 43
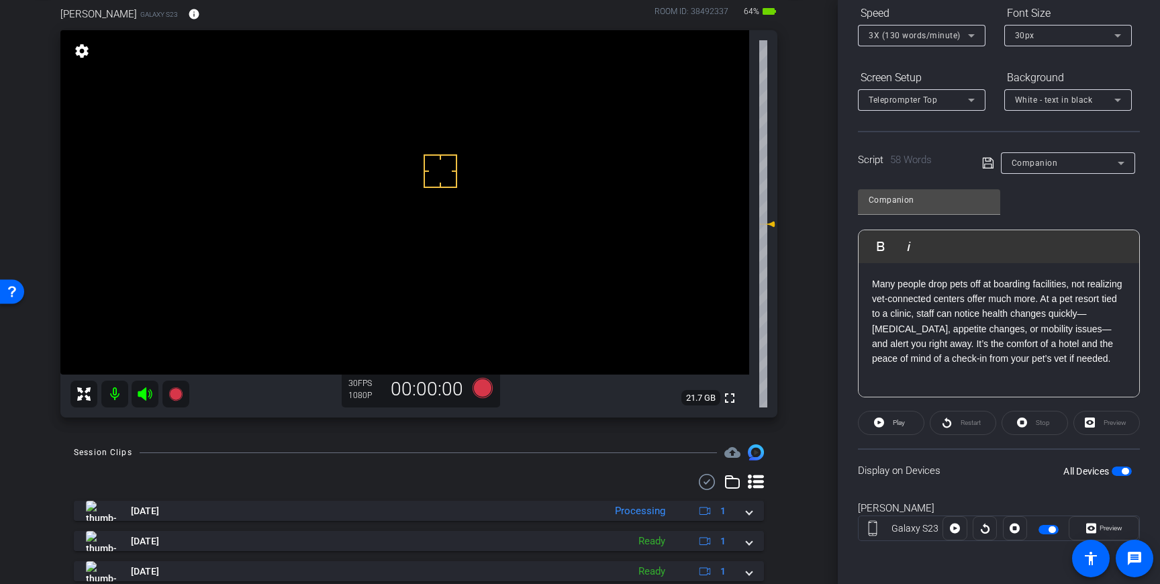
scroll to position [72, 0]
click at [483, 392] on icon at bounding box center [482, 389] width 20 height 20
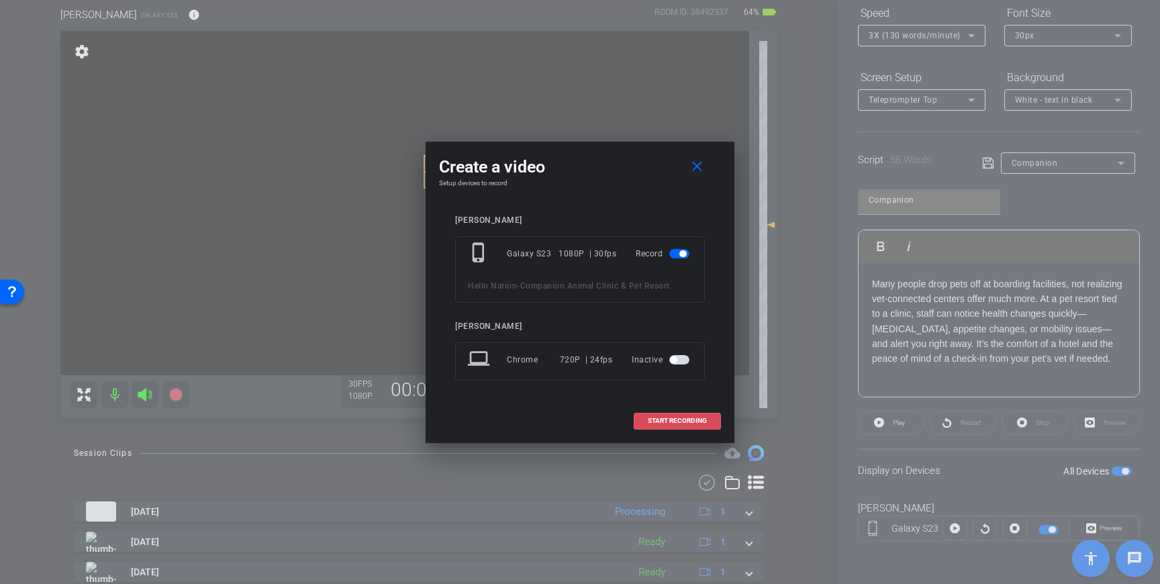
drag, startPoint x: 650, startPoint y: 417, endPoint x: 756, endPoint y: 338, distance: 132.0
click at [650, 417] on span "START RECORDING" at bounding box center [677, 420] width 59 height 7
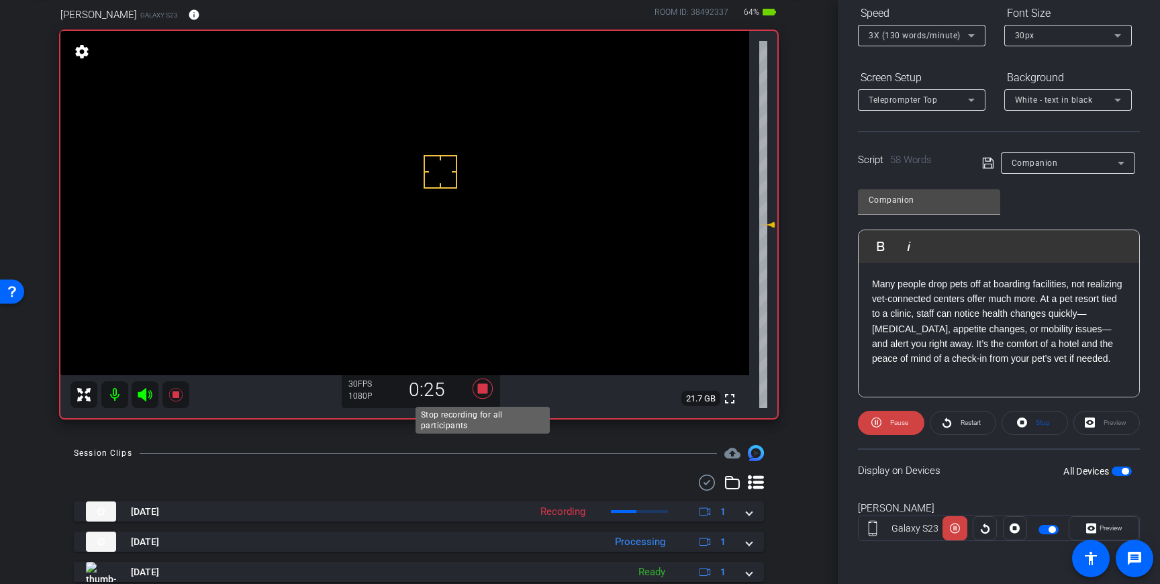
click at [486, 393] on icon at bounding box center [482, 389] width 20 height 20
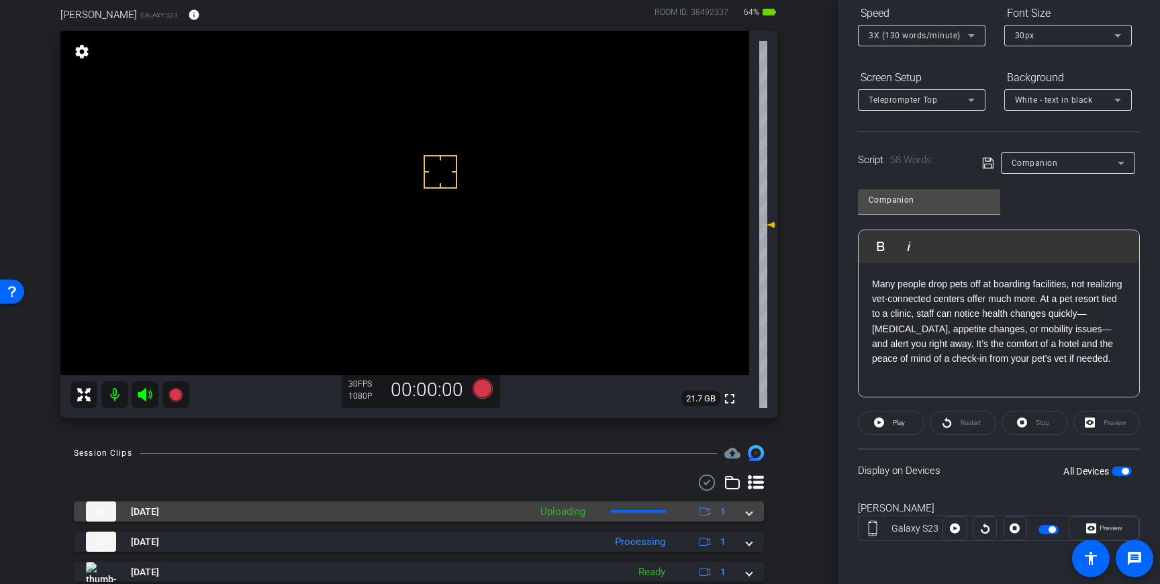
drag, startPoint x: 752, startPoint y: 512, endPoint x: 748, endPoint y: 519, distance: 7.5
click at [751, 513] on span at bounding box center [748, 512] width 5 height 14
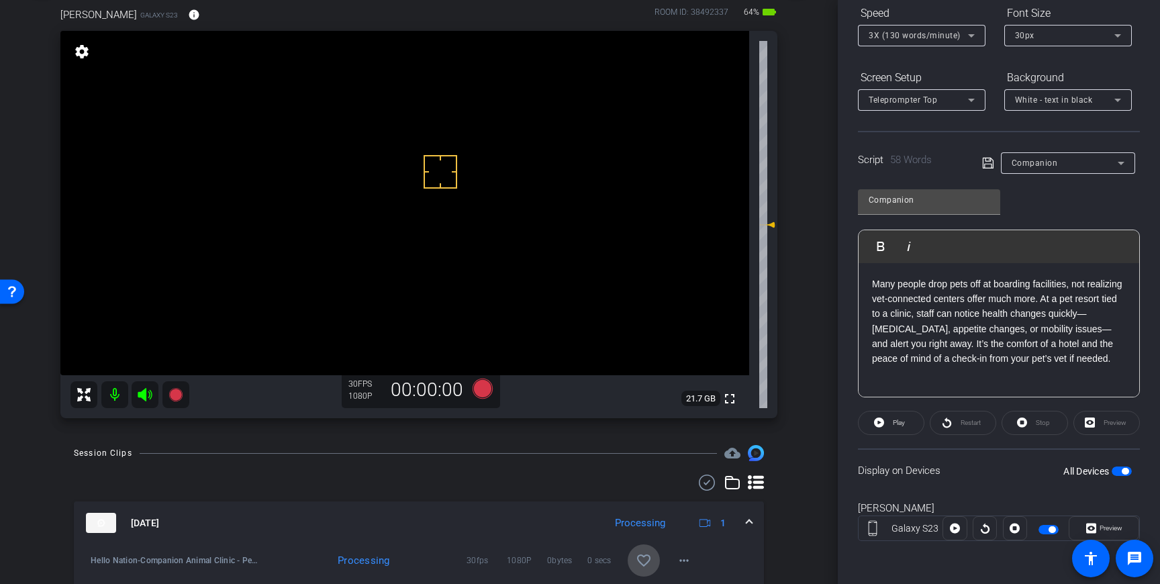
click at [649, 559] on mat-icon "favorite_border" at bounding box center [644, 560] width 16 height 16
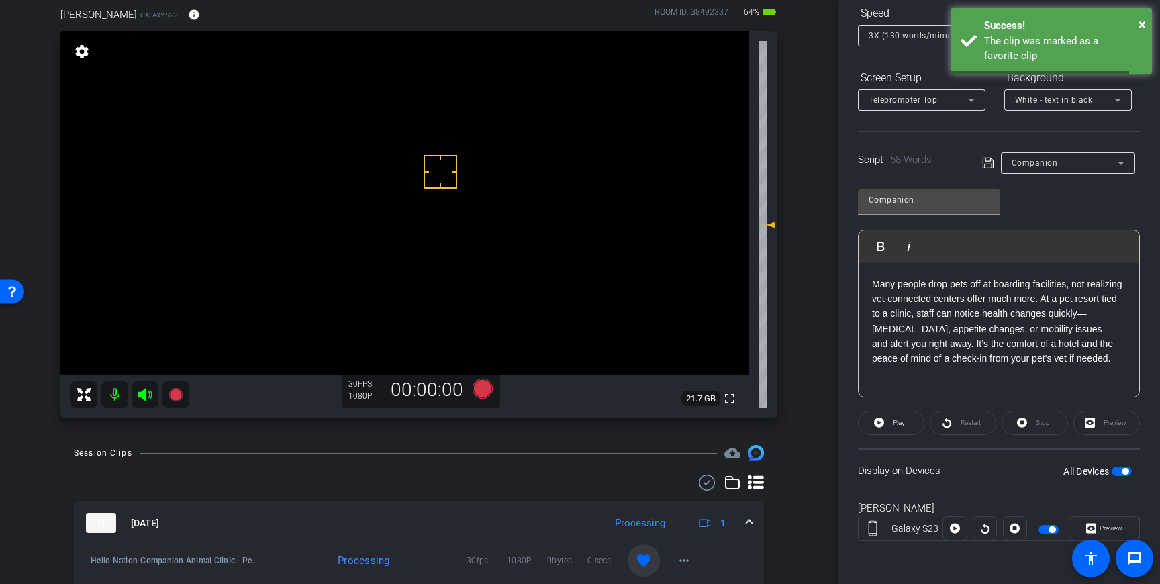
click at [750, 525] on span at bounding box center [748, 523] width 5 height 14
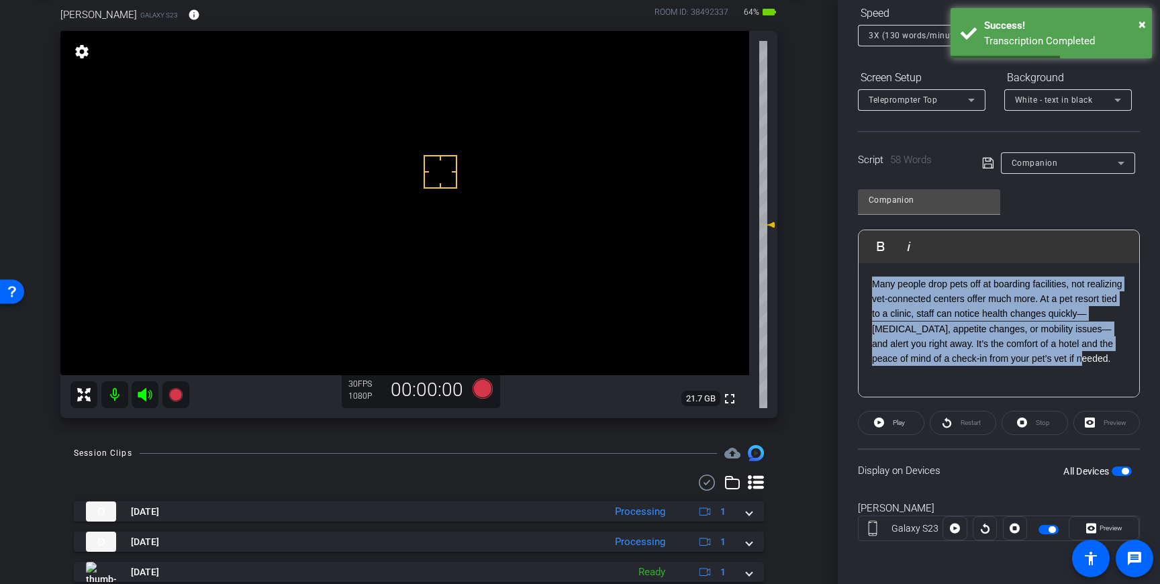
drag, startPoint x: 1081, startPoint y: 362, endPoint x: 863, endPoint y: 287, distance: 230.7
click at [863, 287] on div "Many people drop pets off at boarding facilities, not realizing vet-connected c…" at bounding box center [998, 330] width 281 height 134
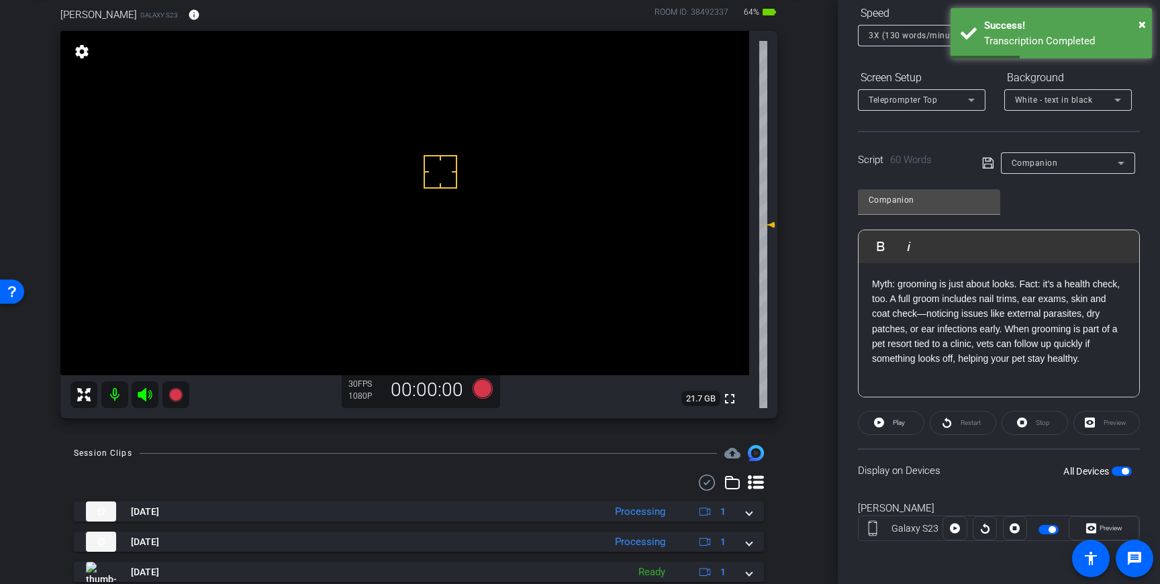
click at [987, 166] on icon at bounding box center [988, 163] width 12 height 16
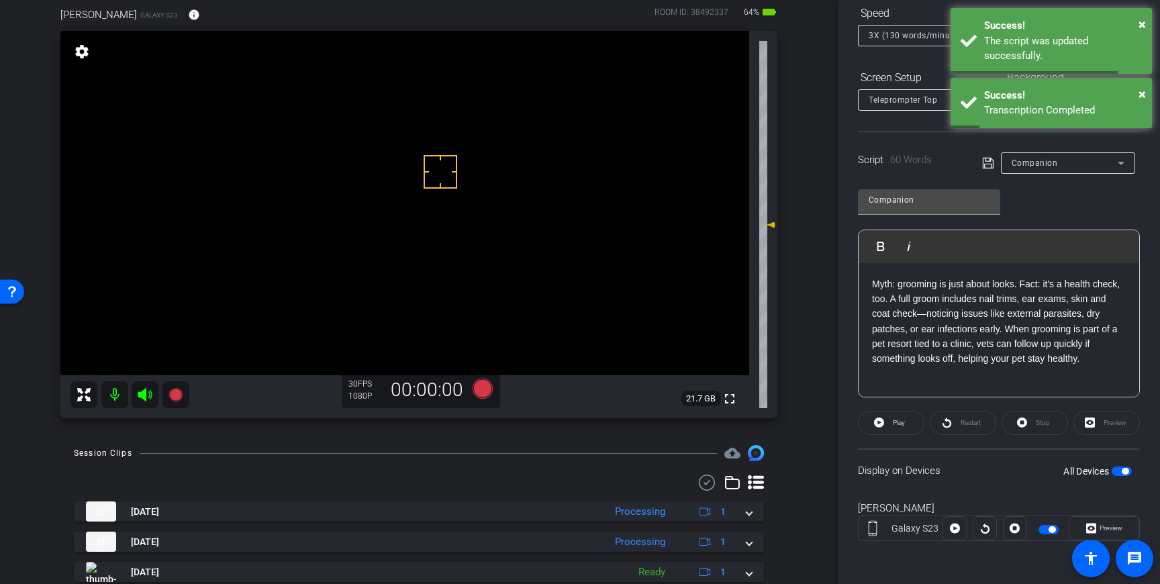
click at [1118, 469] on span "button" at bounding box center [1121, 470] width 20 height 9
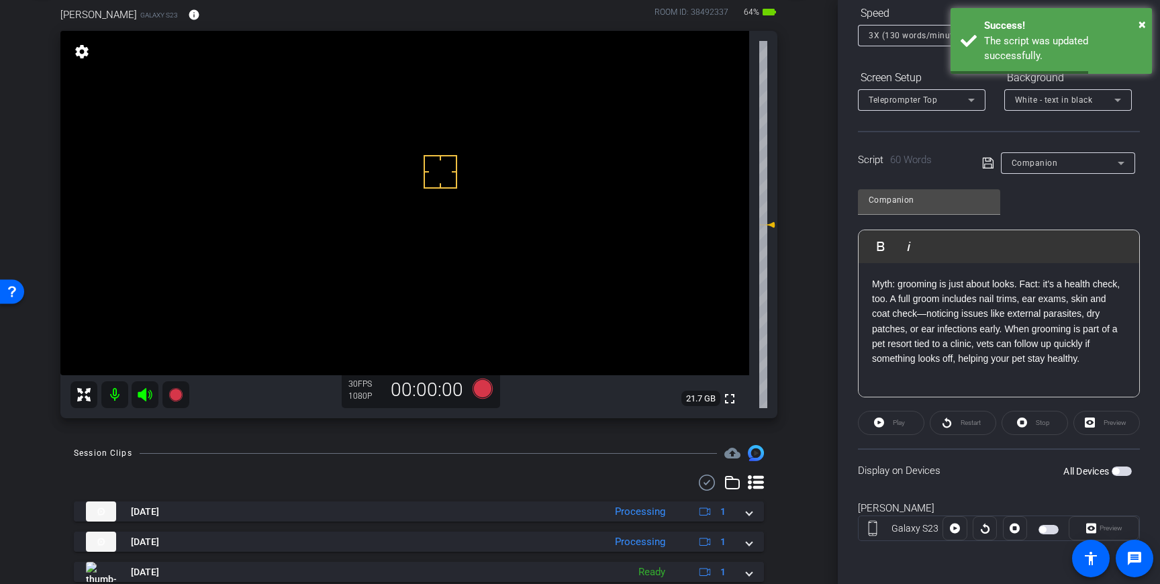
drag, startPoint x: 1126, startPoint y: 472, endPoint x: 1108, endPoint y: 428, distance: 47.0
click at [1126, 472] on span "button" at bounding box center [1121, 470] width 20 height 9
click at [985, 168] on icon at bounding box center [987, 163] width 11 height 11
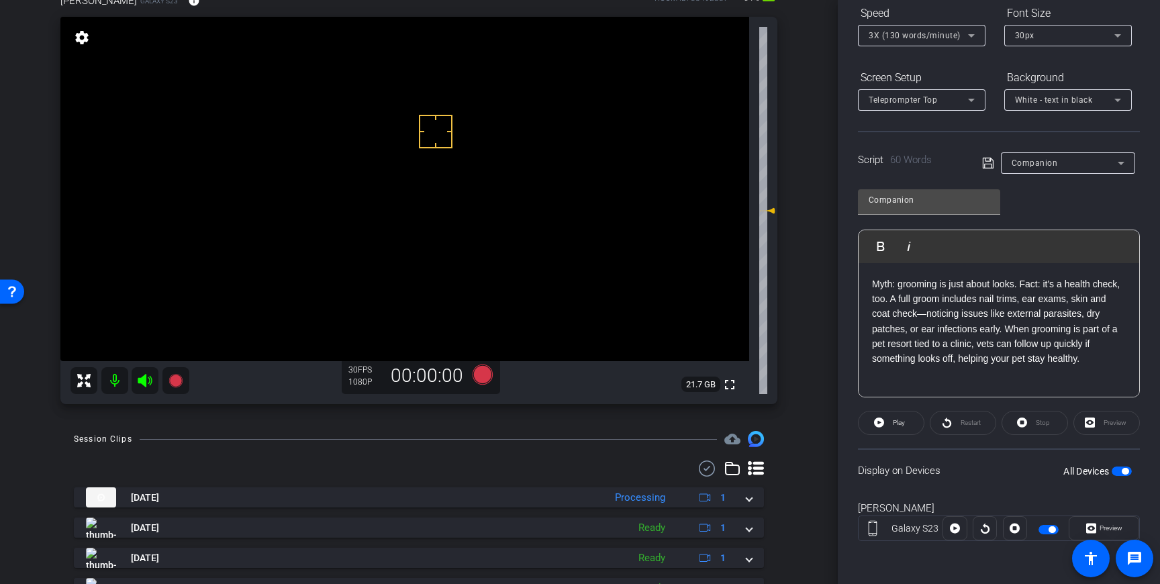
drag, startPoint x: 436, startPoint y: 132, endPoint x: 445, endPoint y: 152, distance: 22.8
click at [478, 372] on icon at bounding box center [482, 374] width 20 height 20
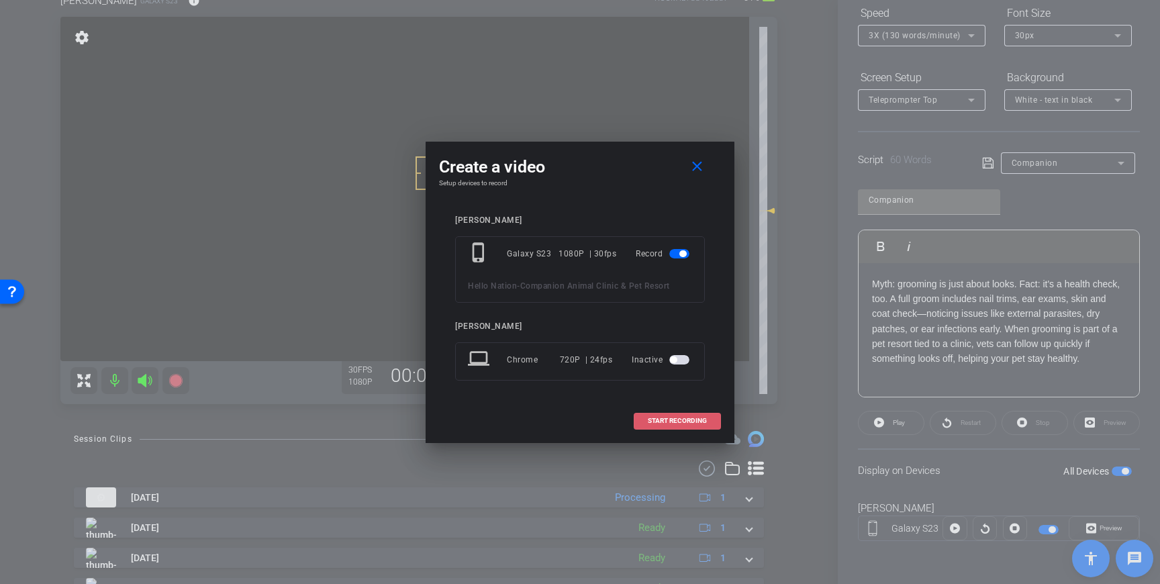
click at [669, 419] on span "START RECORDING" at bounding box center [677, 420] width 59 height 7
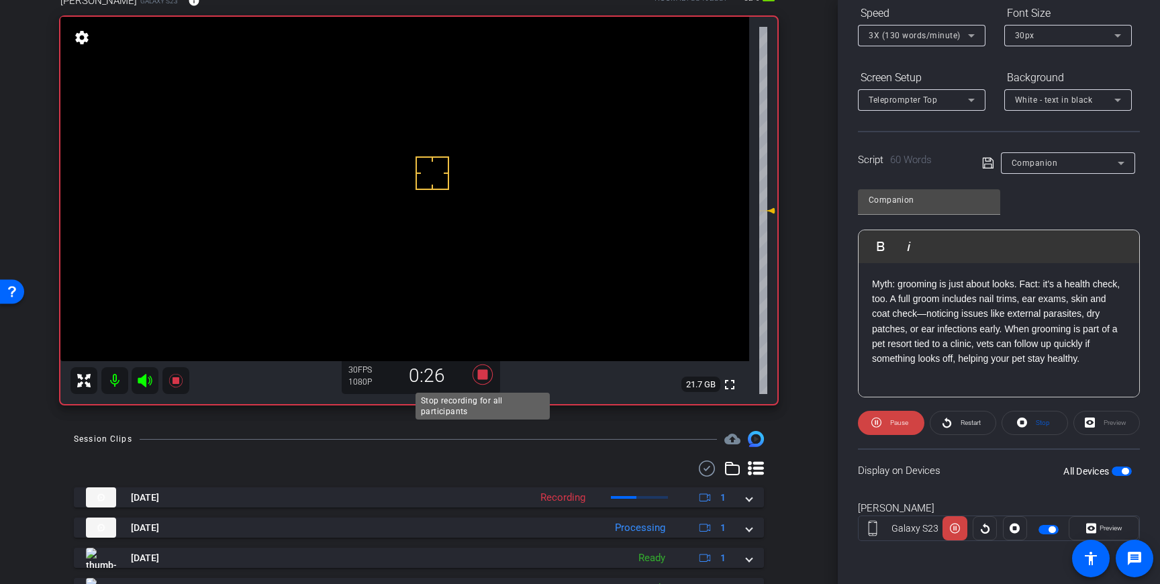
click at [485, 375] on icon at bounding box center [482, 374] width 20 height 20
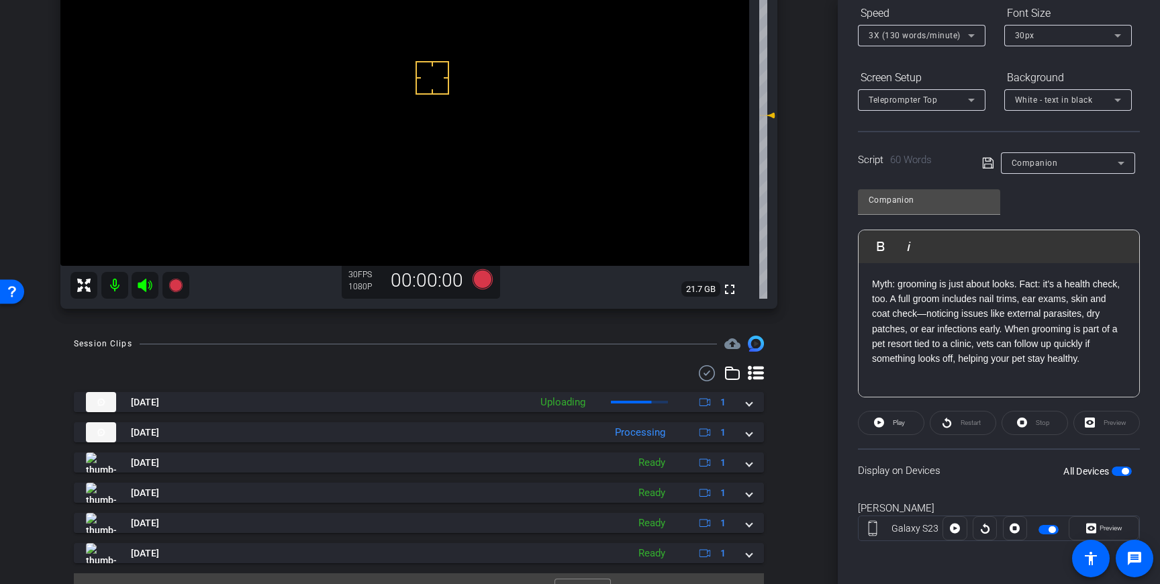
scroll to position [183, 0]
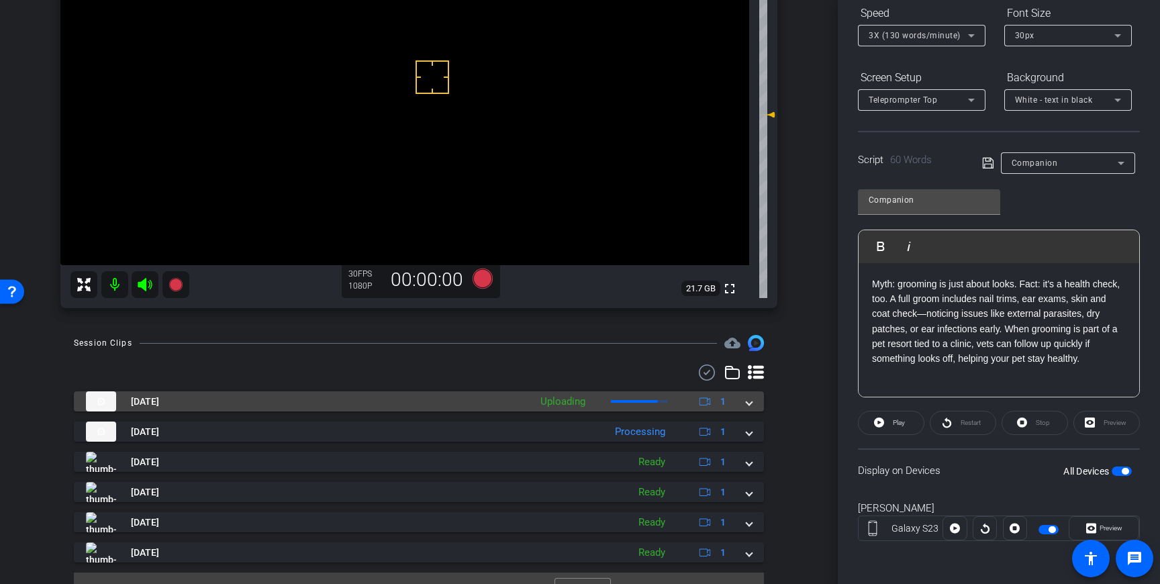
click at [748, 396] on span at bounding box center [748, 402] width 5 height 14
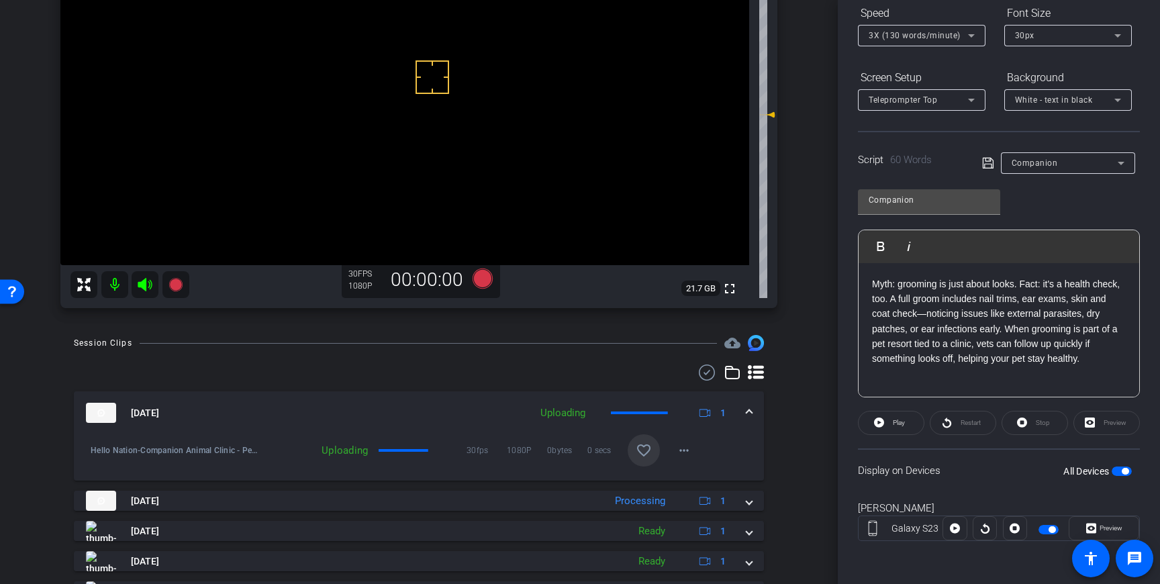
click at [636, 456] on mat-icon "favorite_border" at bounding box center [644, 450] width 16 height 16
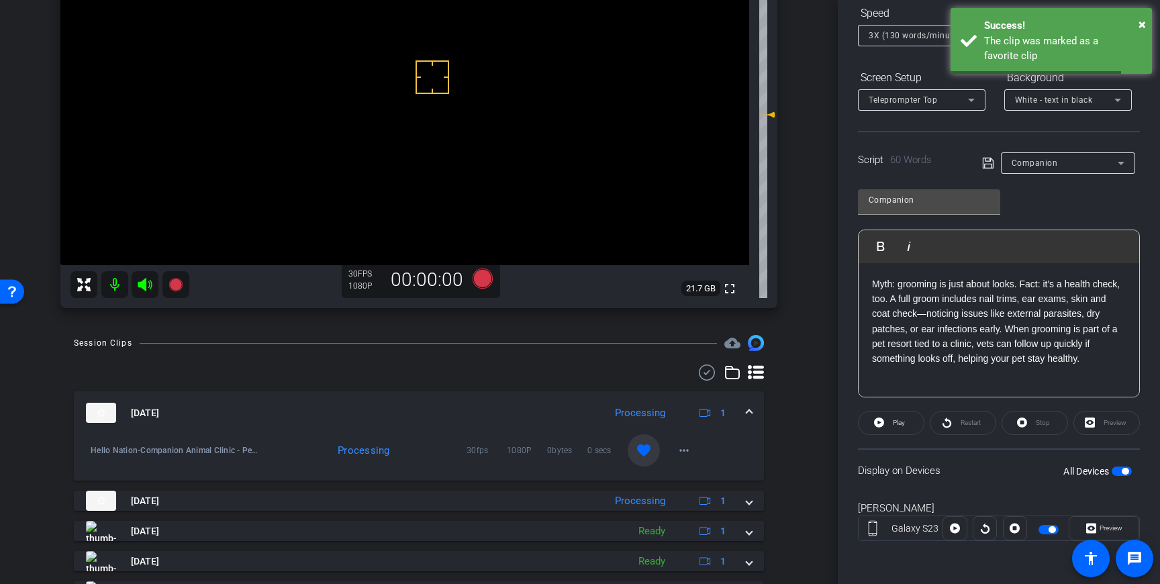
click at [748, 412] on span at bounding box center [748, 413] width 5 height 14
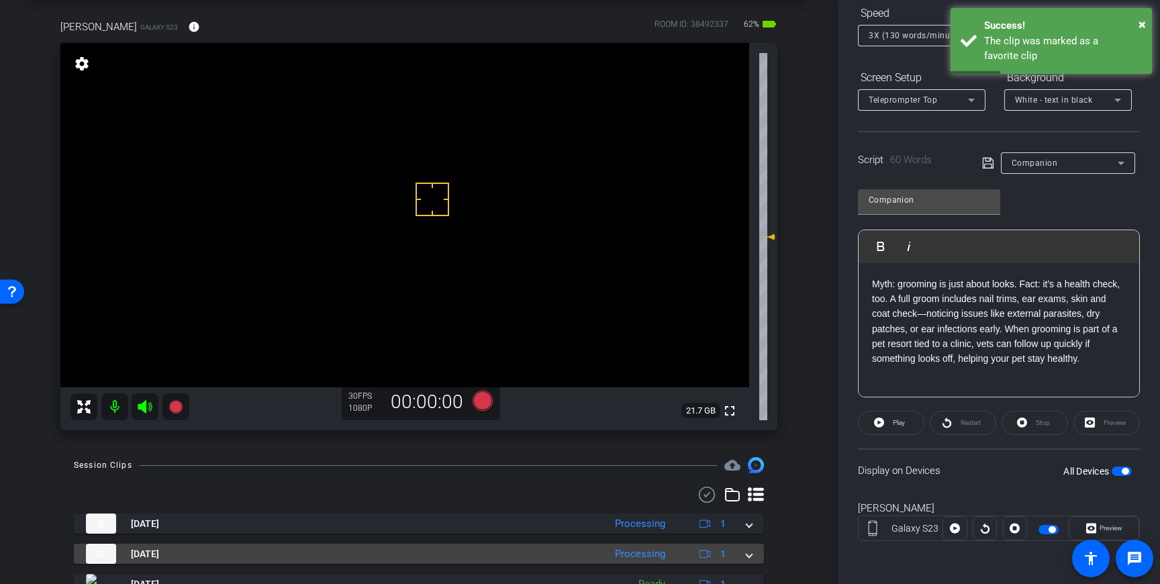
scroll to position [56, 0]
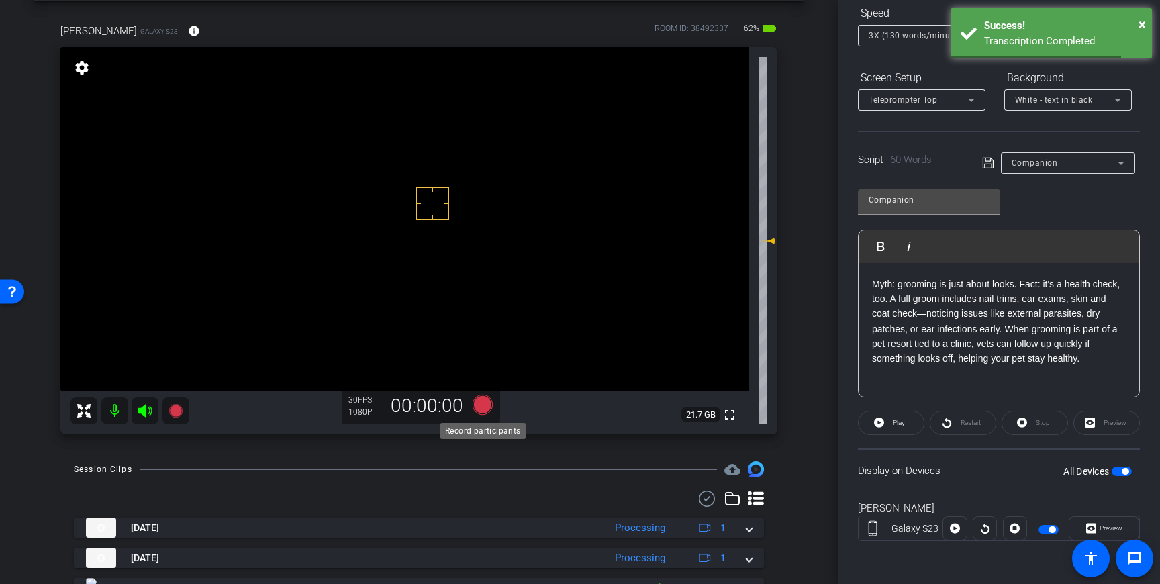
click at [480, 403] on icon at bounding box center [482, 405] width 20 height 20
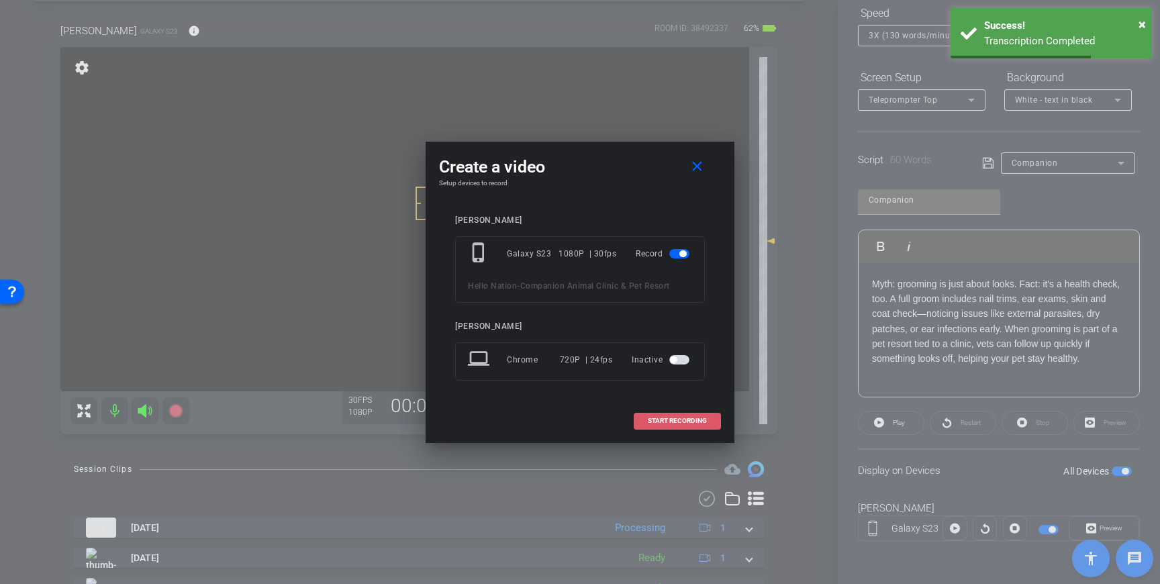
click at [661, 415] on span at bounding box center [677, 421] width 86 height 32
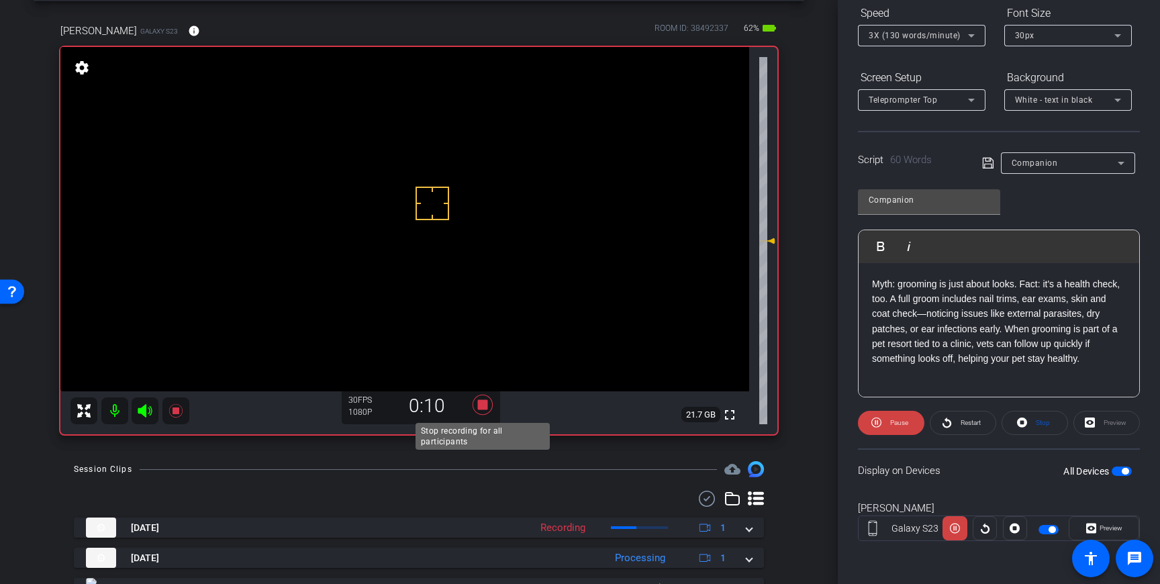
click at [482, 409] on icon at bounding box center [482, 405] width 20 height 20
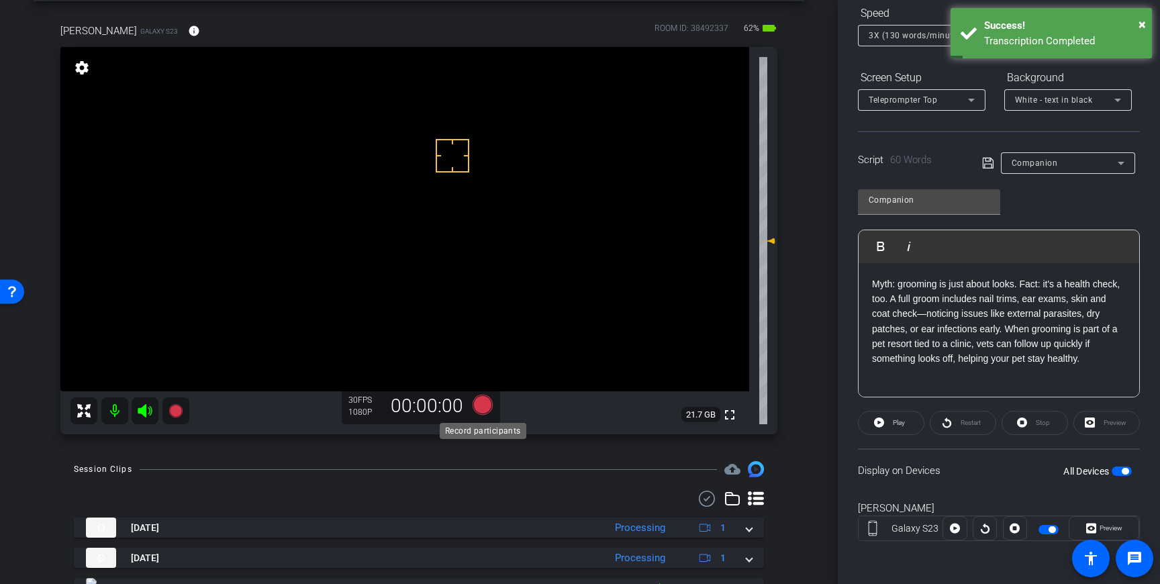
click at [483, 403] on icon at bounding box center [482, 405] width 20 height 20
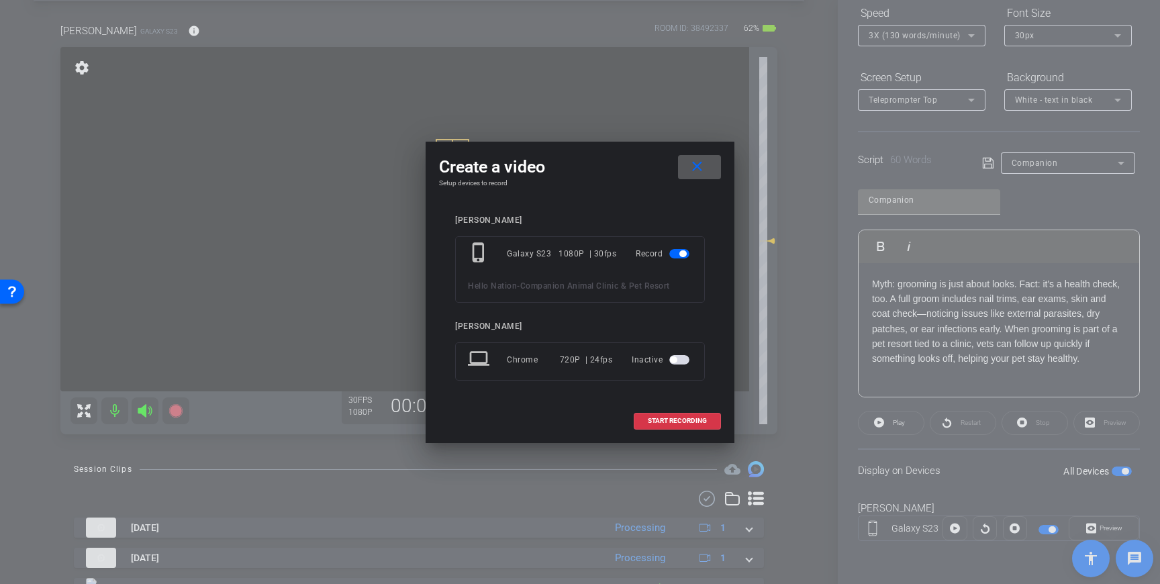
click at [709, 171] on span at bounding box center [699, 167] width 43 height 32
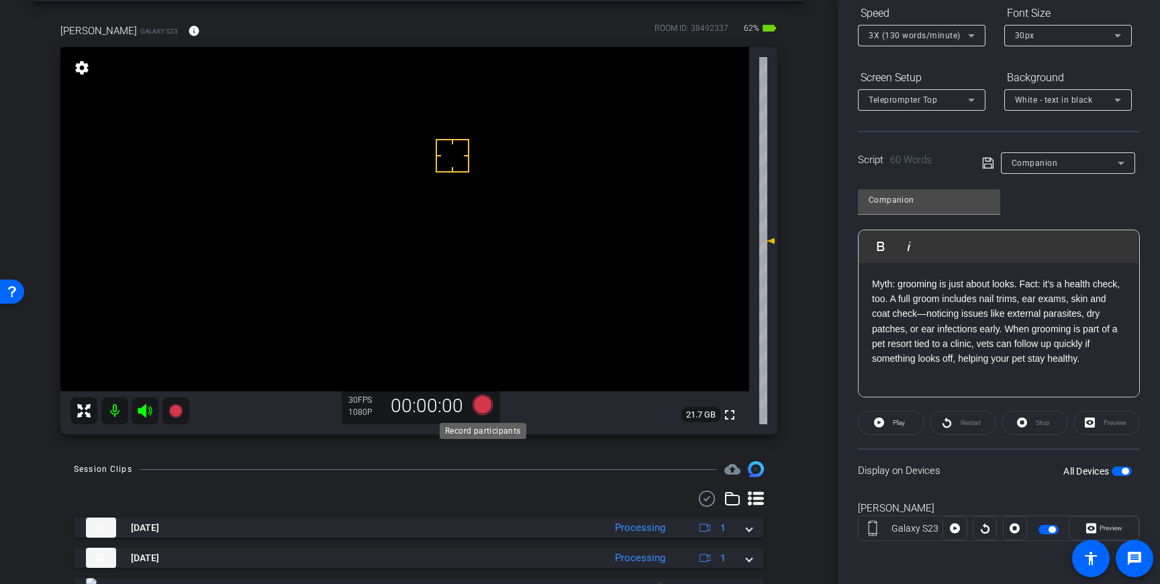
click at [479, 408] on icon at bounding box center [482, 405] width 20 height 20
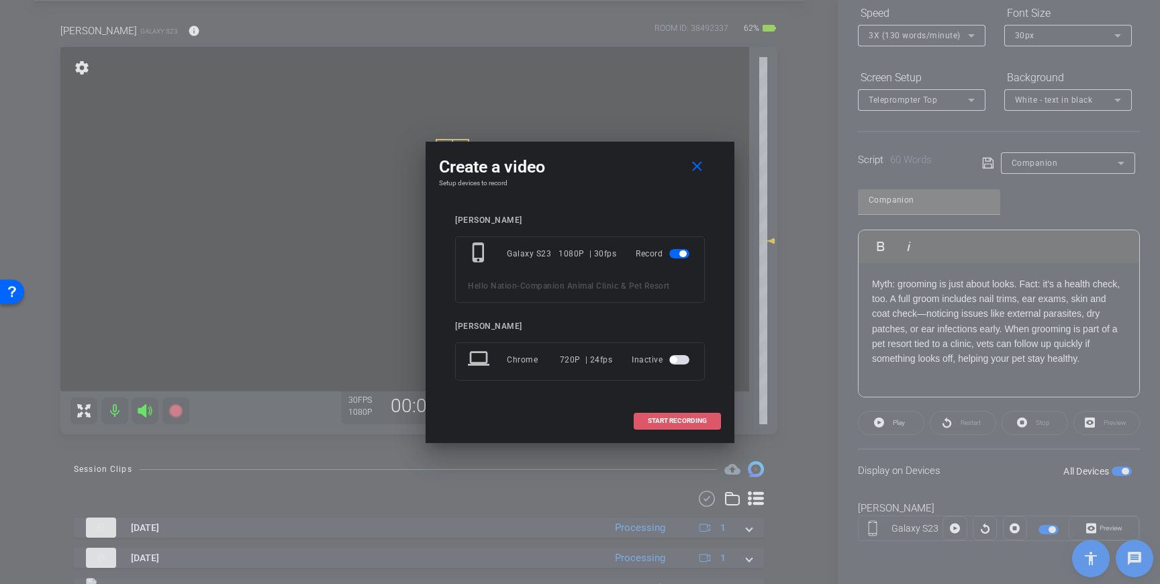
click at [650, 418] on span "START RECORDING" at bounding box center [677, 420] width 59 height 7
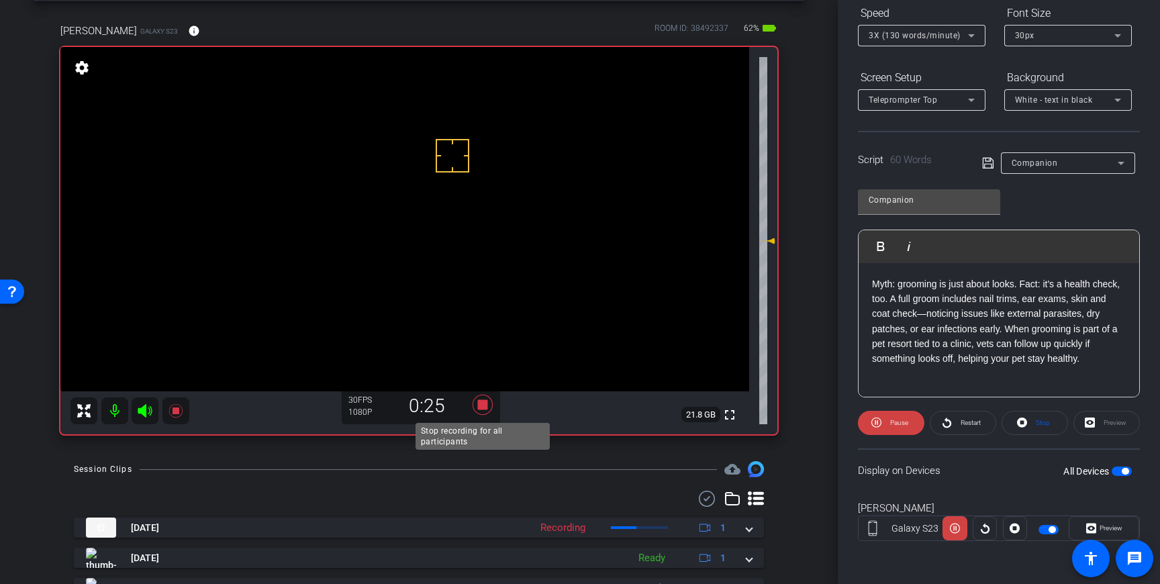
click at [485, 405] on icon at bounding box center [482, 405] width 20 height 20
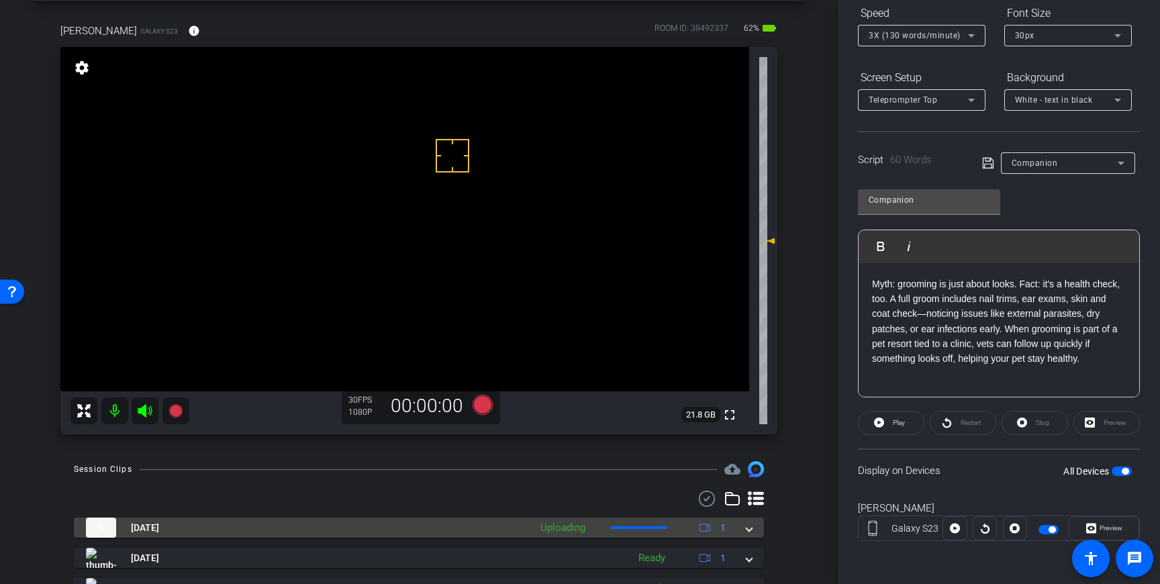
click at [756, 534] on mat-expansion-panel-header "Sep 16, 2025 Uploading 1" at bounding box center [419, 527] width 690 height 20
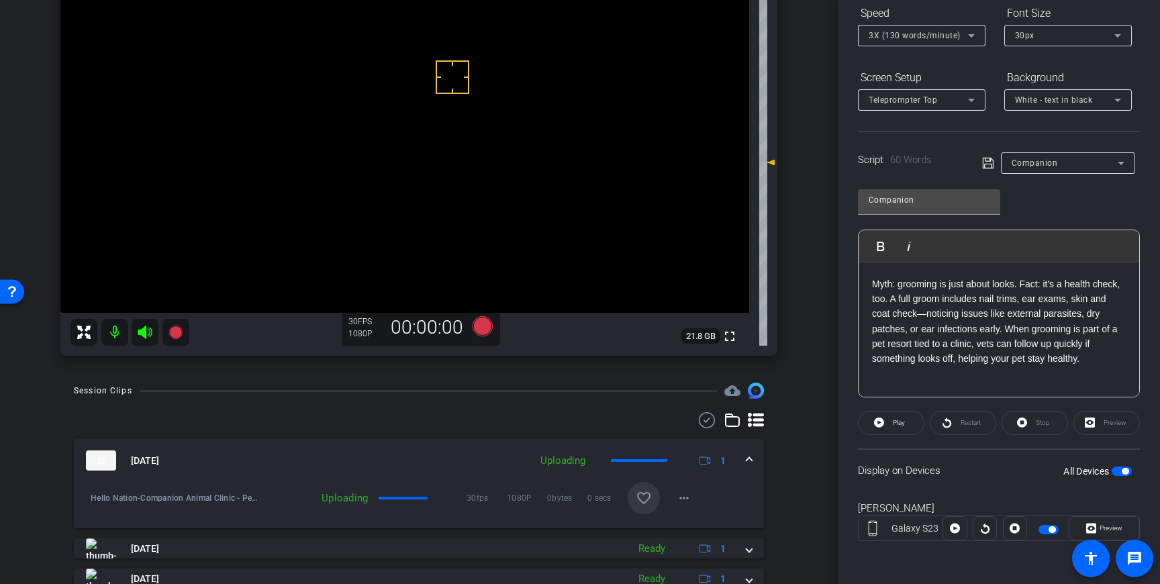
scroll to position [138, 0]
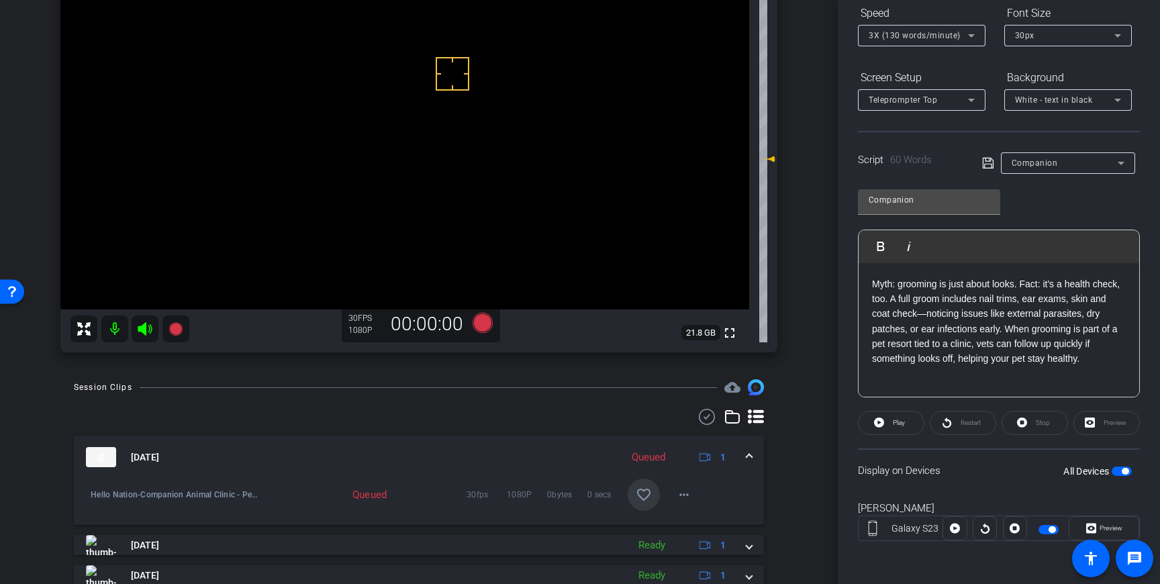
click at [640, 496] on mat-icon "favorite_border" at bounding box center [644, 495] width 16 height 16
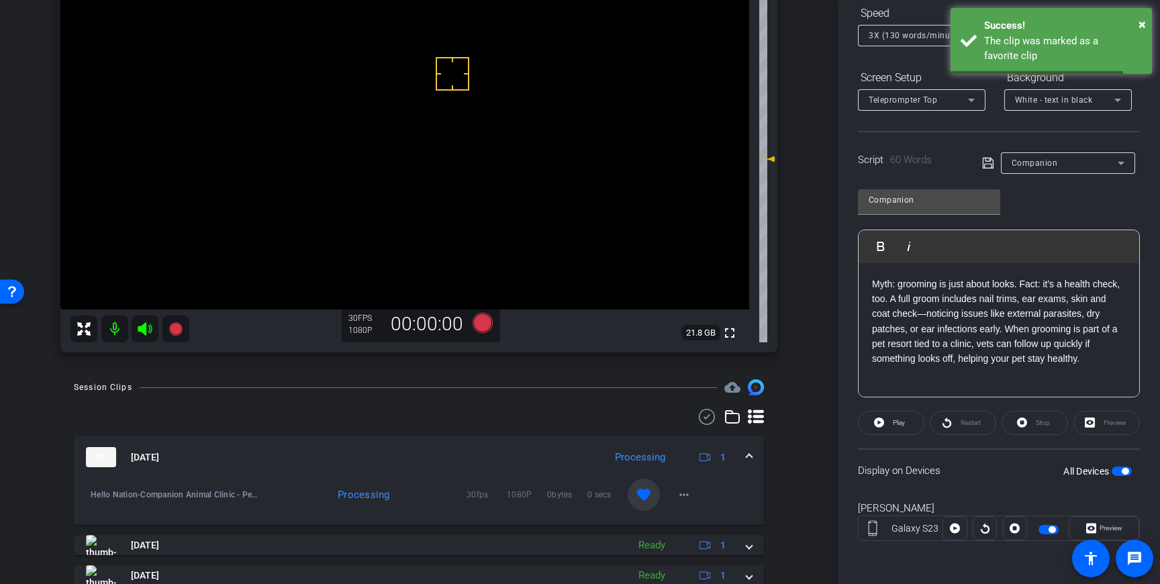
click at [752, 460] on mat-expansion-panel-header "Sep 16, 2025 Processing 1" at bounding box center [419, 457] width 690 height 43
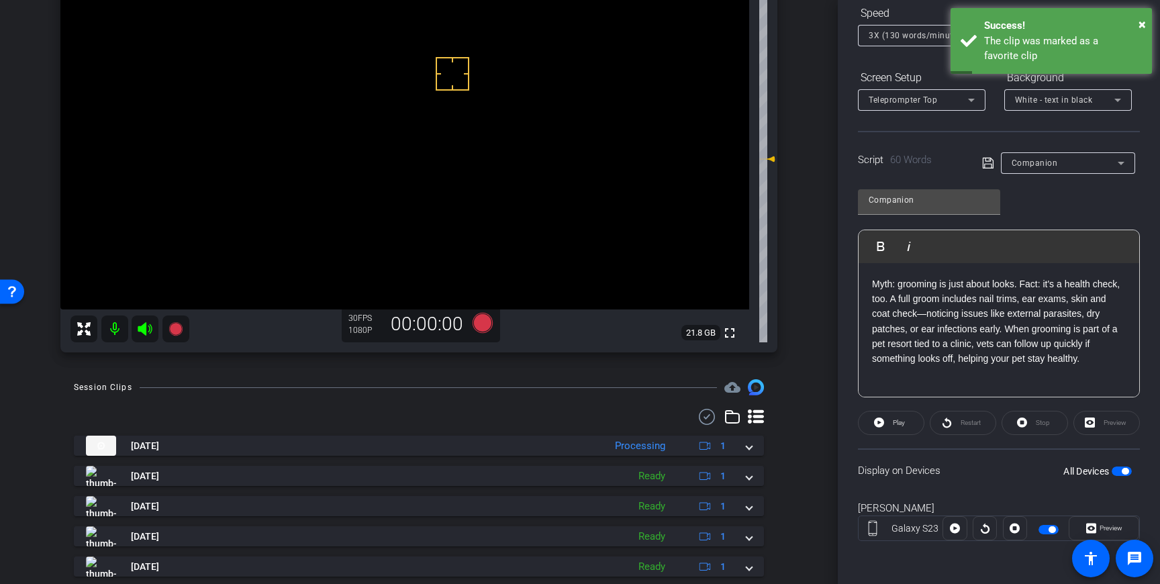
click at [1075, 355] on p "Myth: grooming is just about looks. Fact: it's a health check, too. A full groo…" at bounding box center [999, 322] width 254 height 90
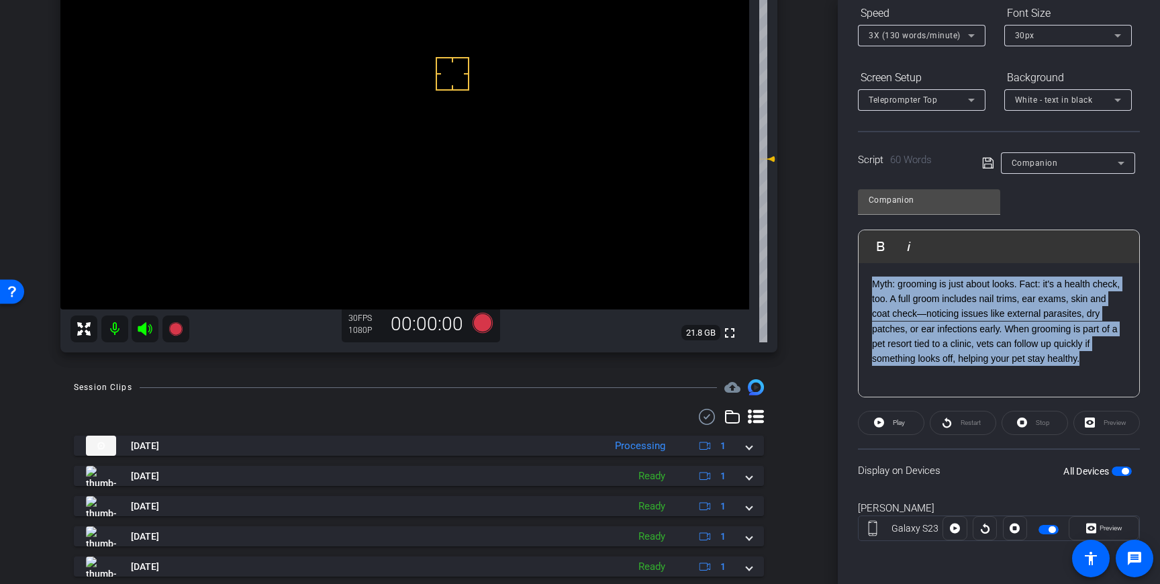
drag, startPoint x: 1092, startPoint y: 358, endPoint x: 868, endPoint y: 287, distance: 234.5
click at [870, 287] on div "Myth: grooming is just about looks. Fact: it's a health check, too. A full groo…" at bounding box center [998, 330] width 281 height 134
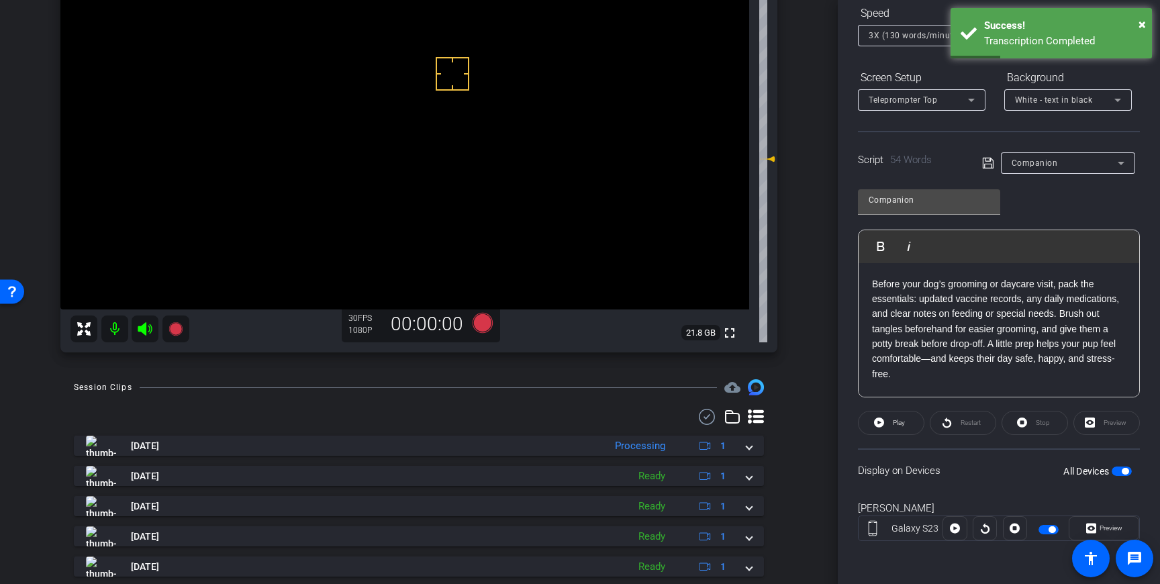
click at [989, 166] on icon at bounding box center [988, 163] width 12 height 16
click at [1120, 475] on span "button" at bounding box center [1121, 470] width 20 height 9
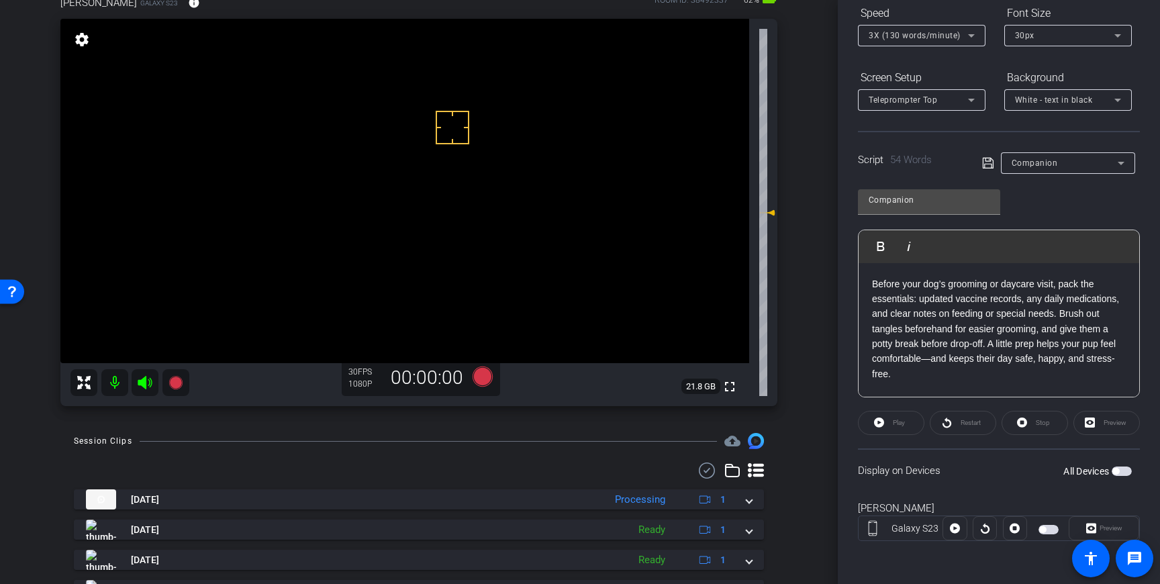
scroll to position [79, 0]
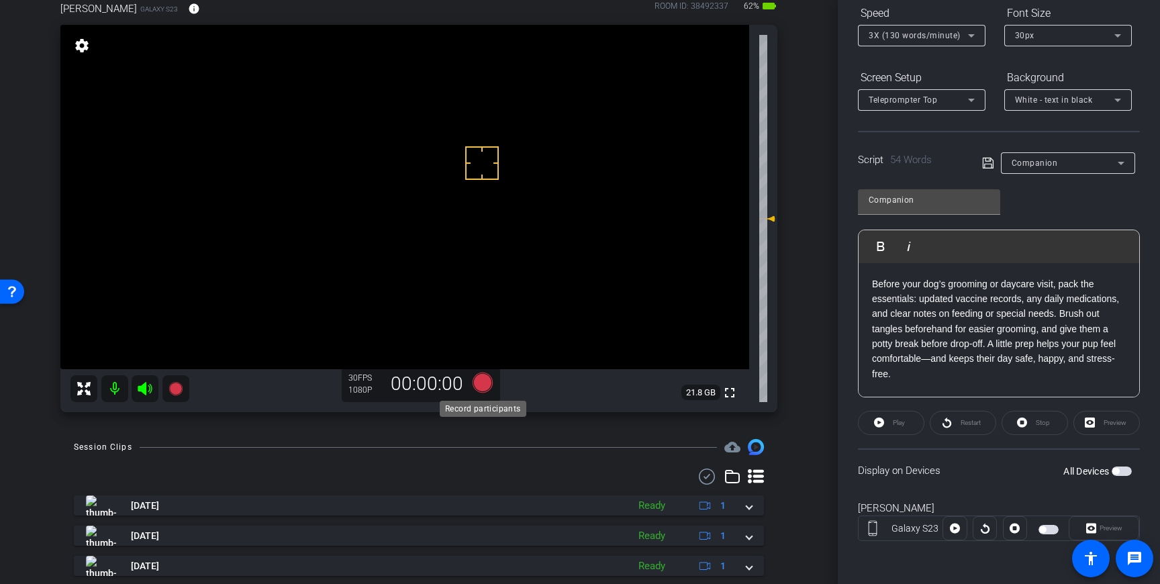
click at [485, 390] on icon at bounding box center [482, 382] width 20 height 20
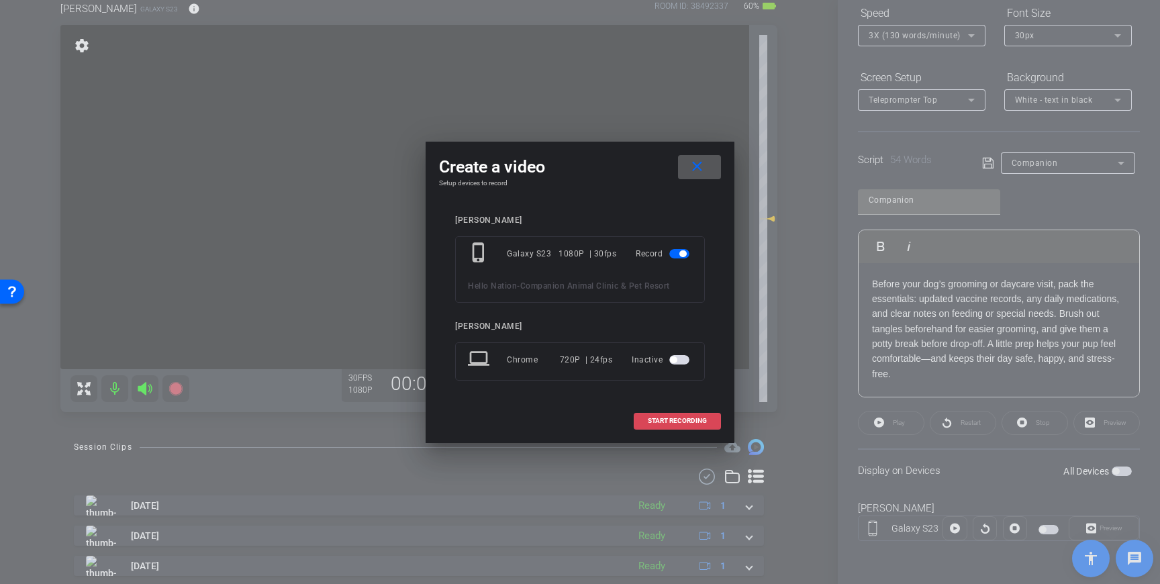
click at [668, 423] on span "START RECORDING" at bounding box center [677, 420] width 59 height 7
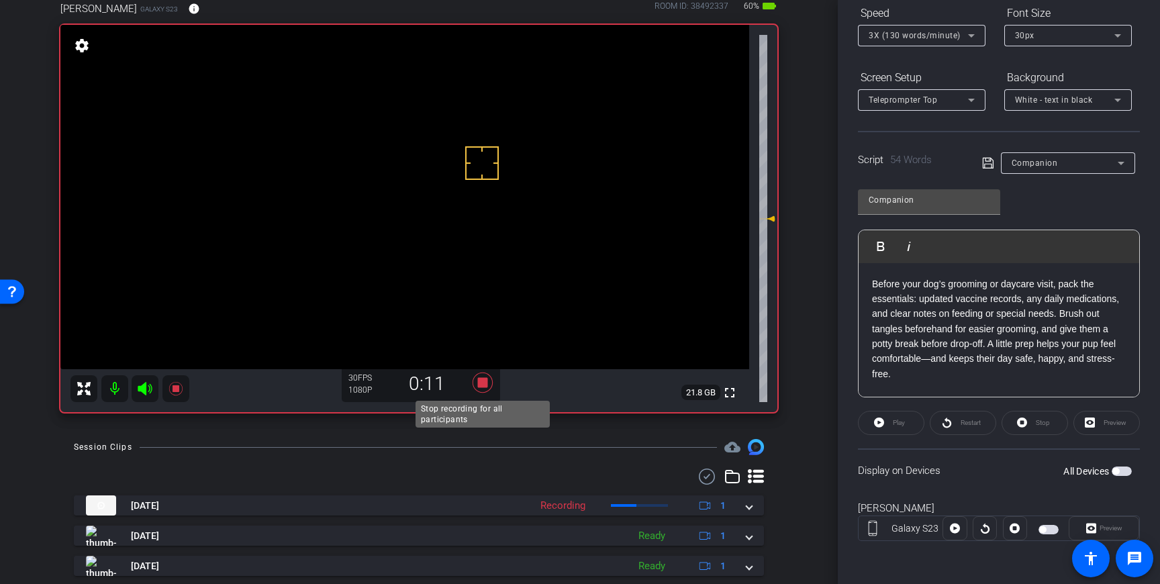
click at [484, 385] on icon at bounding box center [482, 382] width 20 height 20
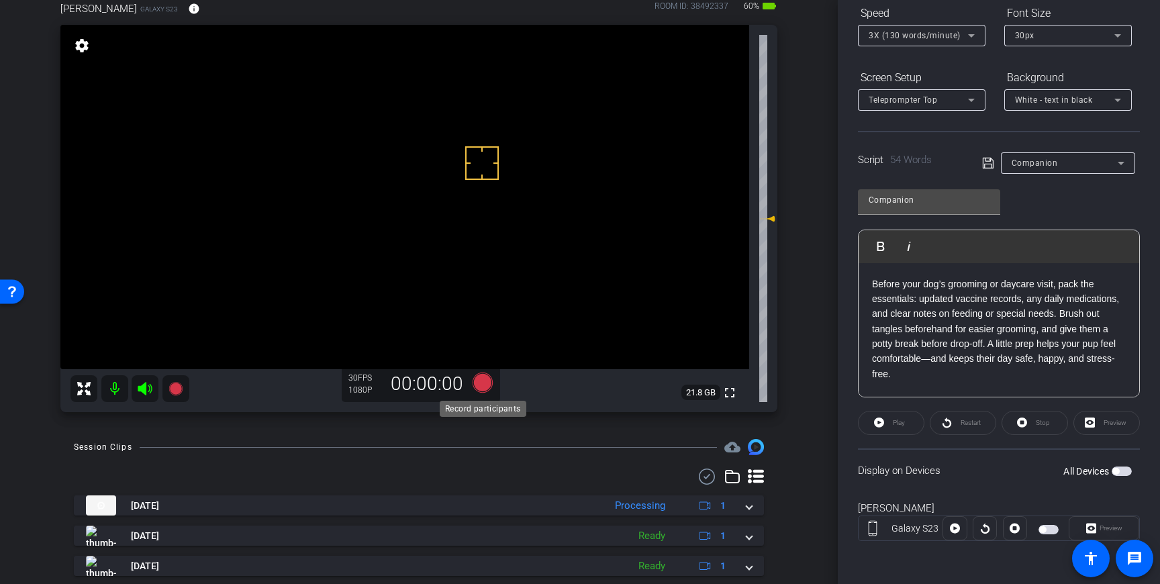
click at [482, 382] on icon at bounding box center [482, 382] width 20 height 20
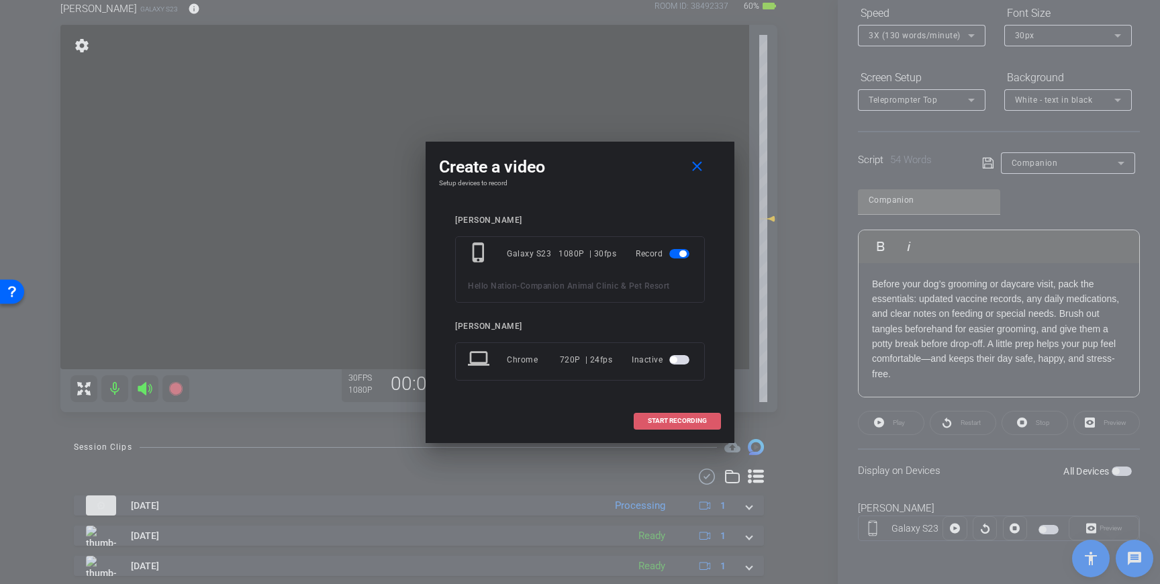
click at [650, 414] on span at bounding box center [677, 421] width 86 height 32
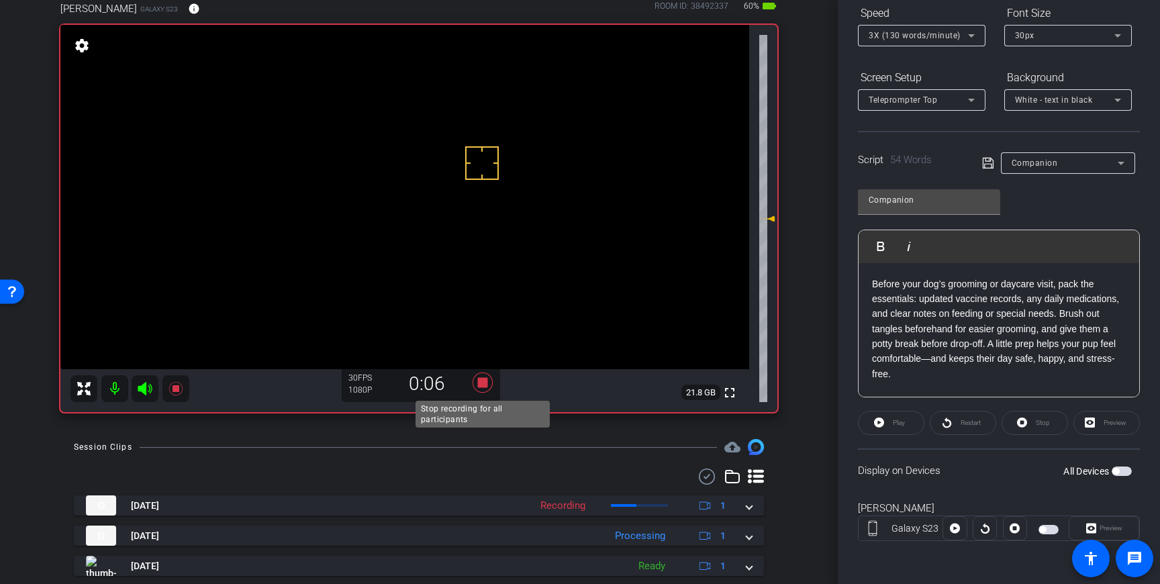
click at [481, 383] on icon at bounding box center [482, 382] width 20 height 20
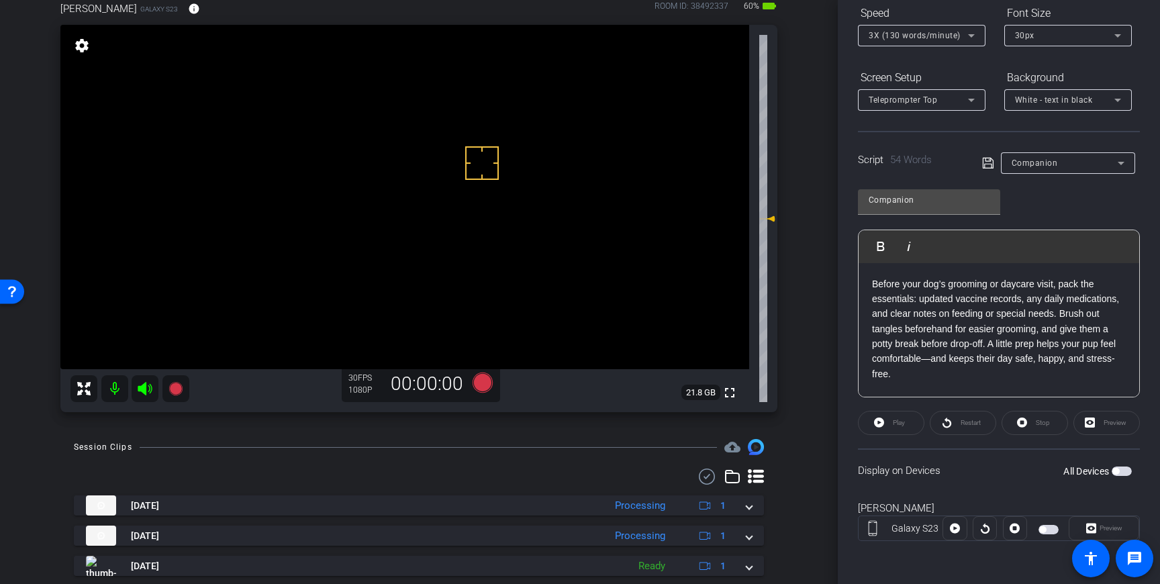
click at [1120, 468] on span "button" at bounding box center [1121, 470] width 20 height 9
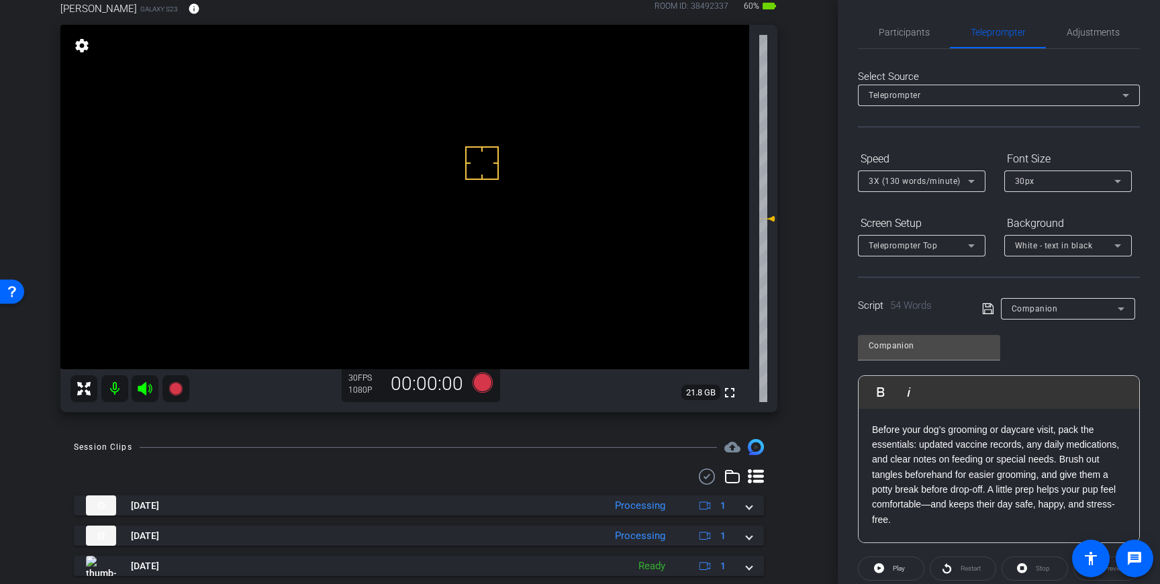
scroll to position [0, 0]
click at [1084, 185] on div "30px" at bounding box center [1064, 185] width 99 height 17
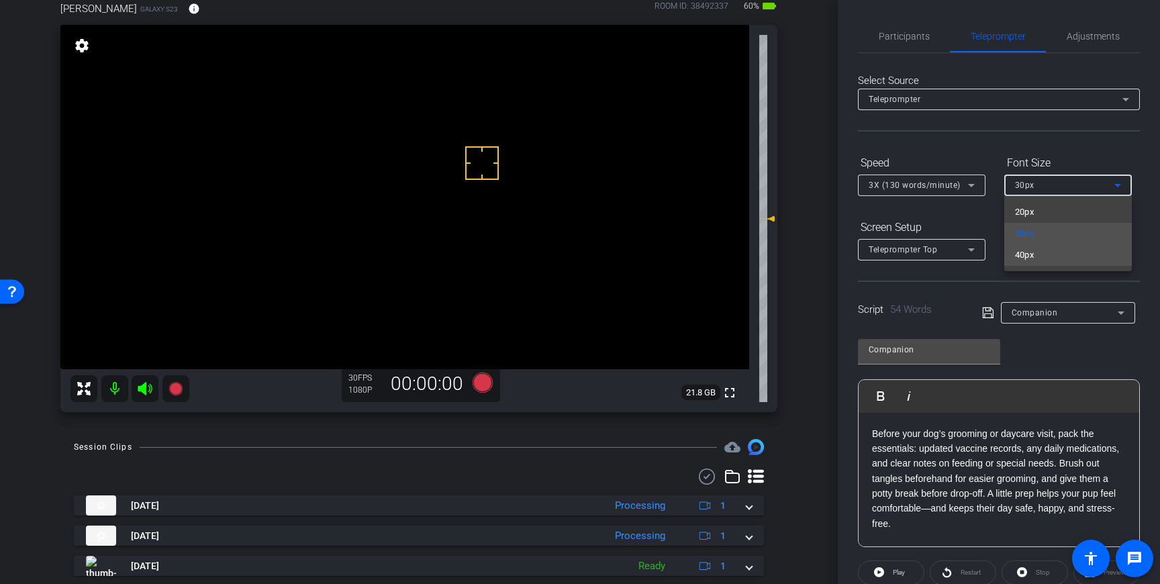
click at [1047, 254] on mat-option "40px" at bounding box center [1068, 254] width 128 height 21
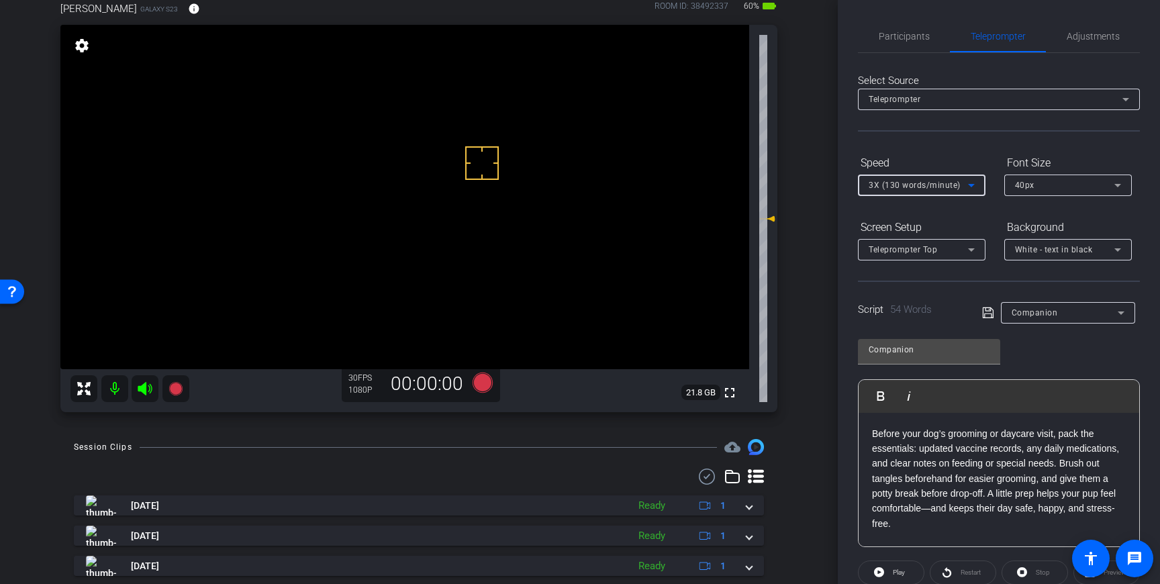
click at [968, 183] on icon at bounding box center [971, 185] width 16 height 16
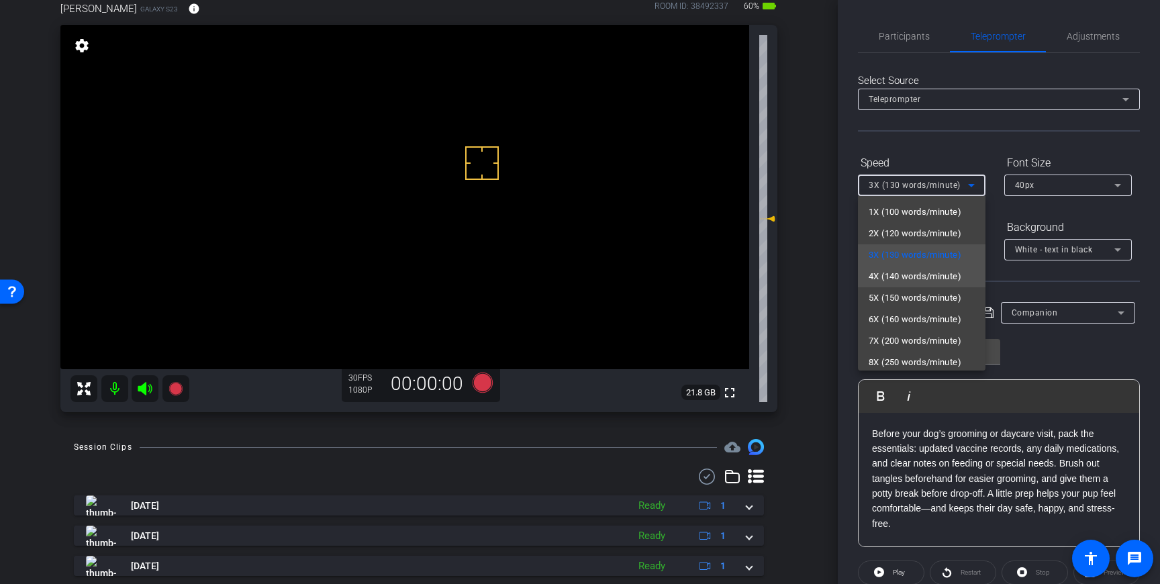
click at [916, 279] on span "4X (140 words/minute)" at bounding box center [914, 276] width 93 height 16
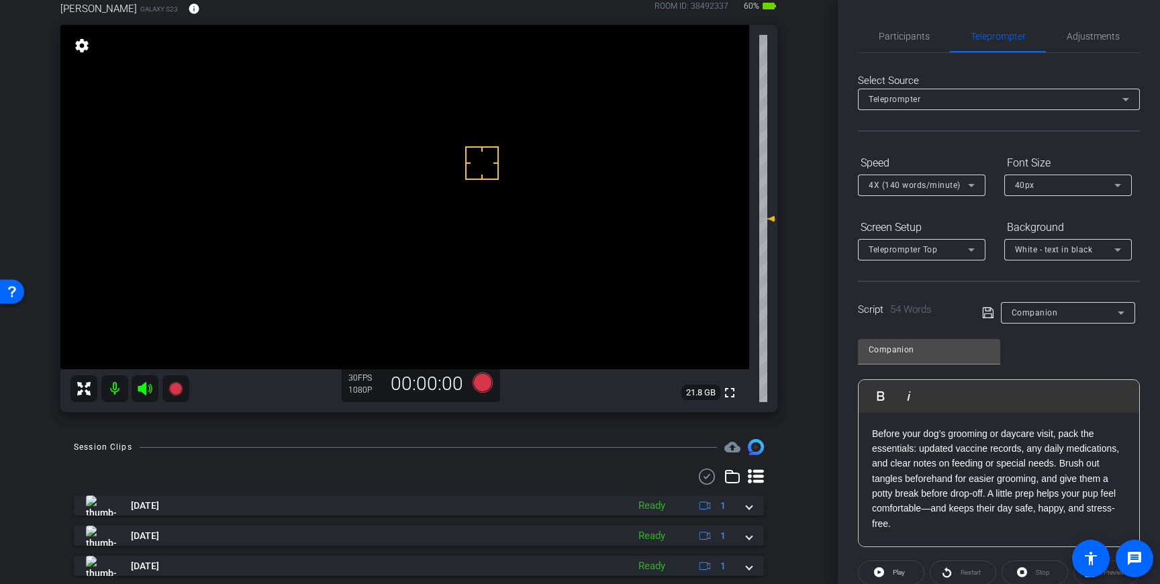
drag, startPoint x: 989, startPoint y: 311, endPoint x: 1050, endPoint y: 344, distance: 70.0
click at [989, 311] on icon at bounding box center [988, 313] width 12 height 16
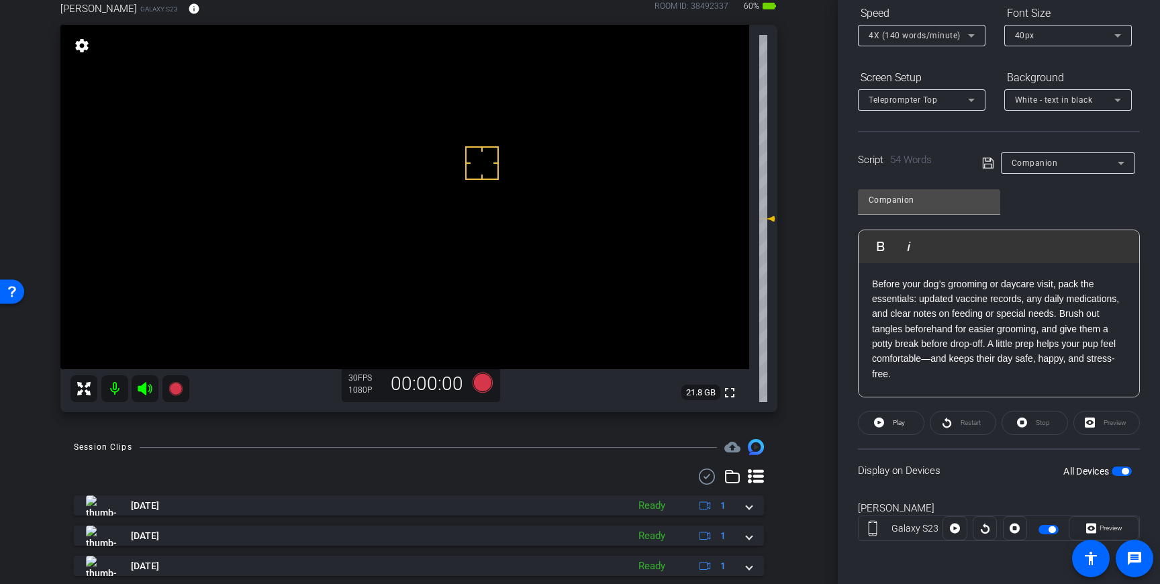
scroll to position [80, 0]
click at [479, 379] on icon at bounding box center [482, 381] width 20 height 20
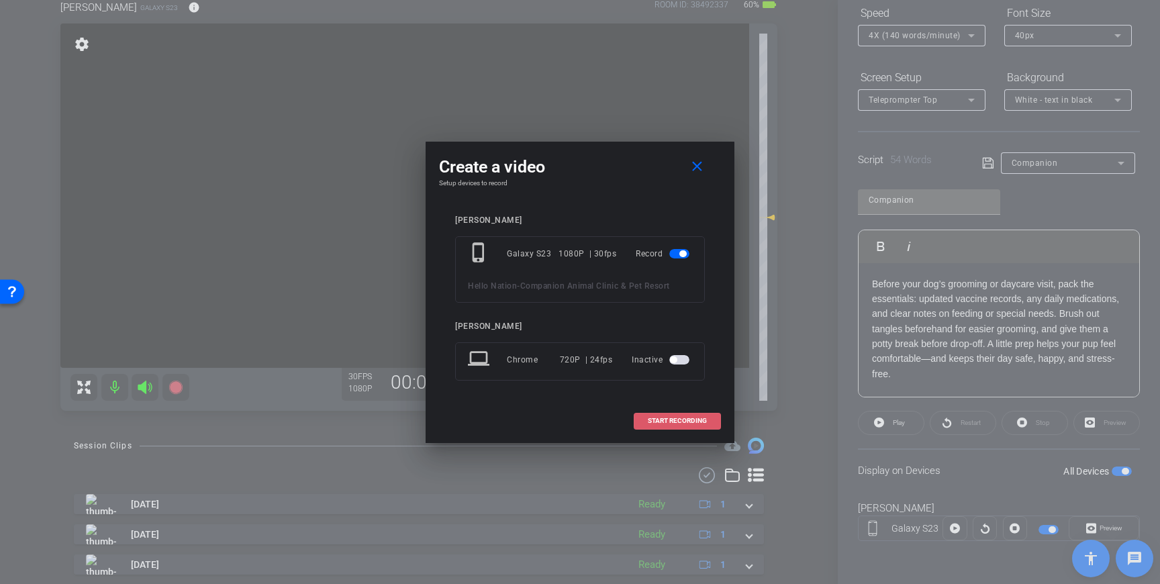
click at [648, 419] on span "START RECORDING" at bounding box center [677, 420] width 59 height 7
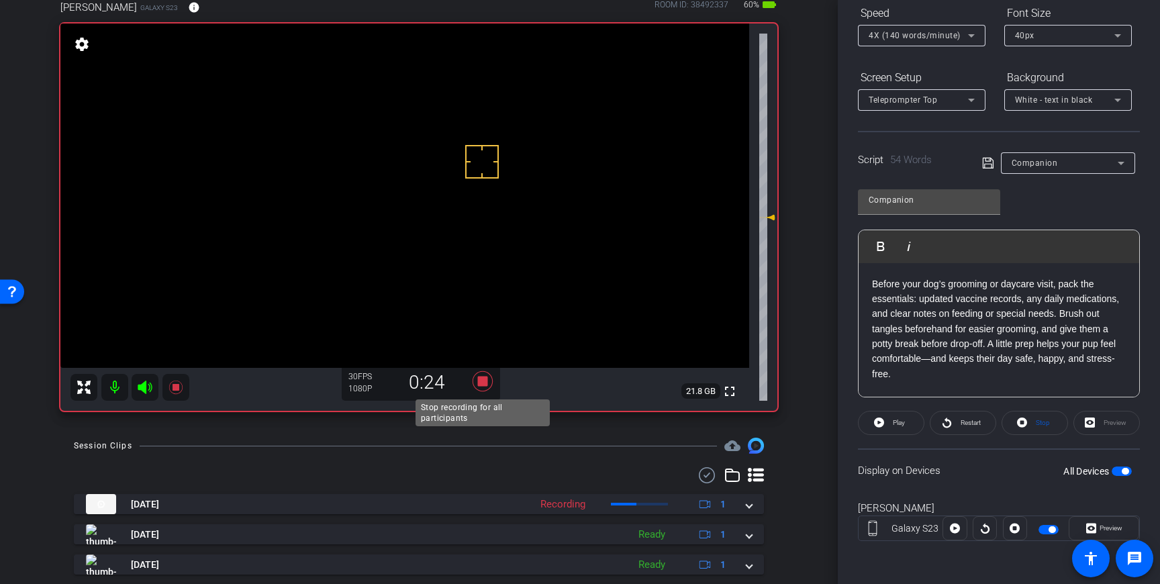
click at [485, 386] on icon at bounding box center [482, 381] width 20 height 20
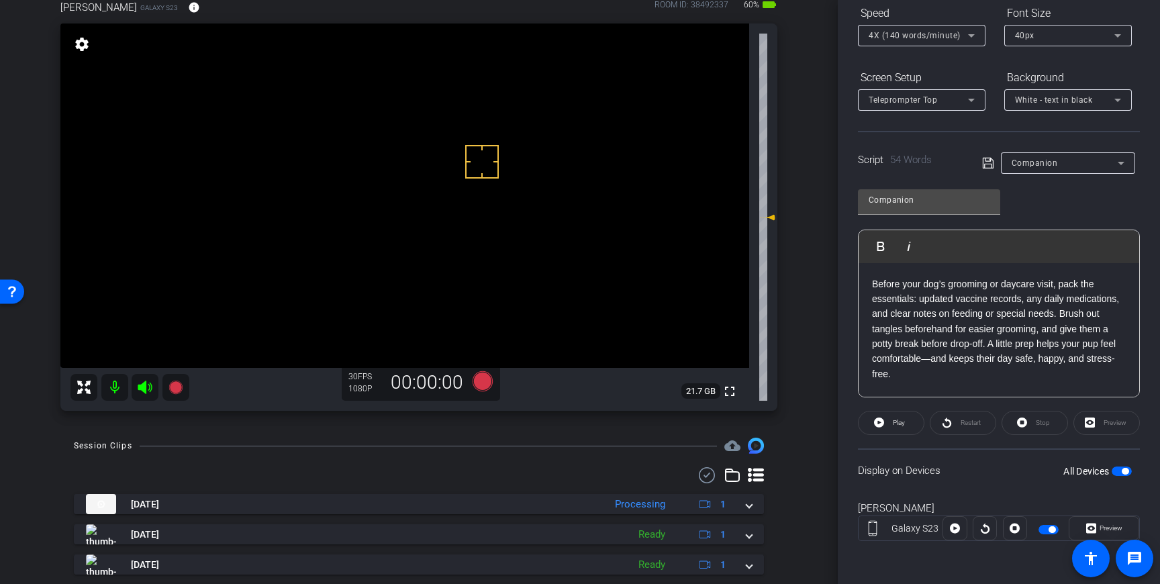
drag, startPoint x: 445, startPoint y: 212, endPoint x: 460, endPoint y: 217, distance: 15.7
drag, startPoint x: 460, startPoint y: 170, endPoint x: 479, endPoint y: 195, distance: 30.7
click at [488, 381] on icon at bounding box center [482, 380] width 20 height 20
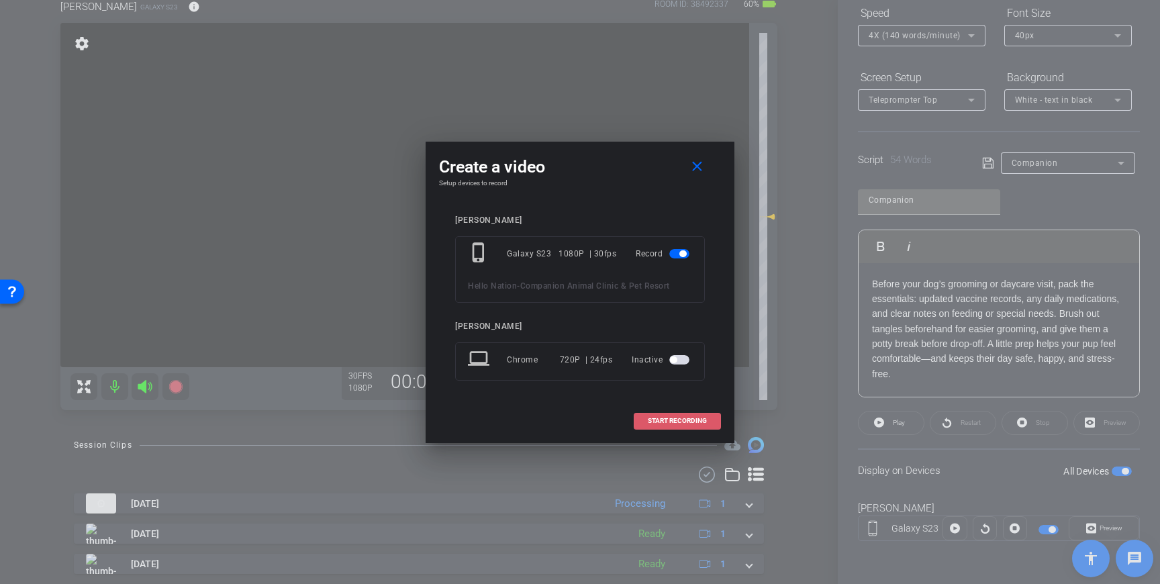
drag, startPoint x: 666, startPoint y: 415, endPoint x: 679, endPoint y: 415, distance: 12.8
click at [666, 416] on span at bounding box center [677, 421] width 86 height 32
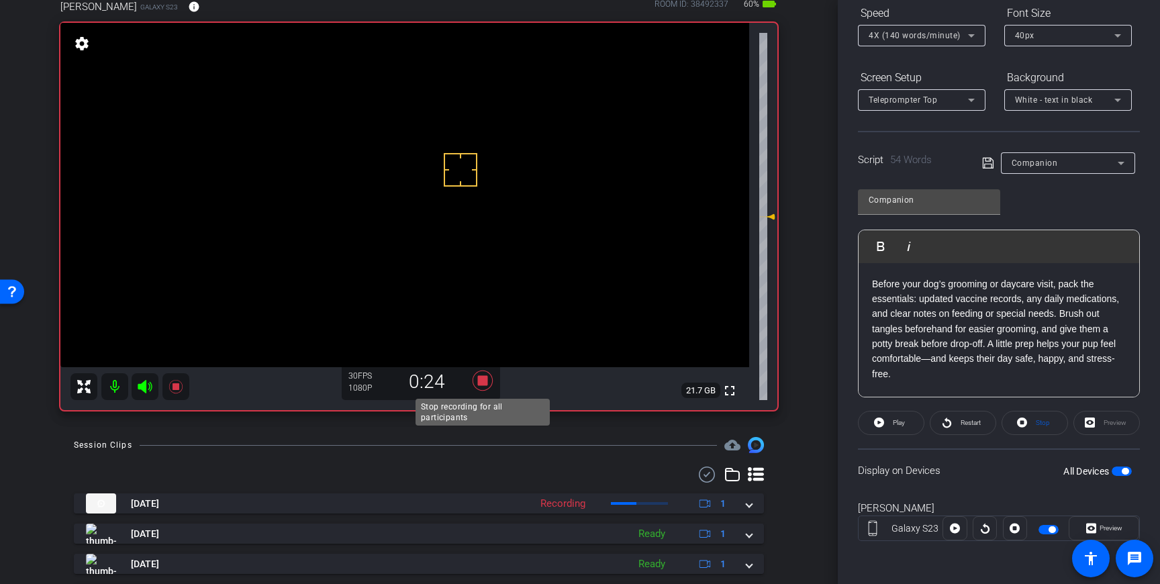
click at [482, 383] on icon at bounding box center [482, 380] width 20 height 20
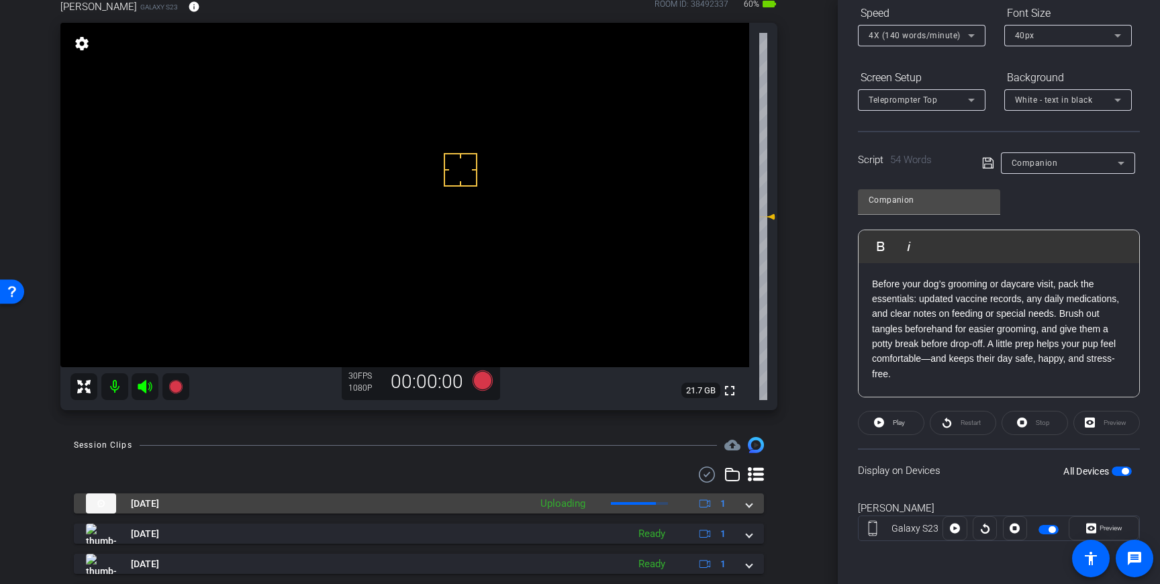
click at [752, 511] on mat-expansion-panel-header "Sep 16, 2025 Uploading 1" at bounding box center [419, 503] width 690 height 20
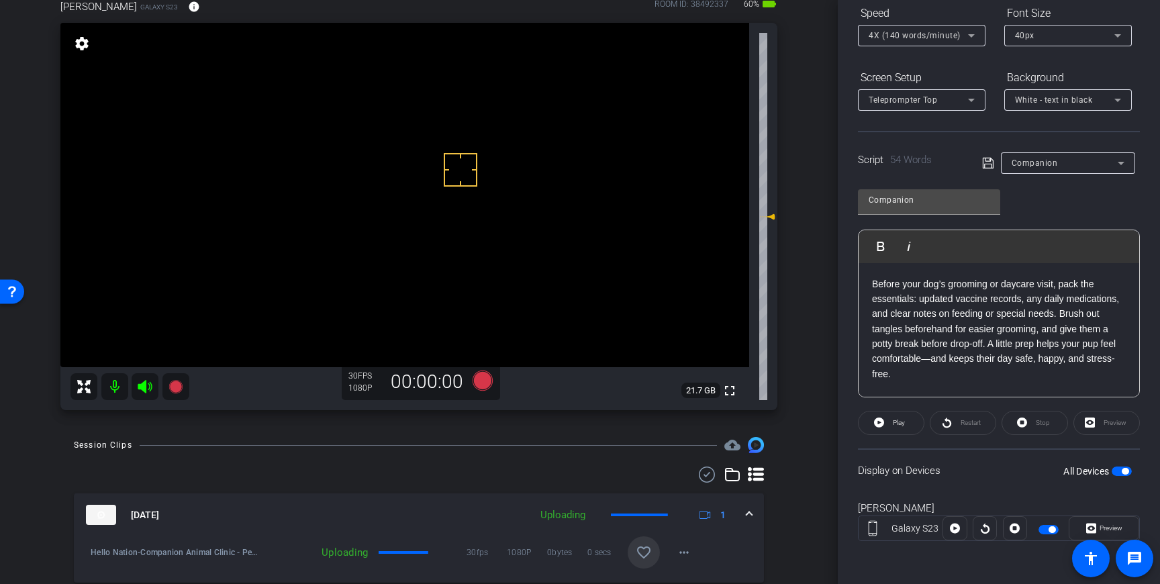
click at [650, 545] on mat-icon "favorite_border" at bounding box center [644, 552] width 16 height 16
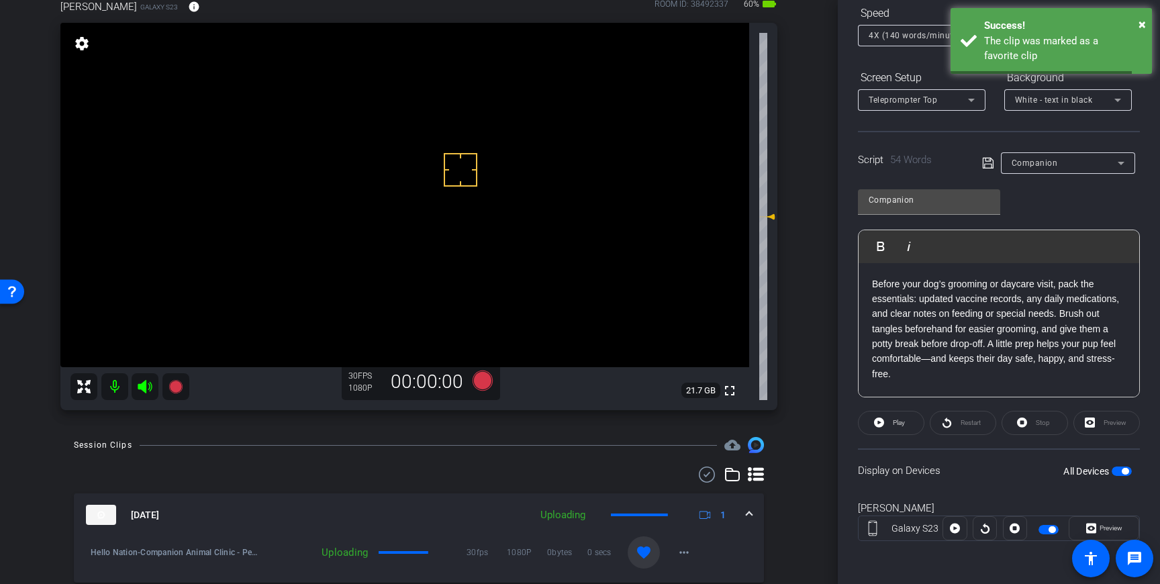
click at [751, 519] on span at bounding box center [748, 515] width 5 height 14
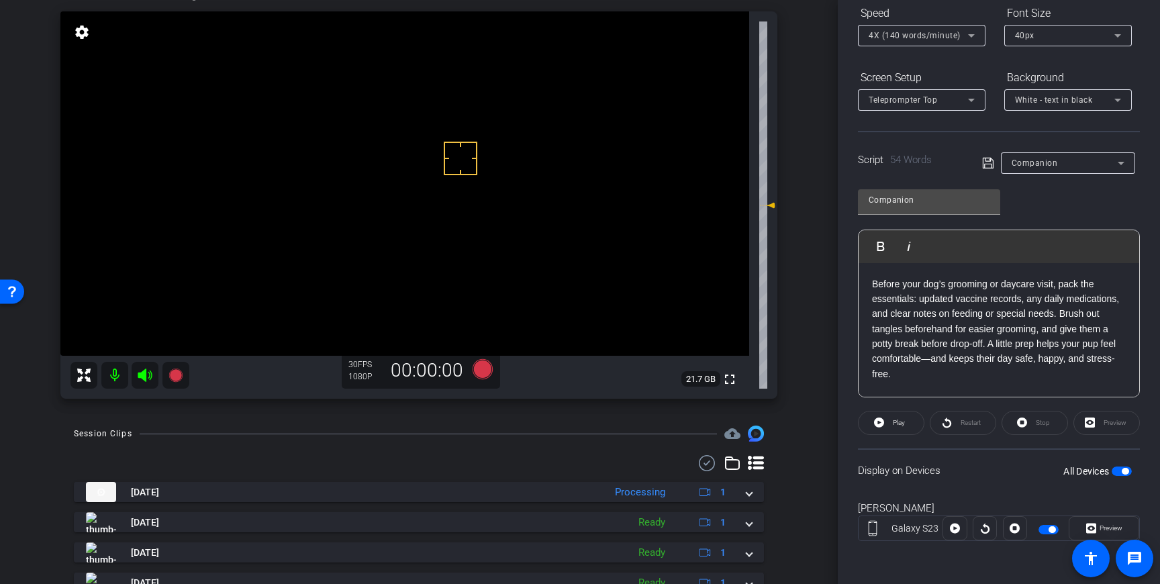
scroll to position [75, 0]
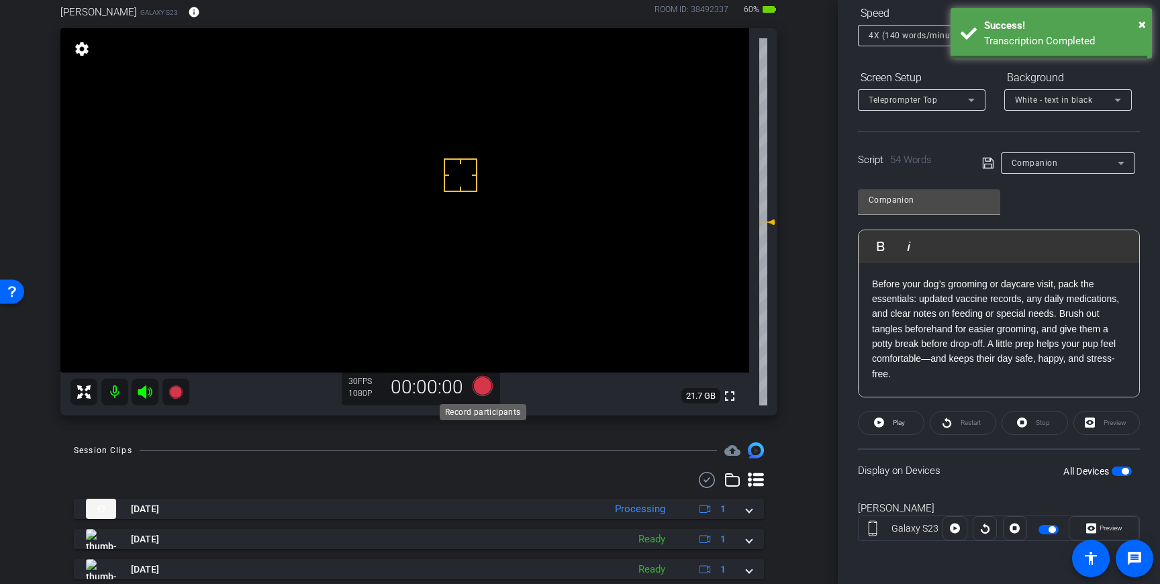
click at [488, 386] on icon at bounding box center [482, 386] width 20 height 20
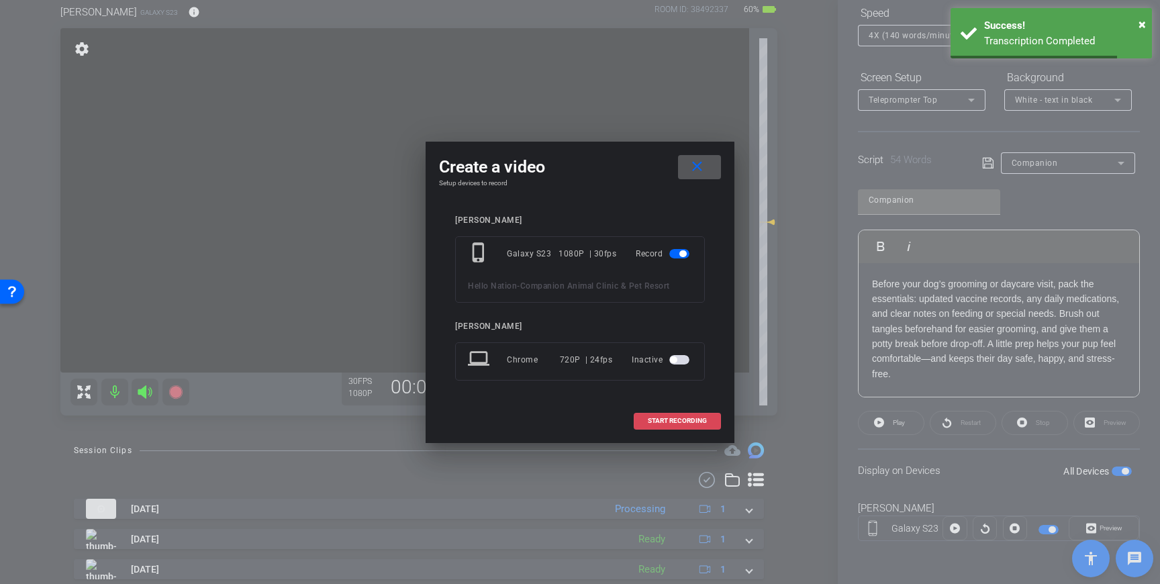
click at [687, 427] on span at bounding box center [677, 421] width 86 height 32
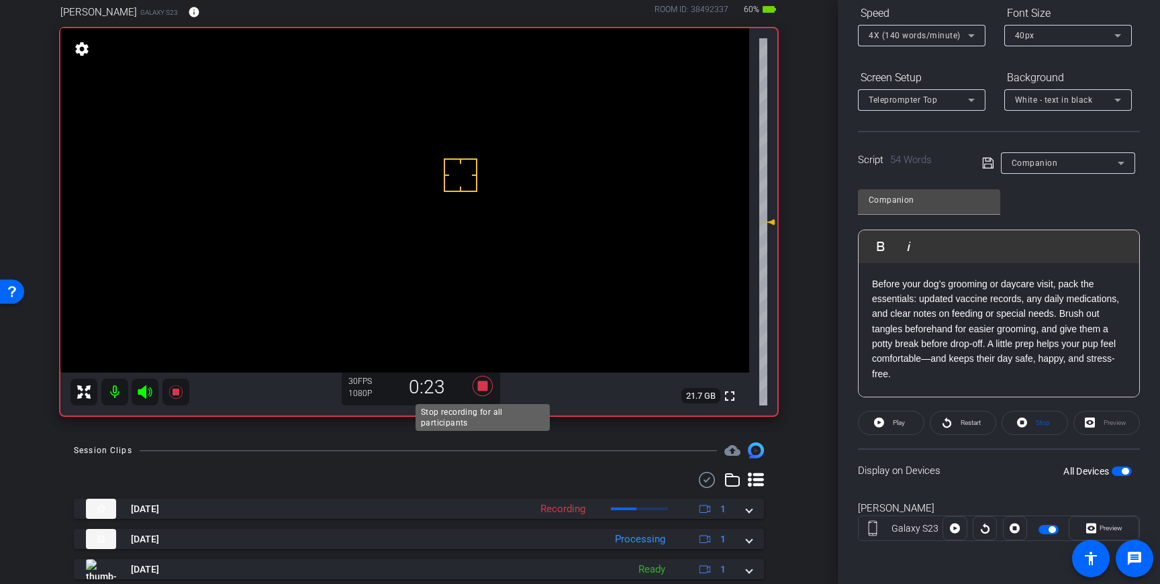
click at [485, 387] on icon at bounding box center [482, 386] width 20 height 20
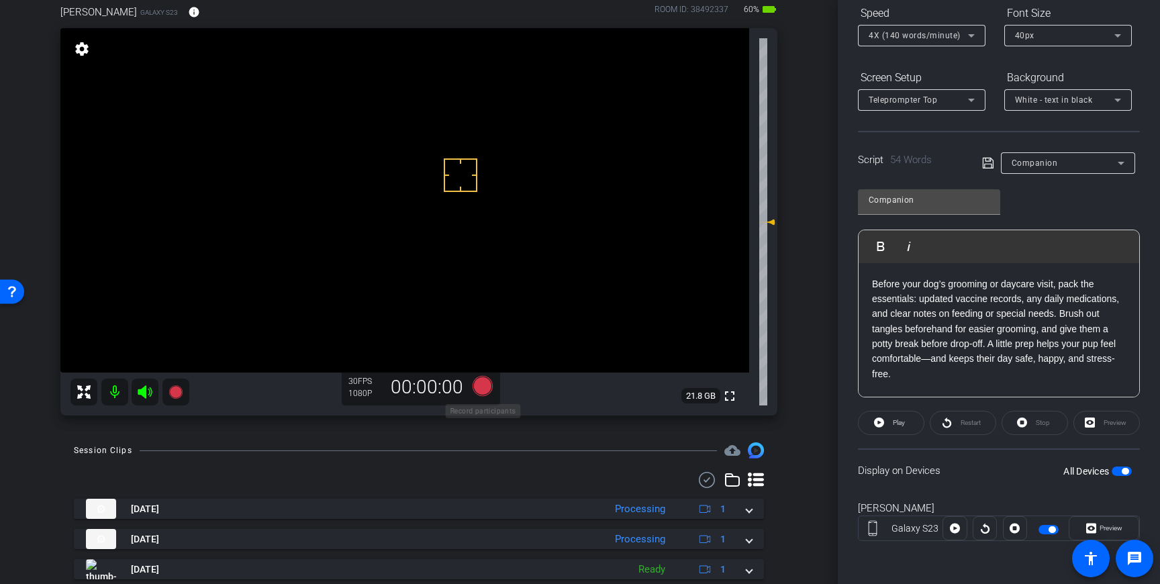
click at [482, 391] on icon at bounding box center [482, 386] width 20 height 20
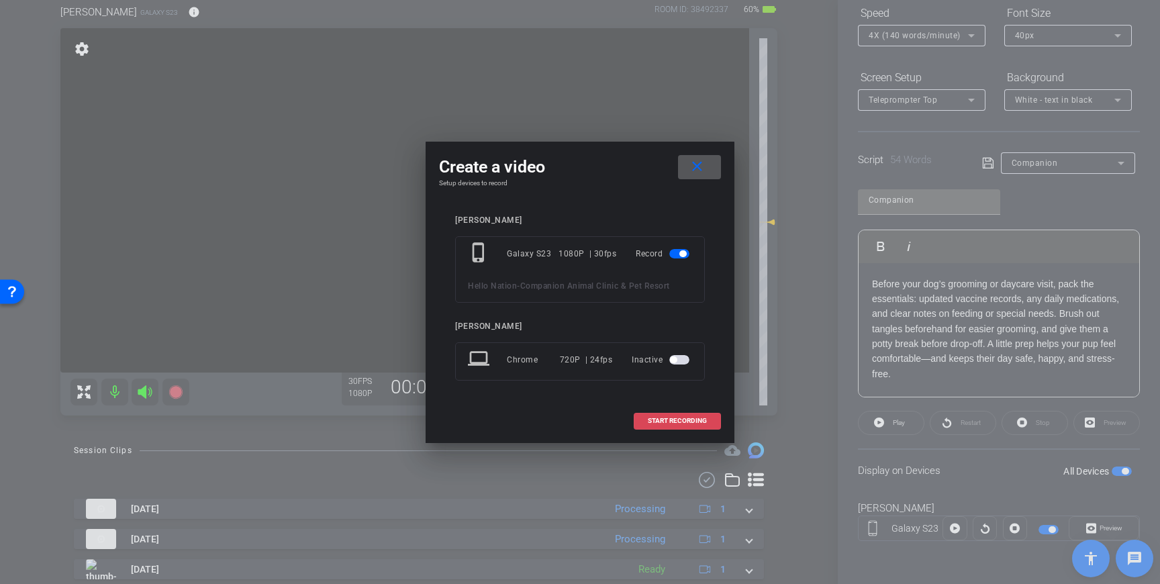
click at [660, 426] on span at bounding box center [677, 421] width 86 height 32
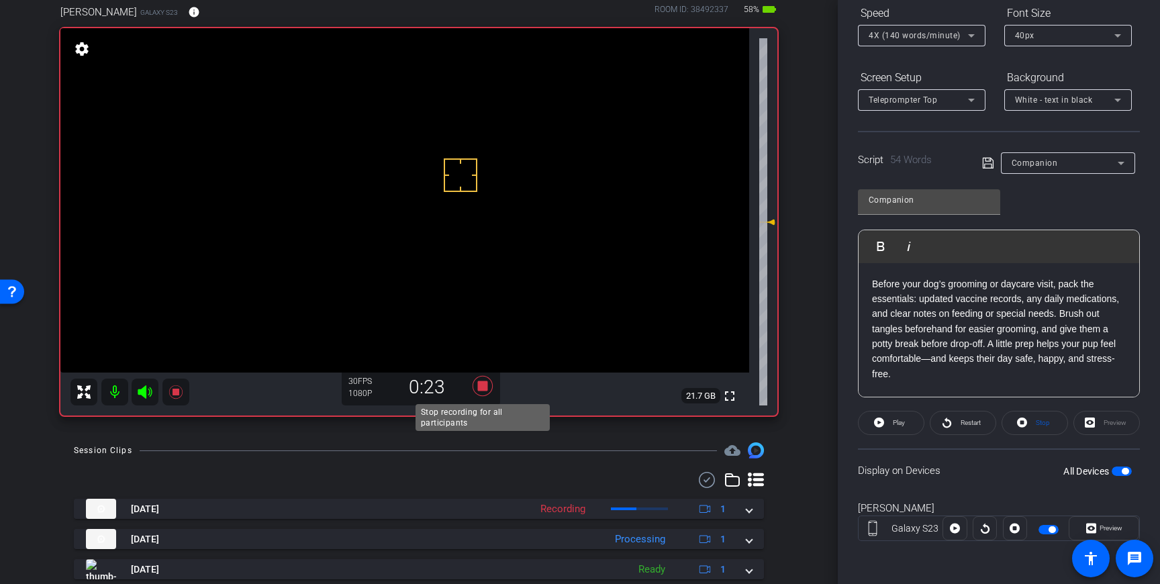
click at [481, 387] on icon at bounding box center [482, 386] width 20 height 20
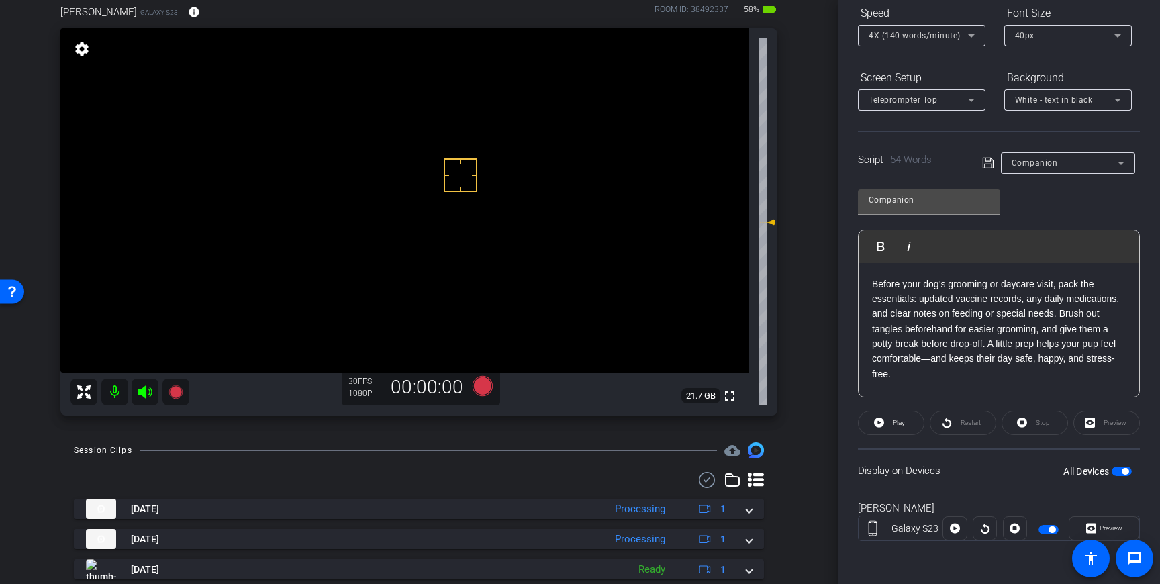
click at [1119, 472] on span "button" at bounding box center [1121, 470] width 20 height 9
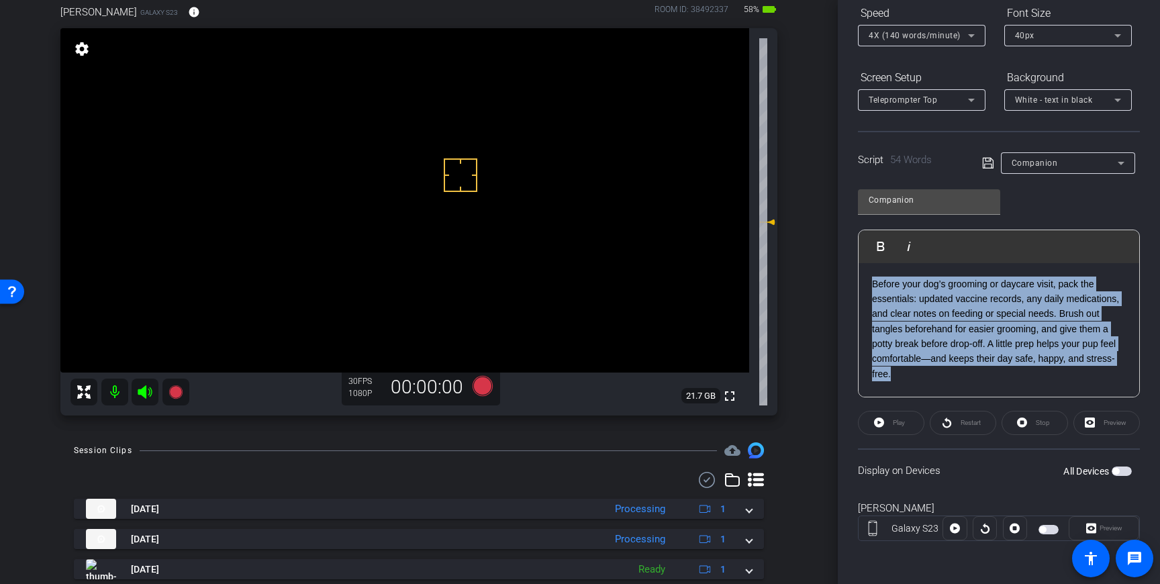
drag, startPoint x: 908, startPoint y: 381, endPoint x: 872, endPoint y: 291, distance: 97.6
click at [872, 291] on div "Before your dog’s grooming or daycare visit, pack the essentials: updated vacci…" at bounding box center [998, 330] width 281 height 134
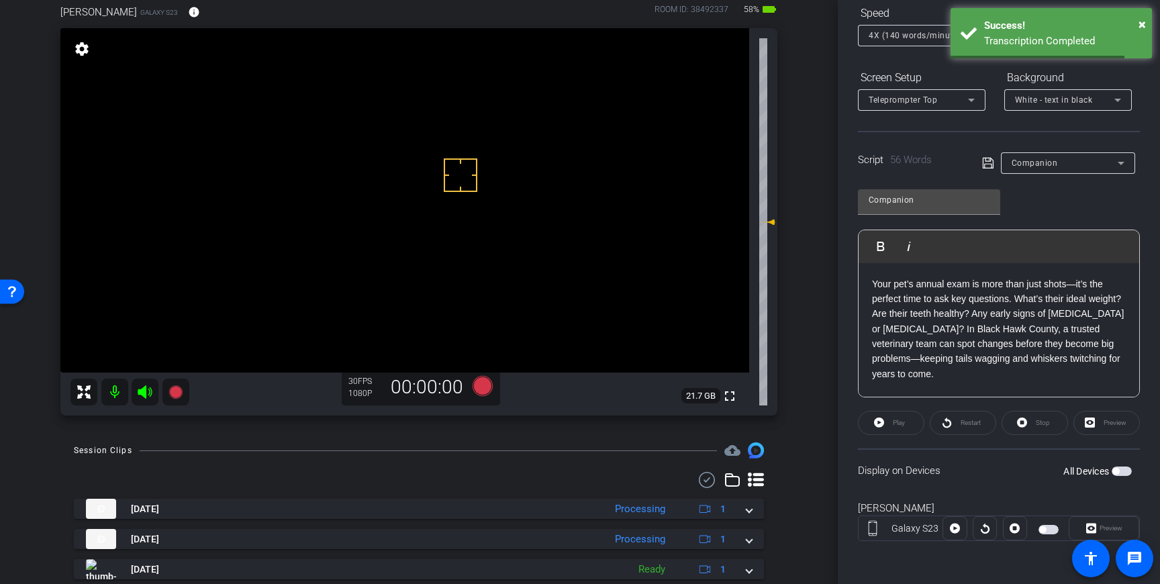
click at [989, 162] on icon at bounding box center [988, 163] width 12 height 16
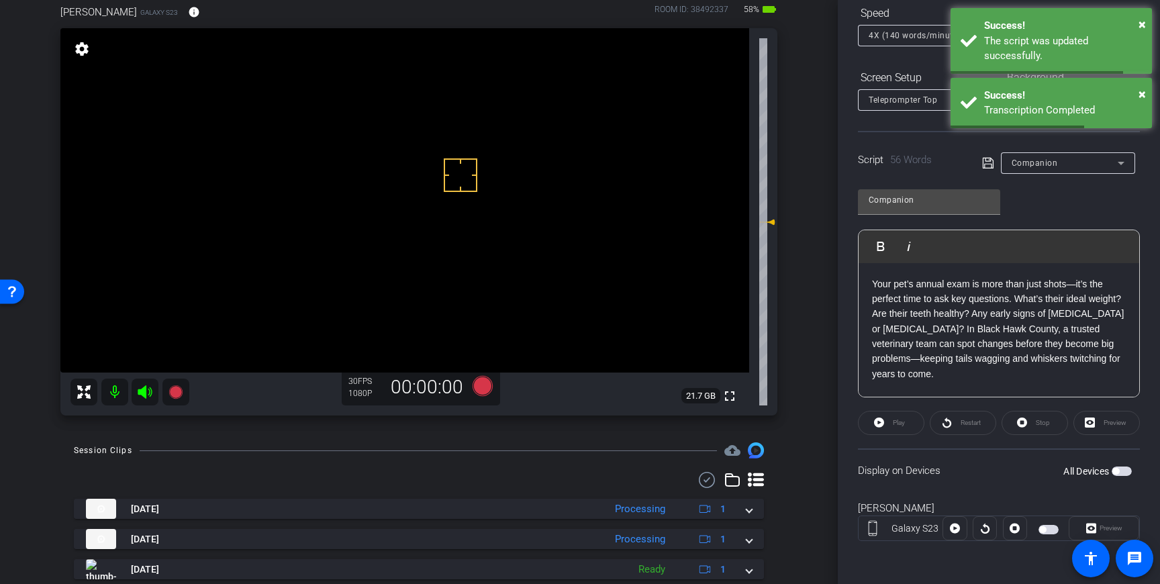
click at [1124, 470] on span "button" at bounding box center [1121, 470] width 20 height 9
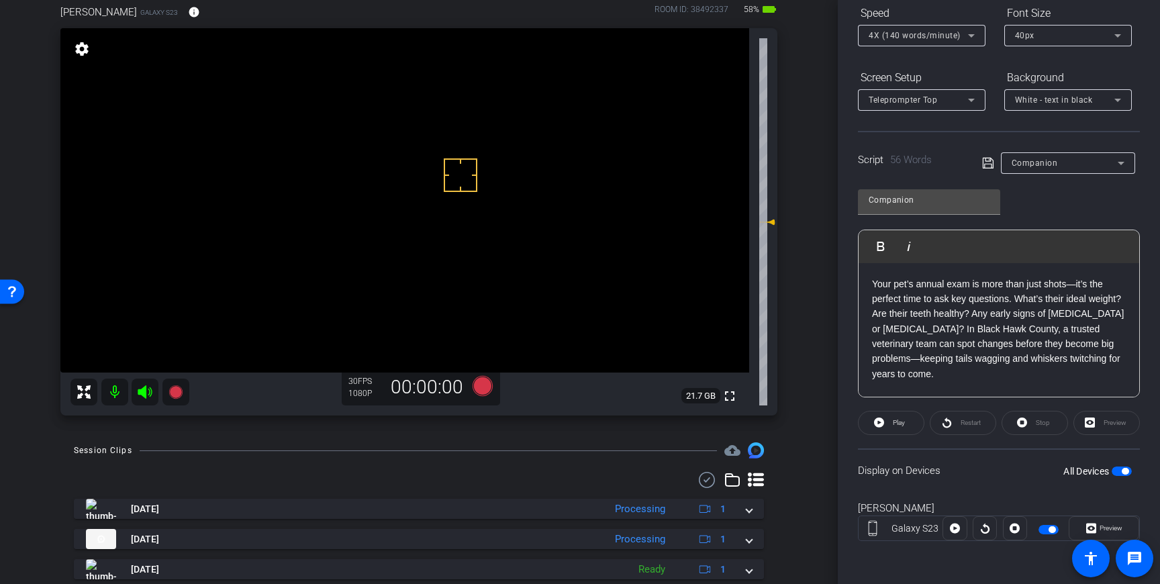
click at [988, 166] on icon at bounding box center [988, 163] width 12 height 16
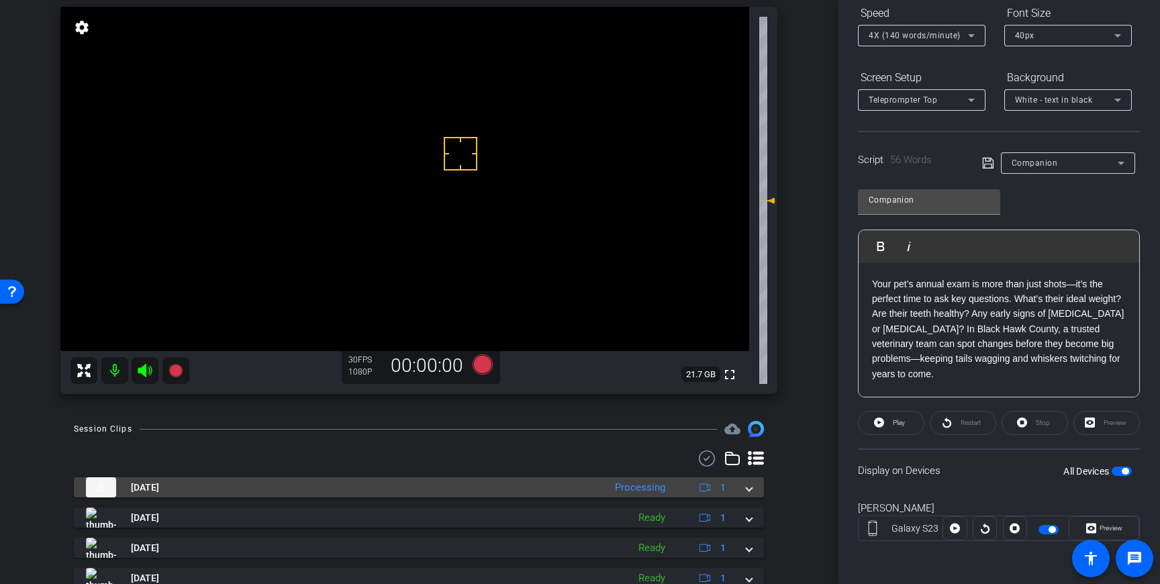
scroll to position [61, 0]
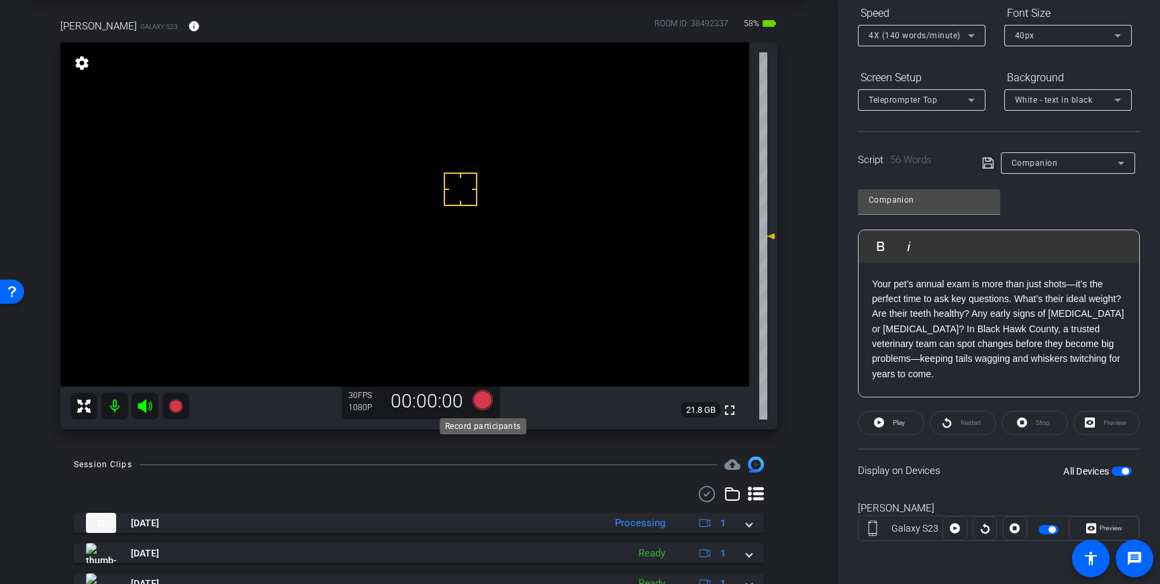
click at [486, 399] on icon at bounding box center [482, 400] width 20 height 20
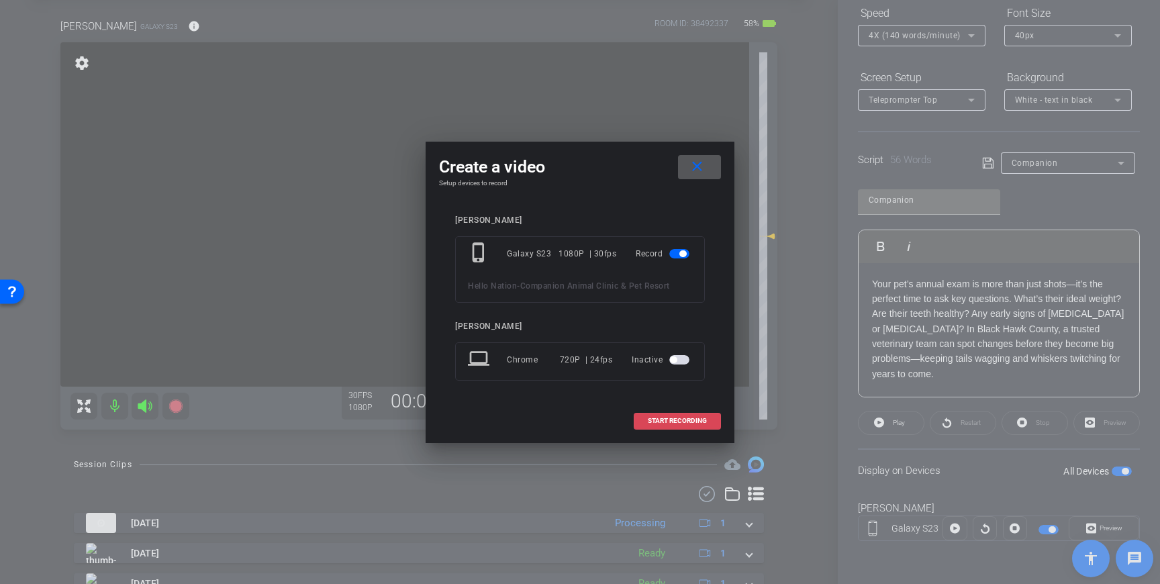
click at [651, 418] on span "START RECORDING" at bounding box center [677, 420] width 59 height 7
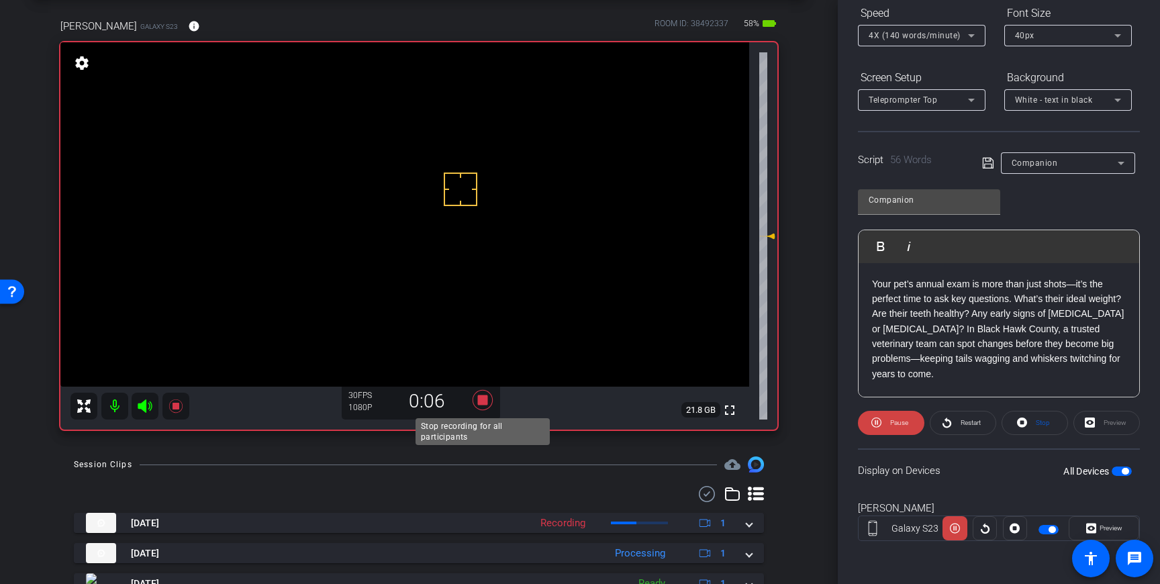
click at [490, 401] on icon at bounding box center [482, 400] width 32 height 24
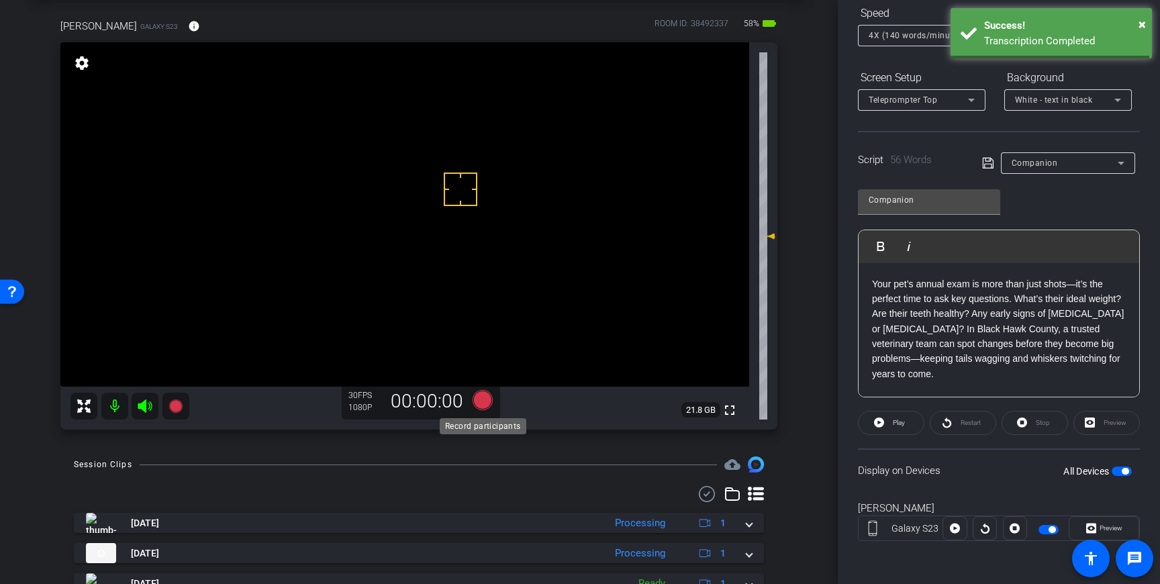
click at [484, 400] on icon at bounding box center [482, 400] width 20 height 20
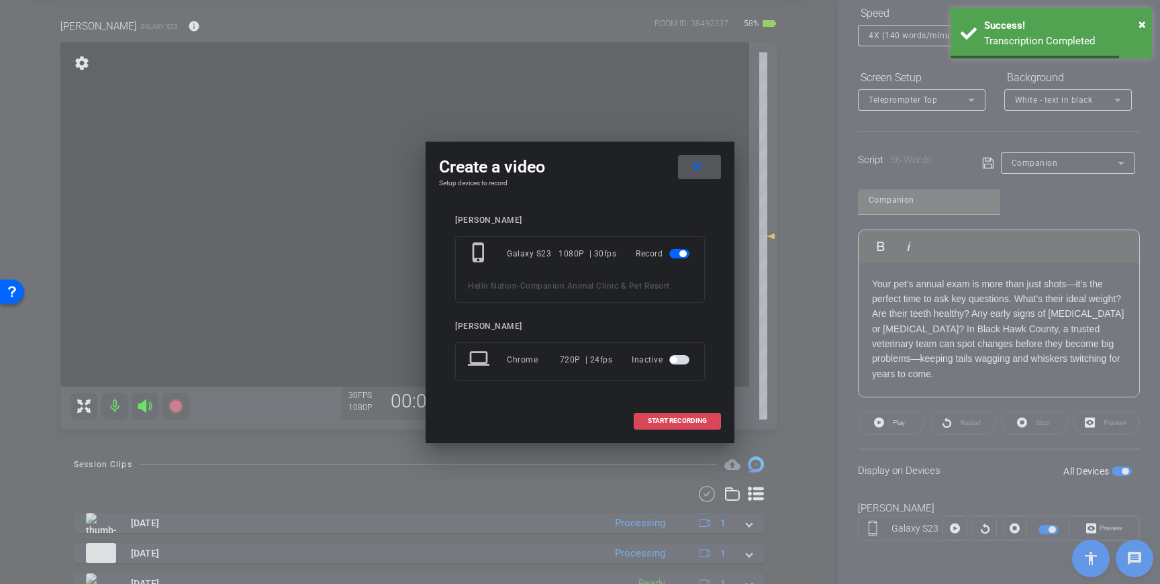
click at [670, 418] on span "START RECORDING" at bounding box center [677, 420] width 59 height 7
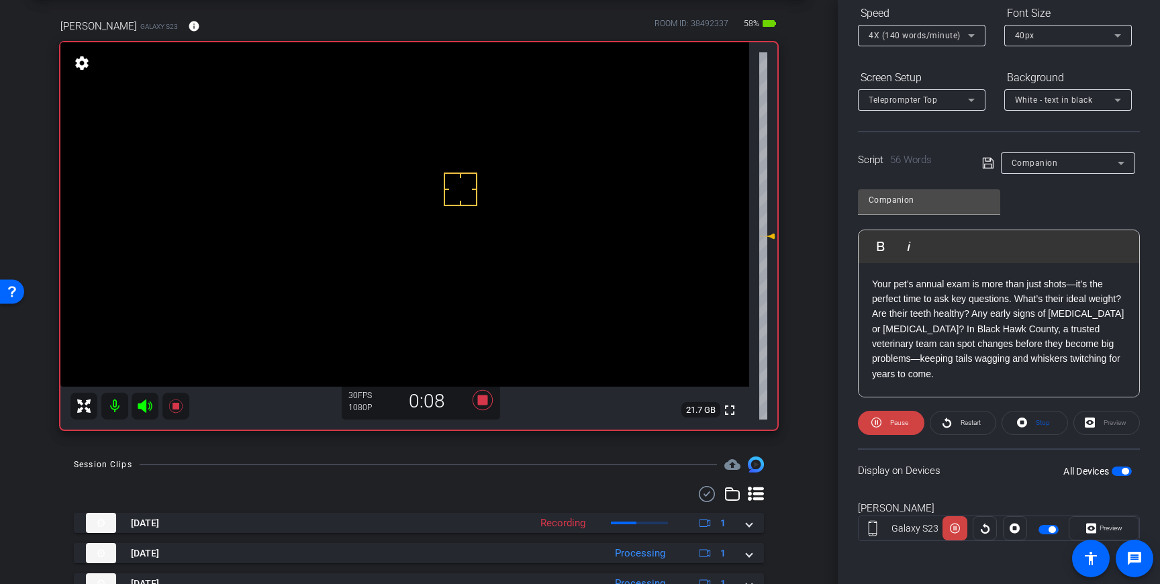
scroll to position [0, 0]
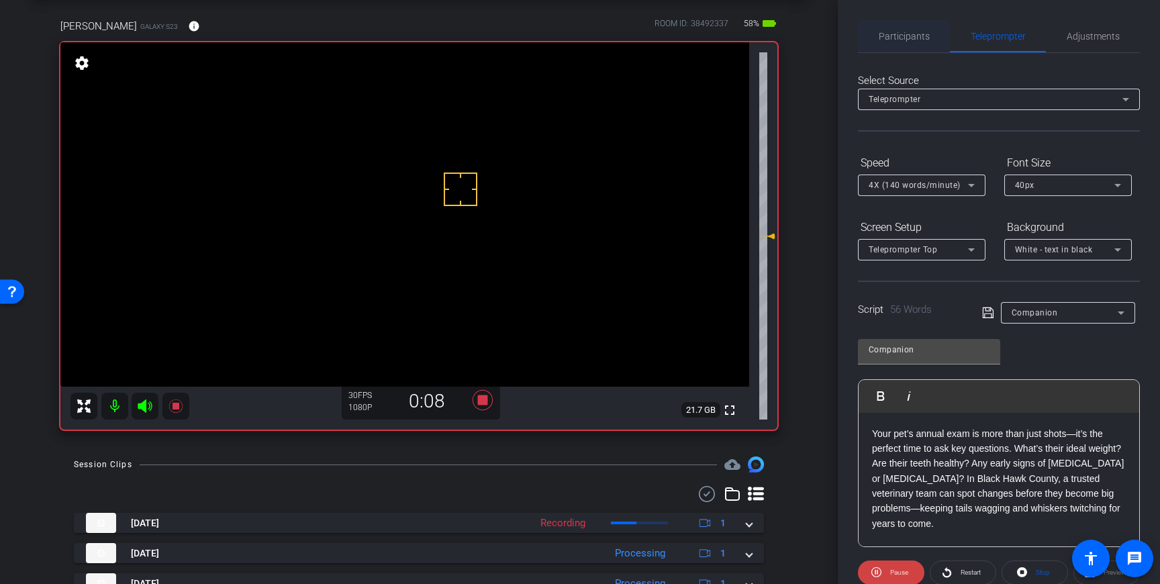
click at [924, 34] on span "Participants" at bounding box center [904, 36] width 51 height 9
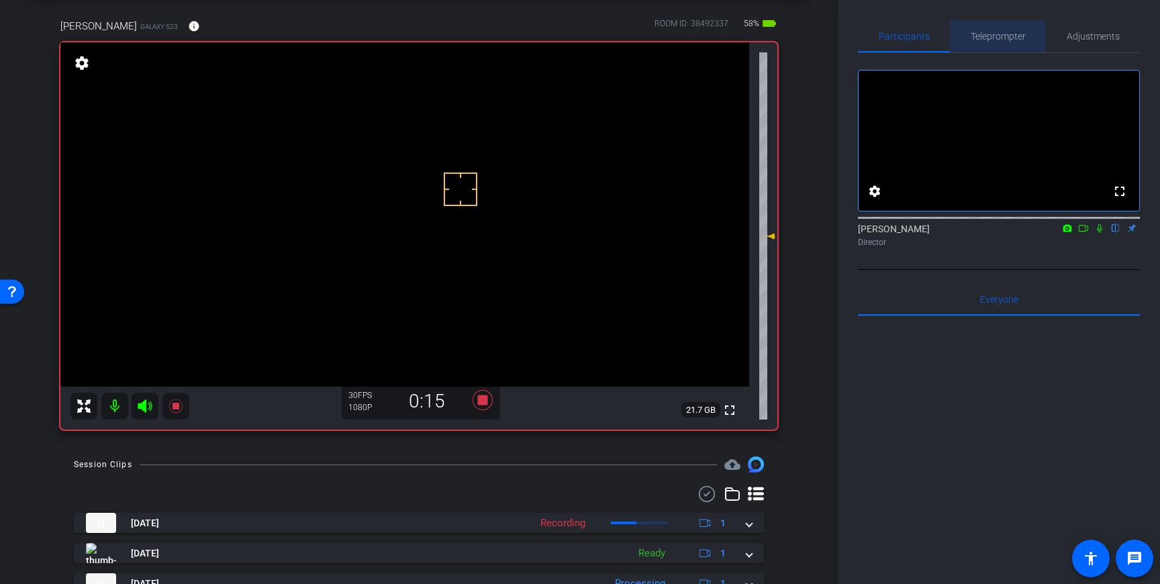
click at [986, 35] on span "Teleprompter" at bounding box center [997, 36] width 55 height 9
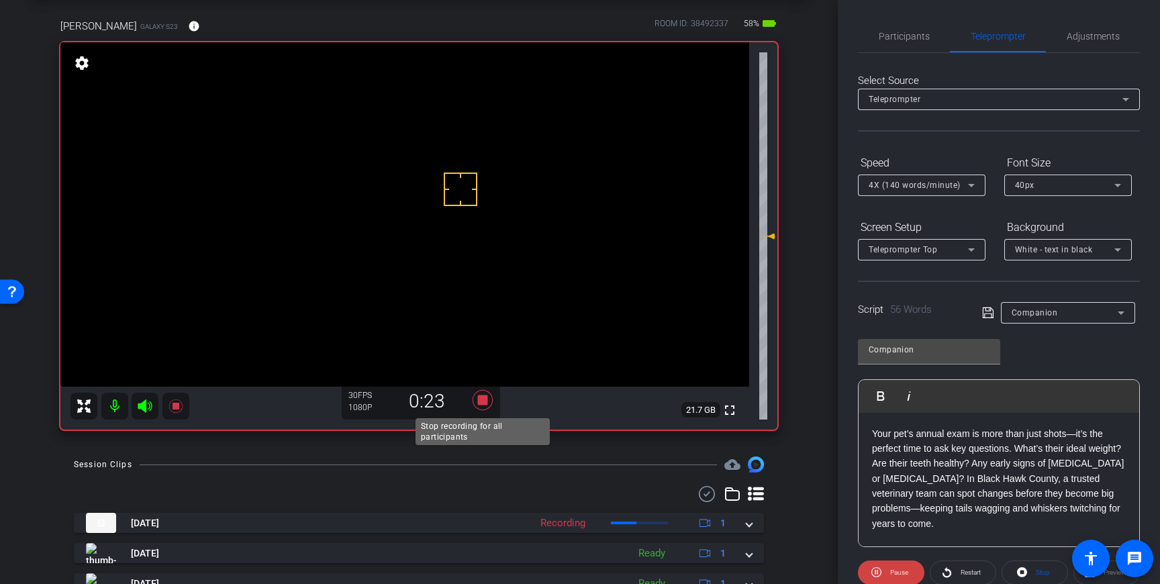
click at [486, 403] on icon at bounding box center [482, 400] width 20 height 20
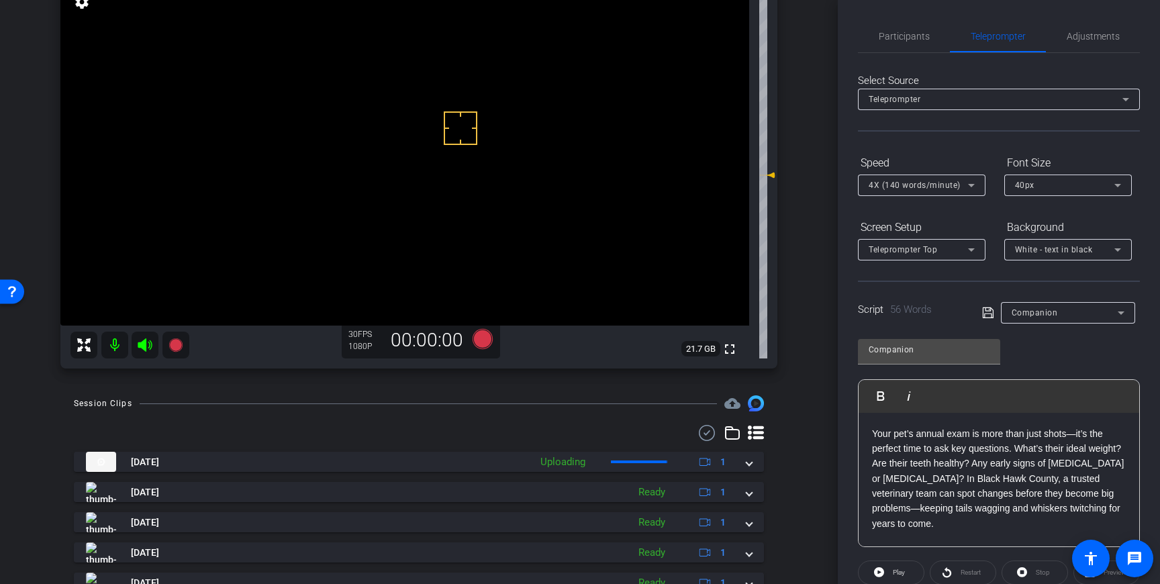
scroll to position [123, 0]
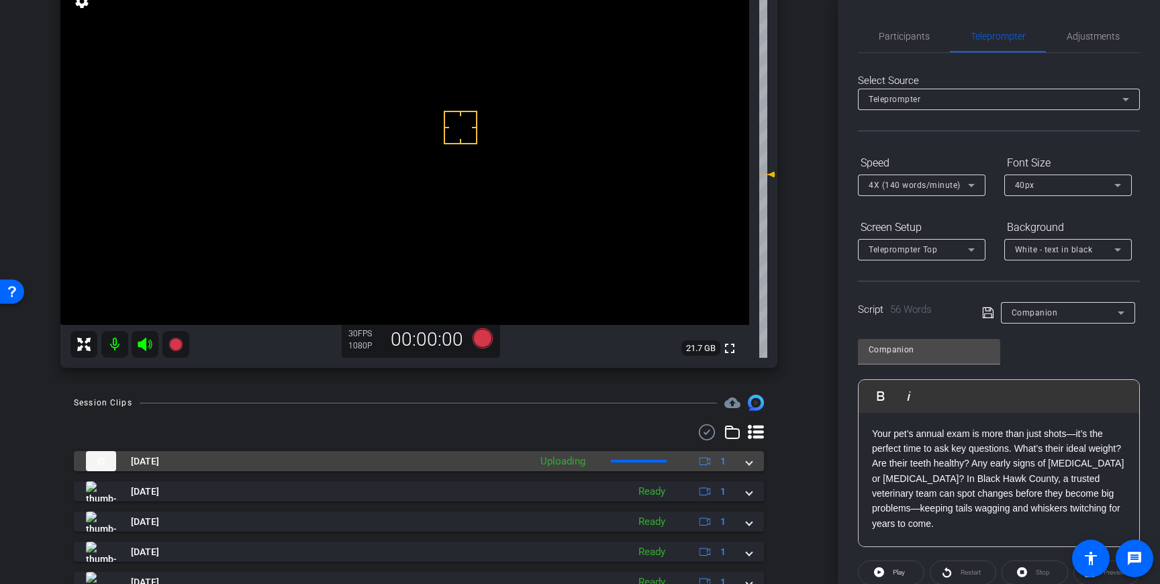
click at [746, 468] on span at bounding box center [748, 461] width 5 height 14
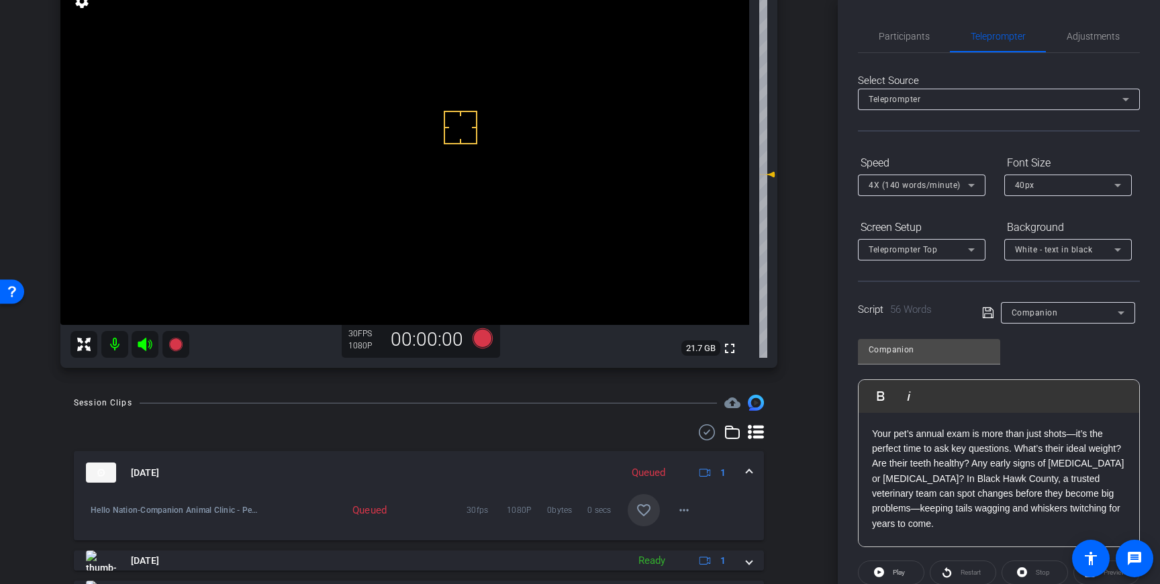
click at [641, 503] on mat-icon "favorite_border" at bounding box center [644, 510] width 16 height 16
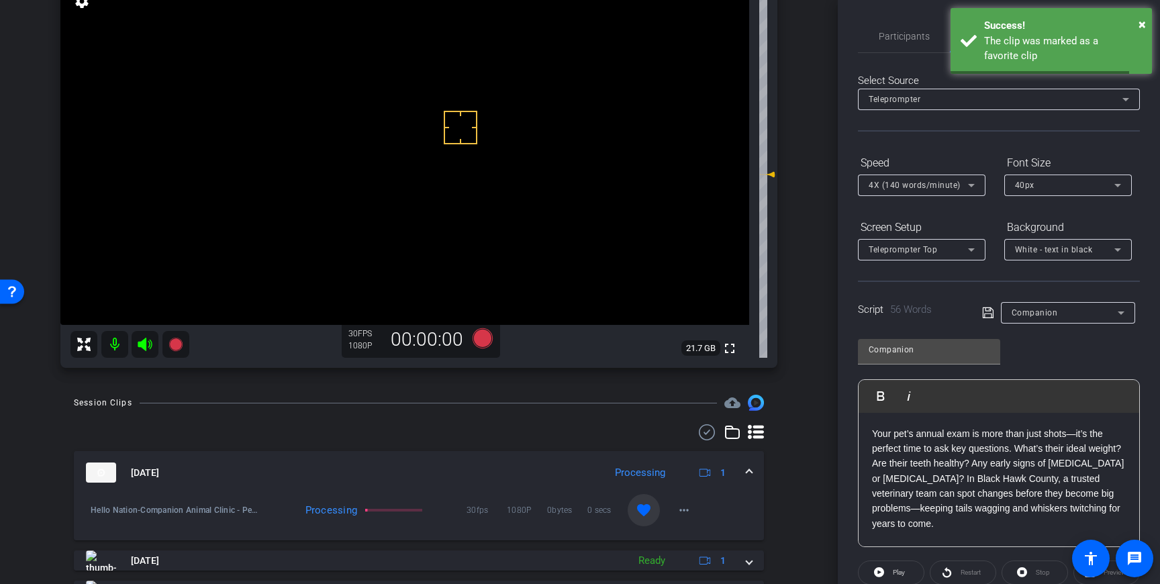
click at [746, 475] on div "Sep 16, 2025 Processing 1" at bounding box center [416, 472] width 660 height 20
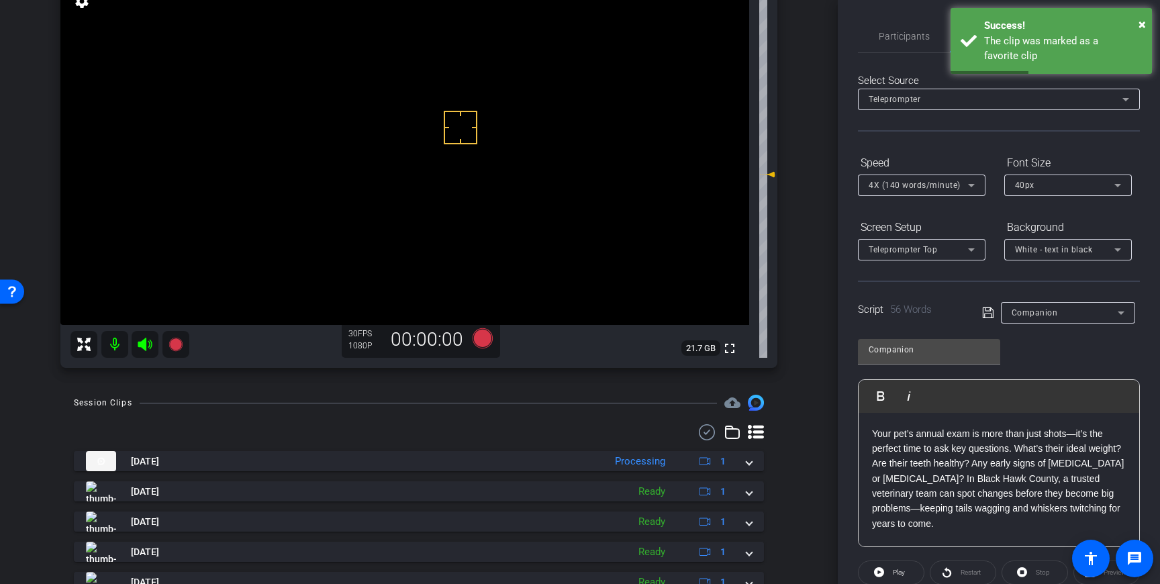
click at [939, 196] on div at bounding box center [922, 203] width 128 height 15
click at [942, 191] on div "4X (140 words/minute)" at bounding box center [917, 185] width 99 height 17
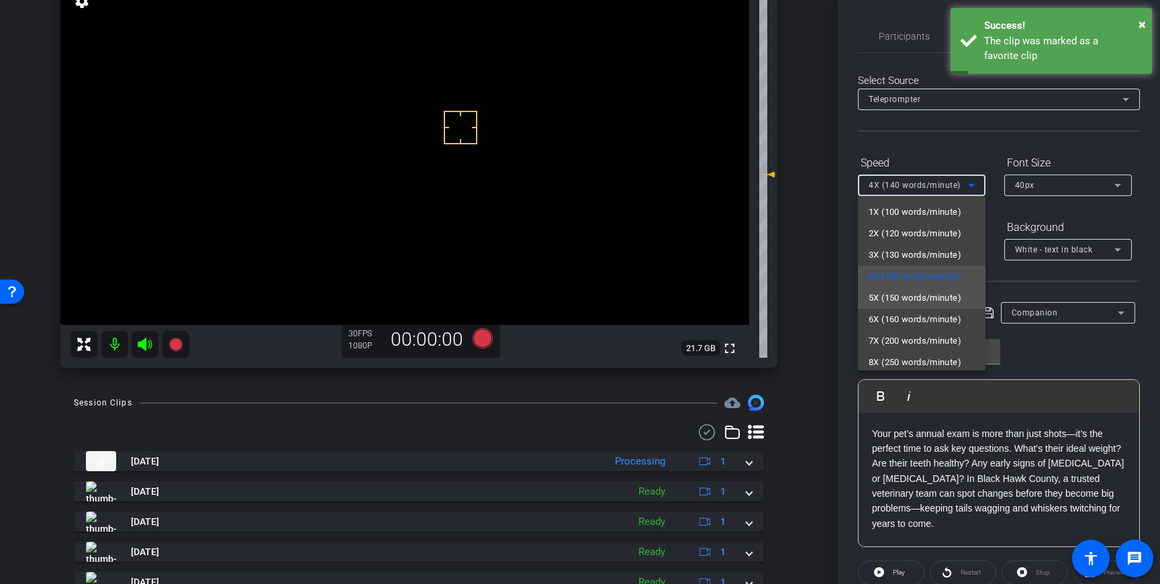
click at [892, 298] on span "5X (150 words/minute)" at bounding box center [914, 298] width 93 height 16
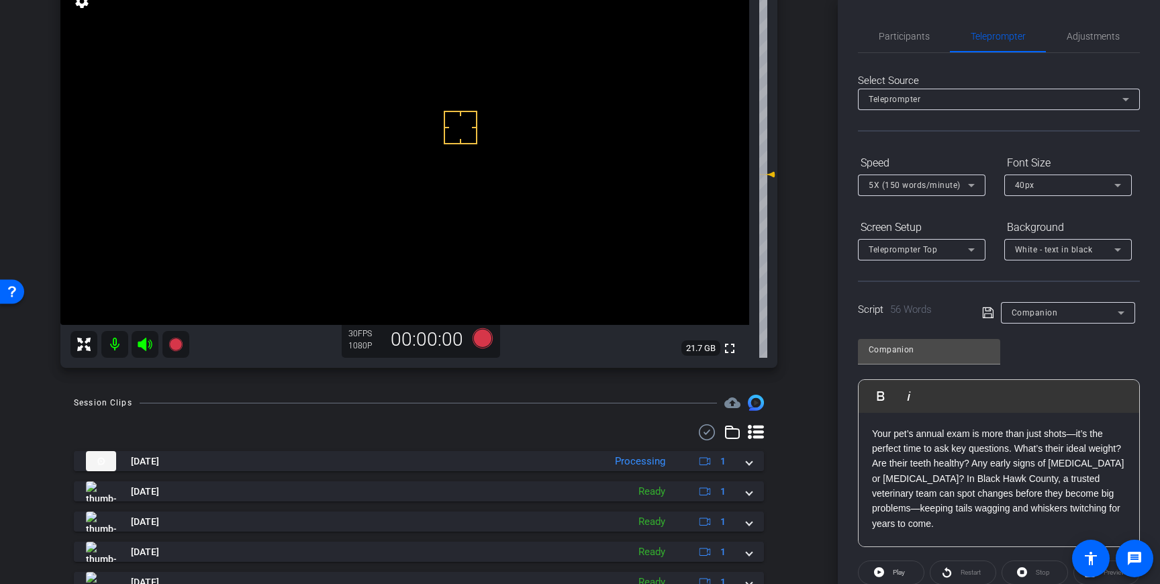
click at [990, 313] on icon at bounding box center [988, 313] width 12 height 16
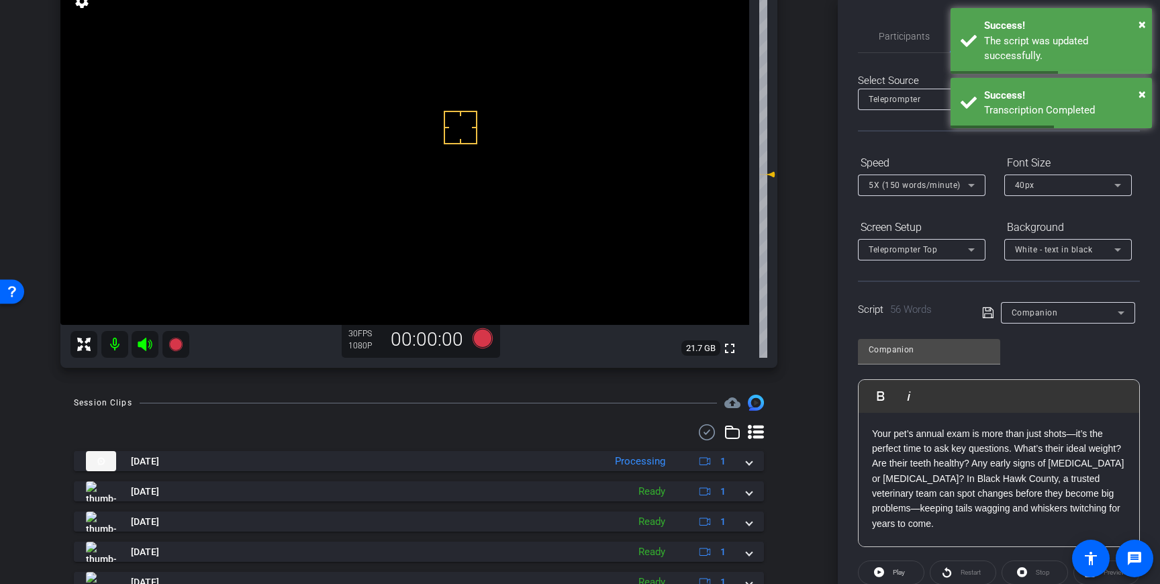
scroll to position [40, 0]
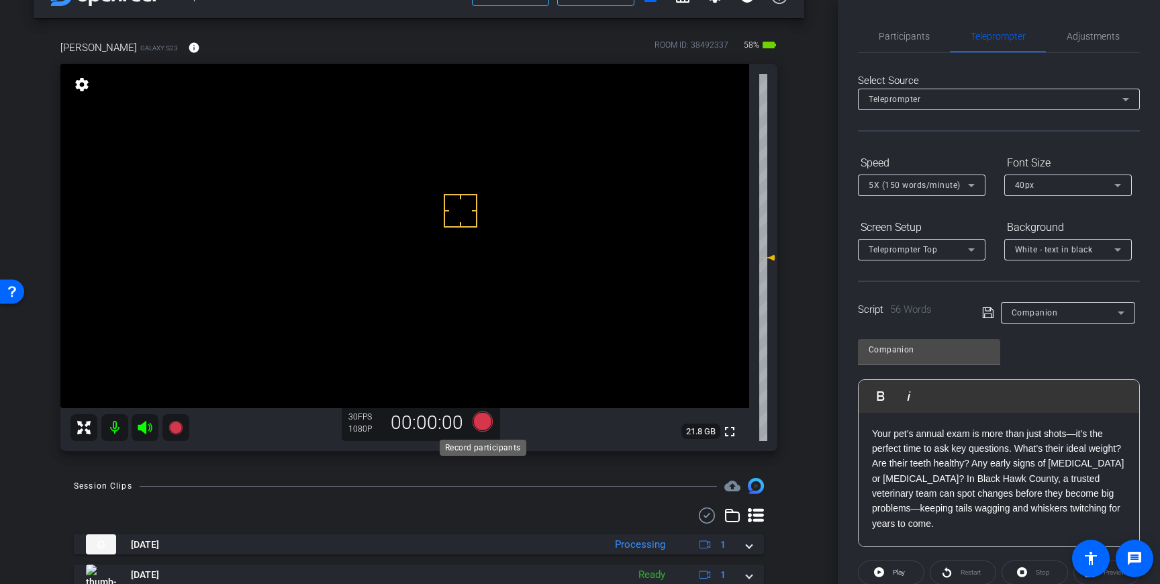
click at [475, 426] on icon at bounding box center [482, 421] width 20 height 20
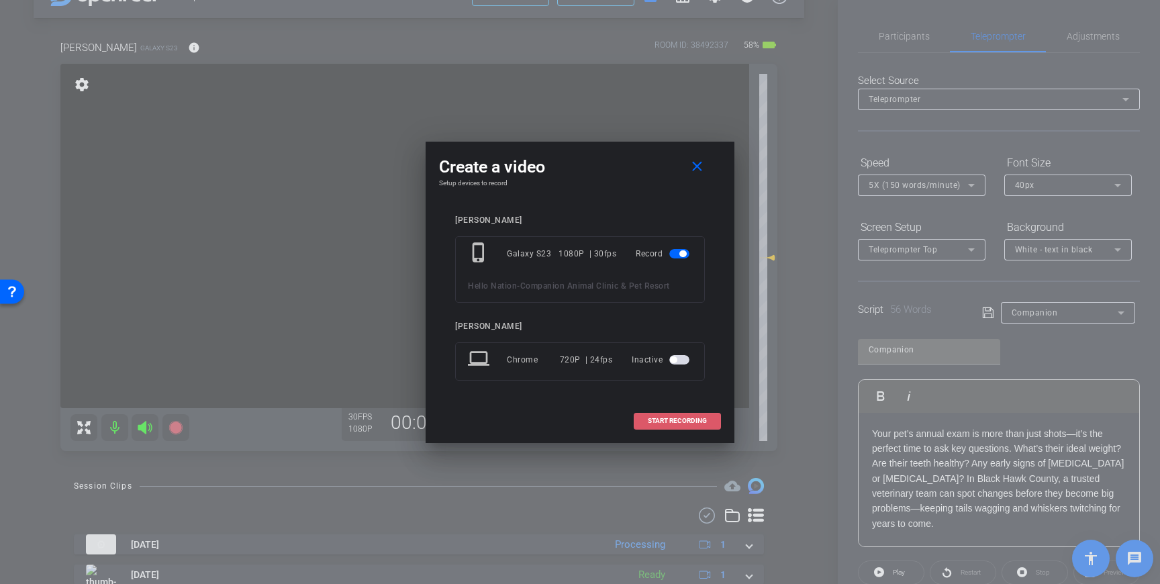
click at [670, 416] on span at bounding box center [677, 421] width 86 height 32
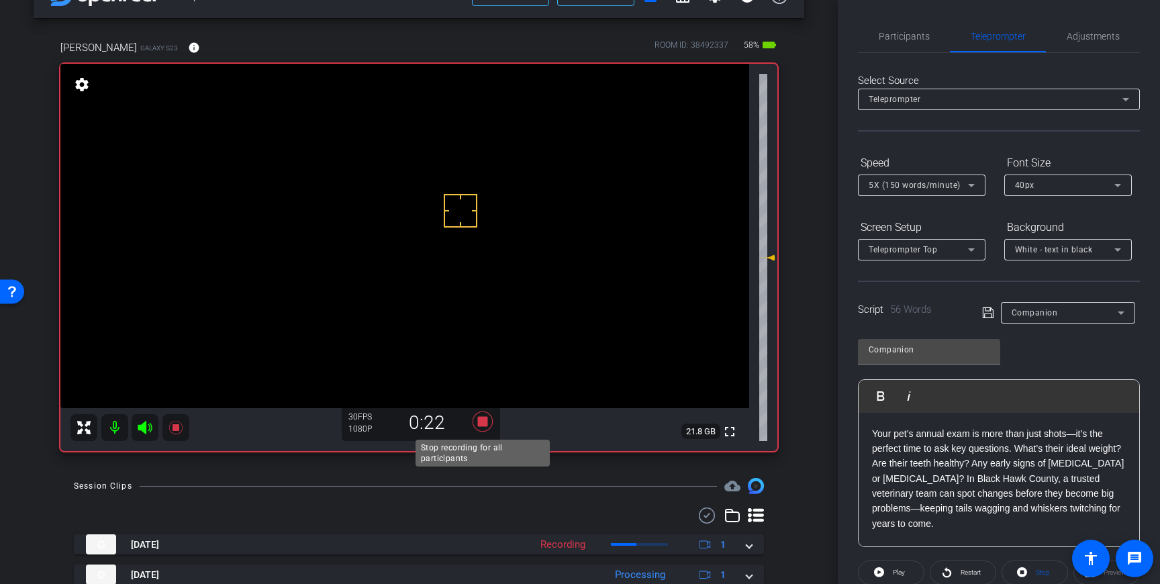
click at [483, 419] on icon at bounding box center [482, 421] width 20 height 20
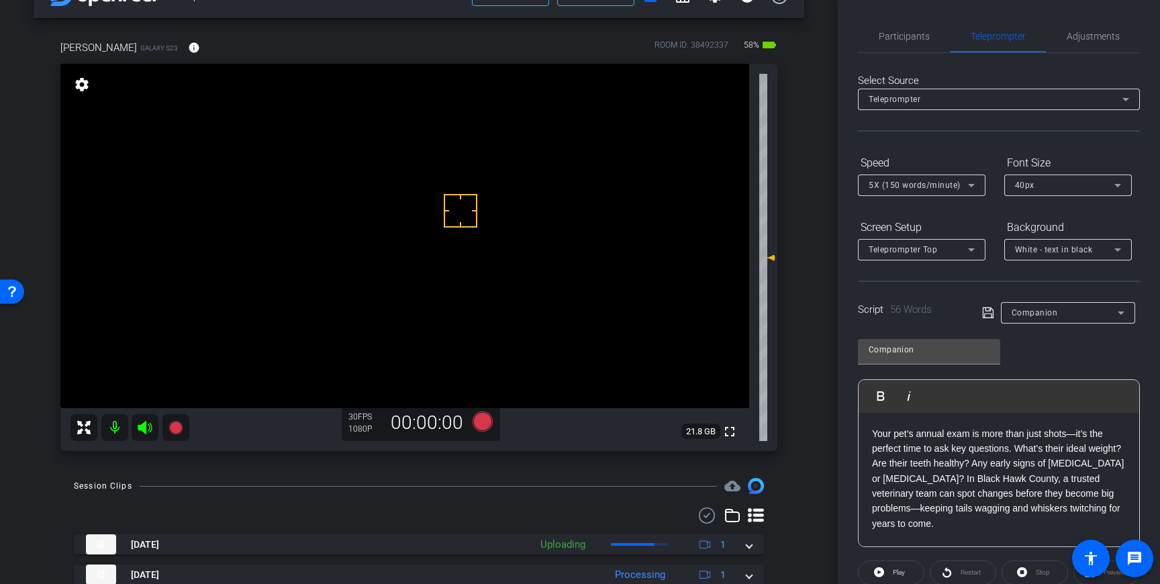
scroll to position [99, 0]
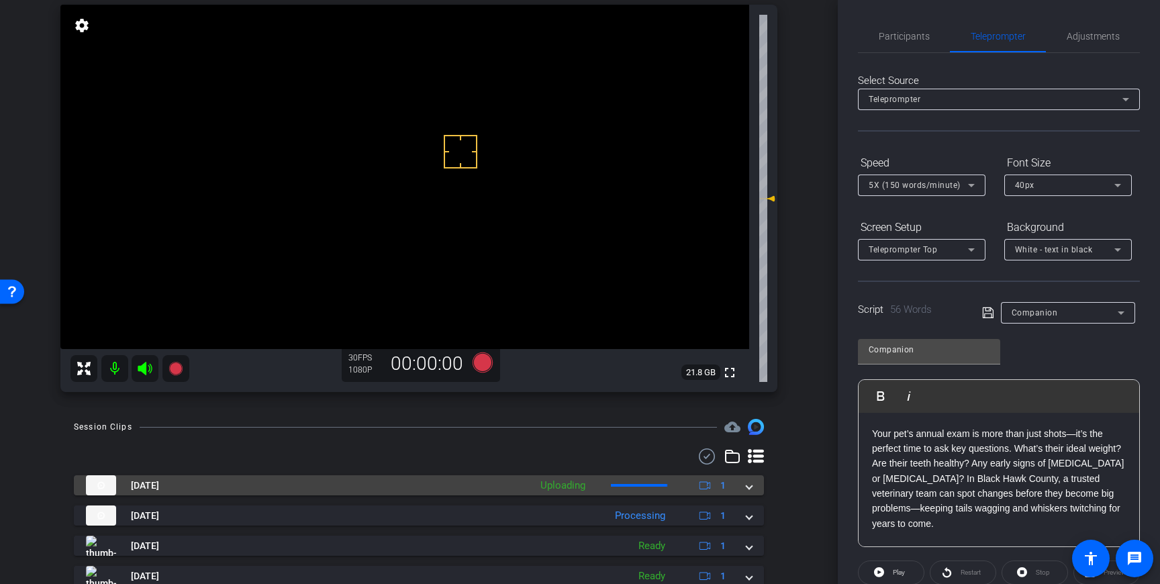
click at [754, 487] on mat-expansion-panel-header "Sep 16, 2025 Uploading 1" at bounding box center [419, 485] width 690 height 20
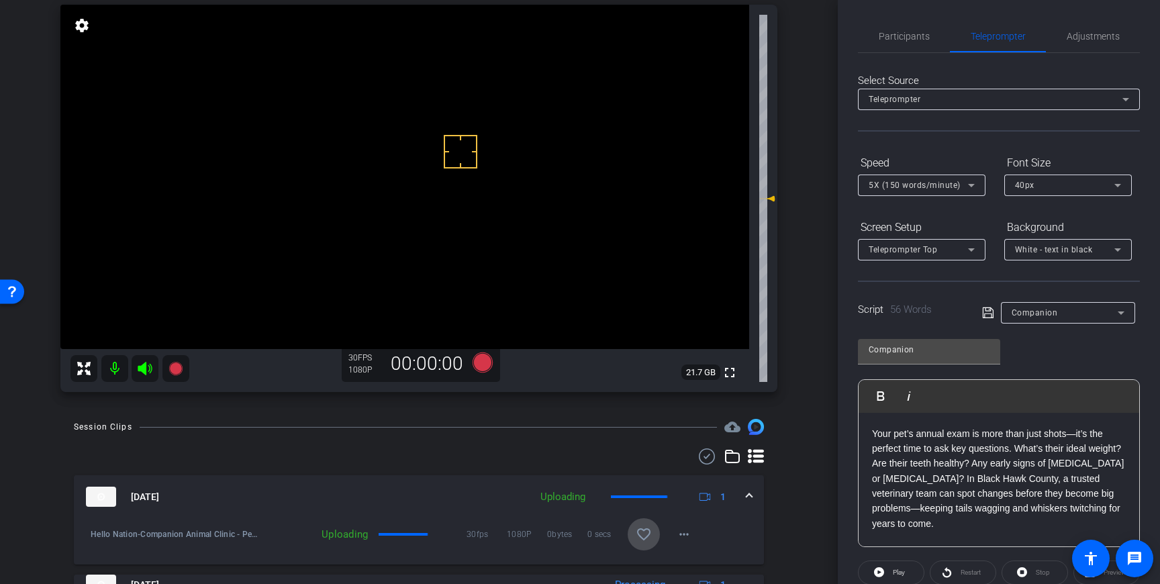
click at [637, 528] on mat-icon "favorite_border" at bounding box center [644, 534] width 16 height 16
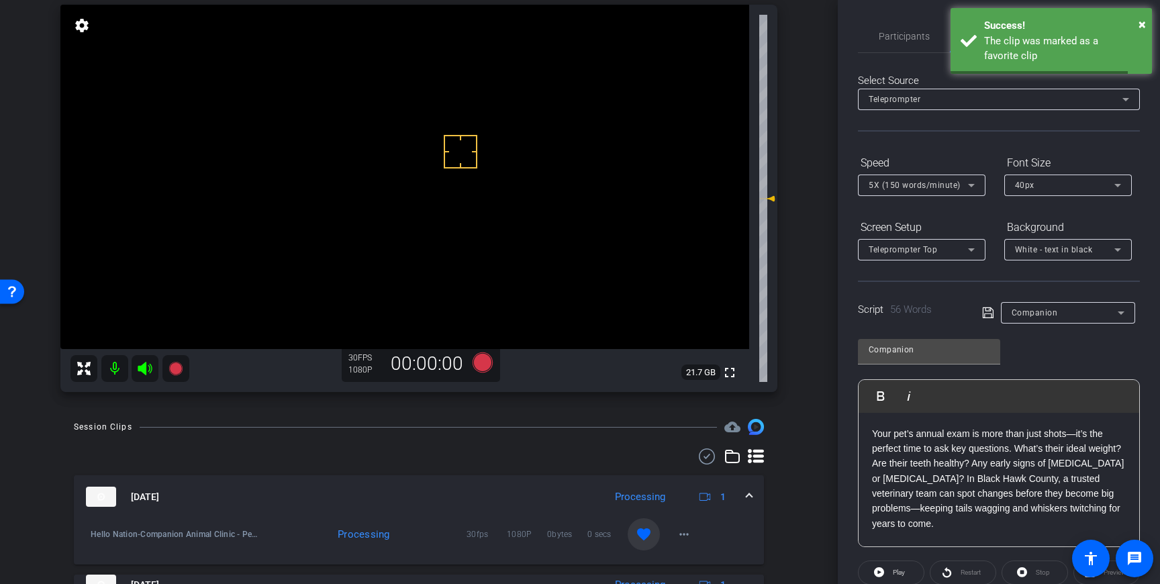
click at [755, 495] on mat-expansion-panel-header "Sep 16, 2025 Processing 1" at bounding box center [419, 496] width 690 height 43
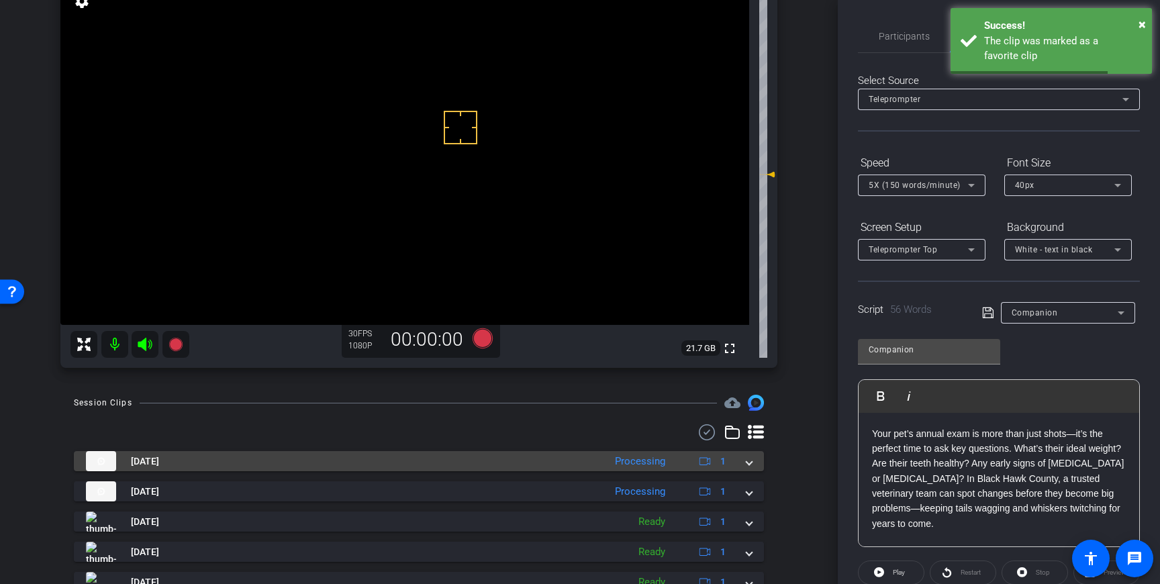
scroll to position [120, 0]
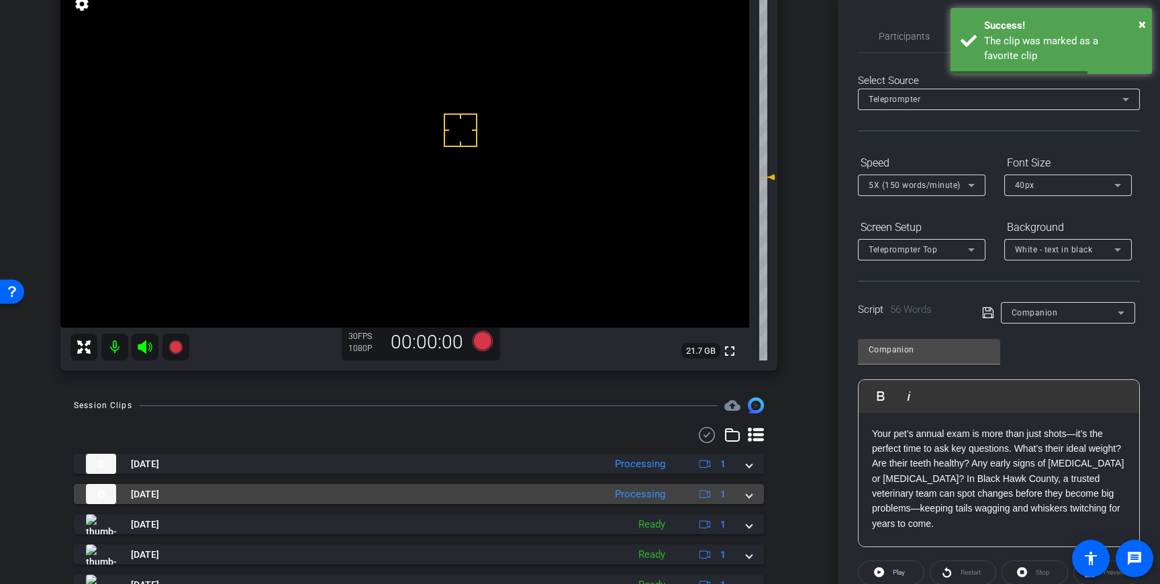
click at [752, 495] on span at bounding box center [748, 494] width 5 height 14
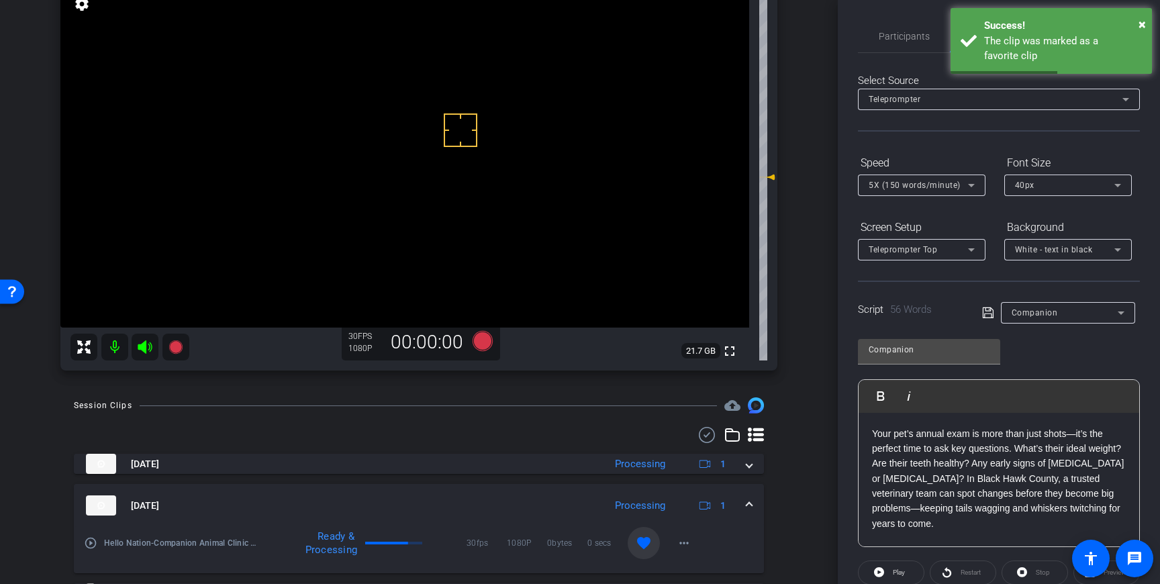
click at [642, 538] on mat-icon "favorite" at bounding box center [644, 543] width 16 height 16
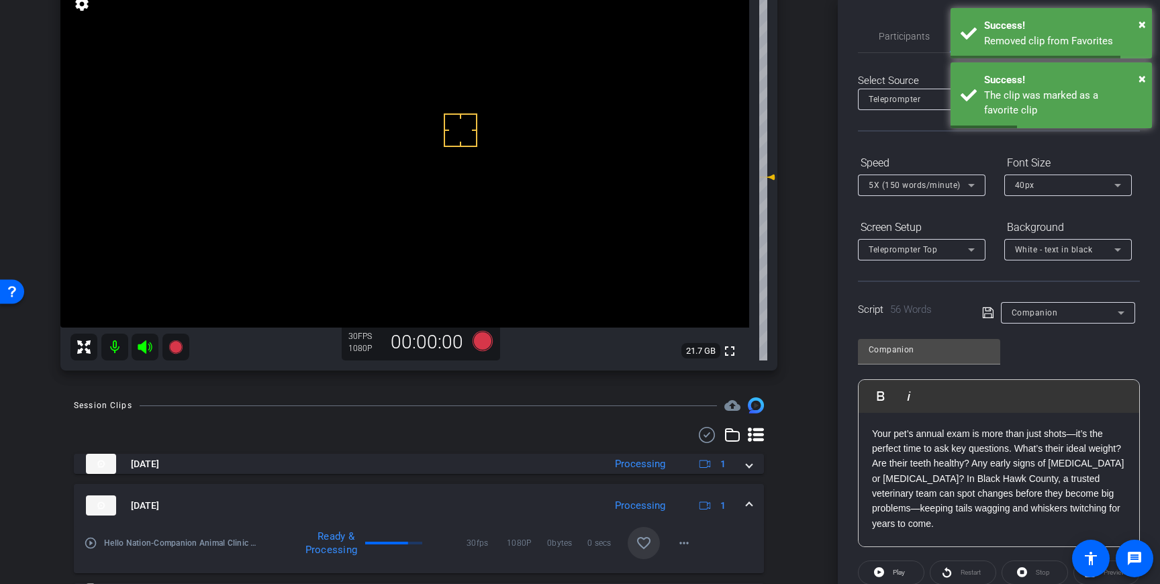
click at [750, 502] on span at bounding box center [748, 506] width 5 height 14
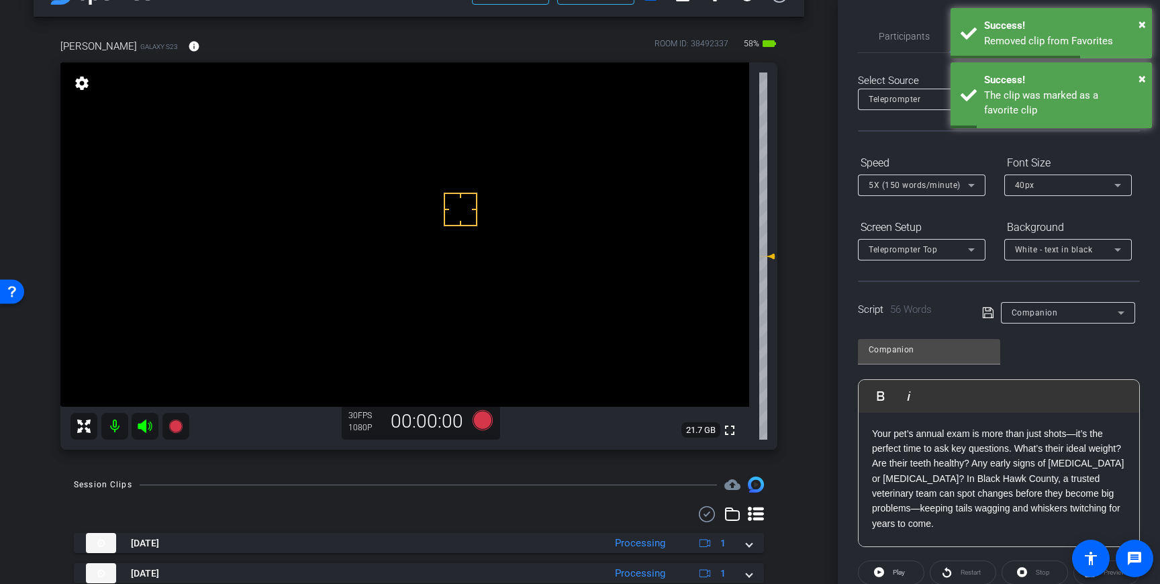
scroll to position [40, 0]
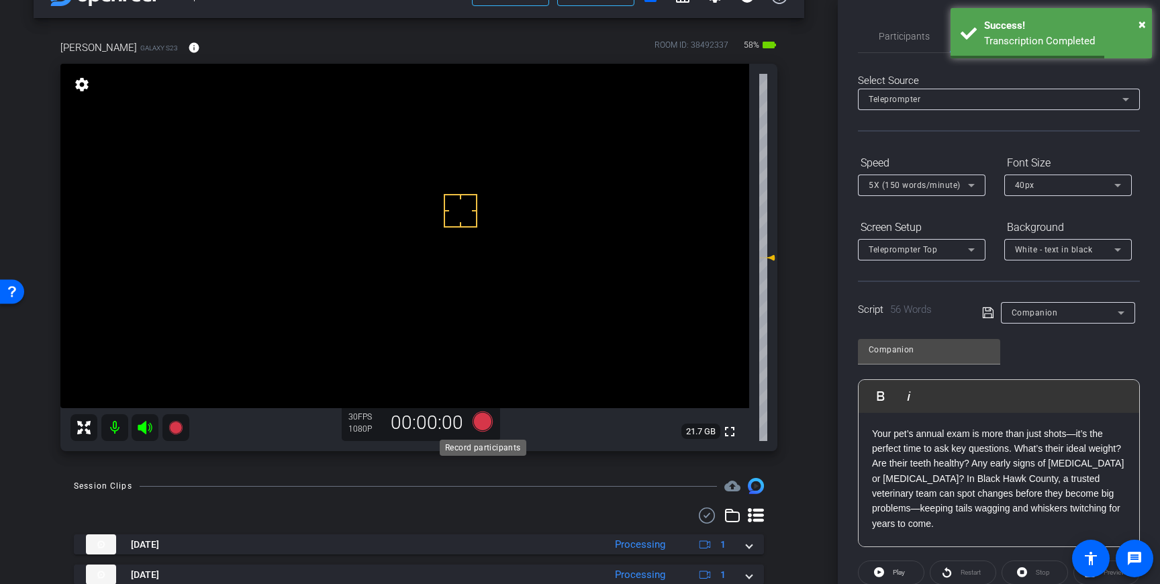
click at [479, 417] on icon at bounding box center [482, 421] width 20 height 20
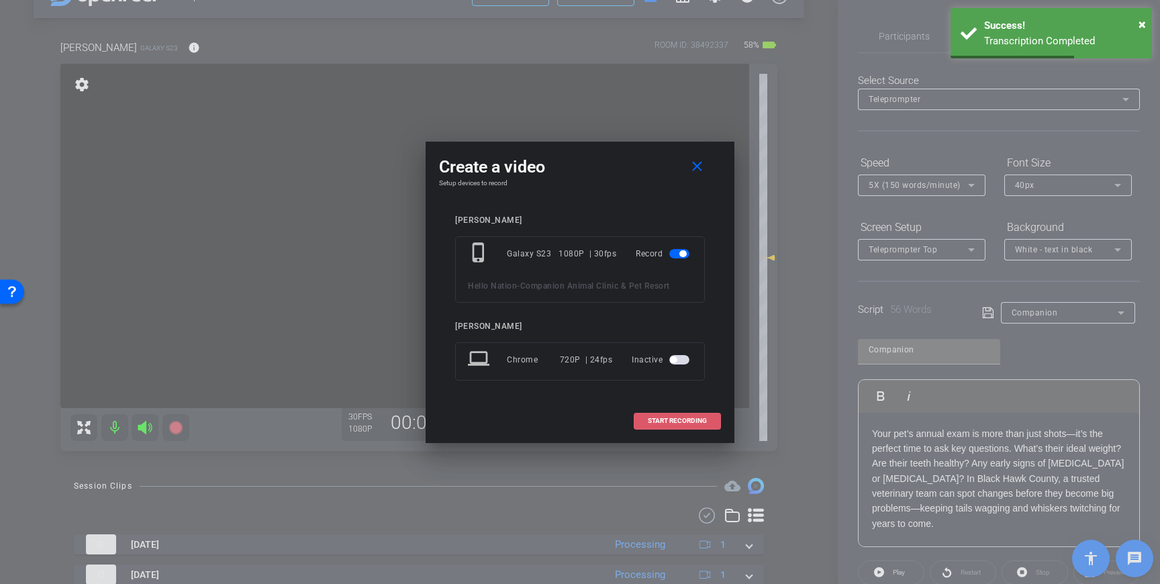
click at [686, 423] on span "START RECORDING" at bounding box center [677, 420] width 59 height 7
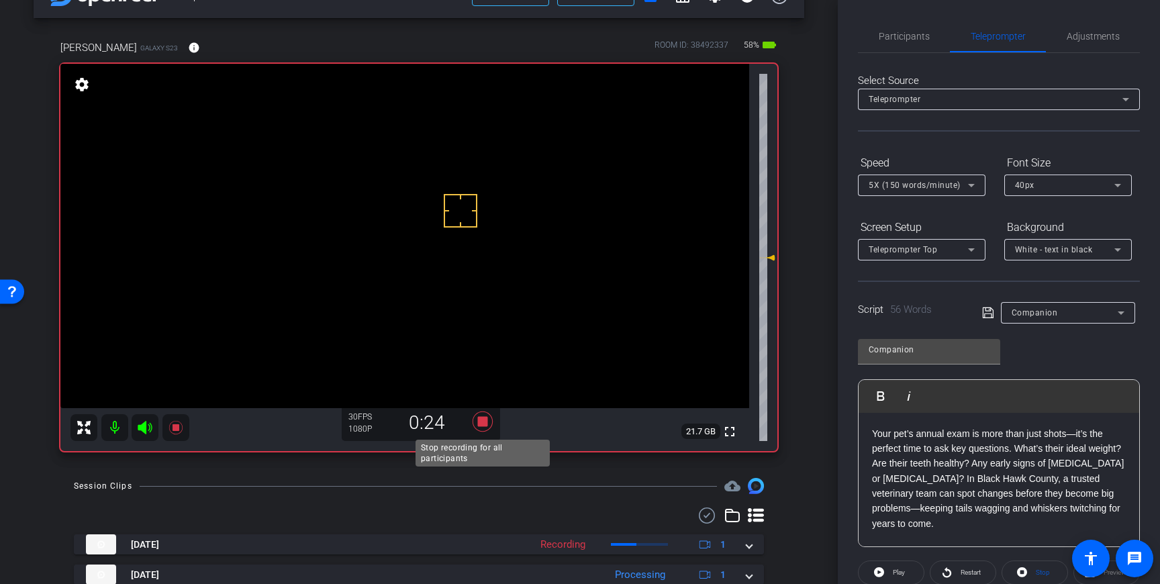
click at [481, 427] on icon at bounding box center [482, 421] width 32 height 24
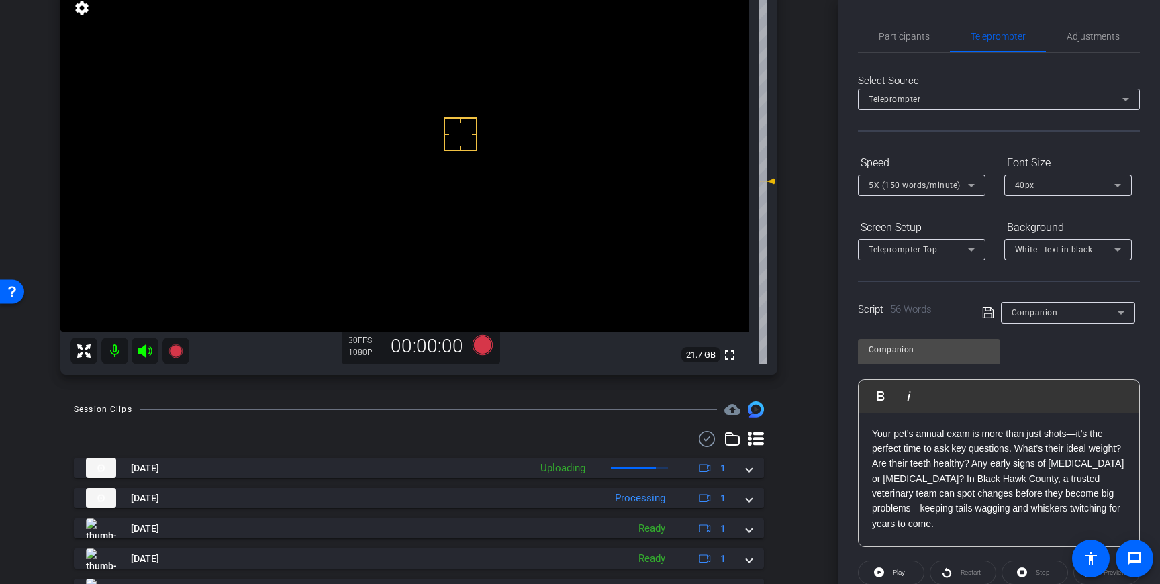
scroll to position [119, 0]
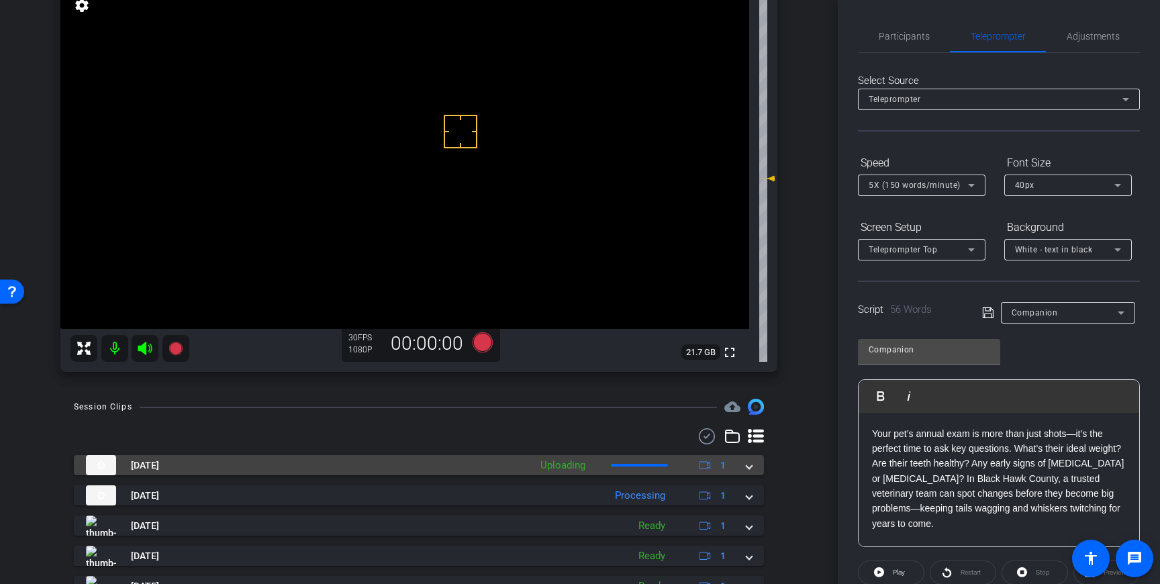
click at [746, 466] on span at bounding box center [748, 465] width 5 height 14
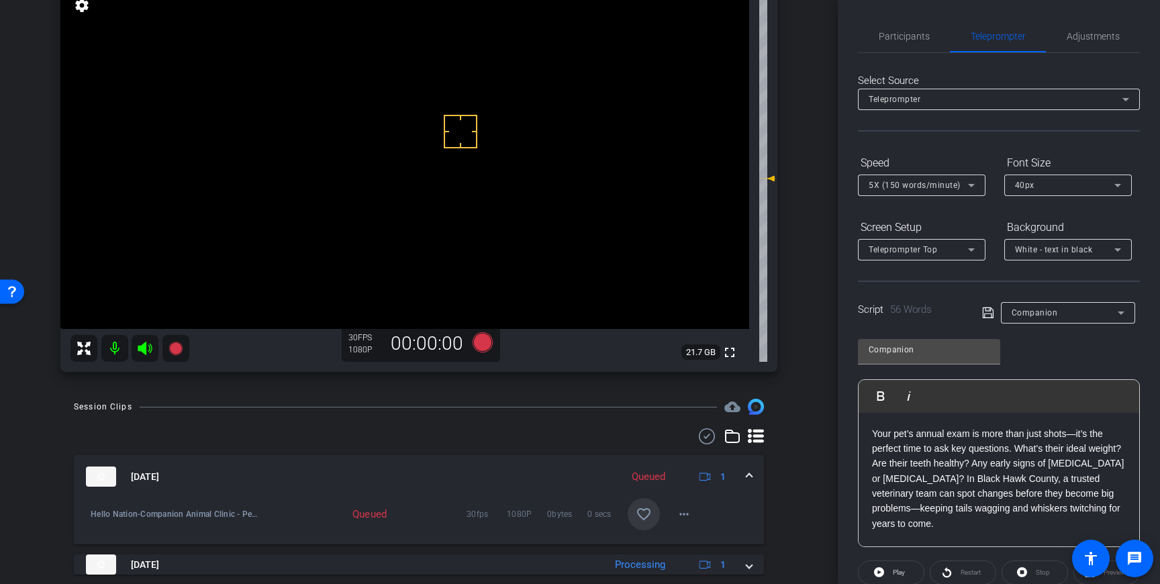
click at [636, 517] on mat-icon "favorite_border" at bounding box center [644, 514] width 16 height 16
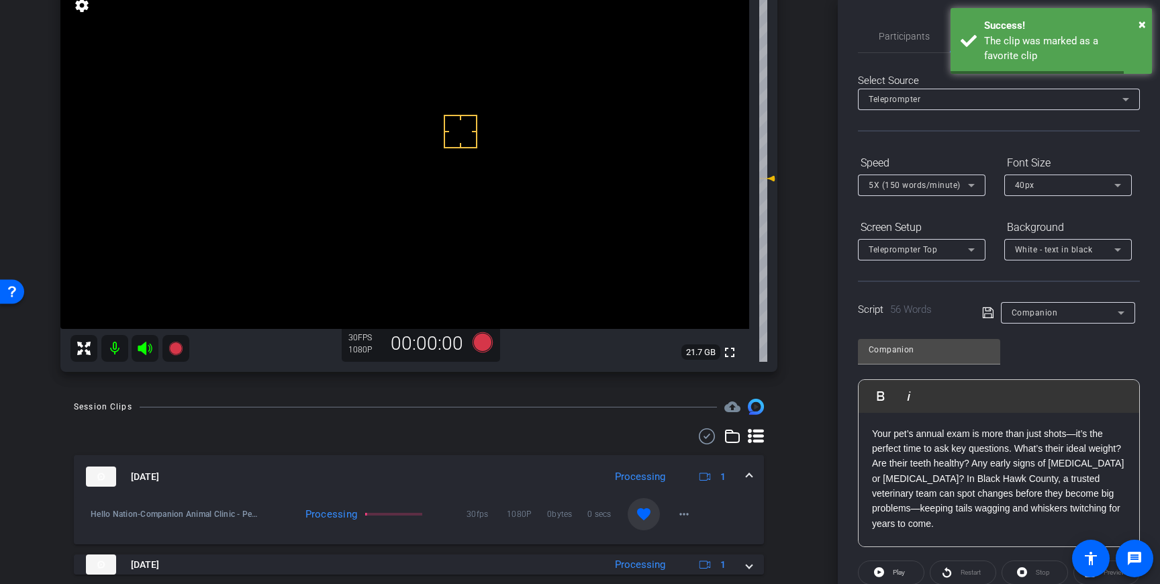
click at [752, 474] on mat-expansion-panel-header "Sep 16, 2025 Processing 1" at bounding box center [419, 476] width 690 height 43
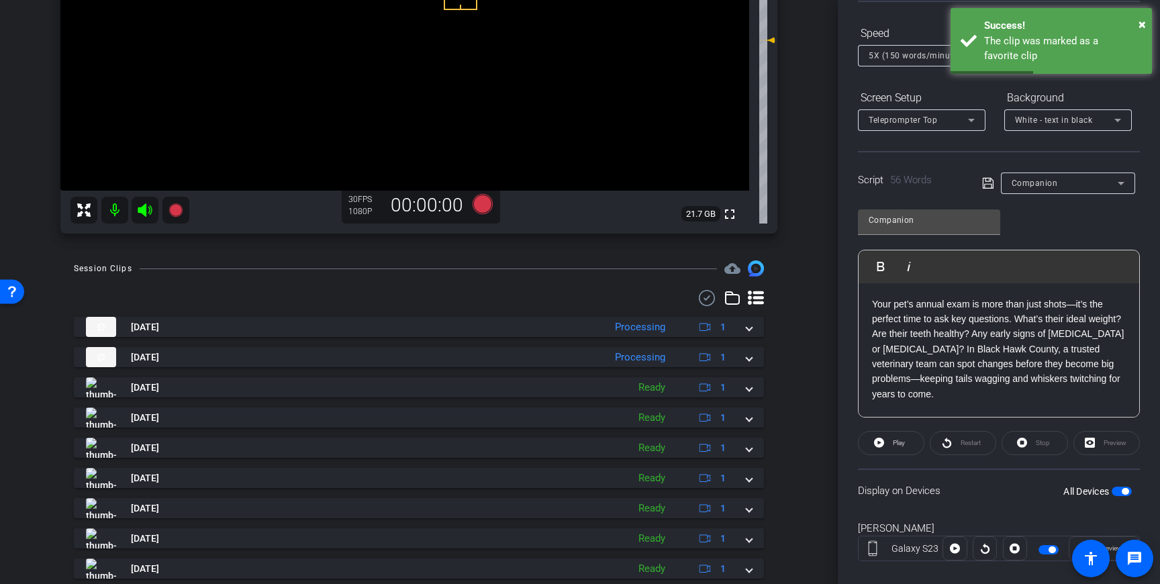
scroll to position [150, 0]
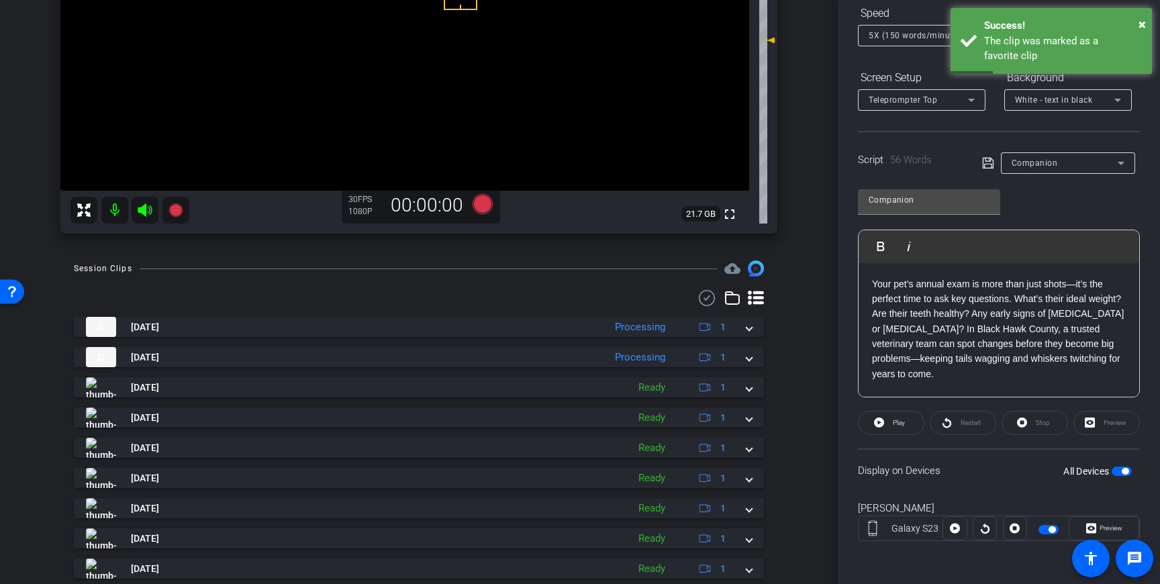
click at [1117, 470] on span "button" at bounding box center [1121, 470] width 20 height 9
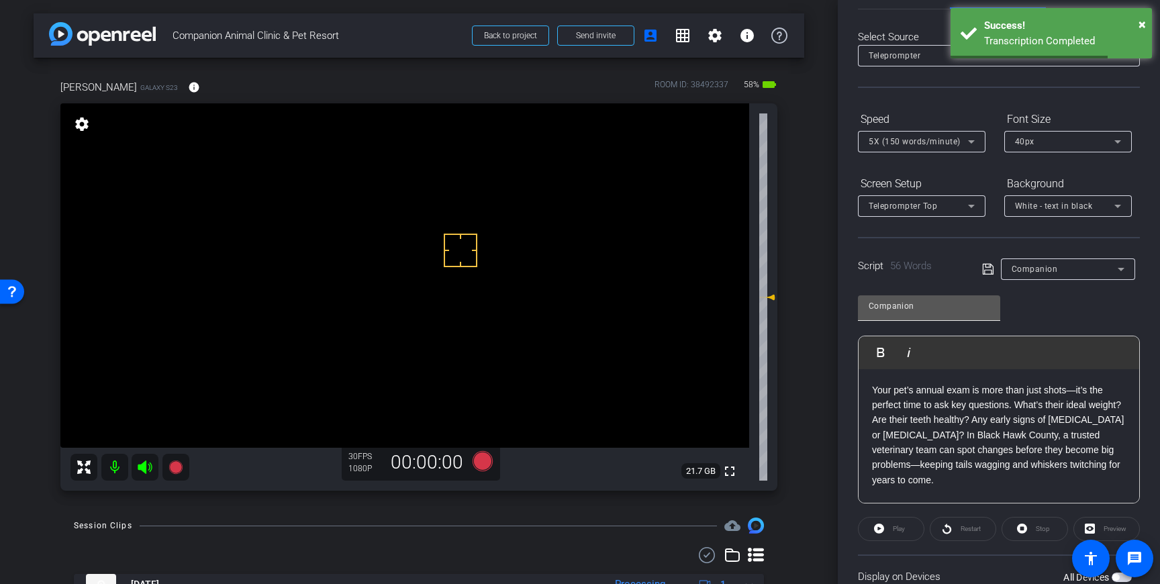
scroll to position [0, 0]
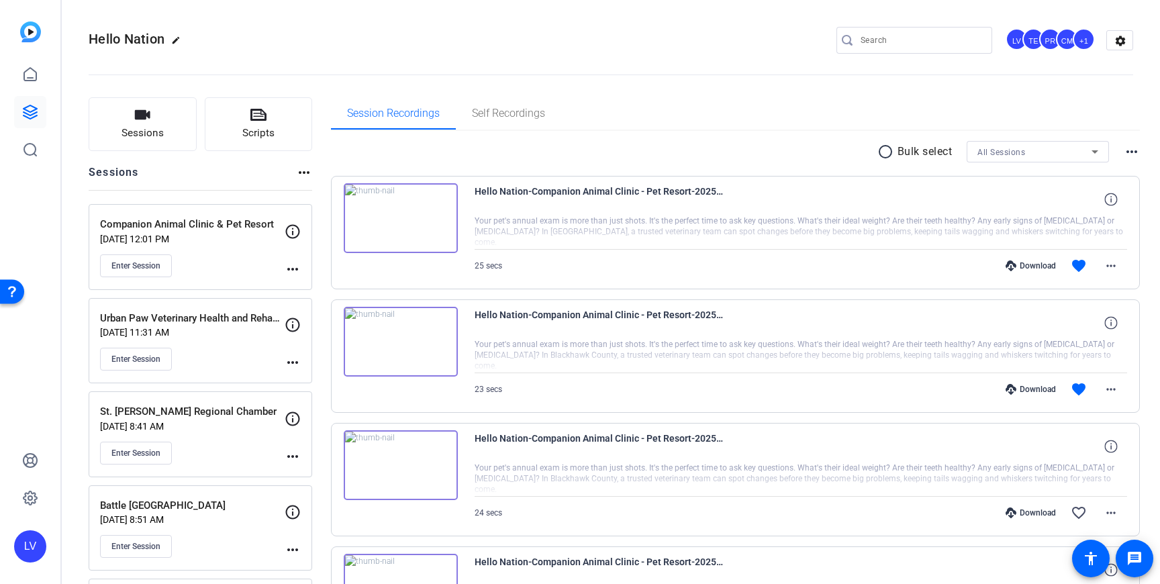
click at [228, 363] on div "Enter Session" at bounding box center [192, 359] width 185 height 23
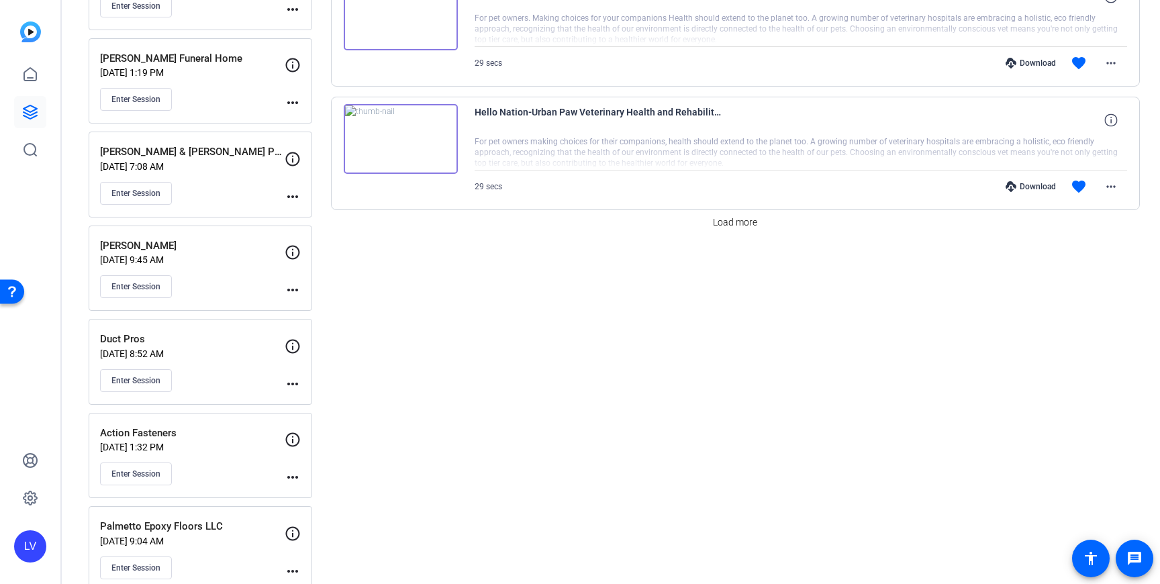
scroll to position [1230, 0]
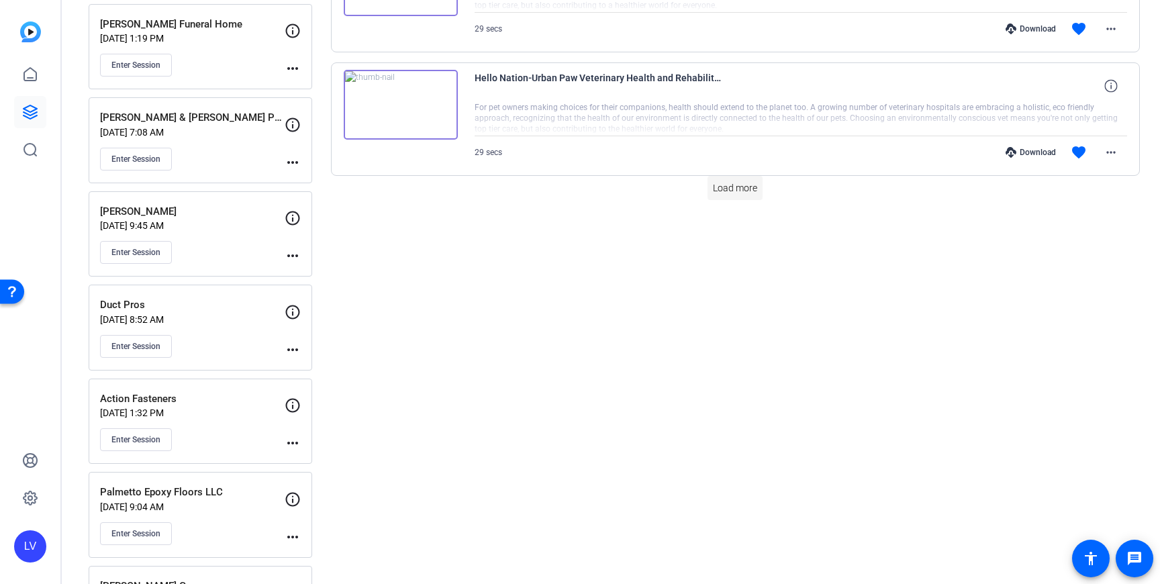
click at [738, 192] on span "Load more" at bounding box center [735, 188] width 44 height 14
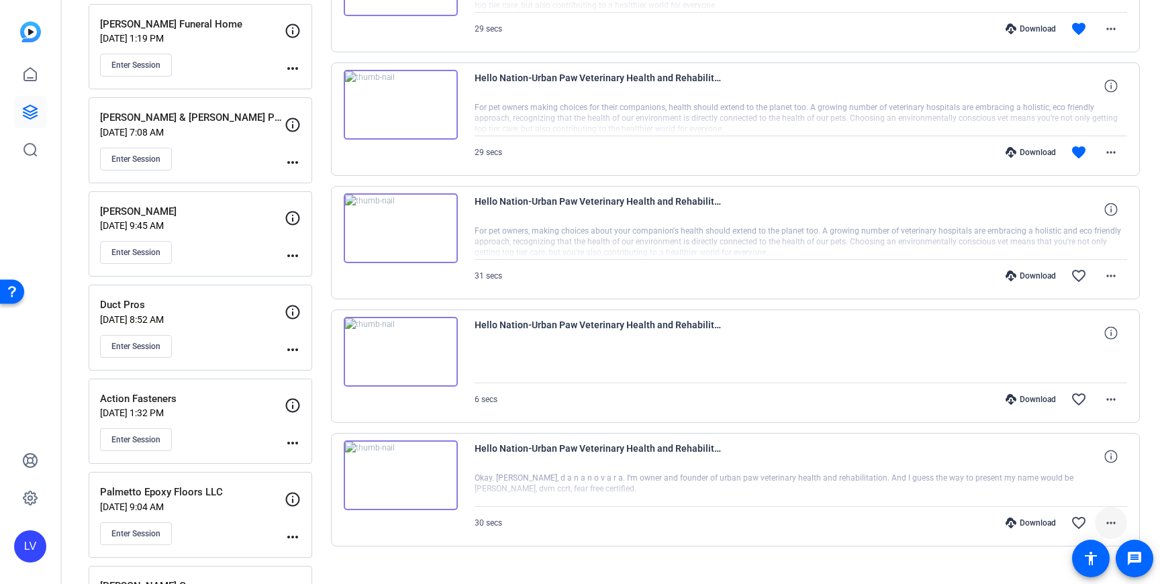
click at [1122, 519] on span at bounding box center [1111, 523] width 32 height 32
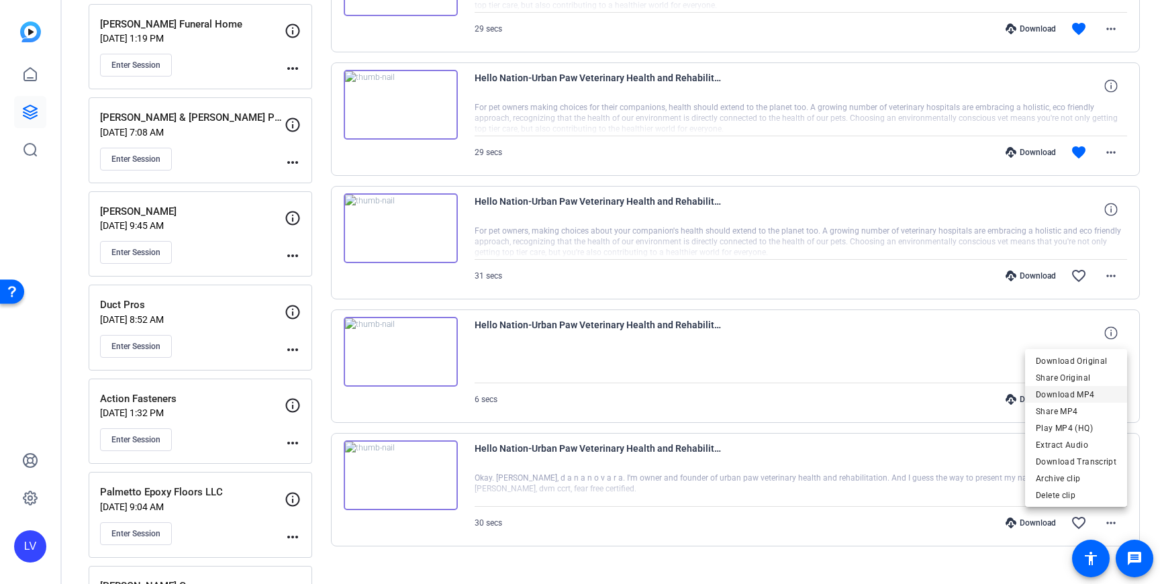
click at [1089, 396] on span "Download MP4" at bounding box center [1076, 395] width 81 height 16
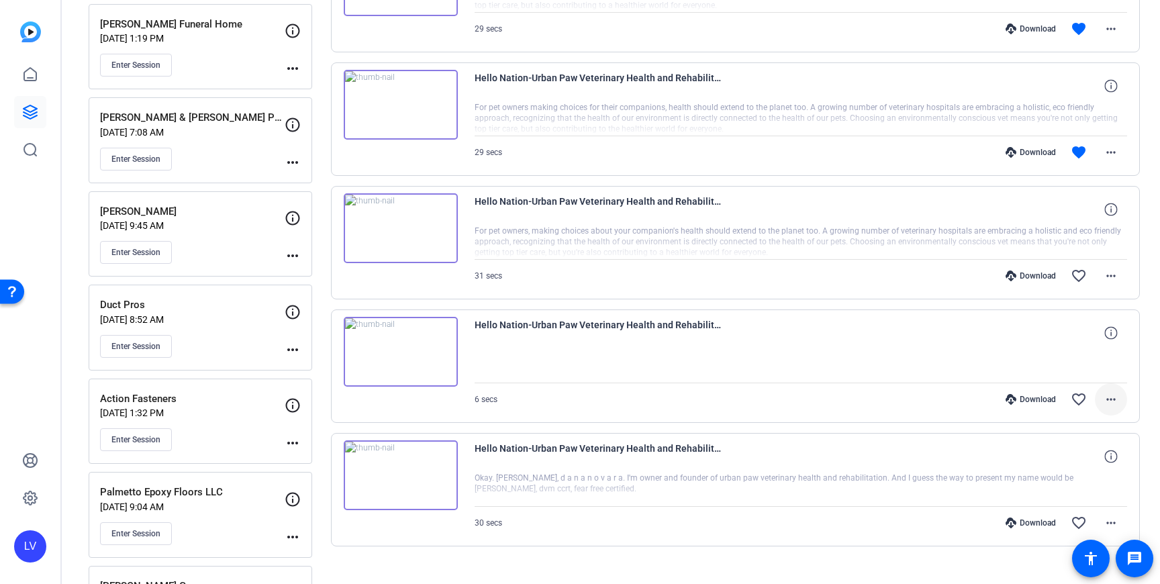
click at [1120, 399] on span at bounding box center [1111, 399] width 32 height 32
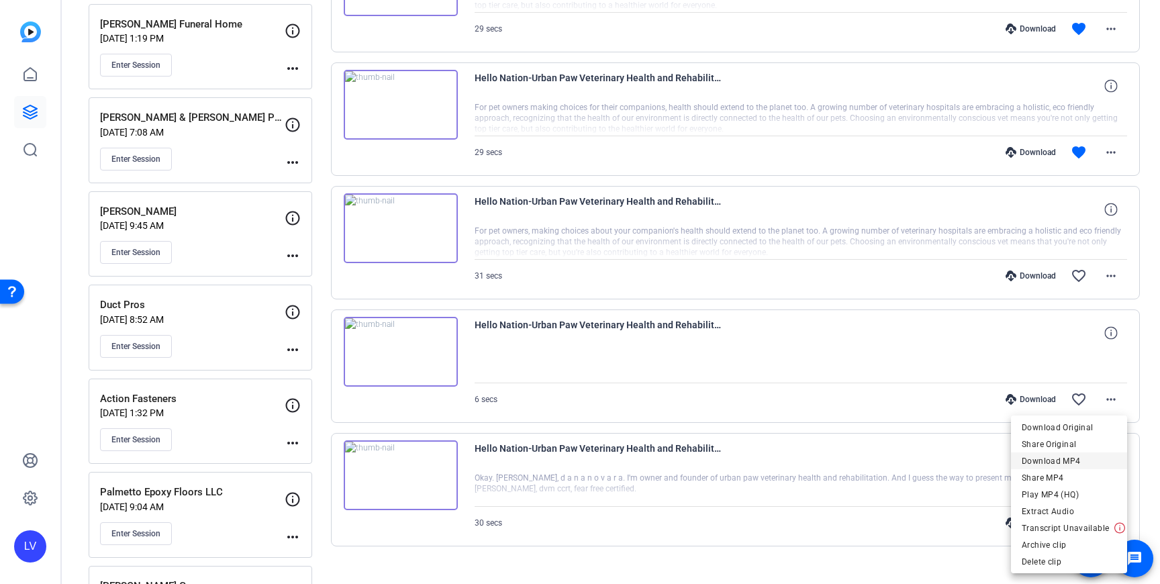
click at [1084, 458] on span "Download MP4" at bounding box center [1068, 461] width 95 height 16
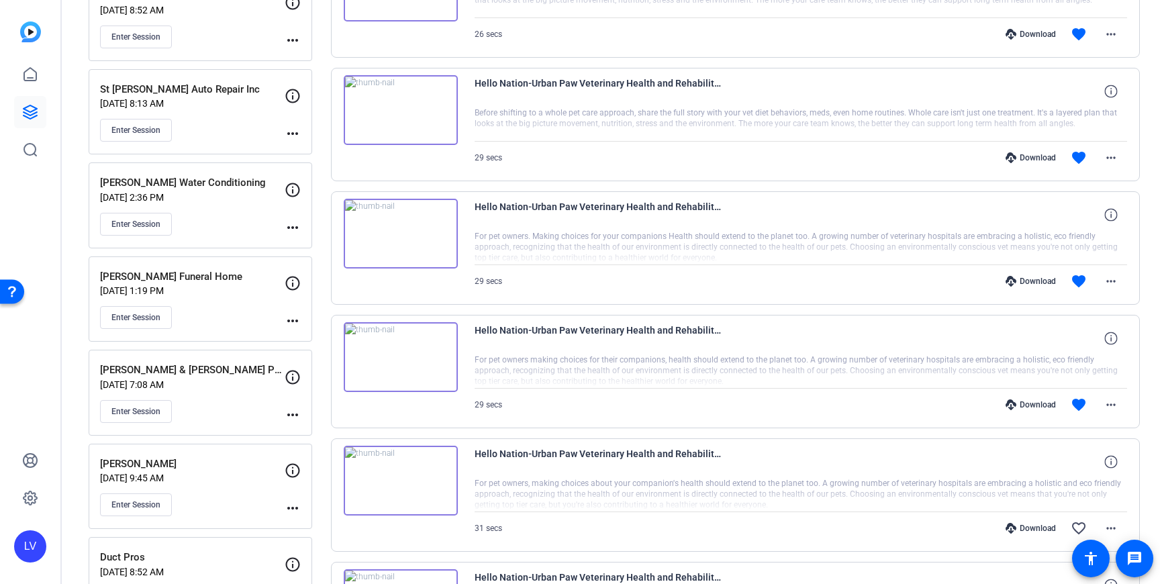
scroll to position [977, 0]
click at [1109, 401] on mat-icon "more_horiz" at bounding box center [1111, 406] width 16 height 16
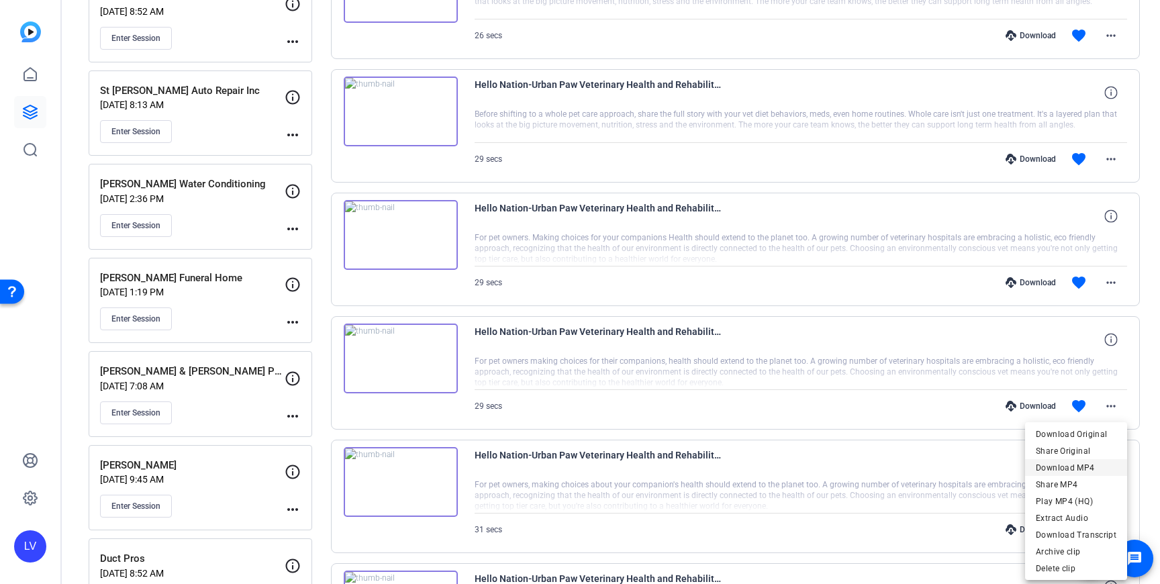
click at [1090, 462] on span "Download MP4" at bounding box center [1076, 468] width 81 height 16
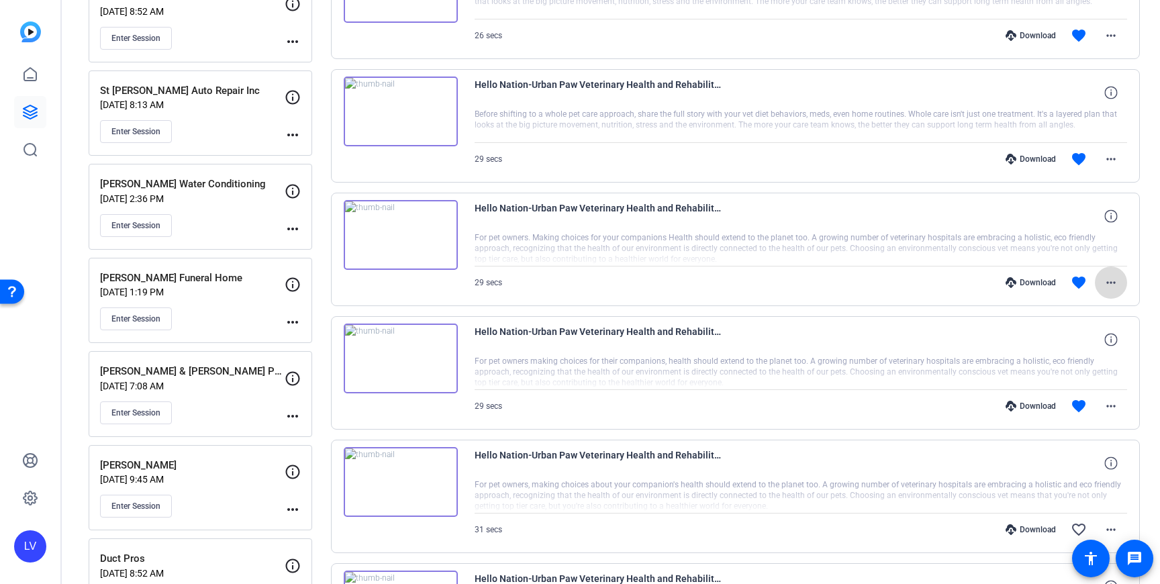
click at [1119, 283] on span at bounding box center [1111, 282] width 32 height 32
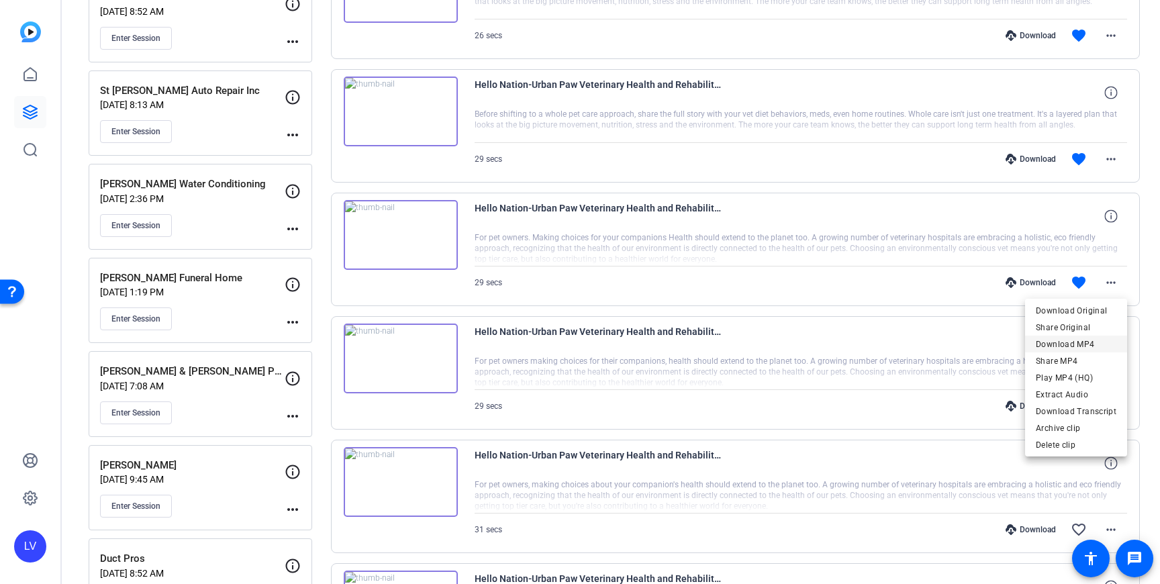
click at [1091, 342] on span "Download MP4" at bounding box center [1076, 344] width 81 height 16
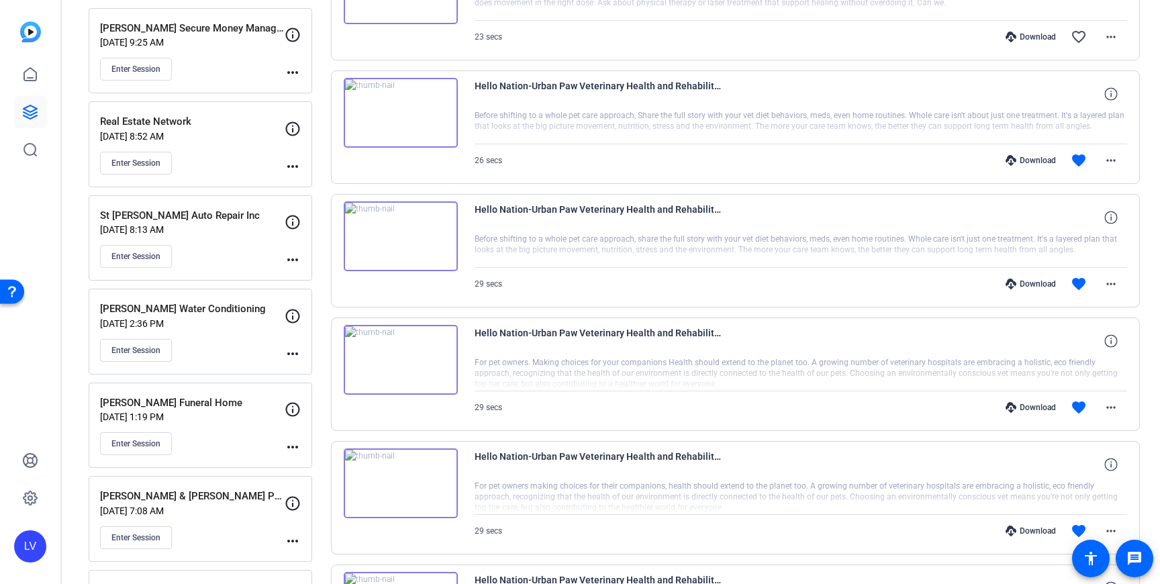
scroll to position [841, 0]
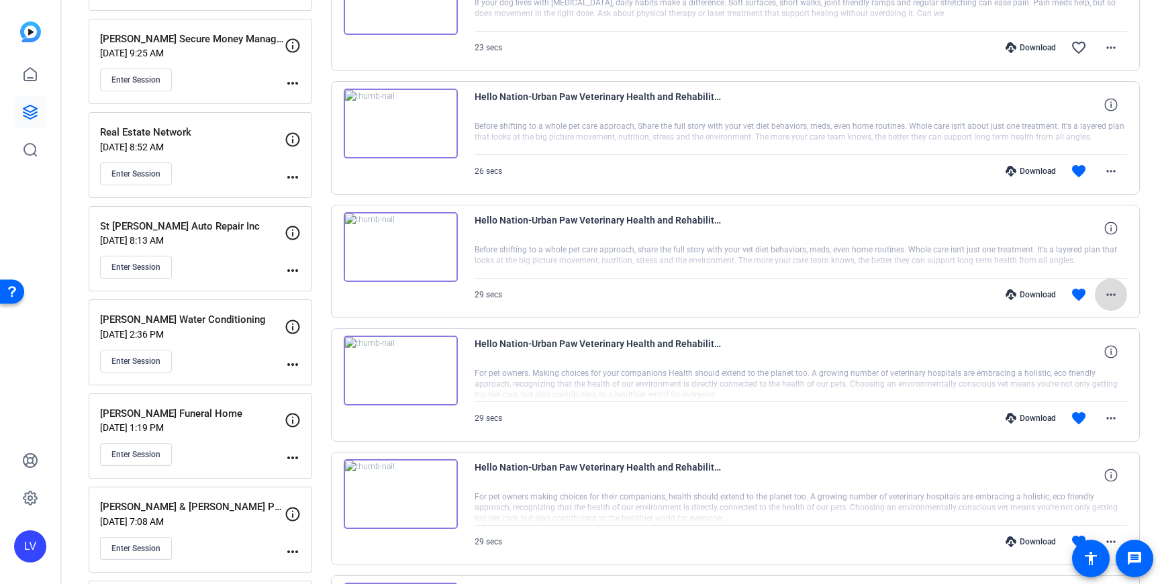
click at [1105, 286] on span at bounding box center [1111, 295] width 32 height 32
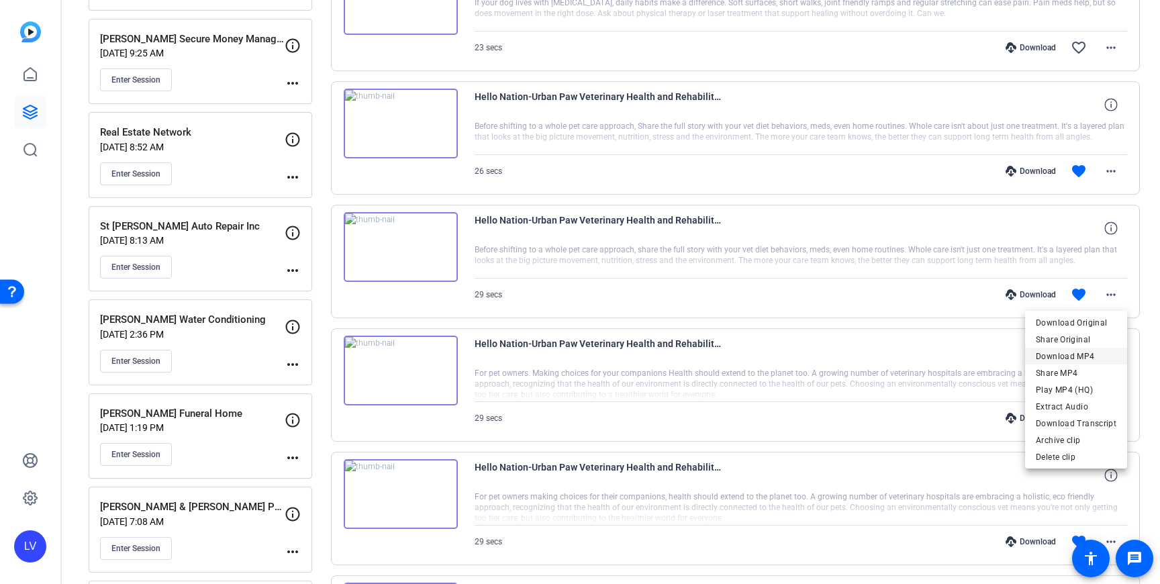
click at [1079, 356] on span "Download MP4" at bounding box center [1076, 356] width 81 height 16
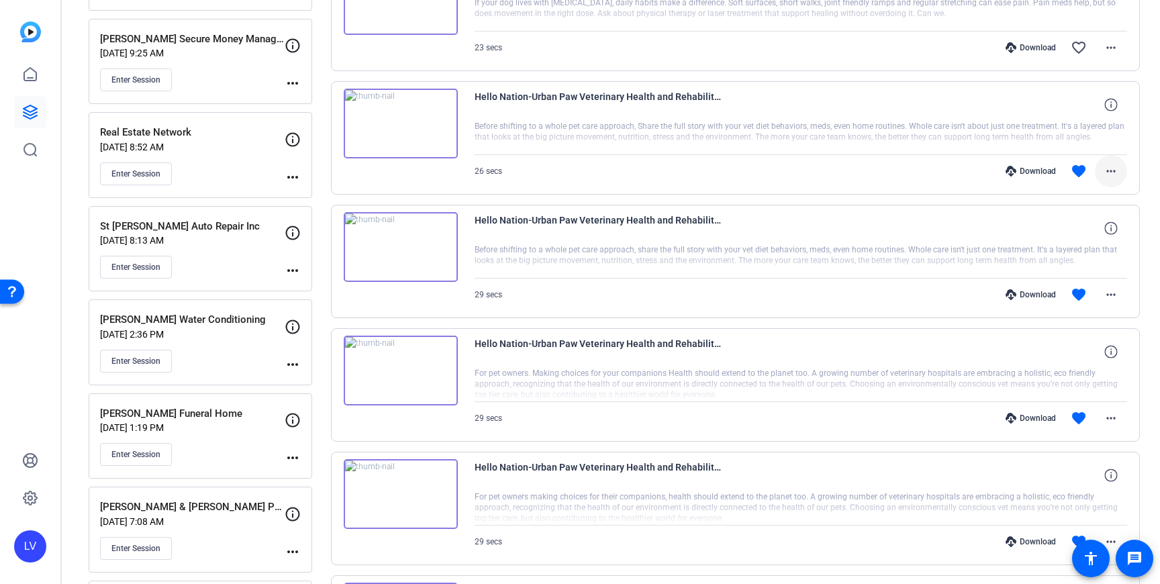
click at [1116, 185] on span at bounding box center [1111, 171] width 32 height 32
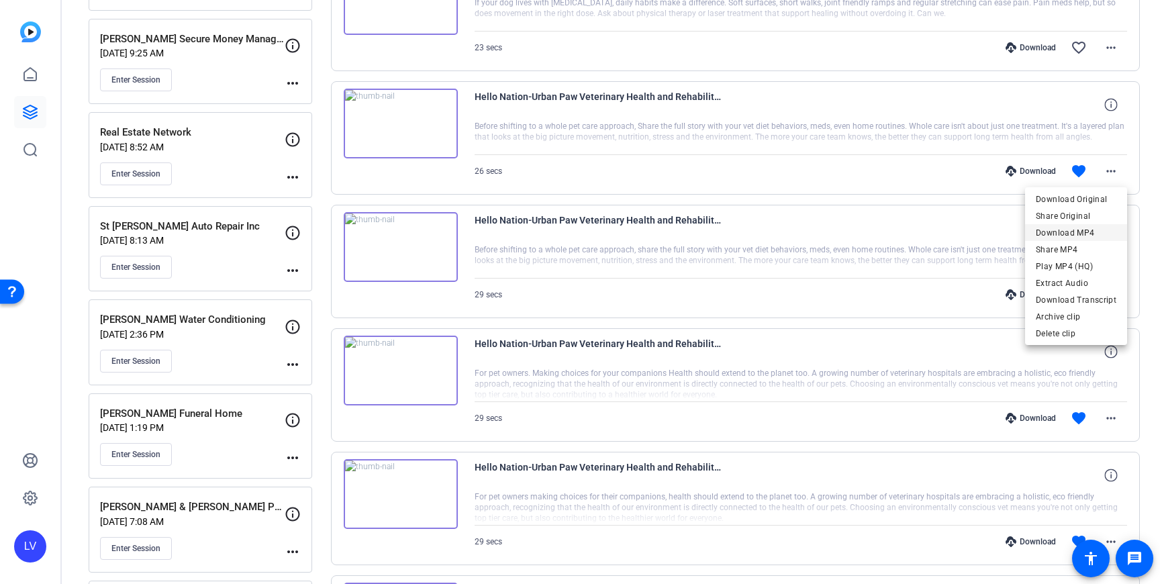
click at [1099, 230] on span "Download MP4" at bounding box center [1076, 233] width 81 height 16
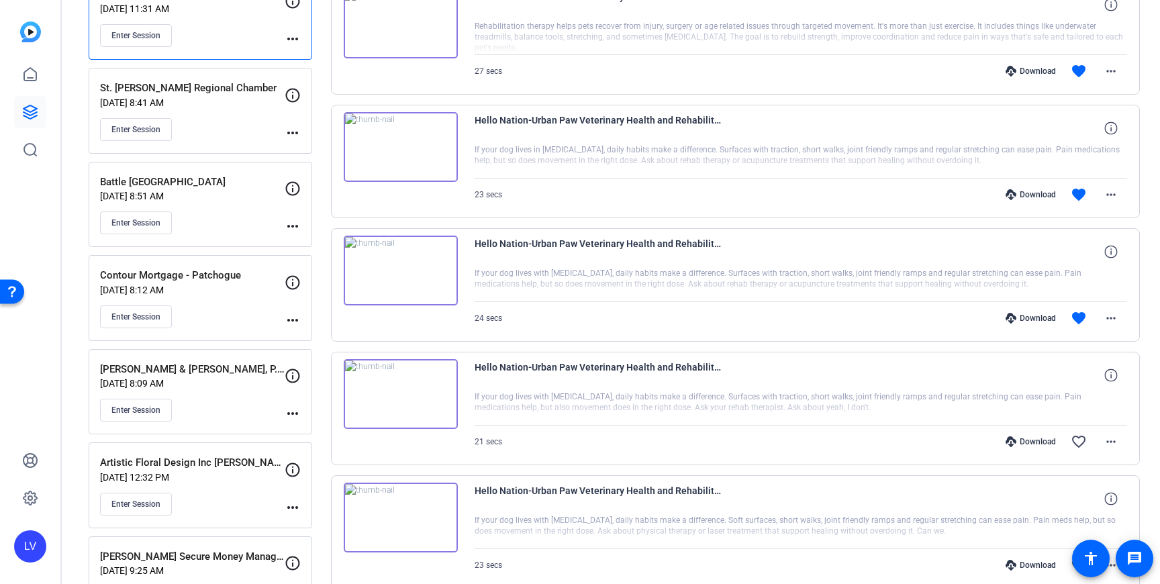
scroll to position [340, 0]
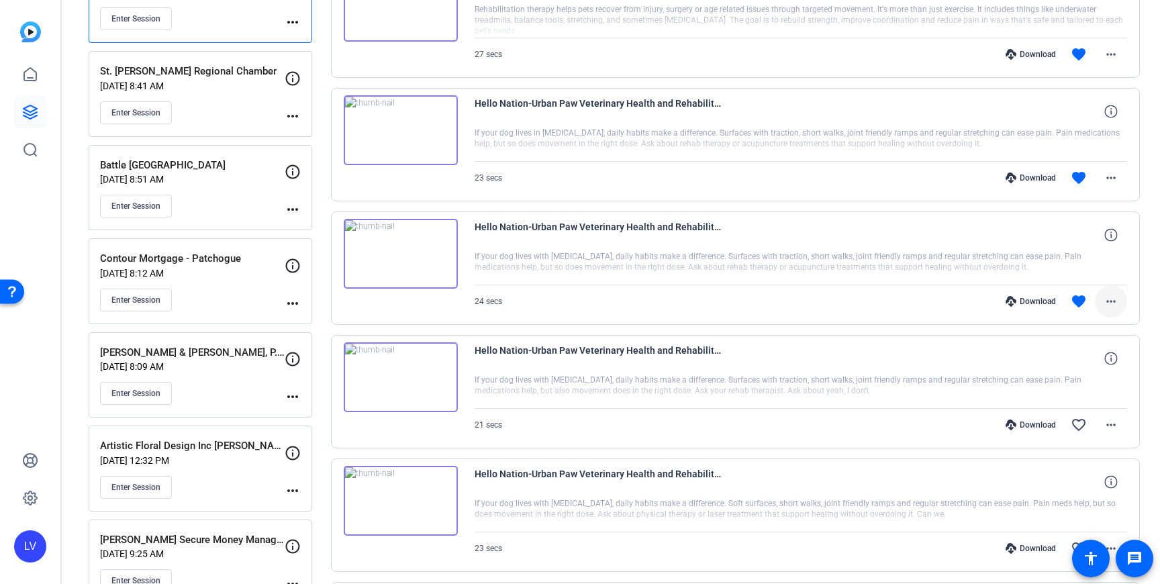
click at [1126, 295] on span at bounding box center [1111, 301] width 32 height 32
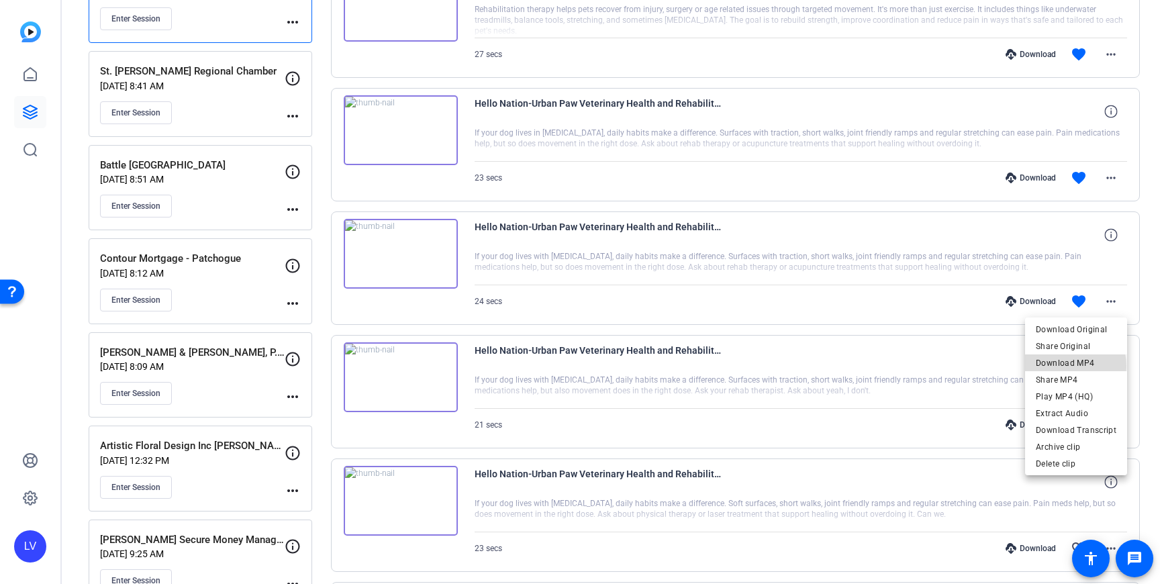
click at [1070, 366] on span "Download MP4" at bounding box center [1076, 363] width 81 height 16
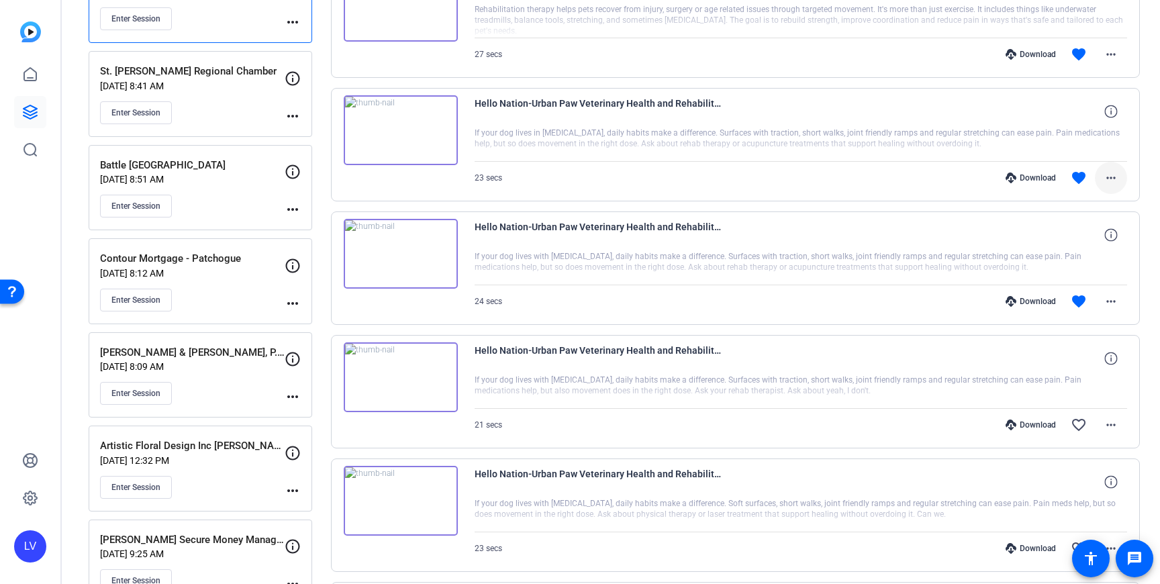
click at [1123, 181] on span at bounding box center [1111, 178] width 32 height 32
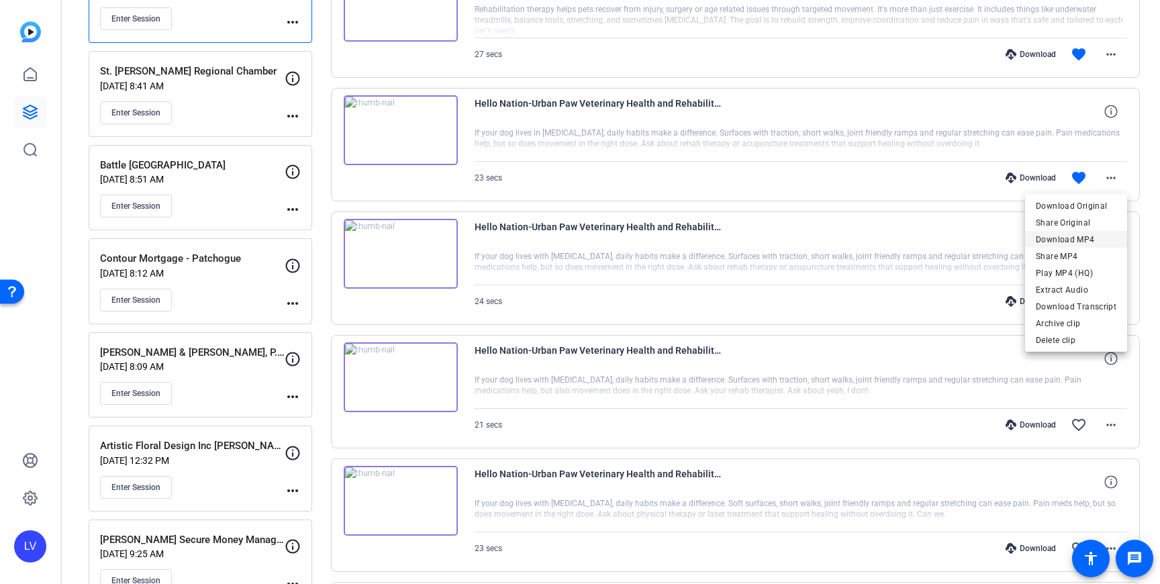
click at [1088, 232] on span "Download MP4" at bounding box center [1076, 240] width 81 height 16
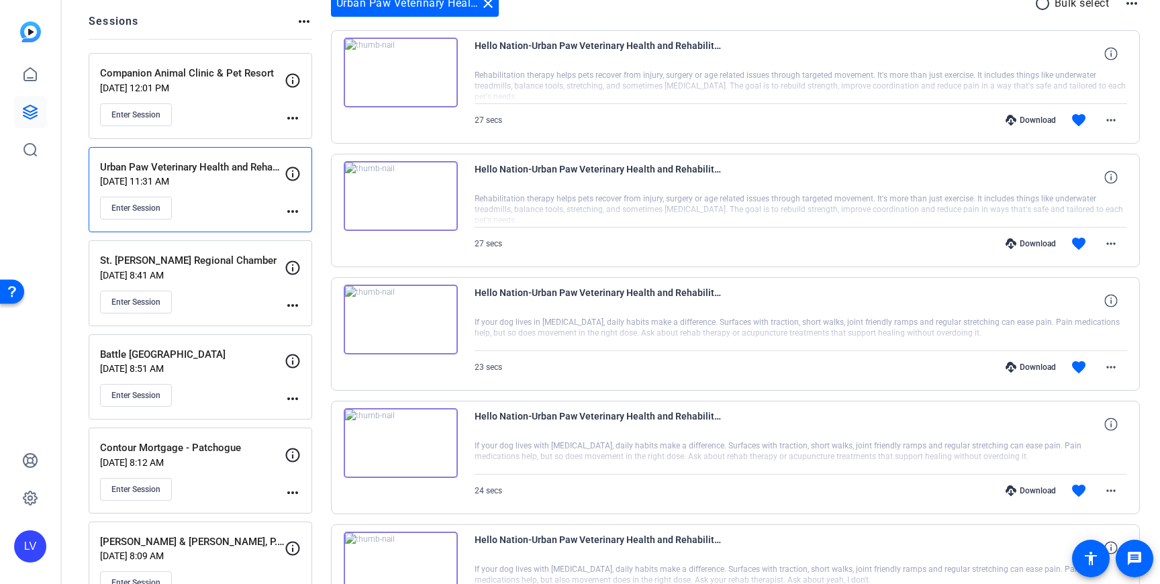
scroll to position [154, 0]
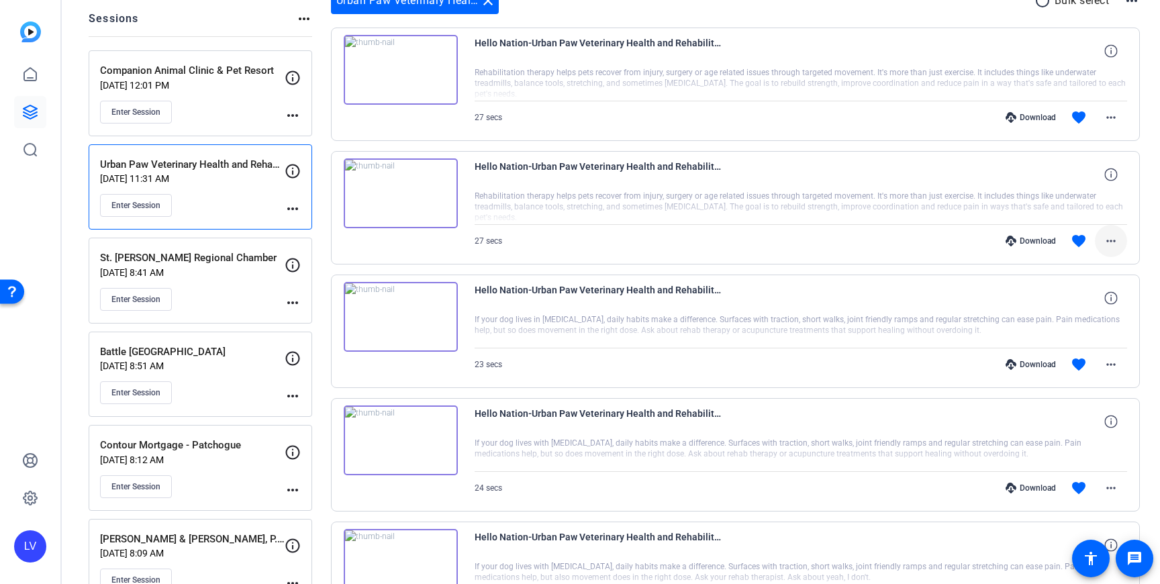
click at [1105, 236] on mat-icon "more_horiz" at bounding box center [1111, 241] width 16 height 16
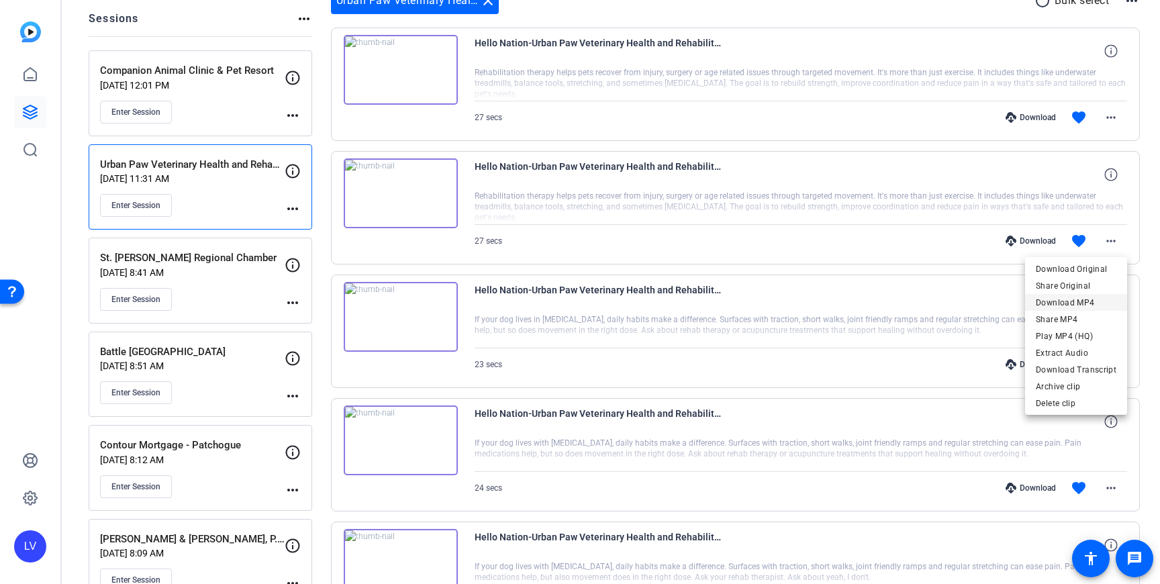
click at [1090, 303] on span "Download MP4" at bounding box center [1076, 303] width 81 height 16
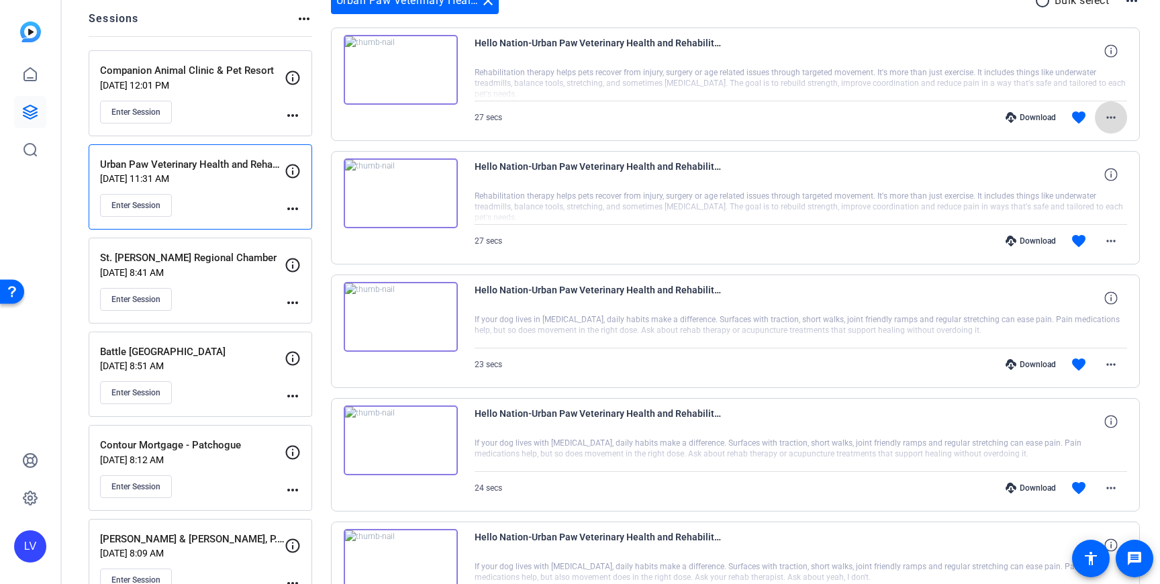
click at [1103, 121] on mat-icon "more_horiz" at bounding box center [1111, 117] width 16 height 16
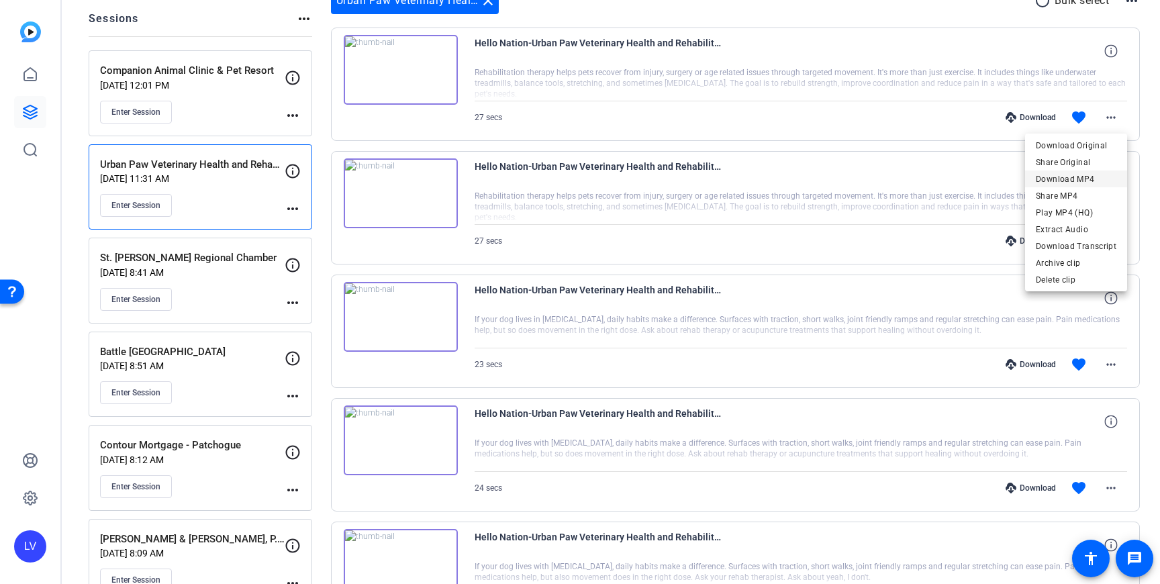
click at [1068, 180] on span "Download MP4" at bounding box center [1076, 179] width 81 height 16
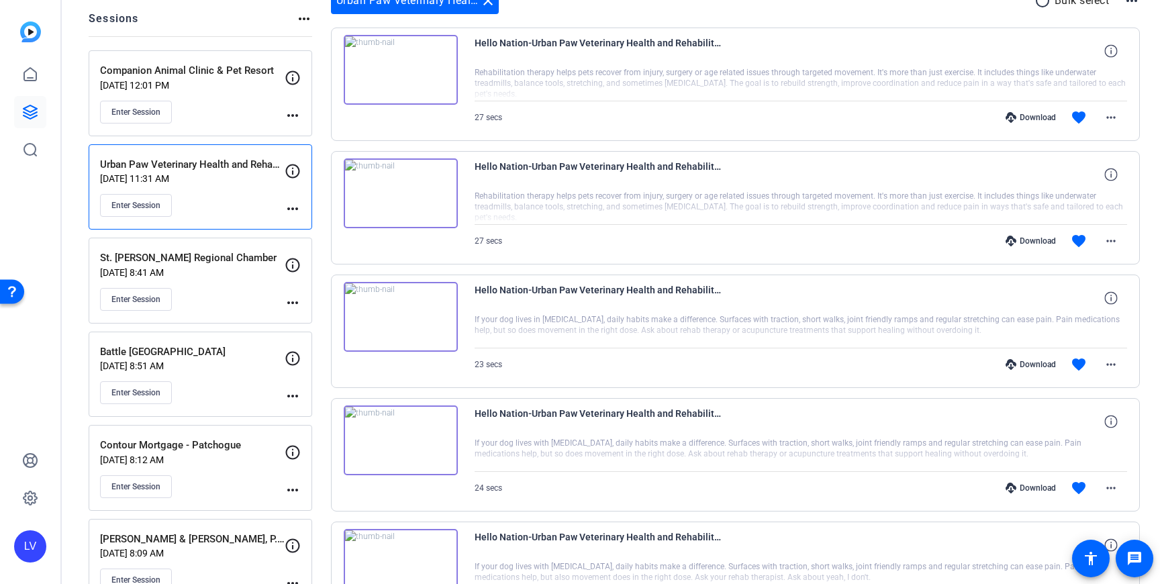
click at [218, 95] on div "Companion Animal Clinic & Pet Resort [DATE] 12:01 PM Enter Session" at bounding box center [192, 93] width 185 height 60
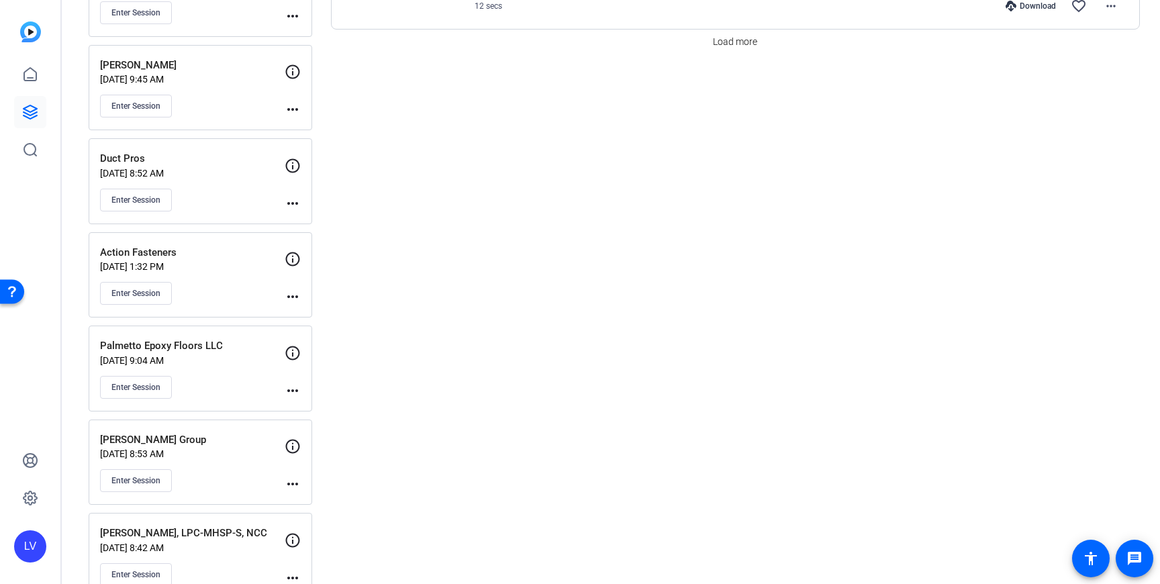
scroll to position [1351, 0]
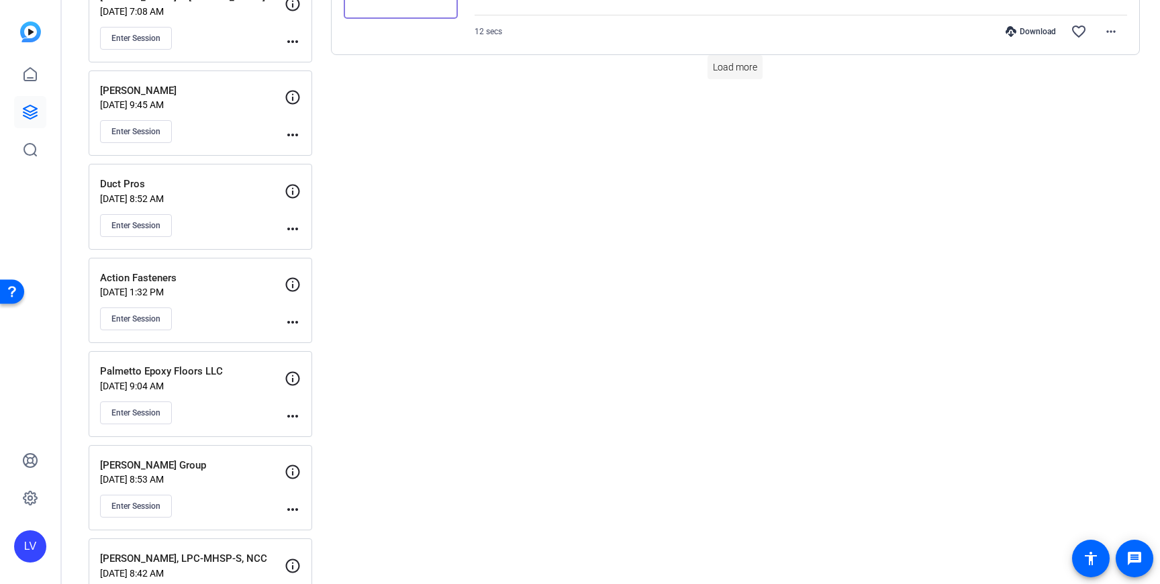
click at [724, 74] on span at bounding box center [734, 67] width 55 height 32
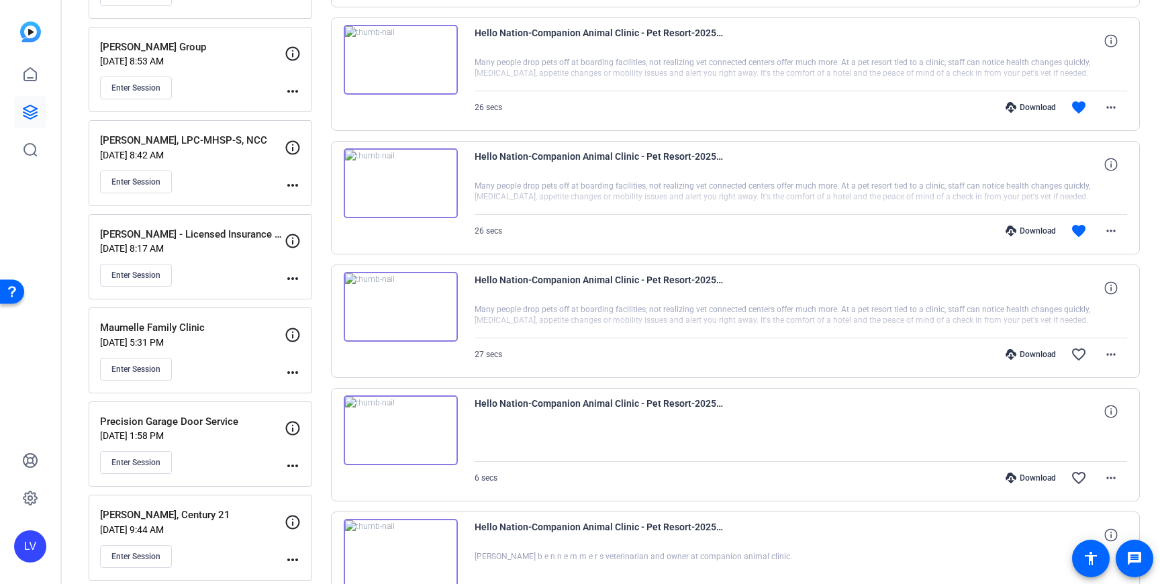
scroll to position [2000, 0]
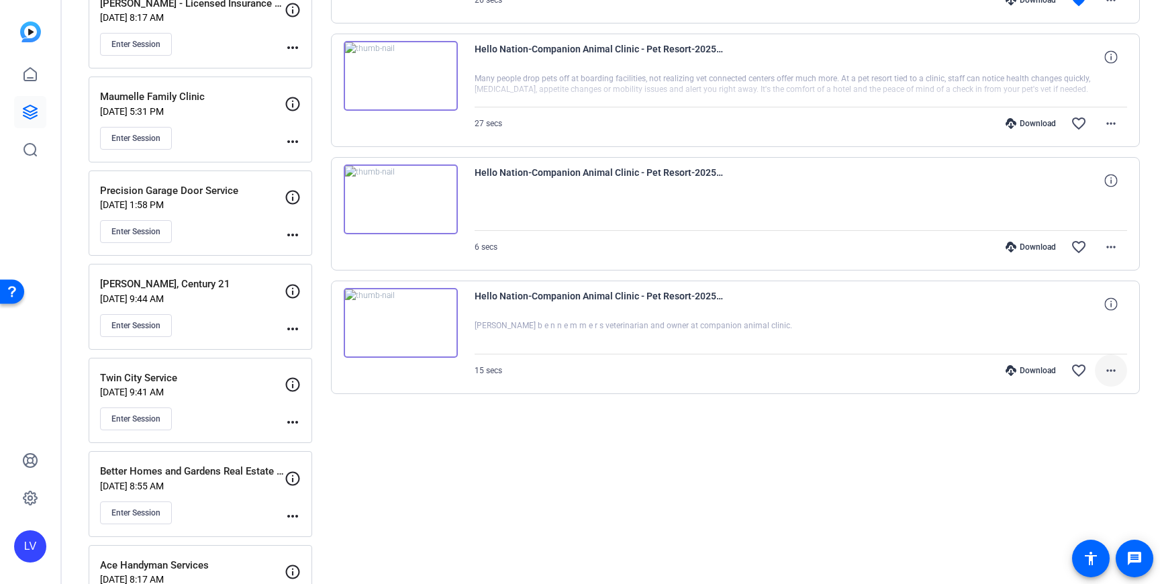
click at [1110, 370] on mat-icon "more_horiz" at bounding box center [1111, 370] width 16 height 16
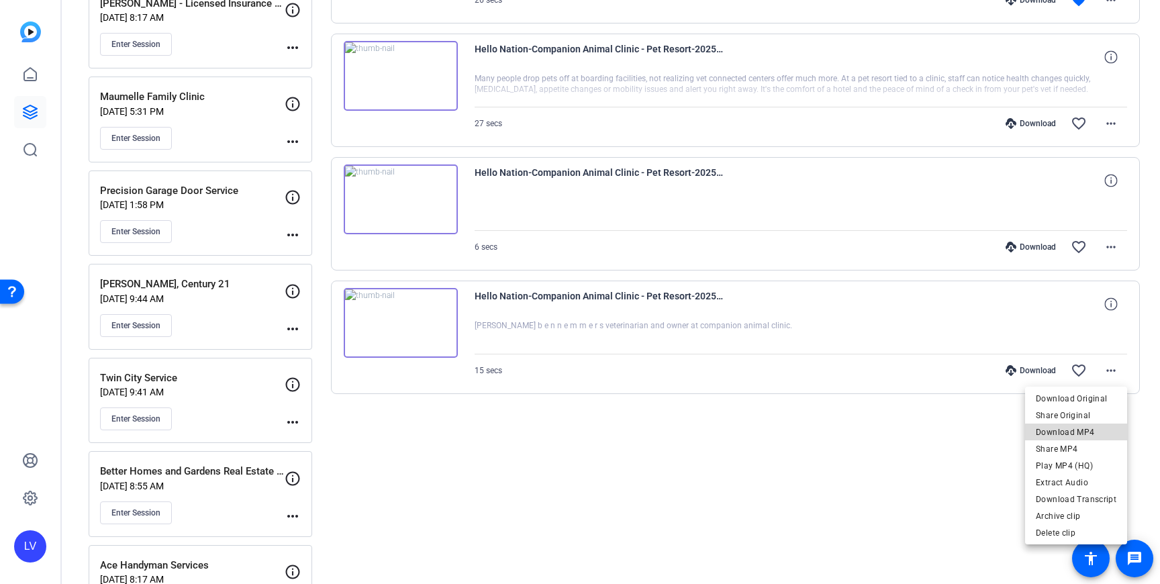
click at [1083, 432] on span "Download MP4" at bounding box center [1076, 432] width 81 height 16
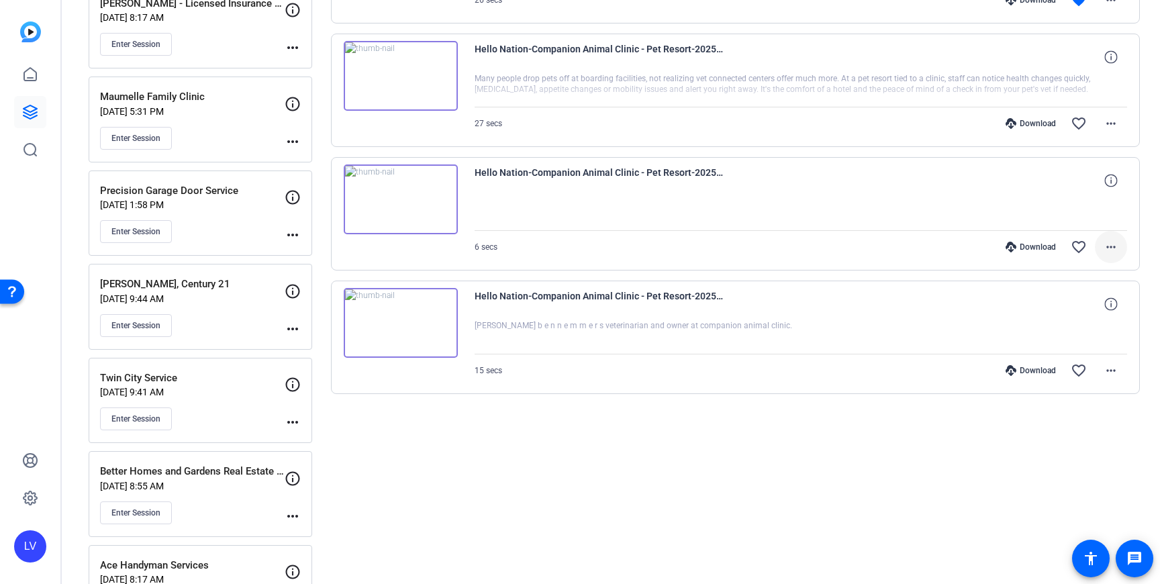
click at [1113, 242] on mat-icon "more_horiz" at bounding box center [1111, 247] width 16 height 16
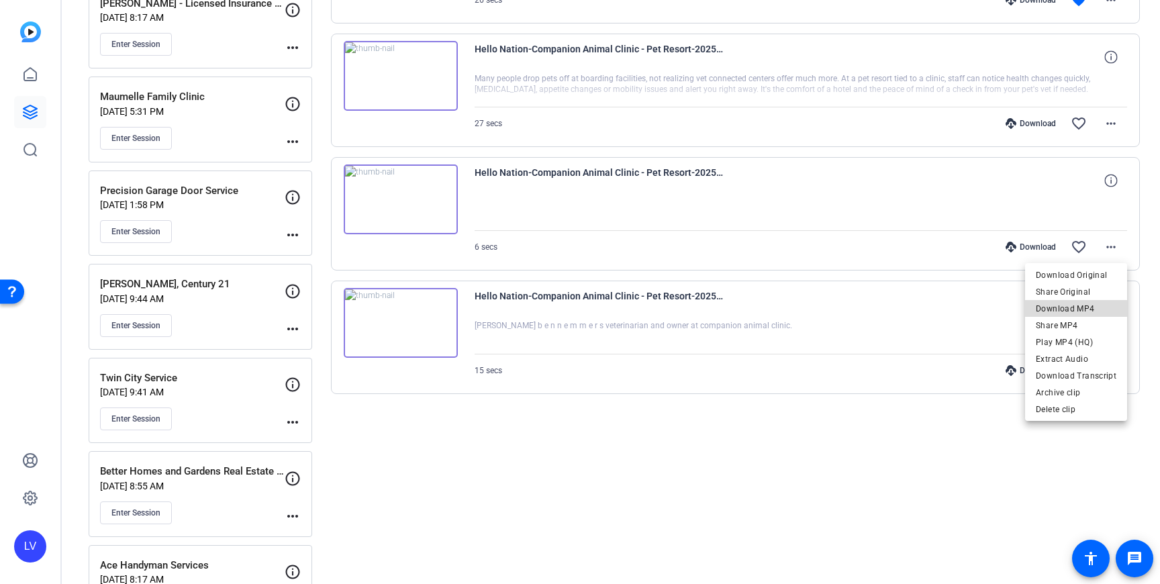
click at [1086, 304] on span "Download MP4" at bounding box center [1076, 309] width 81 height 16
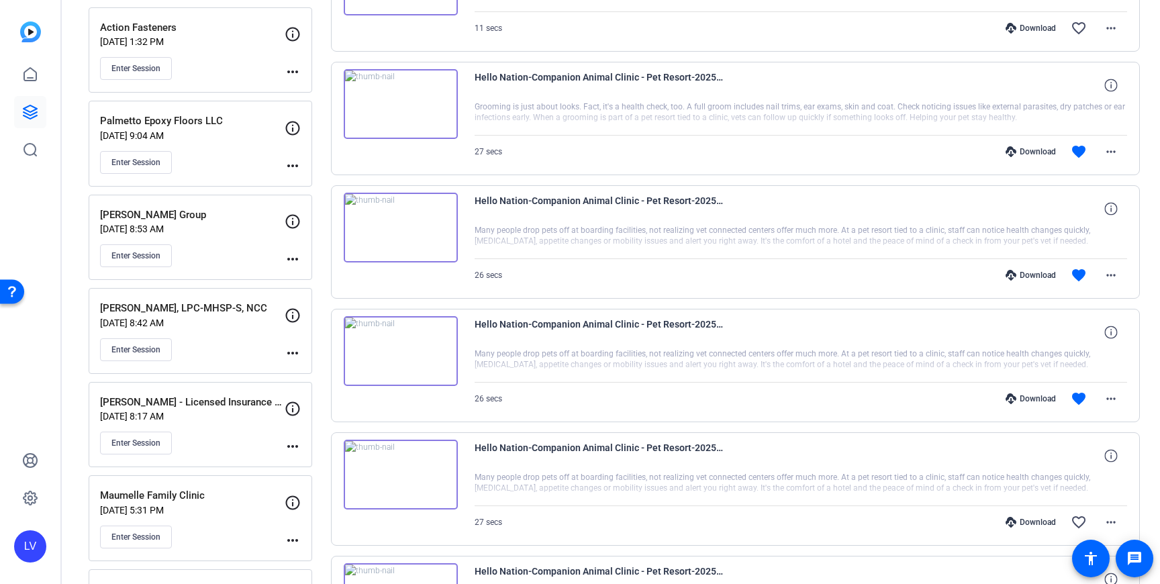
scroll to position [1612, 0]
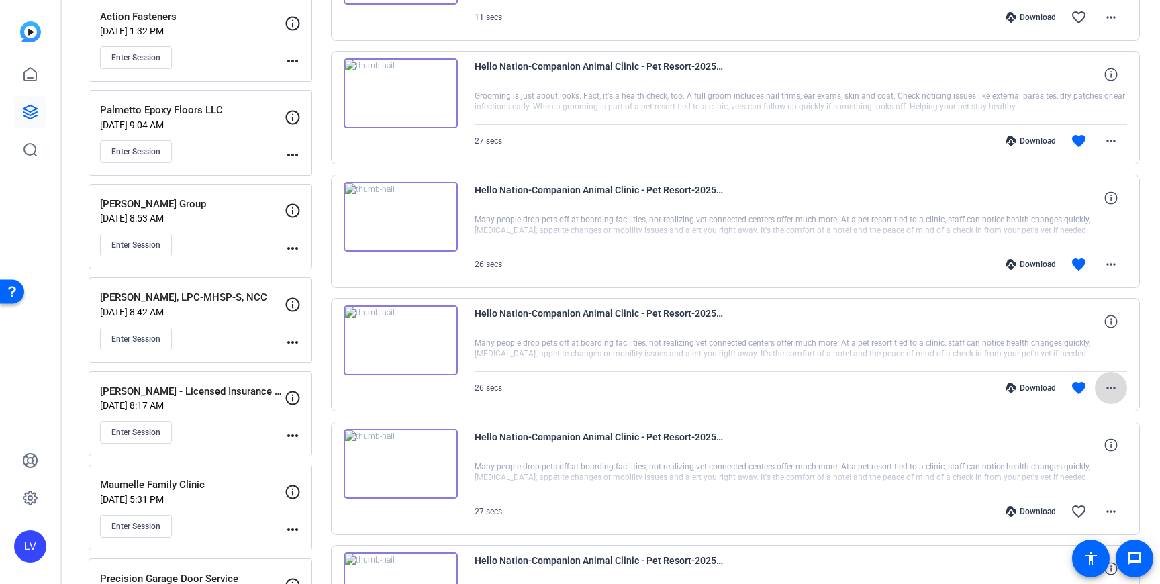
click at [1113, 395] on mat-icon "more_horiz" at bounding box center [1111, 388] width 16 height 16
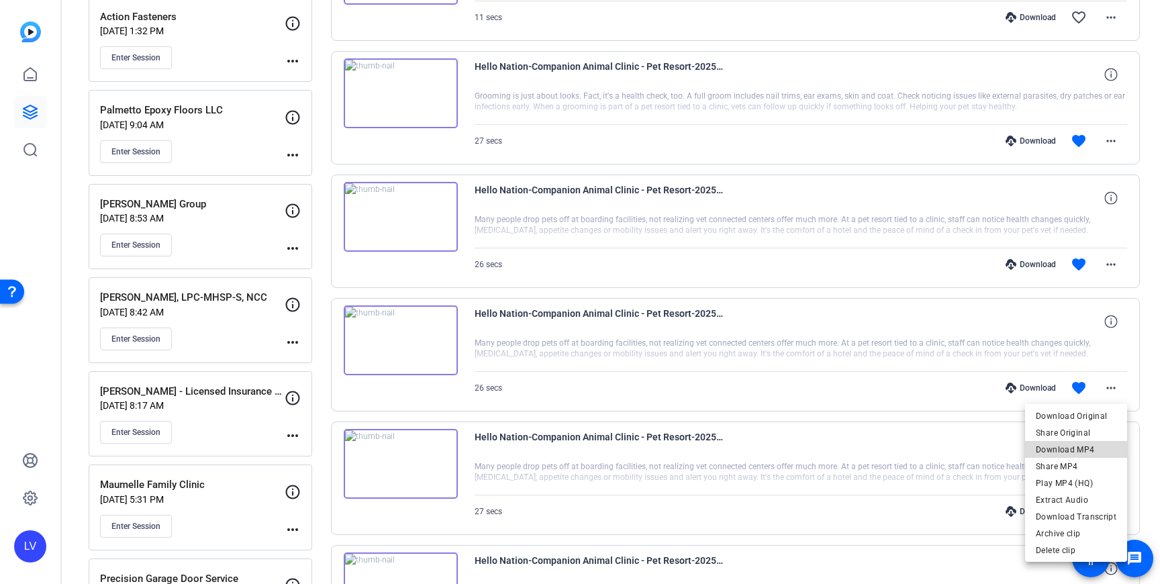
click at [1088, 445] on span "Download MP4" at bounding box center [1076, 450] width 81 height 16
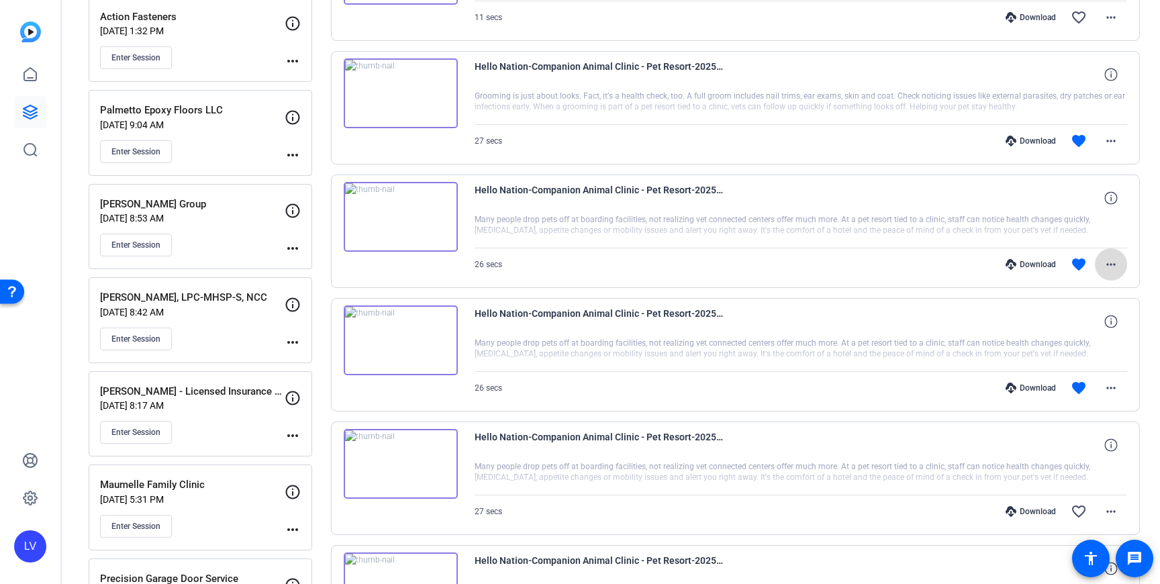
click at [1113, 263] on mat-icon "more_horiz" at bounding box center [1111, 264] width 16 height 16
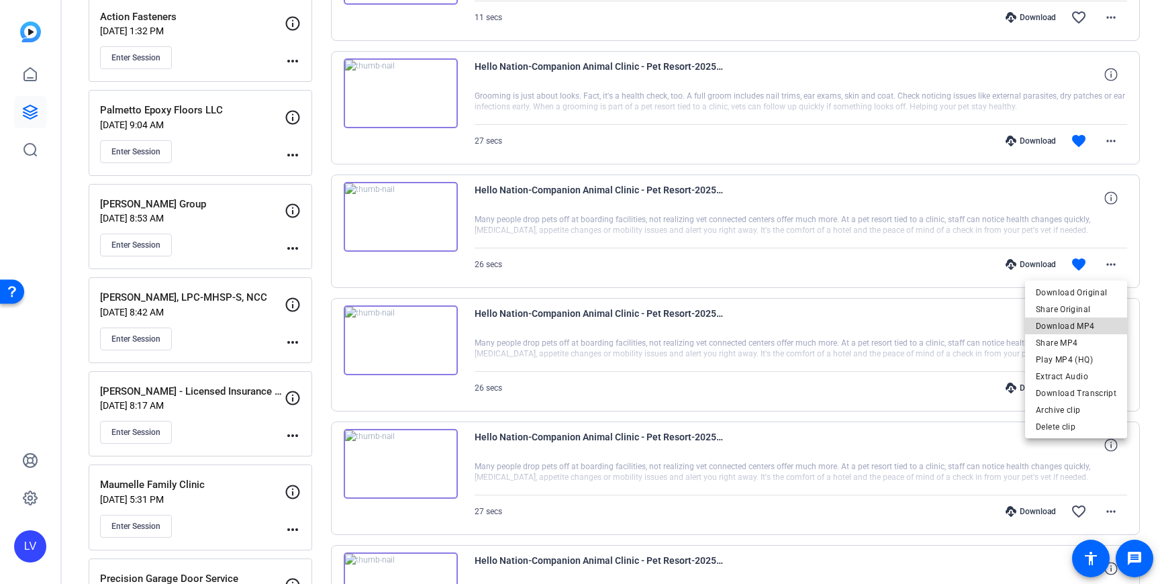
click at [1080, 319] on span "Download MP4" at bounding box center [1076, 326] width 81 height 16
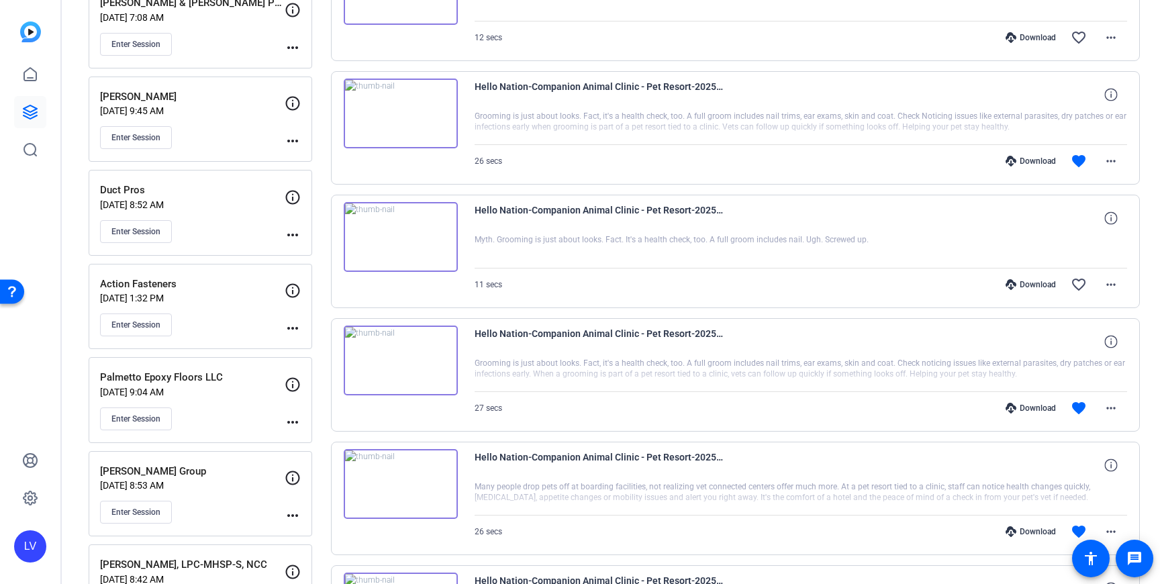
scroll to position [1346, 0]
click at [1115, 405] on mat-icon "more_horiz" at bounding box center [1111, 407] width 16 height 16
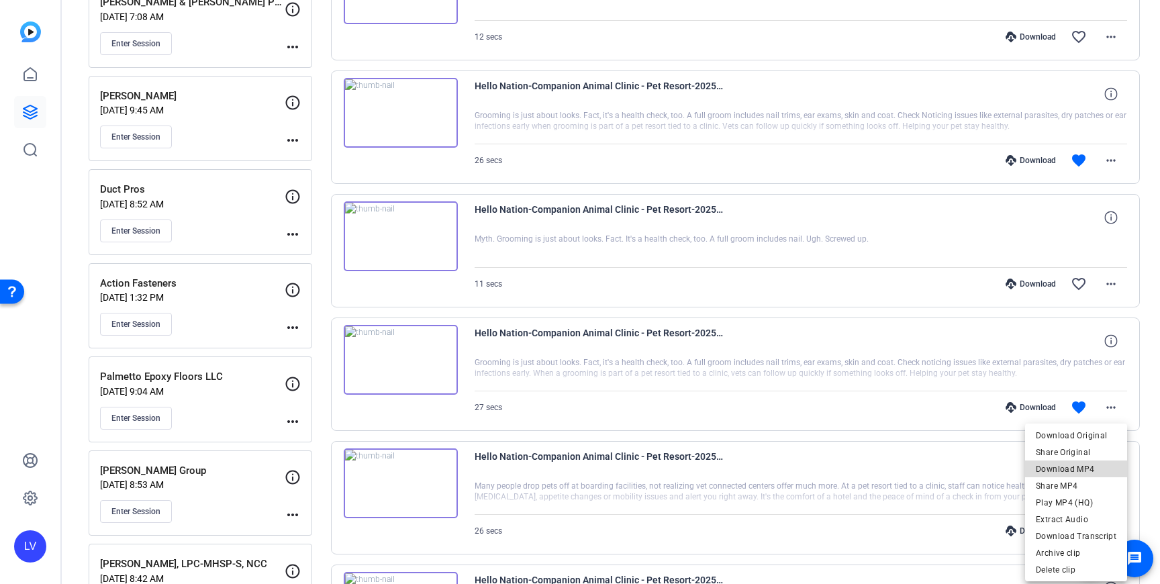
click at [1091, 464] on span "Download MP4" at bounding box center [1076, 469] width 81 height 16
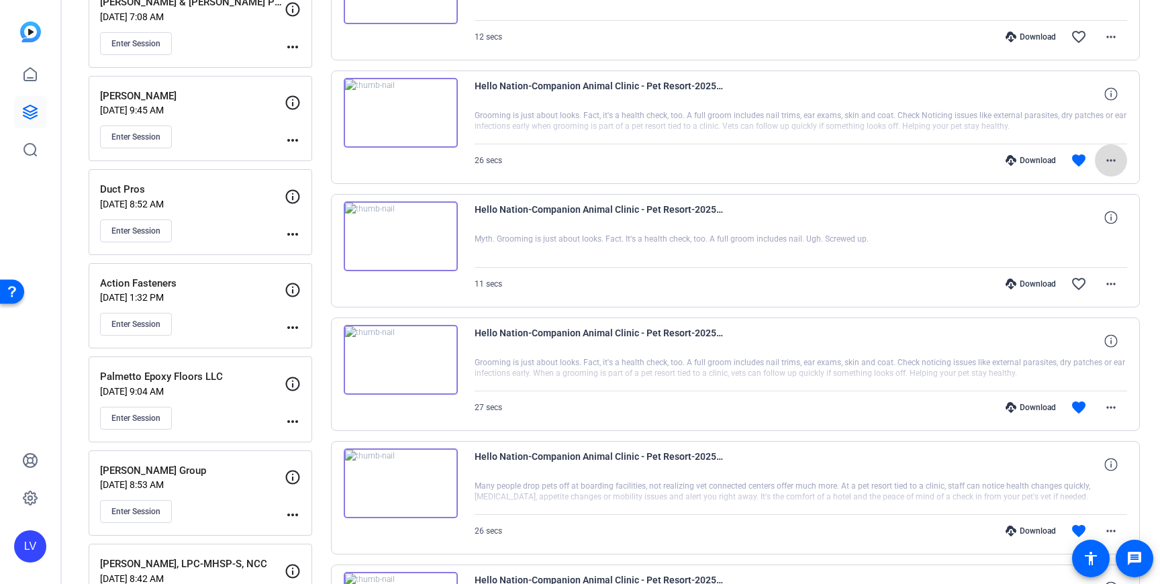
click at [1113, 161] on mat-icon "more_horiz" at bounding box center [1111, 160] width 16 height 16
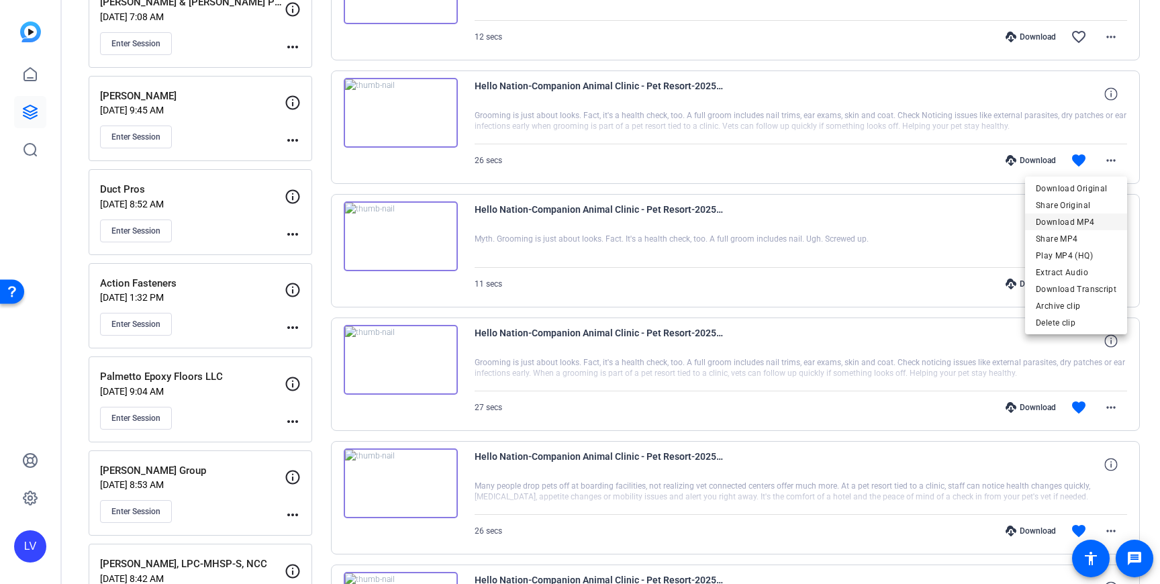
click at [1093, 220] on span "Download MP4" at bounding box center [1076, 222] width 81 height 16
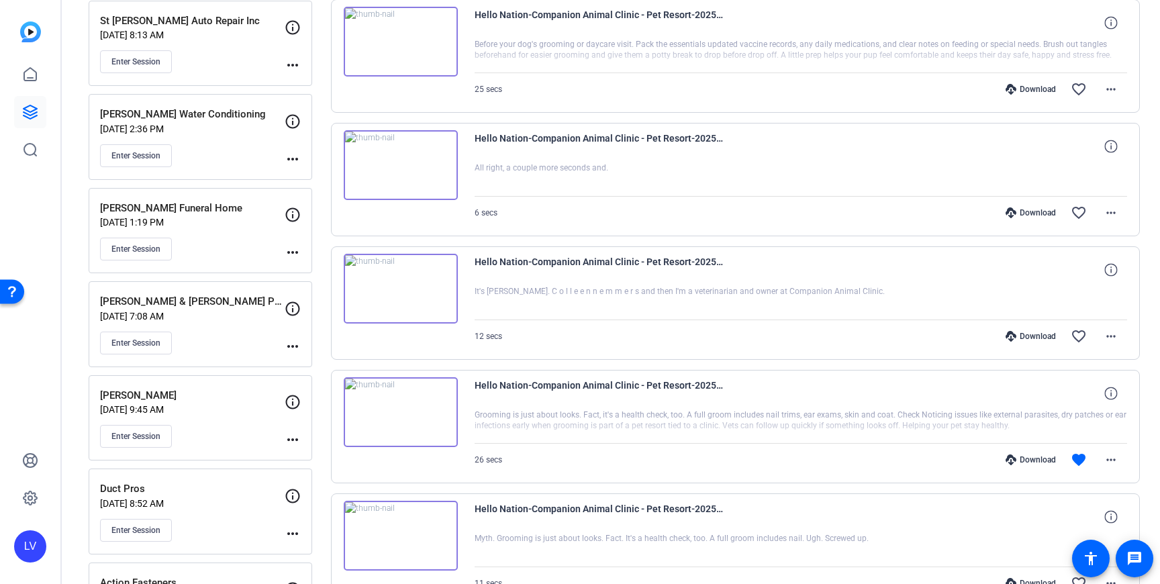
scroll to position [1040, 0]
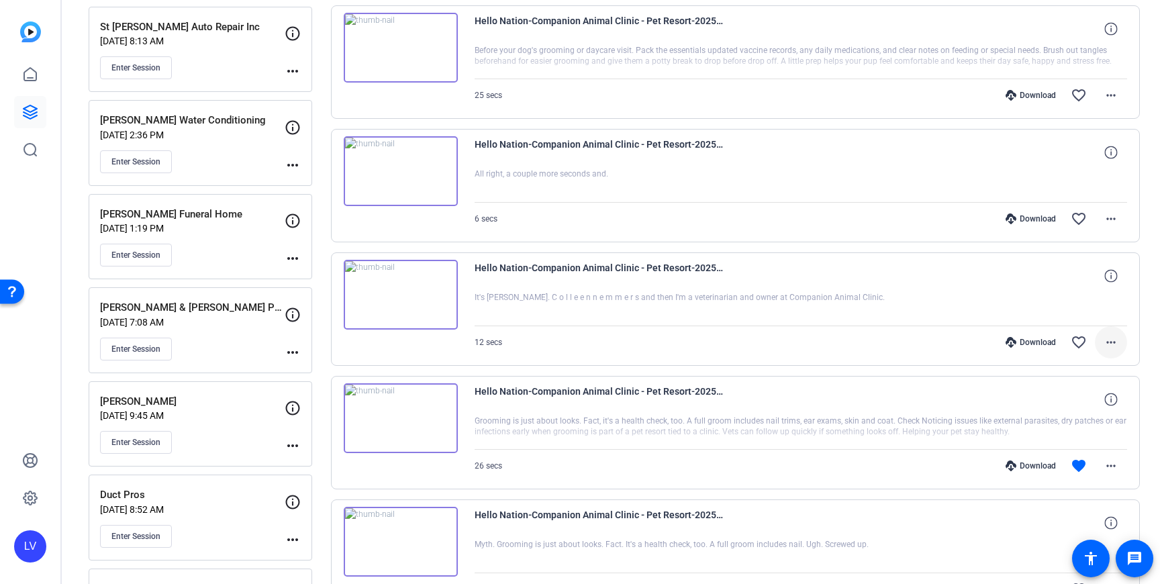
click at [1107, 344] on mat-icon "more_horiz" at bounding box center [1111, 342] width 16 height 16
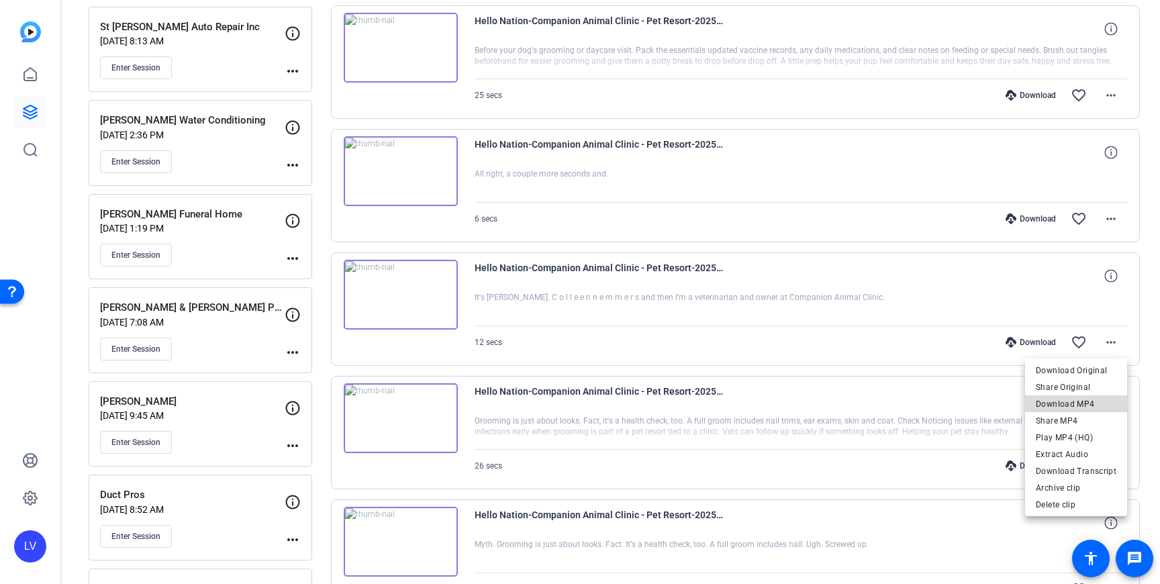
click at [1089, 403] on span "Download MP4" at bounding box center [1076, 404] width 81 height 16
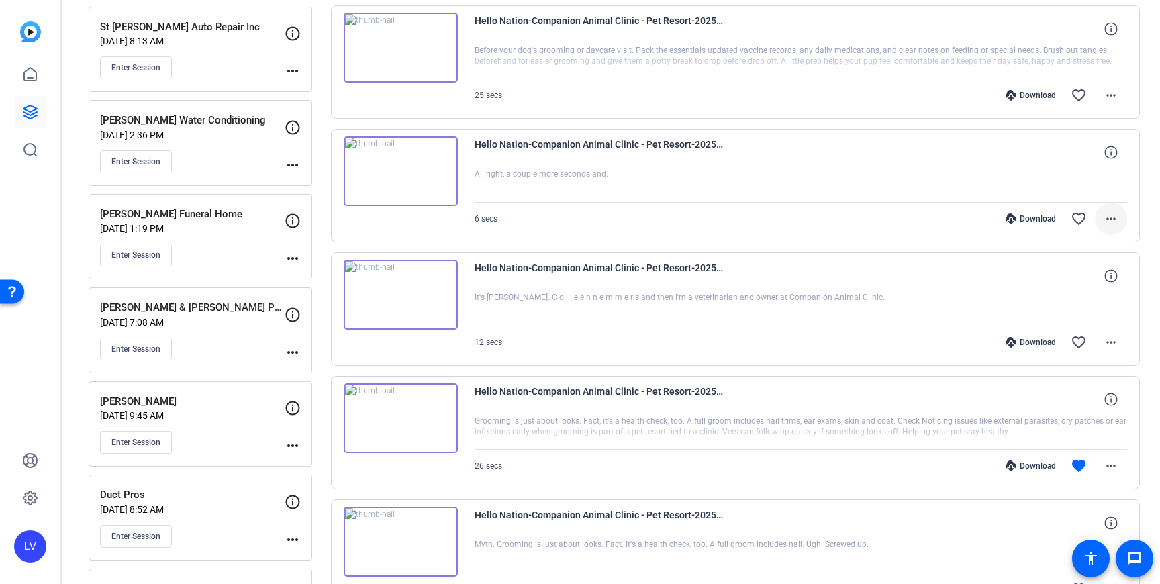
click at [1120, 217] on span at bounding box center [1111, 219] width 32 height 32
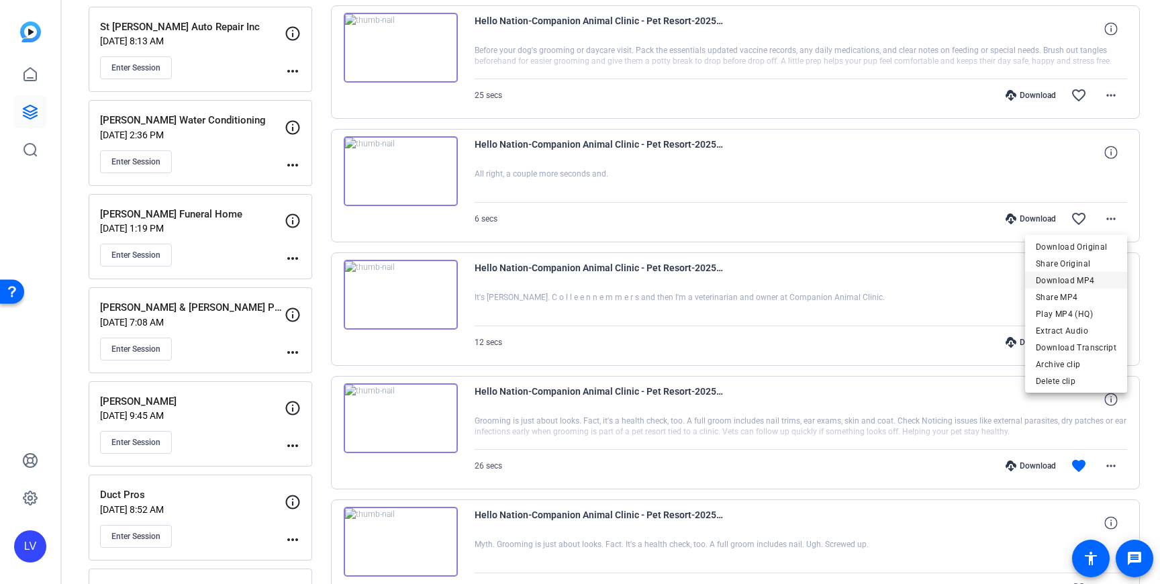
click at [1095, 273] on span "Download MP4" at bounding box center [1076, 280] width 81 height 16
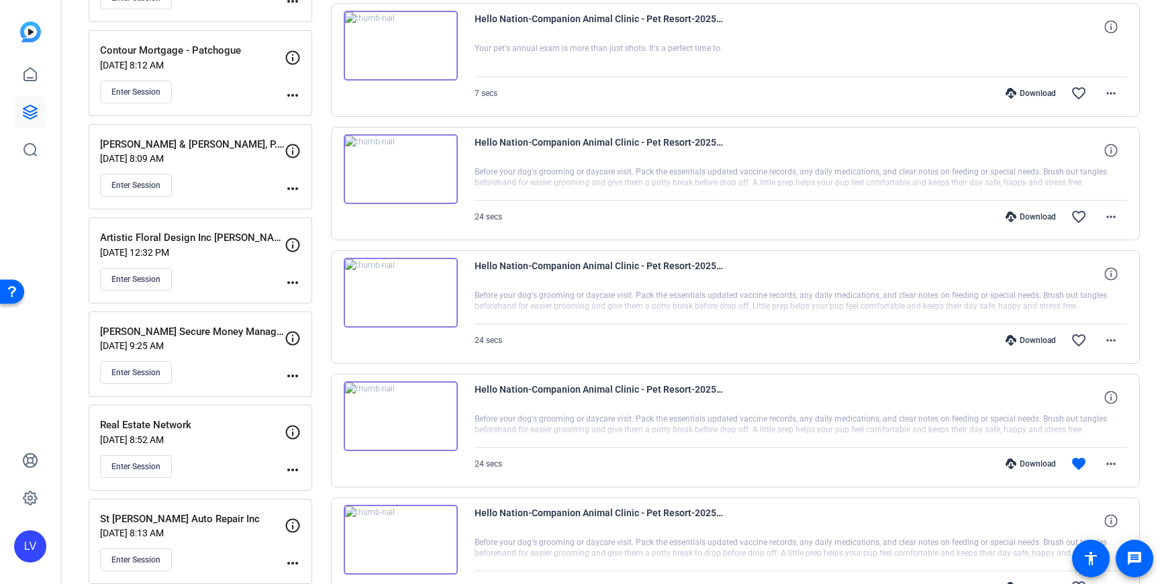
scroll to position [549, 0]
click at [1118, 466] on mat-icon "more_horiz" at bounding box center [1111, 463] width 16 height 16
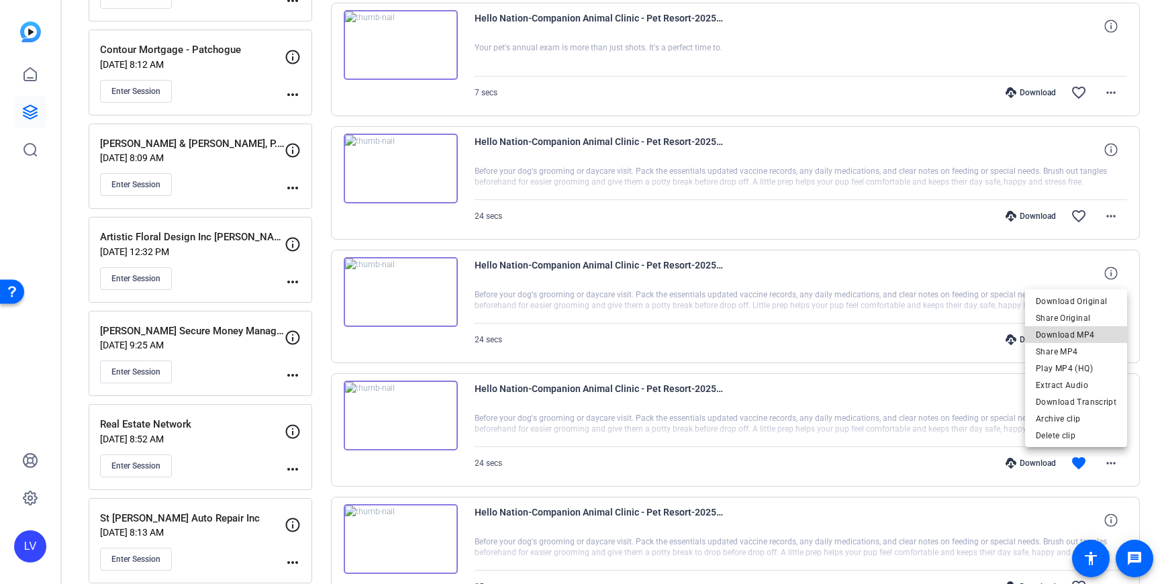
click at [1086, 337] on span "Download MP4" at bounding box center [1076, 335] width 81 height 16
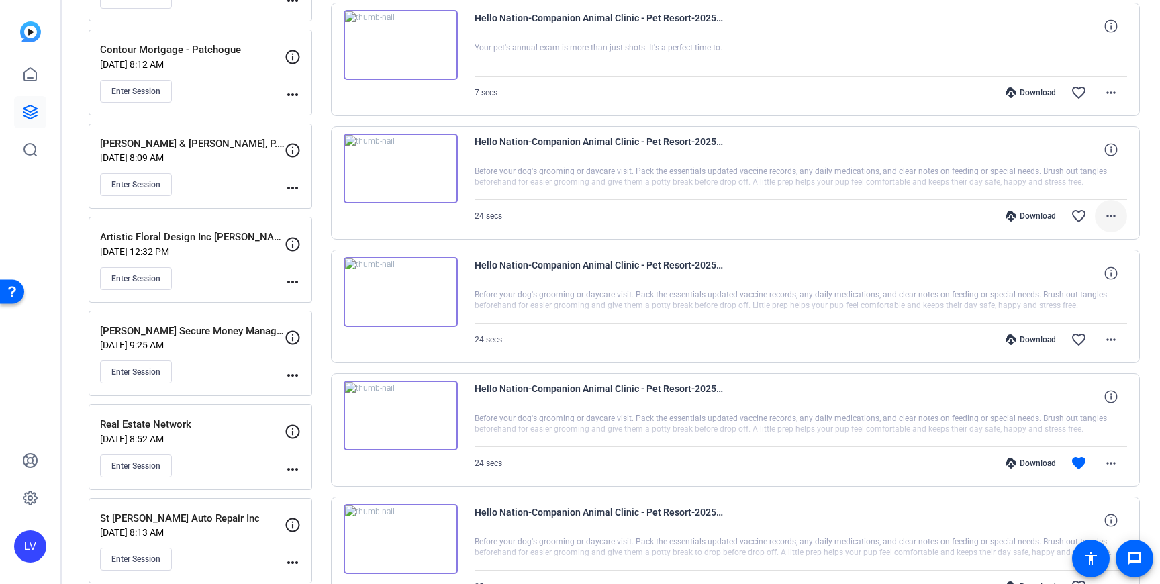
click at [1107, 225] on span at bounding box center [1111, 216] width 32 height 32
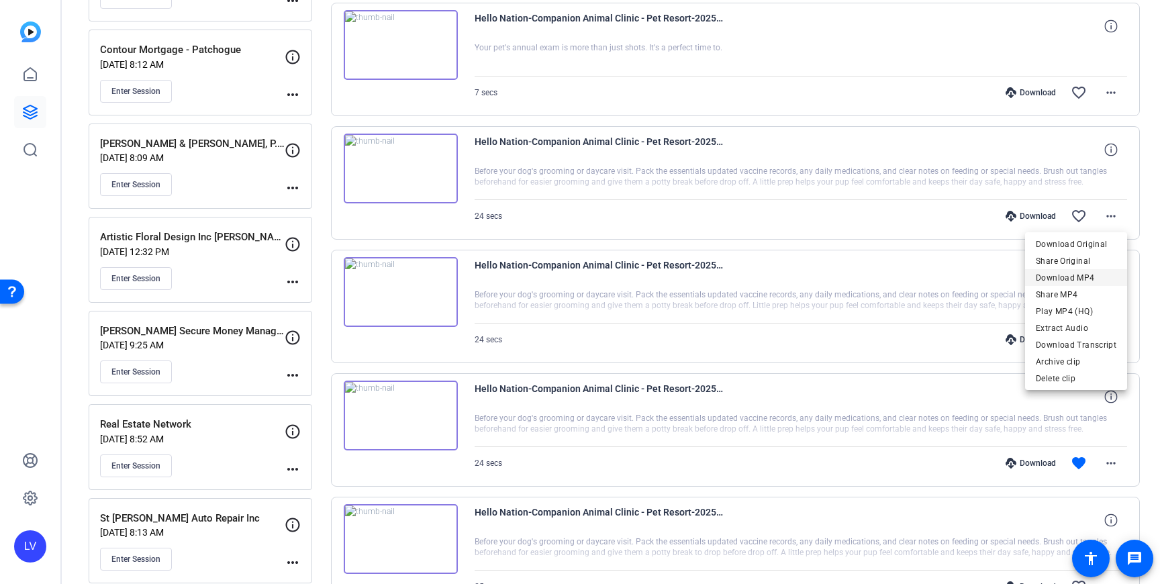
click at [1091, 275] on span "Download MP4" at bounding box center [1076, 278] width 81 height 16
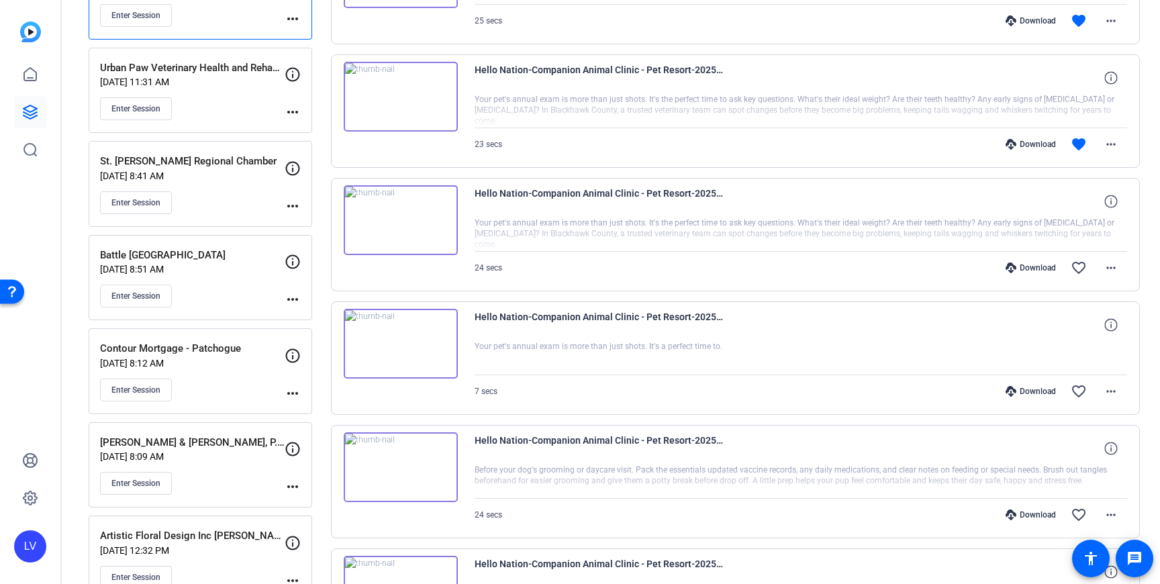
scroll to position [0, 0]
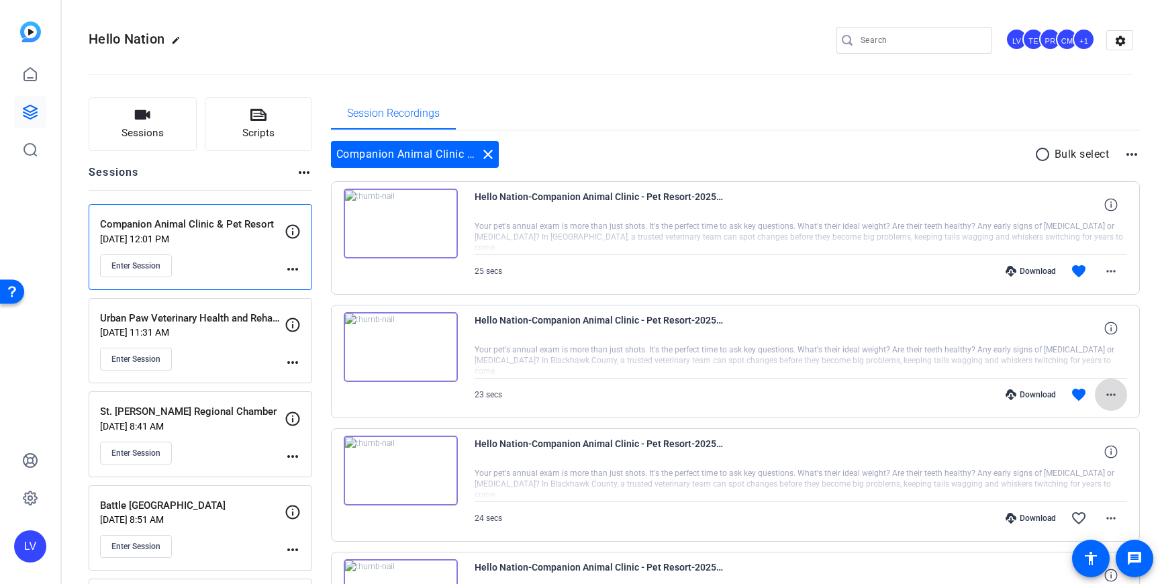
click at [1110, 399] on mat-icon "more_horiz" at bounding box center [1111, 395] width 16 height 16
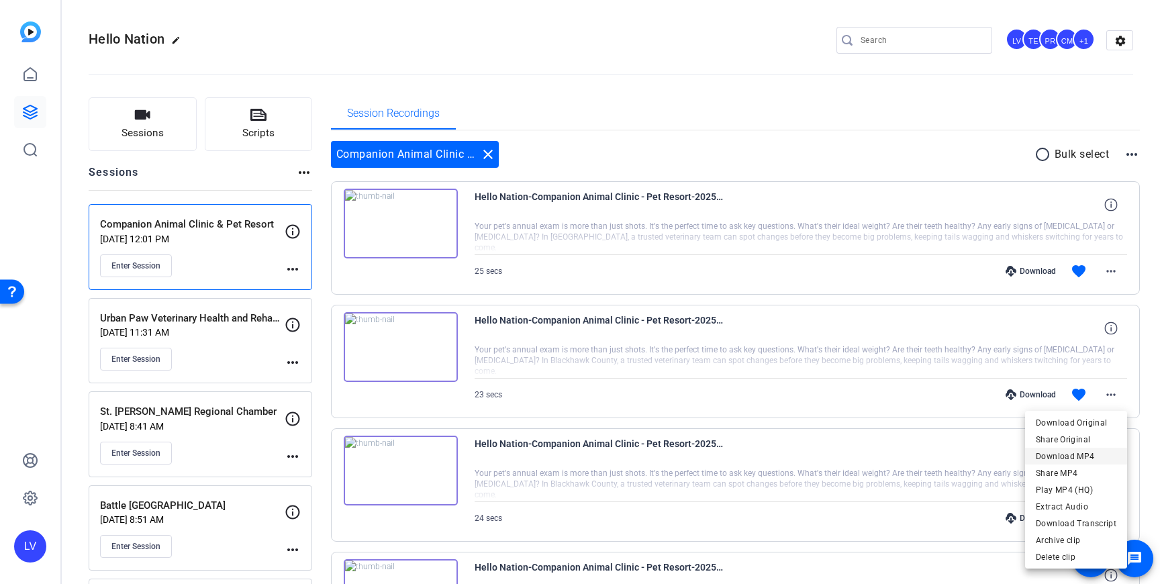
click at [1093, 456] on span "Download MP4" at bounding box center [1076, 456] width 81 height 16
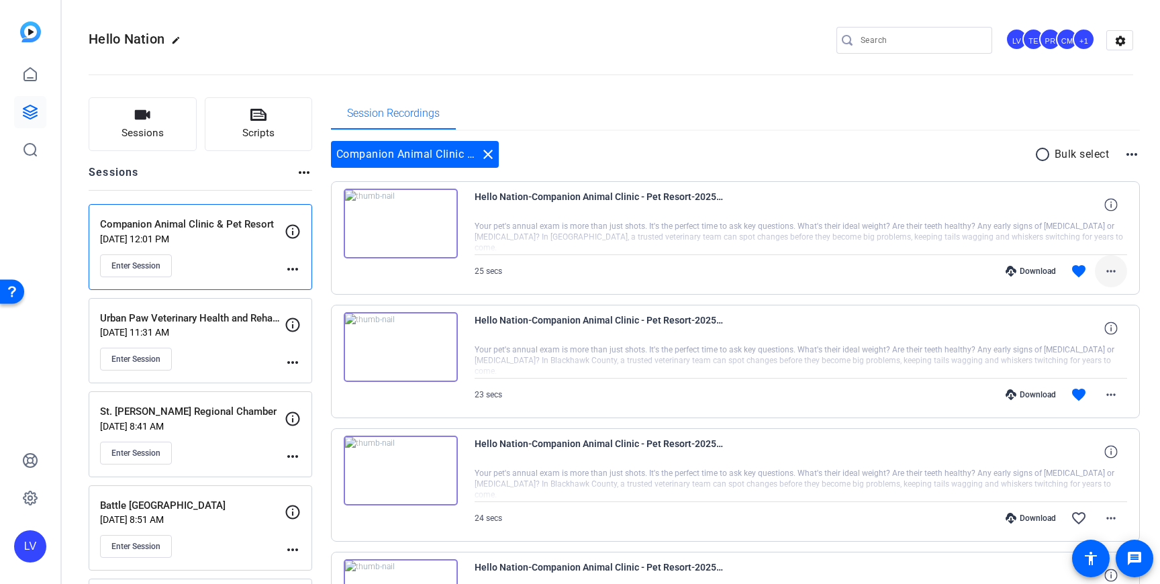
click at [1117, 270] on mat-icon "more_horiz" at bounding box center [1111, 271] width 16 height 16
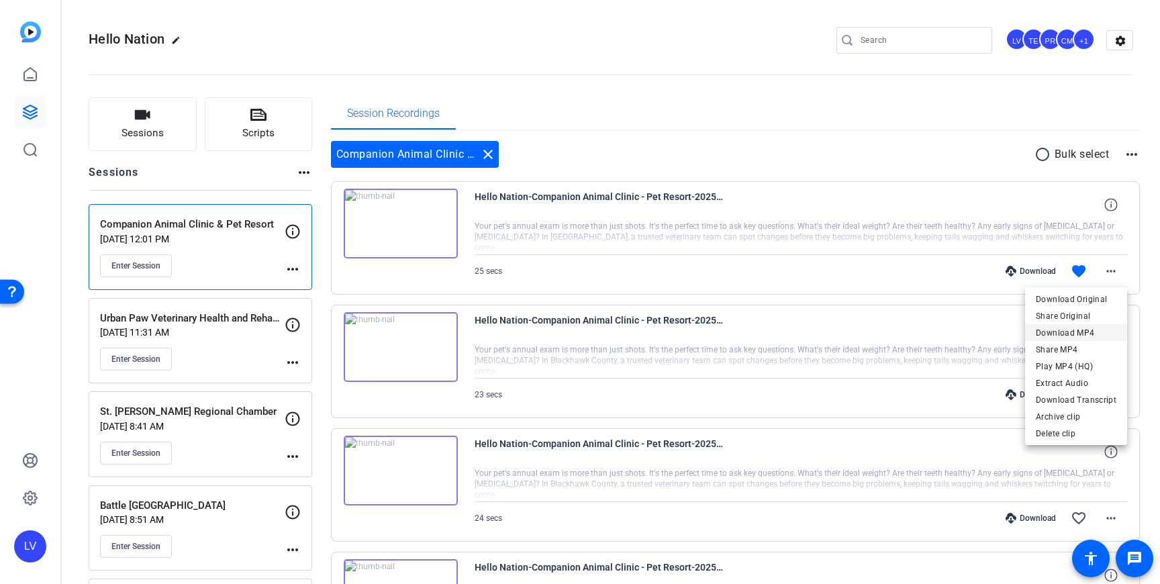
click at [1097, 335] on span "Download MP4" at bounding box center [1076, 333] width 81 height 16
